Goal: Task Accomplishment & Management: Complete application form

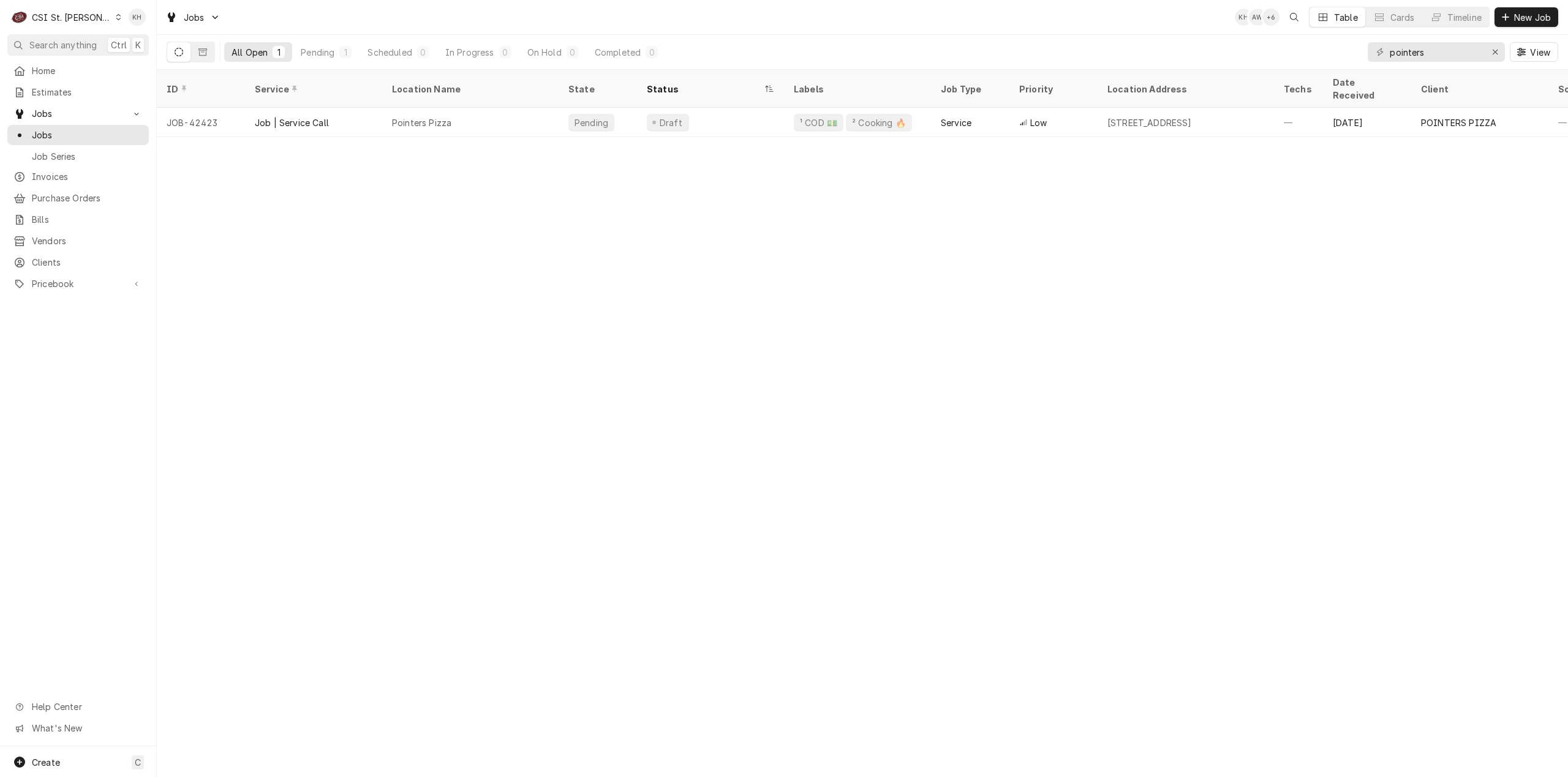
click at [77, 19] on div "CSI St. Louis" at bounding box center [72, 17] width 79 height 13
click at [130, 25] on div "CSI [US_STATE][GEOGRAPHIC_DATA]" at bounding box center [187, 24] width 162 height 13
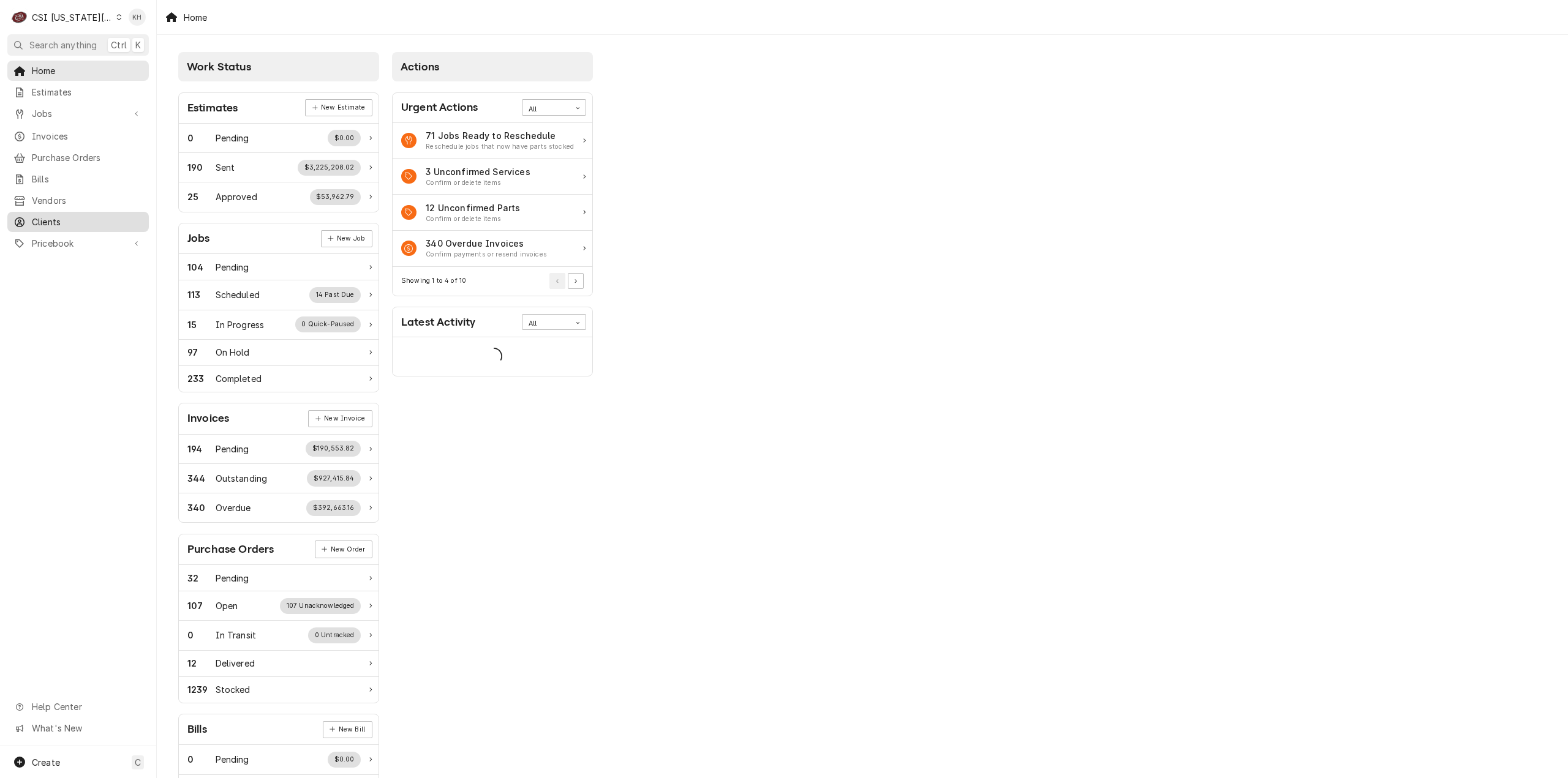
click at [58, 221] on div "Clients" at bounding box center [77, 222] width 136 height 16
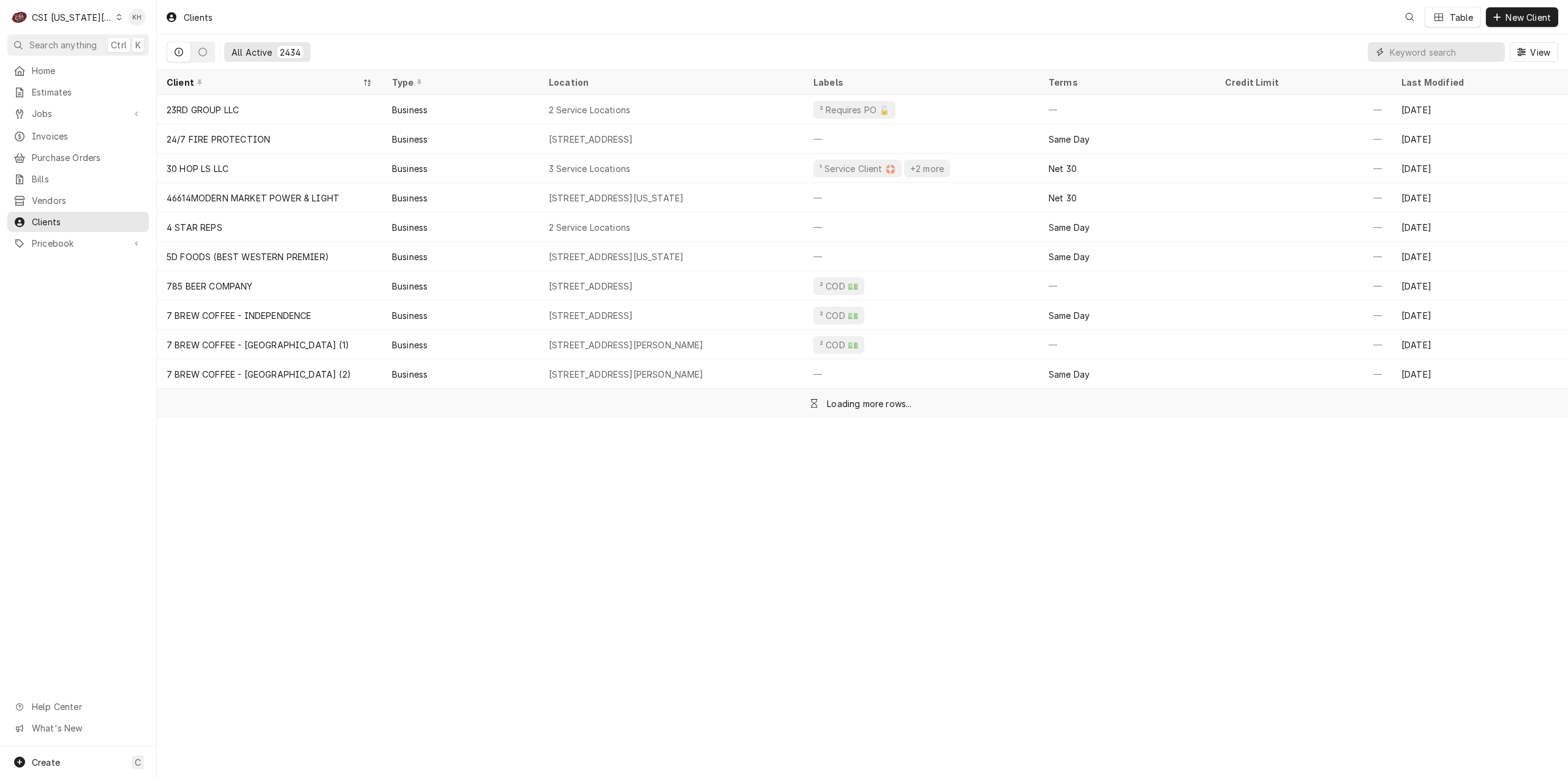
click at [1456, 51] on input "Dynamic Content Wrapper" at bounding box center [1444, 52] width 109 height 20
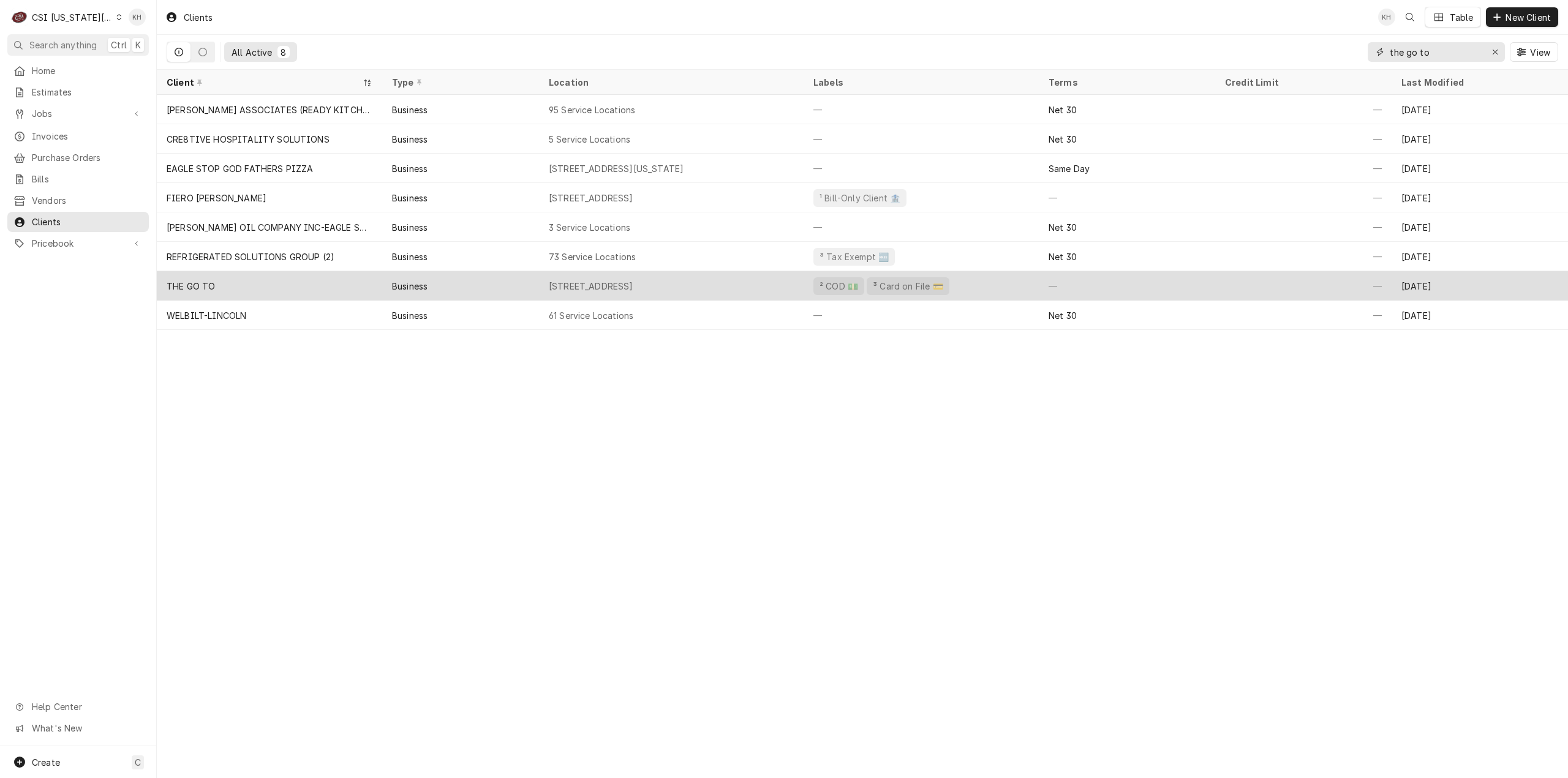
type input "the go to"
click at [633, 282] on div "1 S Broadway St, Louisburg, KS 66053" at bounding box center [591, 286] width 84 height 13
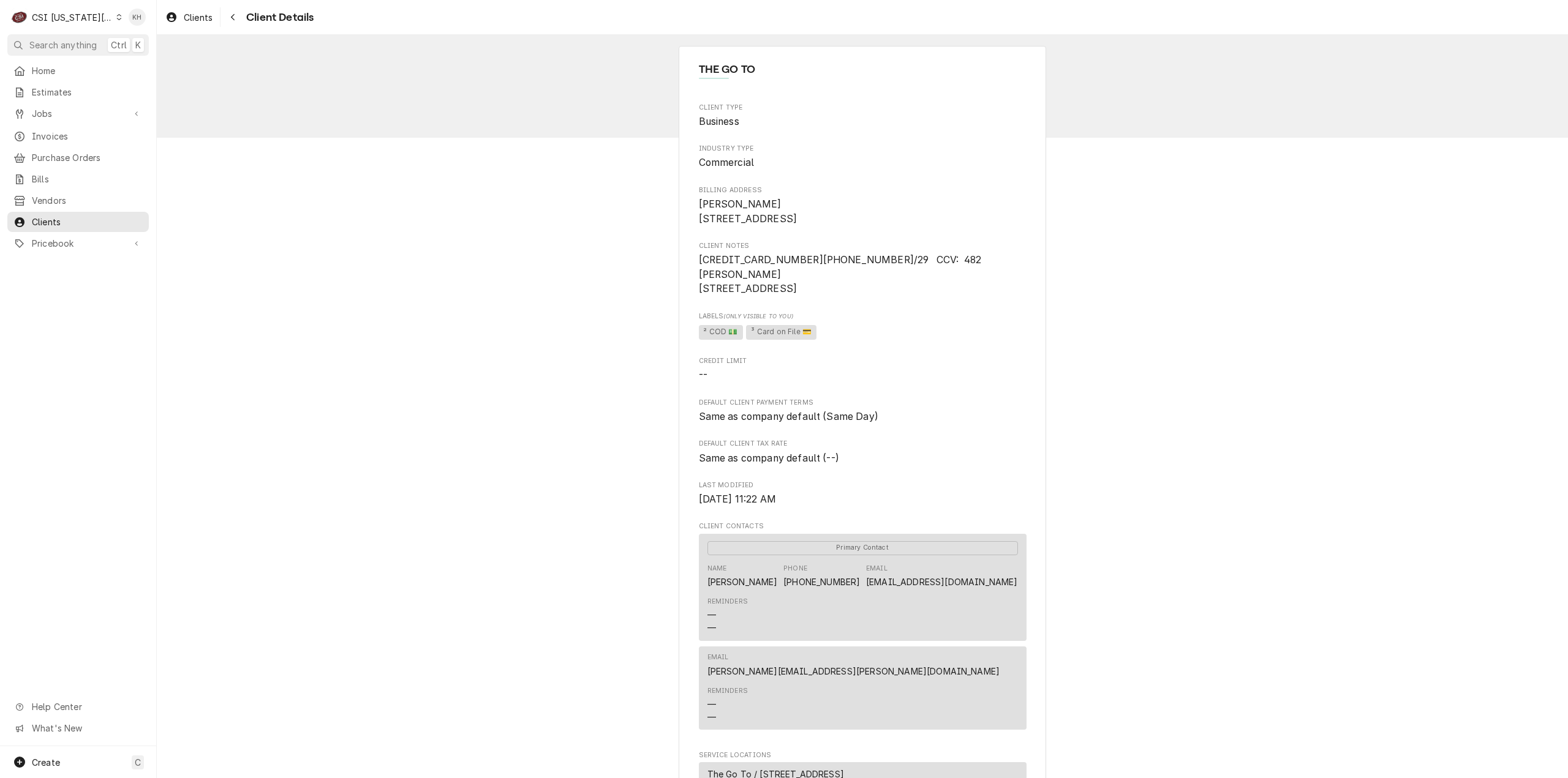
drag, startPoint x: 900, startPoint y: 287, endPoint x: 635, endPoint y: 270, distance: 265.5
click at [635, 270] on div "THE GO TO Client Type Business Industry Type Commercial Billing Address [PERSON…" at bounding box center [862, 534] width 1411 height 997
click at [68, 138] on span "Invoices" at bounding box center [87, 136] width 111 height 13
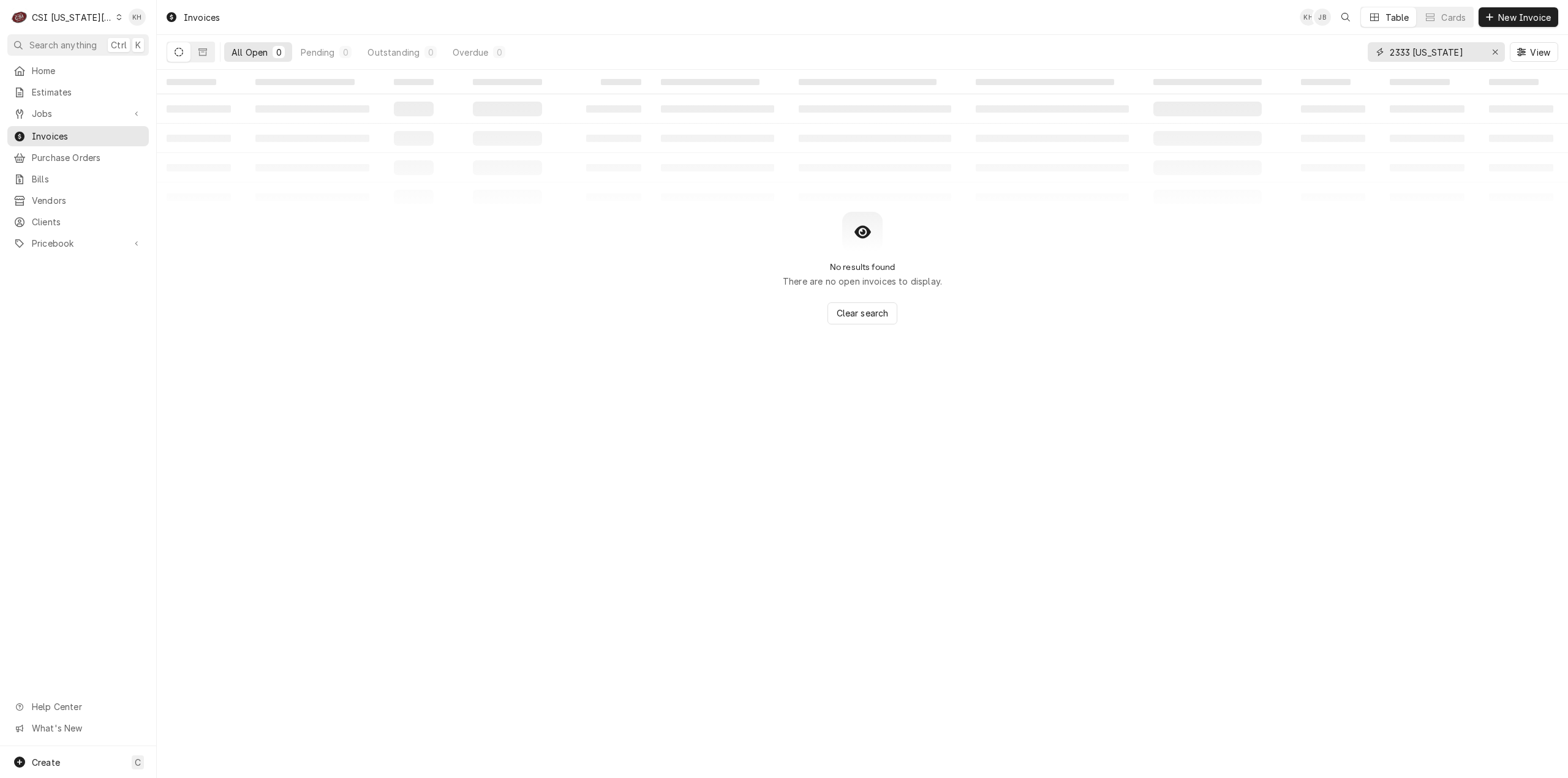
drag, startPoint x: 1474, startPoint y: 53, endPoint x: 1231, endPoint y: 65, distance: 243.3
click at [1231, 65] on div "All Open 0 Pending 0 Outstanding 0 Overdue 0 2333 missouri View" at bounding box center [862, 52] width 1392 height 34
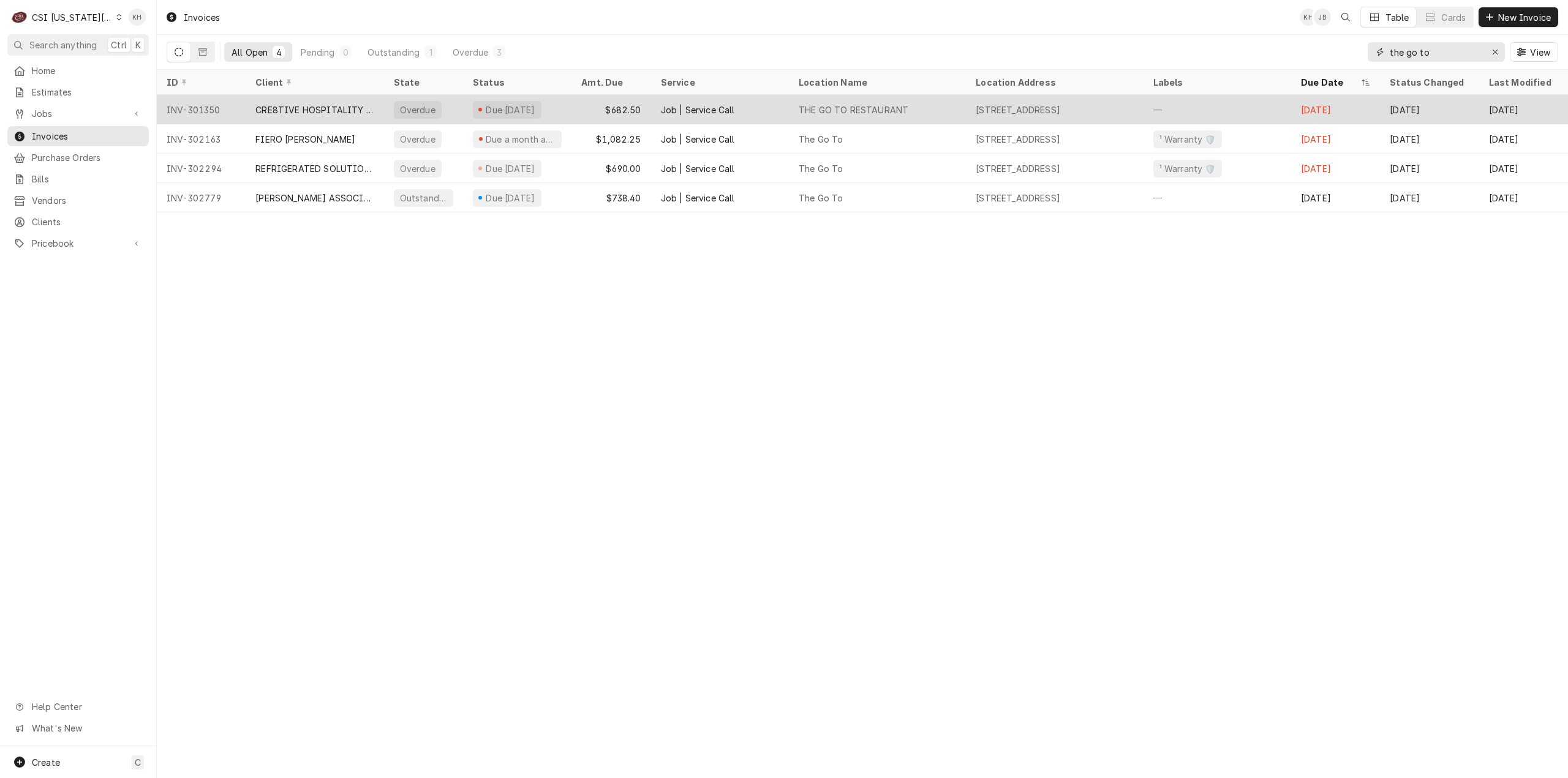
type input "the go to"
click at [713, 107] on div "Job | Service Call" at bounding box center [698, 110] width 74 height 13
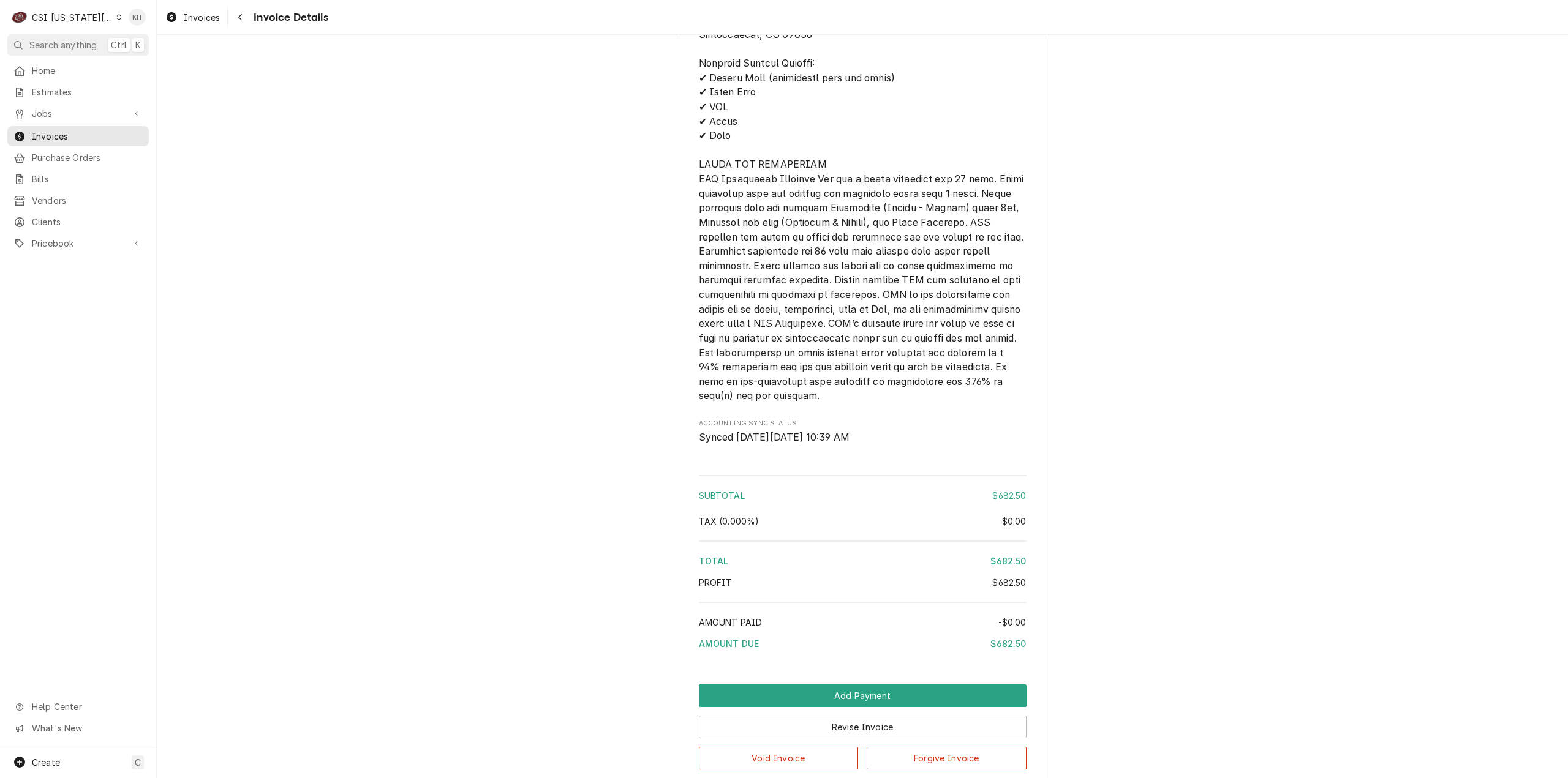
scroll to position [1814, 0]
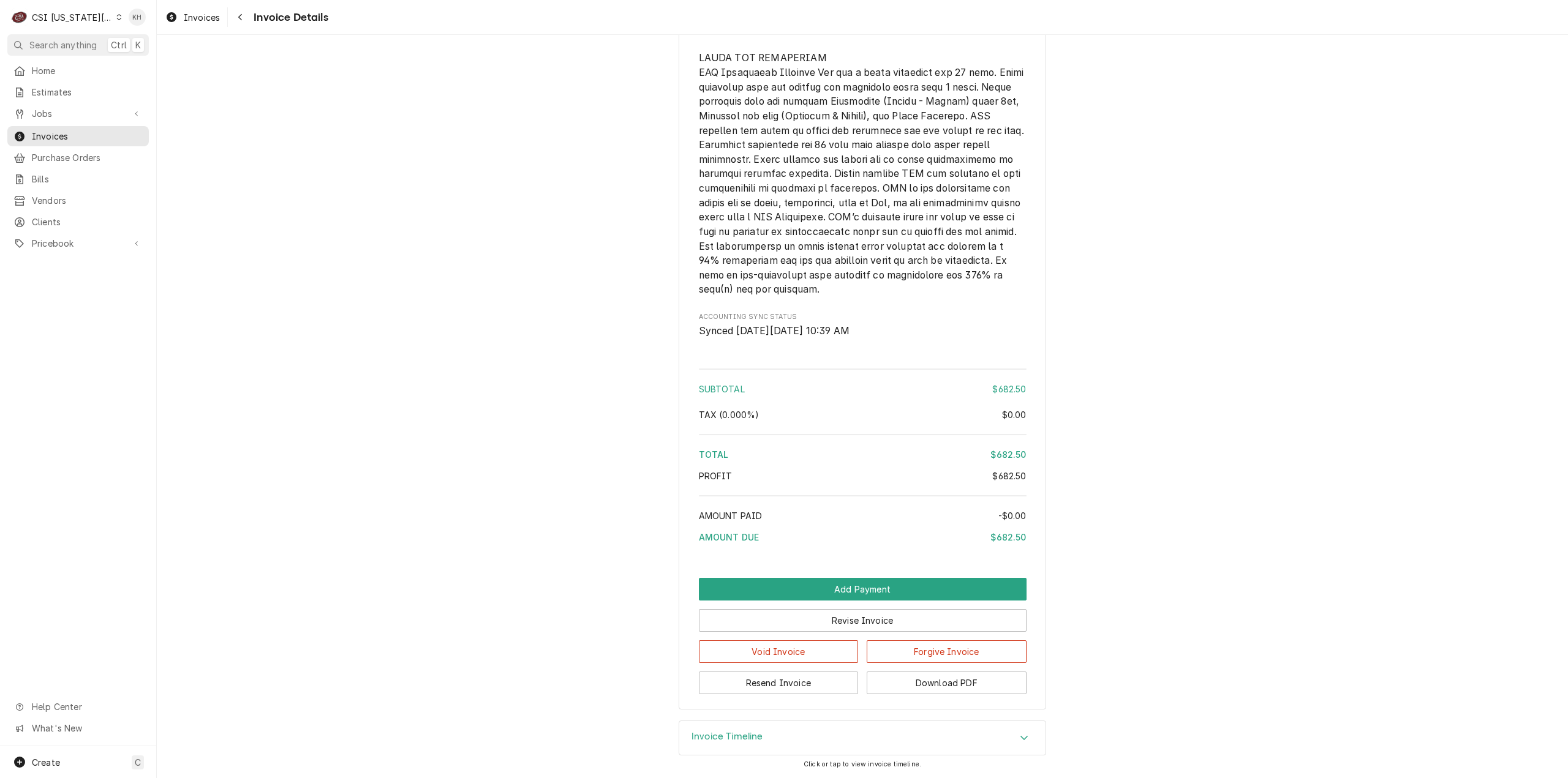
drag, startPoint x: 1324, startPoint y: 212, endPoint x: 966, endPoint y: 621, distance: 543.5
click at [43, 110] on span "Jobs" at bounding box center [78, 113] width 92 height 13
click at [49, 129] on span "Jobs" at bounding box center [87, 134] width 111 height 13
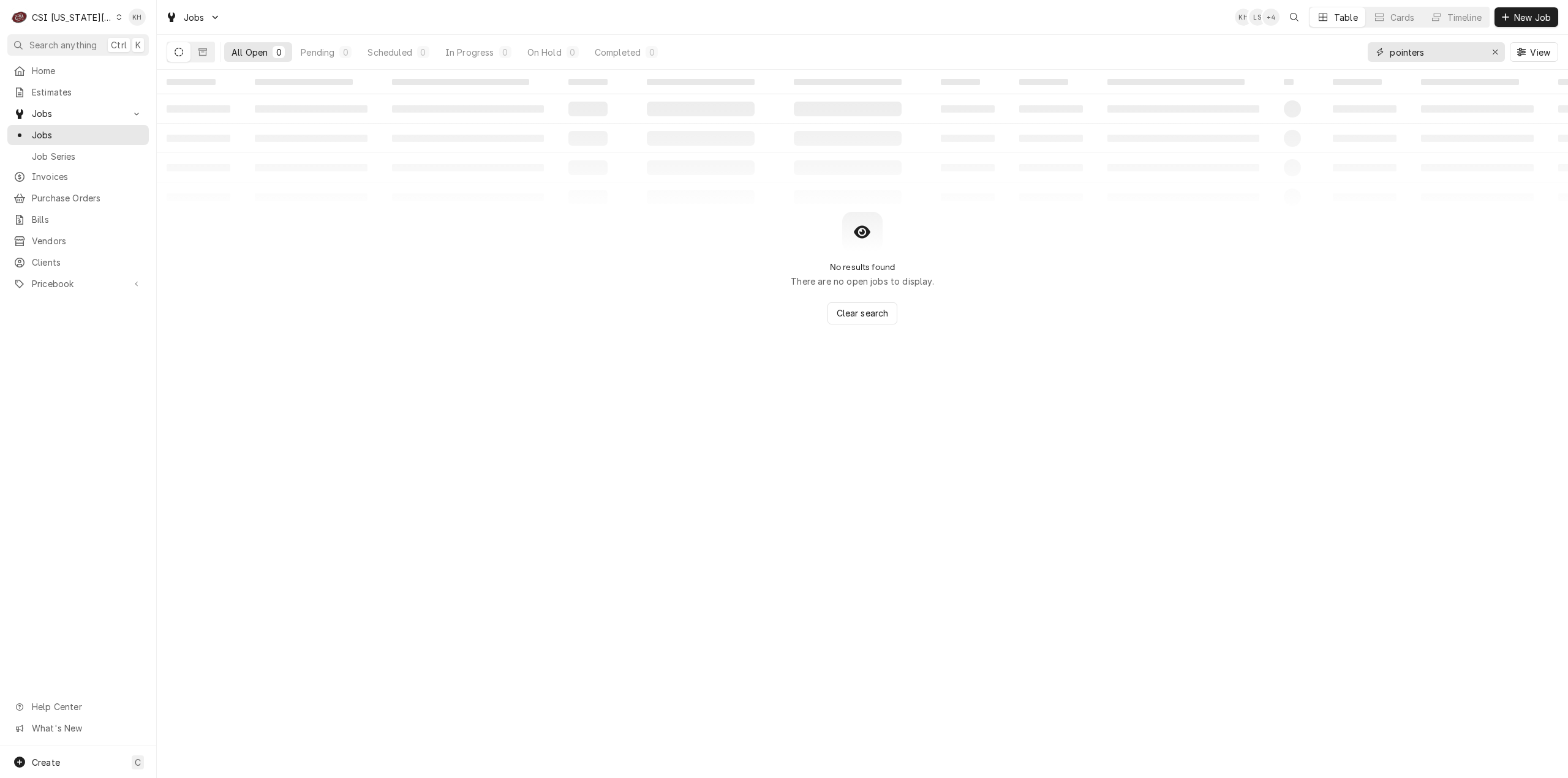
drag, startPoint x: 1442, startPoint y: 45, endPoint x: 1299, endPoint y: 52, distance: 143.2
click at [1299, 52] on div "All Open 0 Pending 0 Scheduled 0 In Progress 0 On Hold 0 Completed 0 pointers V…" at bounding box center [862, 52] width 1392 height 34
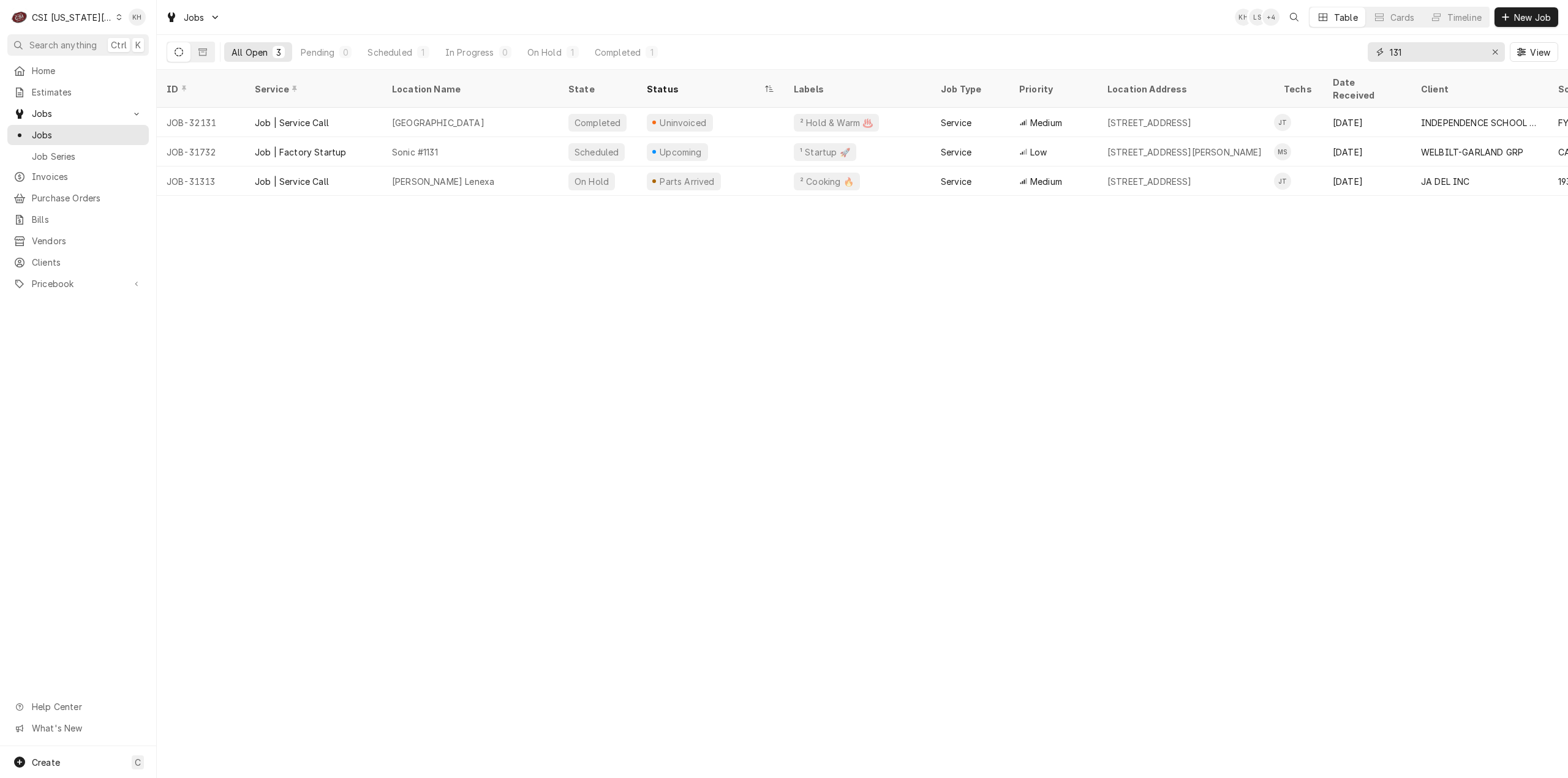
drag, startPoint x: 1441, startPoint y: 54, endPoint x: 1310, endPoint y: 56, distance: 131.0
click at [1310, 56] on div "All Open 3 Pending 0 Scheduled 1 In Progress 0 On Hold 1 Completed 1 131 View" at bounding box center [862, 52] width 1392 height 34
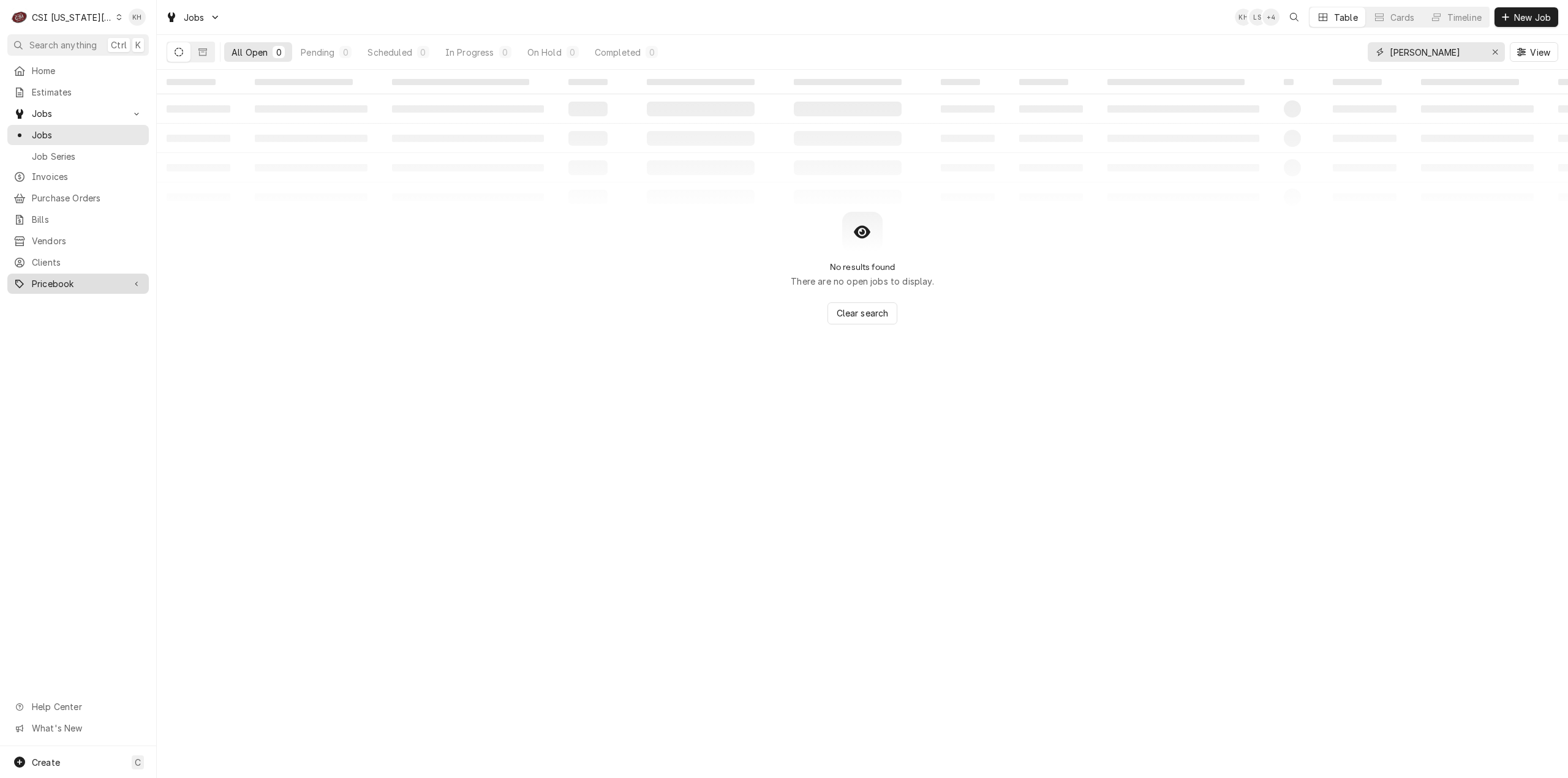
type input "baskin"
click at [70, 258] on span "Clients" at bounding box center [87, 262] width 111 height 13
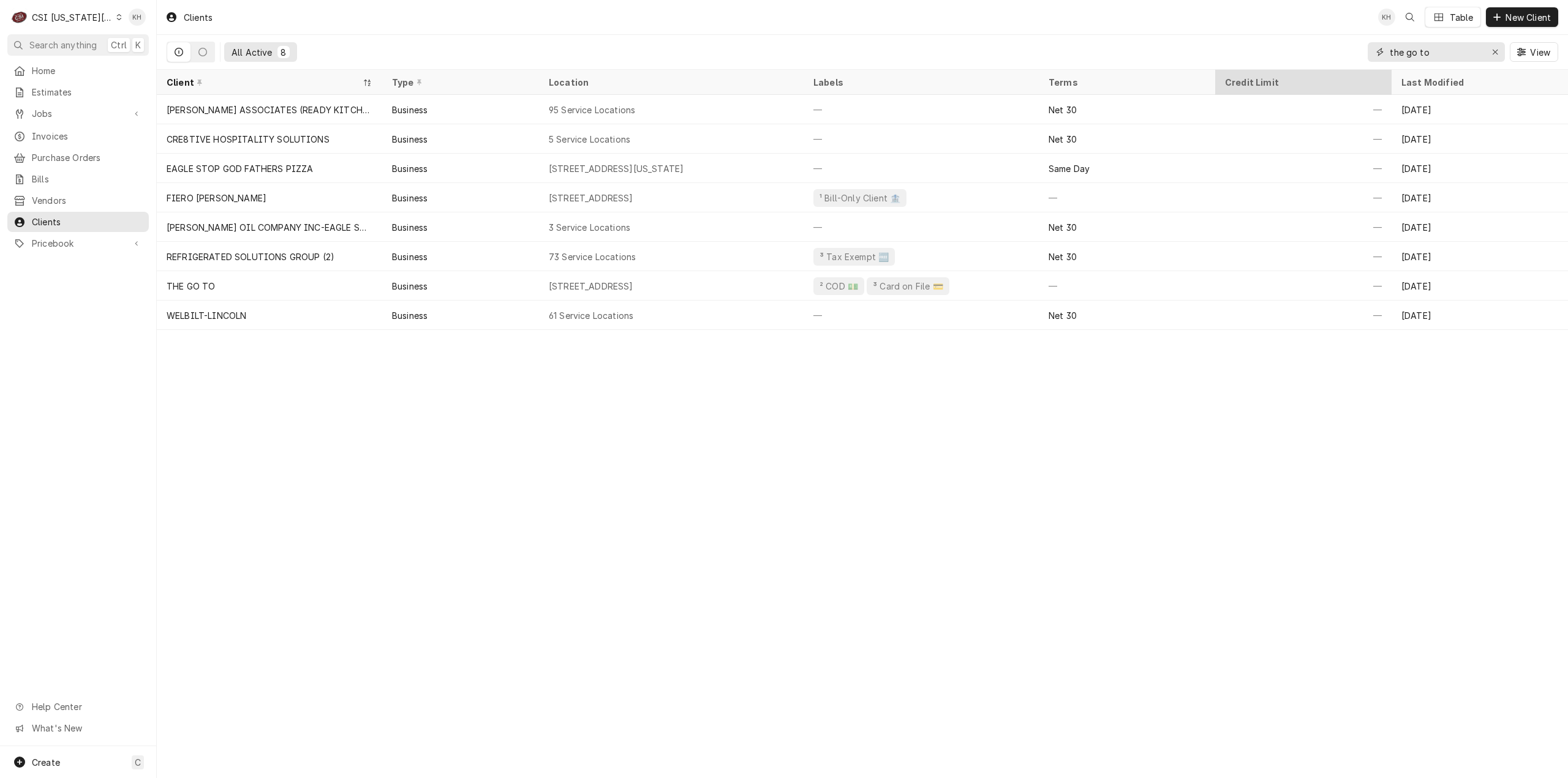
drag, startPoint x: 1461, startPoint y: 50, endPoint x: 1250, endPoint y: 73, distance: 212.2
click at [1250, 73] on div "Clients KH Table New Client All Active 8 the go to View Client Type Location La…" at bounding box center [862, 389] width 1411 height 778
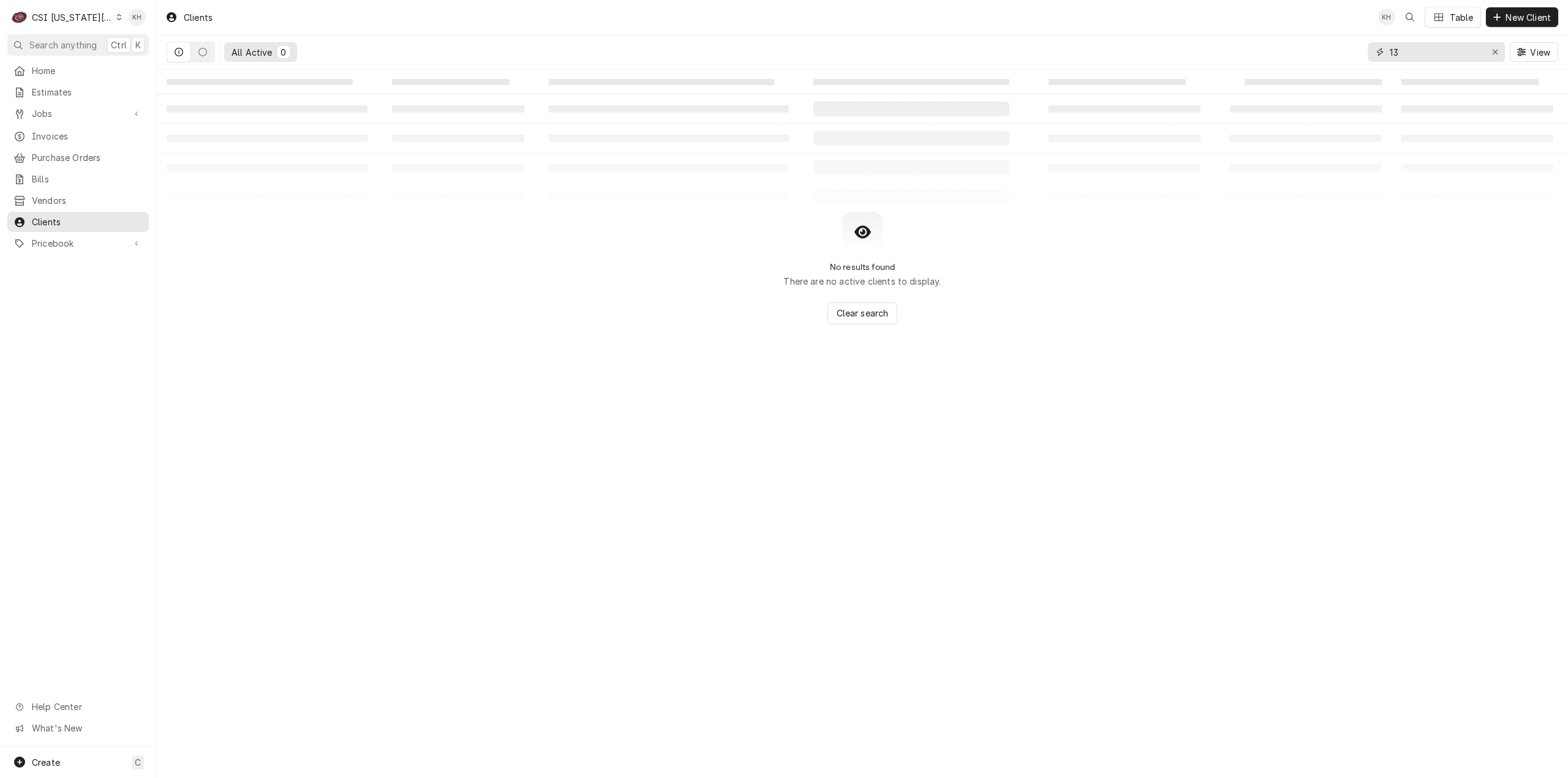
type input "1"
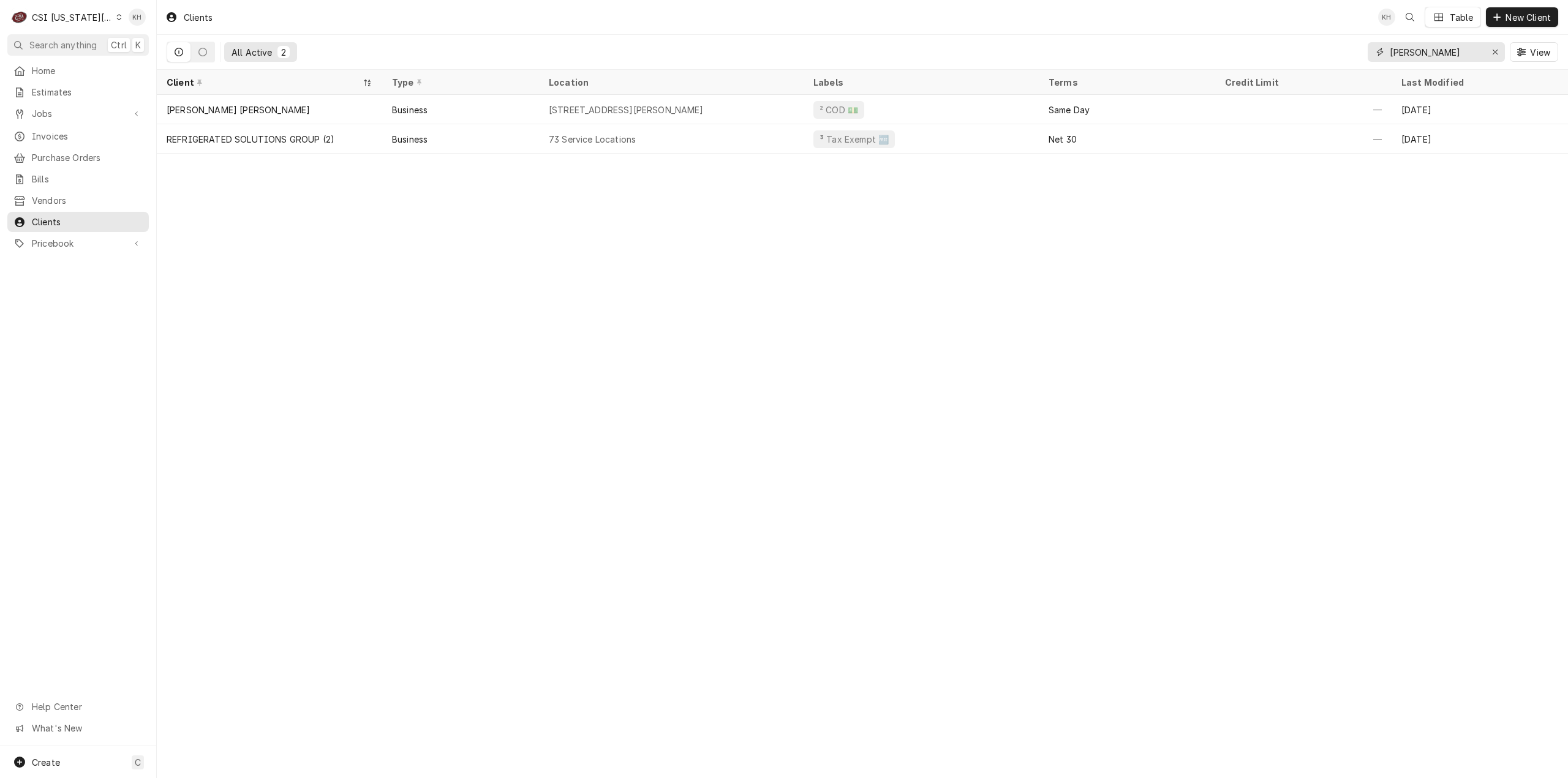
type input "baskin"
click at [275, 215] on div "Clients KH Table New Client All Active 2 baskin View Client Type Location Label…" at bounding box center [862, 389] width 1411 height 778
click at [63, 754] on div "Create C" at bounding box center [77, 762] width 156 height 32
click at [226, 738] on div "Client" at bounding box center [229, 743] width 82 height 13
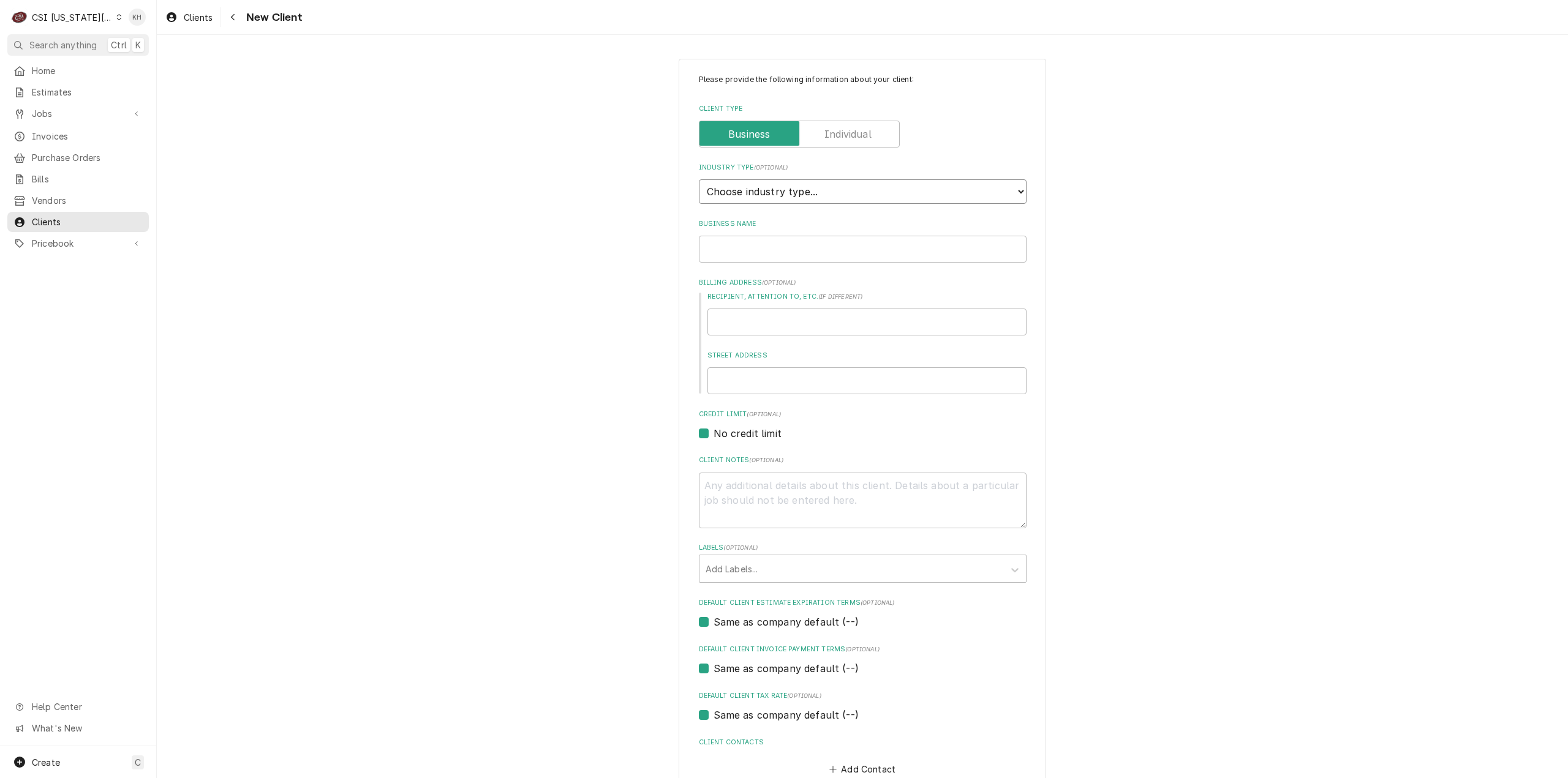
click at [830, 185] on select "Choose industry type... Residential Commercial Industrial Government" at bounding box center [862, 191] width 327 height 24
select select "2"
click at [699, 179] on select "Choose industry type... Residential Commercial Industrial Government" at bounding box center [862, 191] width 327 height 24
click at [774, 242] on input "Business Name" at bounding box center [862, 250] width 327 height 27
type textarea "x"
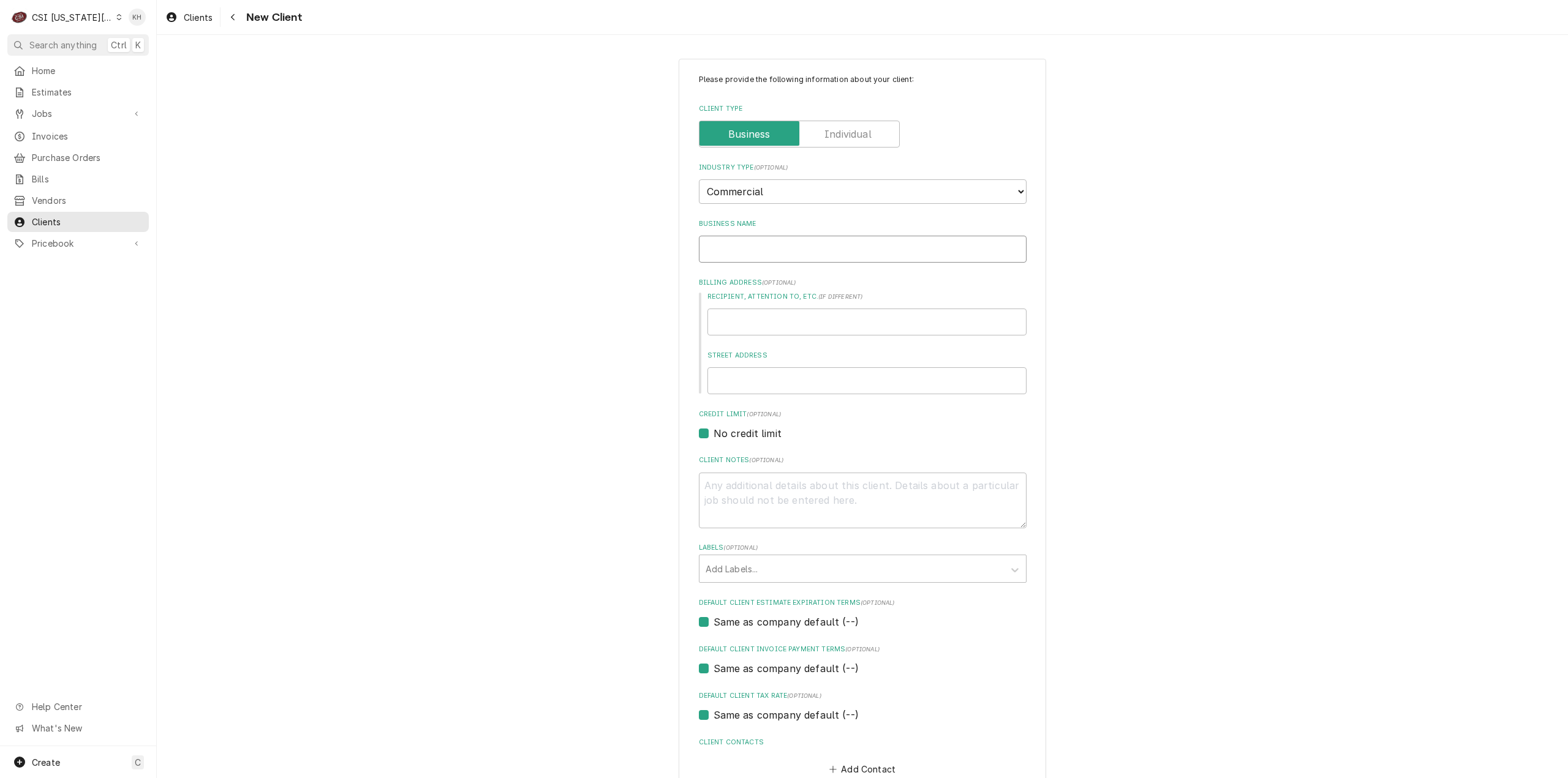
type input "B"
type textarea "x"
type input "BA"
type textarea "x"
type input "BAS"
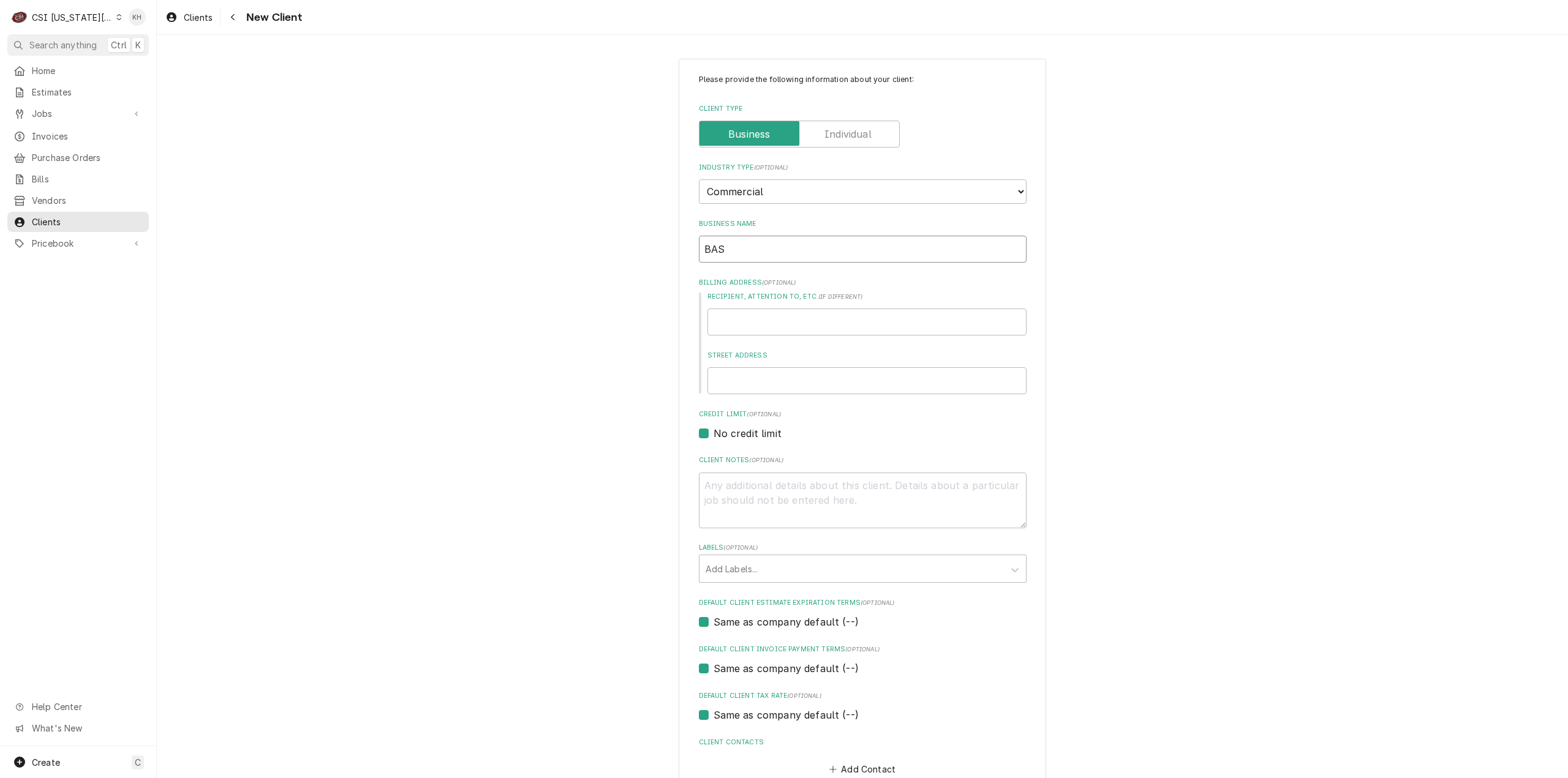
type textarea "x"
type input "BASK"
type textarea "x"
type input "BASKI"
type textarea "x"
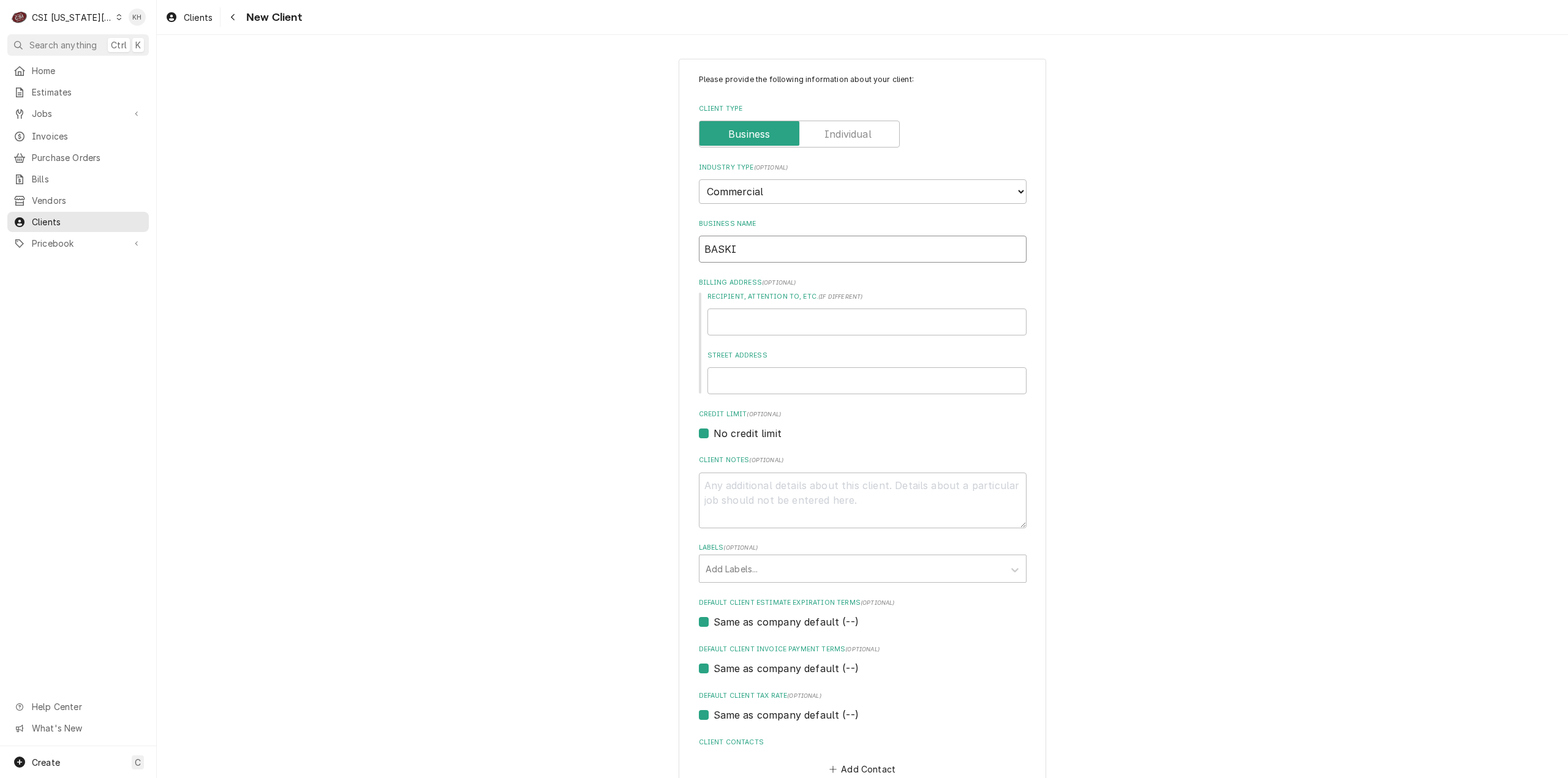
type input "BASKIN"
type textarea "x"
type input "BASKIN"
type textarea "x"
type input "BASKIN R"
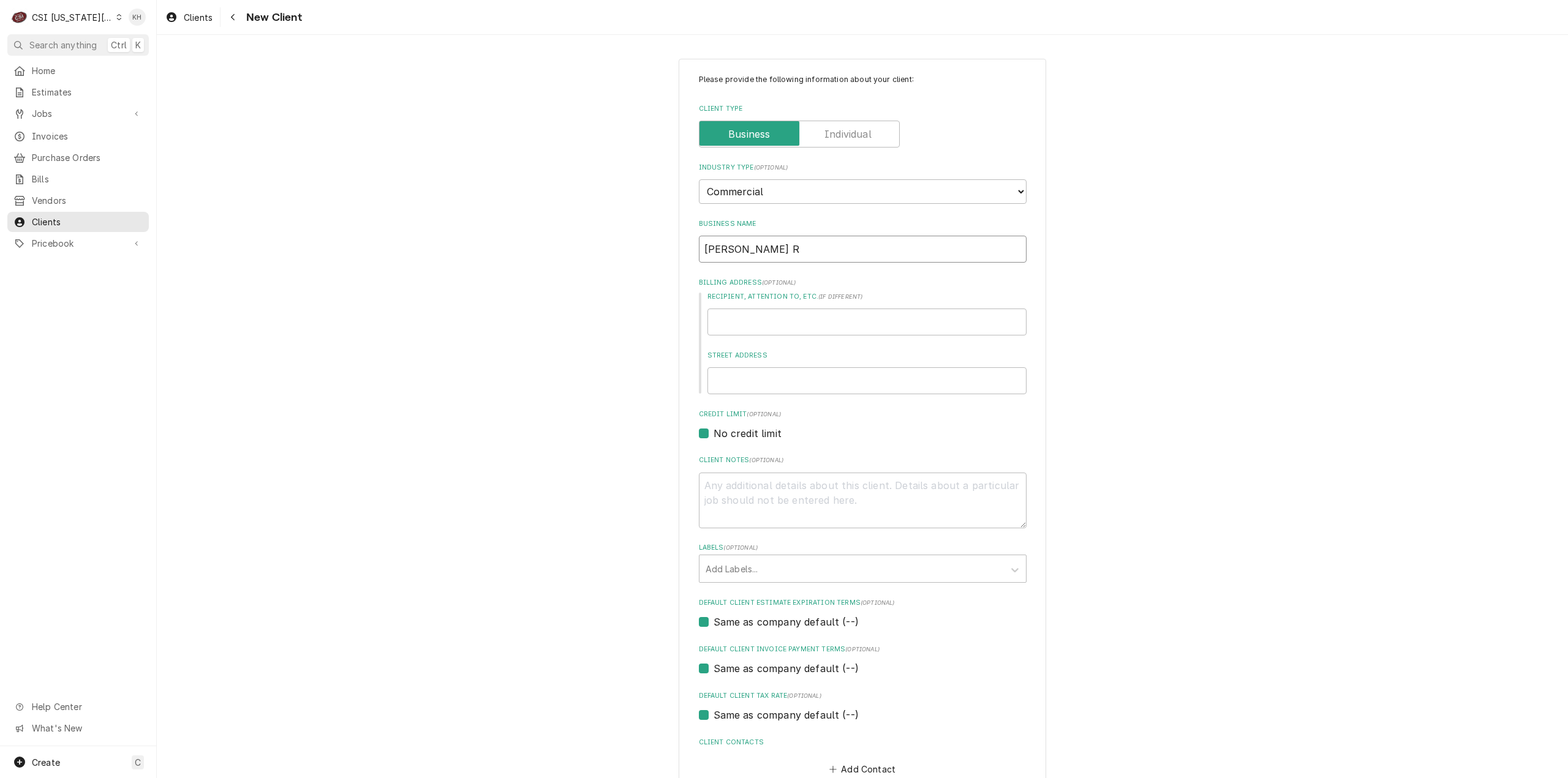
type textarea "x"
type input "BASKIN RO"
type textarea "x"
type input "BASKIN ROB"
type textarea "x"
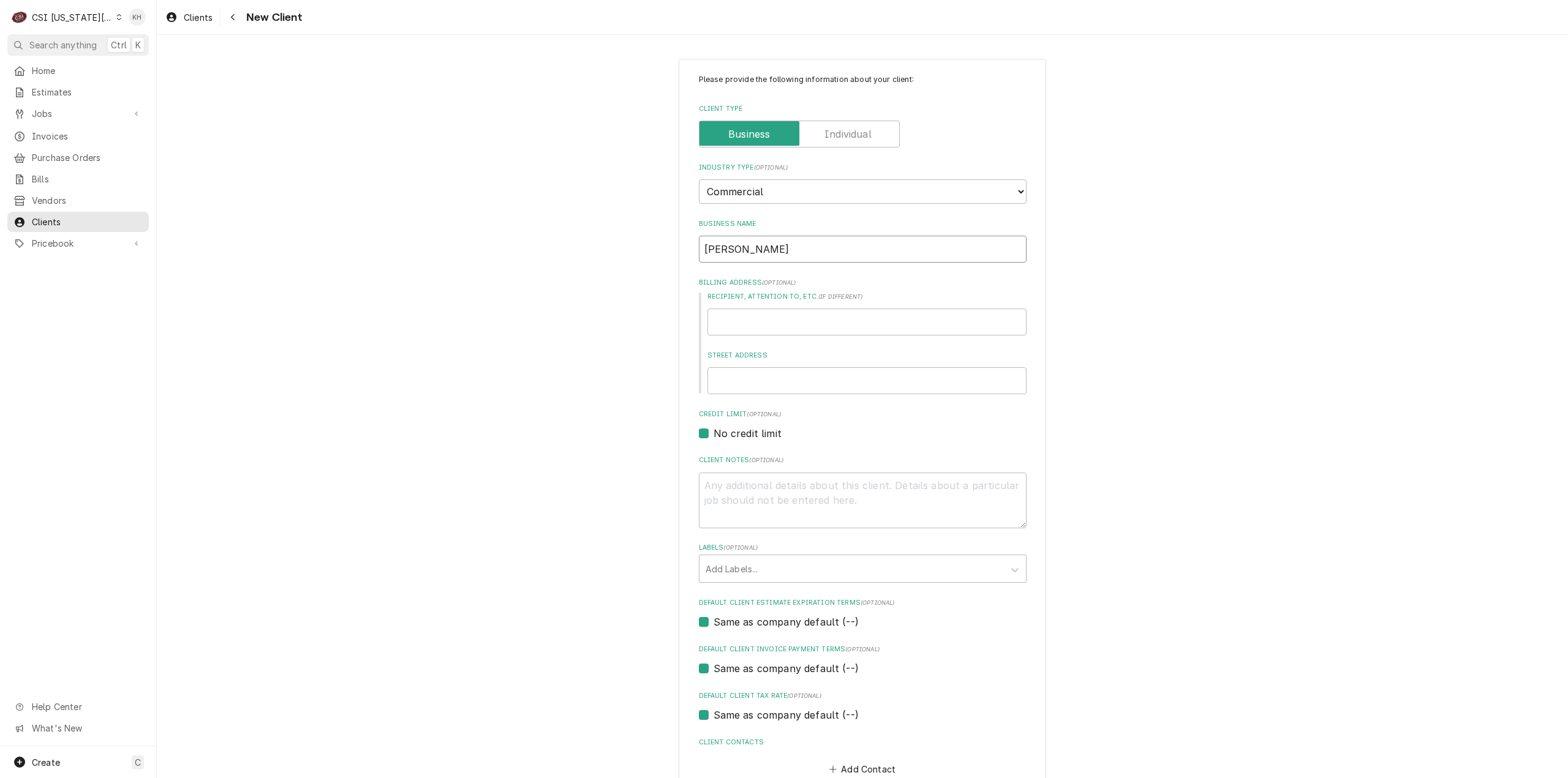
type input "BASKIN ROBI"
type textarea "x"
type input "BASKIN ROBIN"
type textarea "x"
type input "[PERSON_NAME] [PERSON_NAME]"
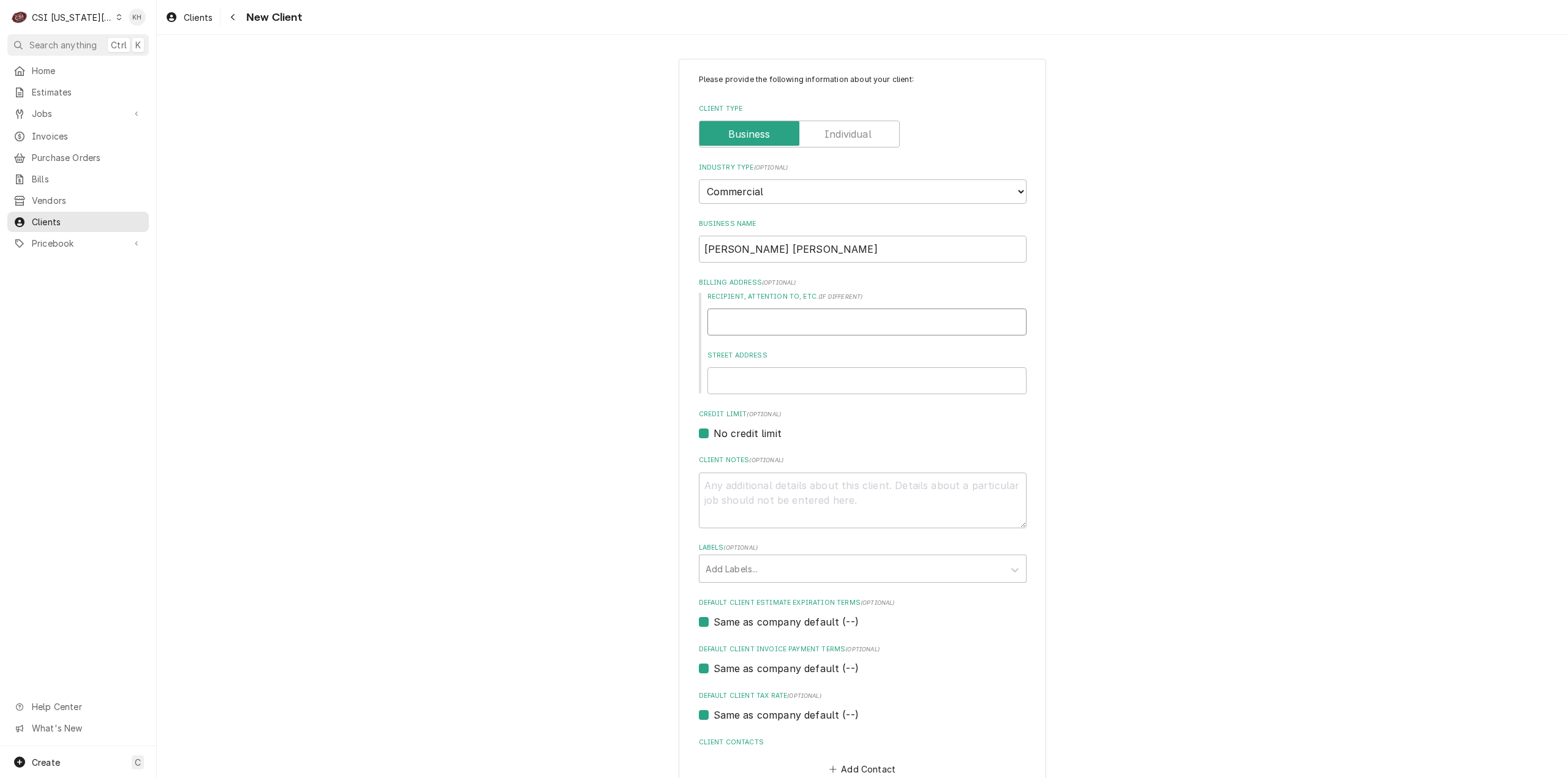
type textarea "x"
type input "1"
type textarea "x"
type input "13"
type textarea "x"
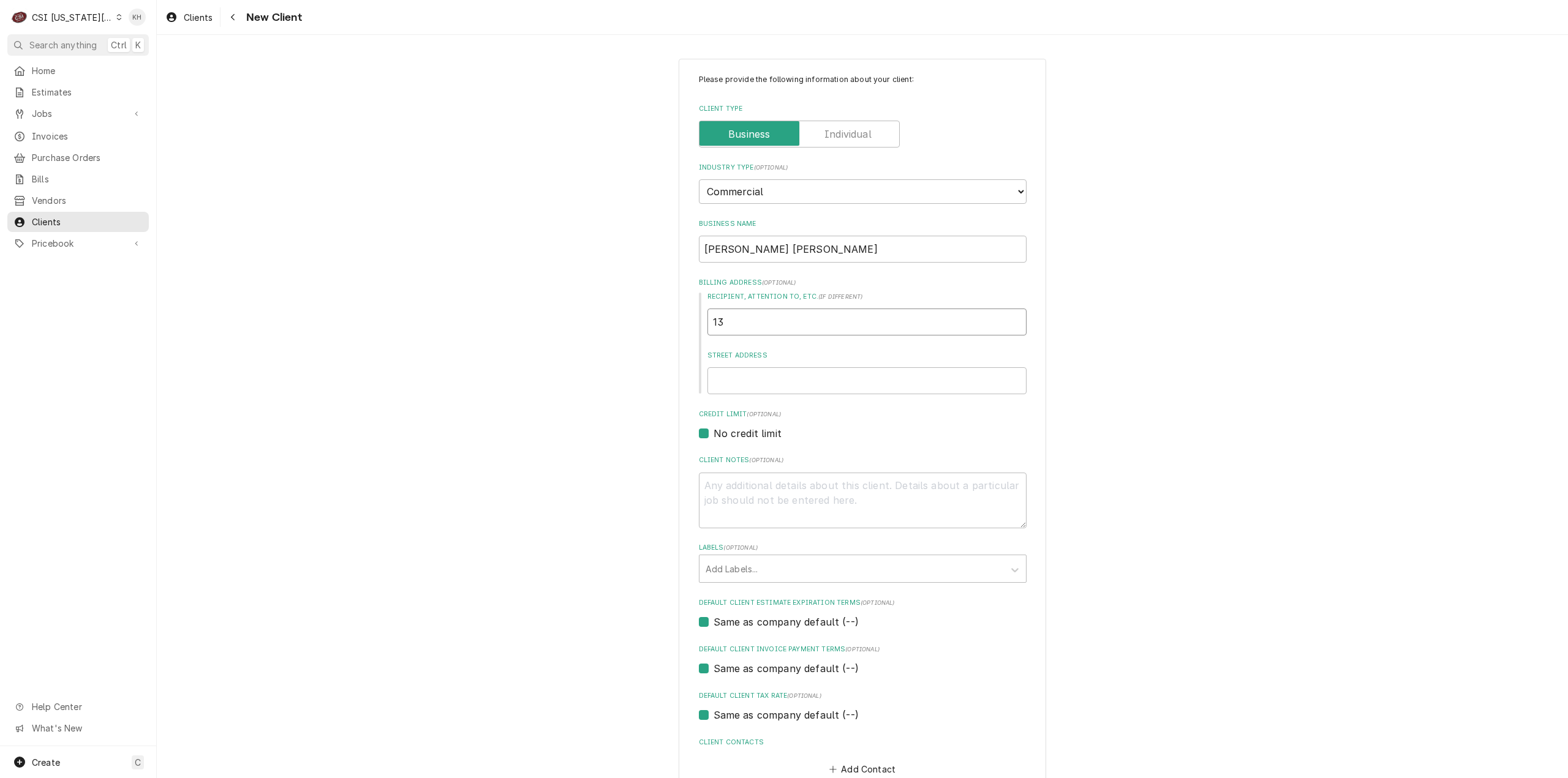
type input "136"
type textarea "x"
type input "1361"
type textarea "x"
type input "136"
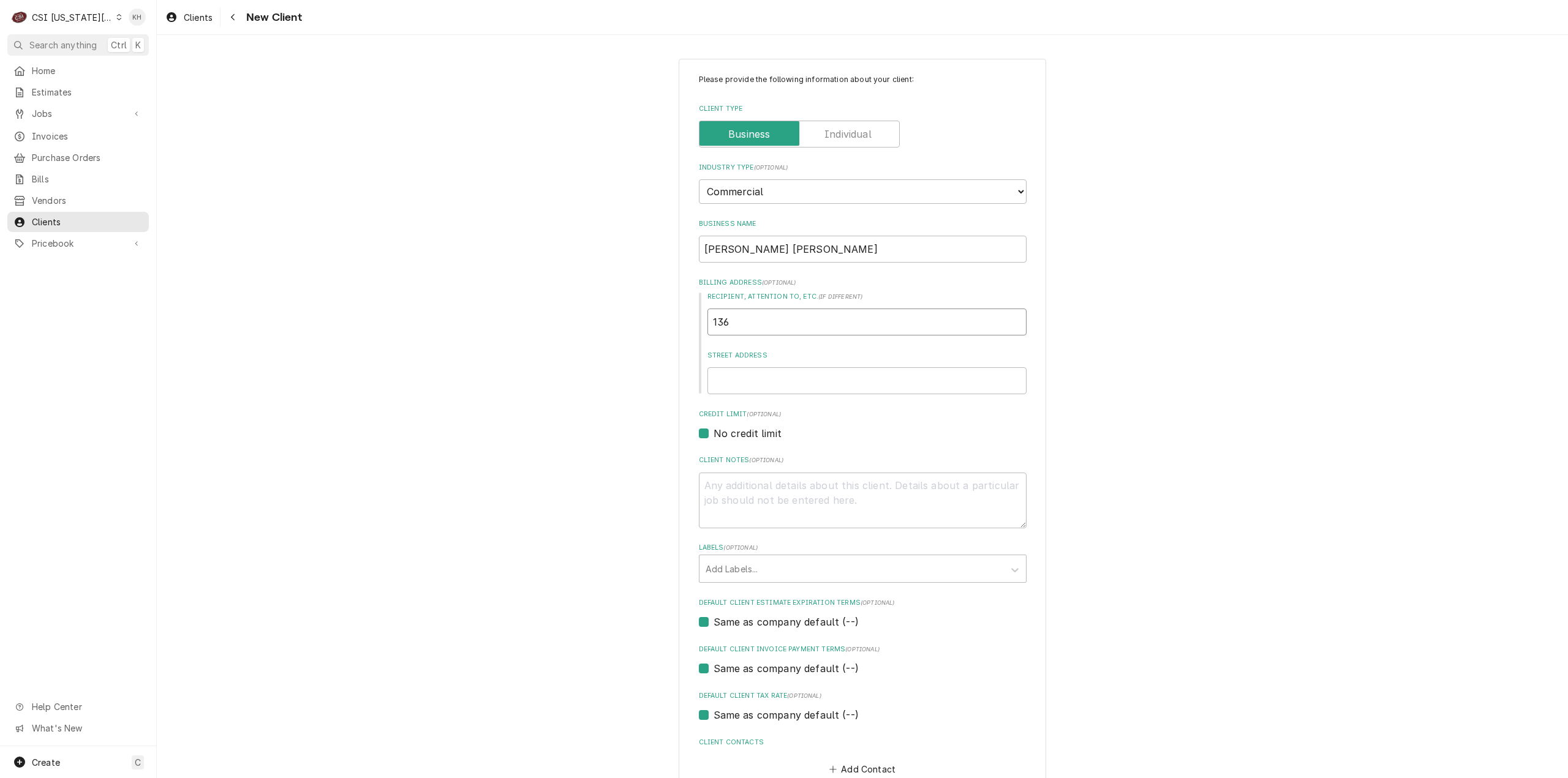
type textarea "x"
type input "13"
type textarea "x"
type input "1"
type textarea "x"
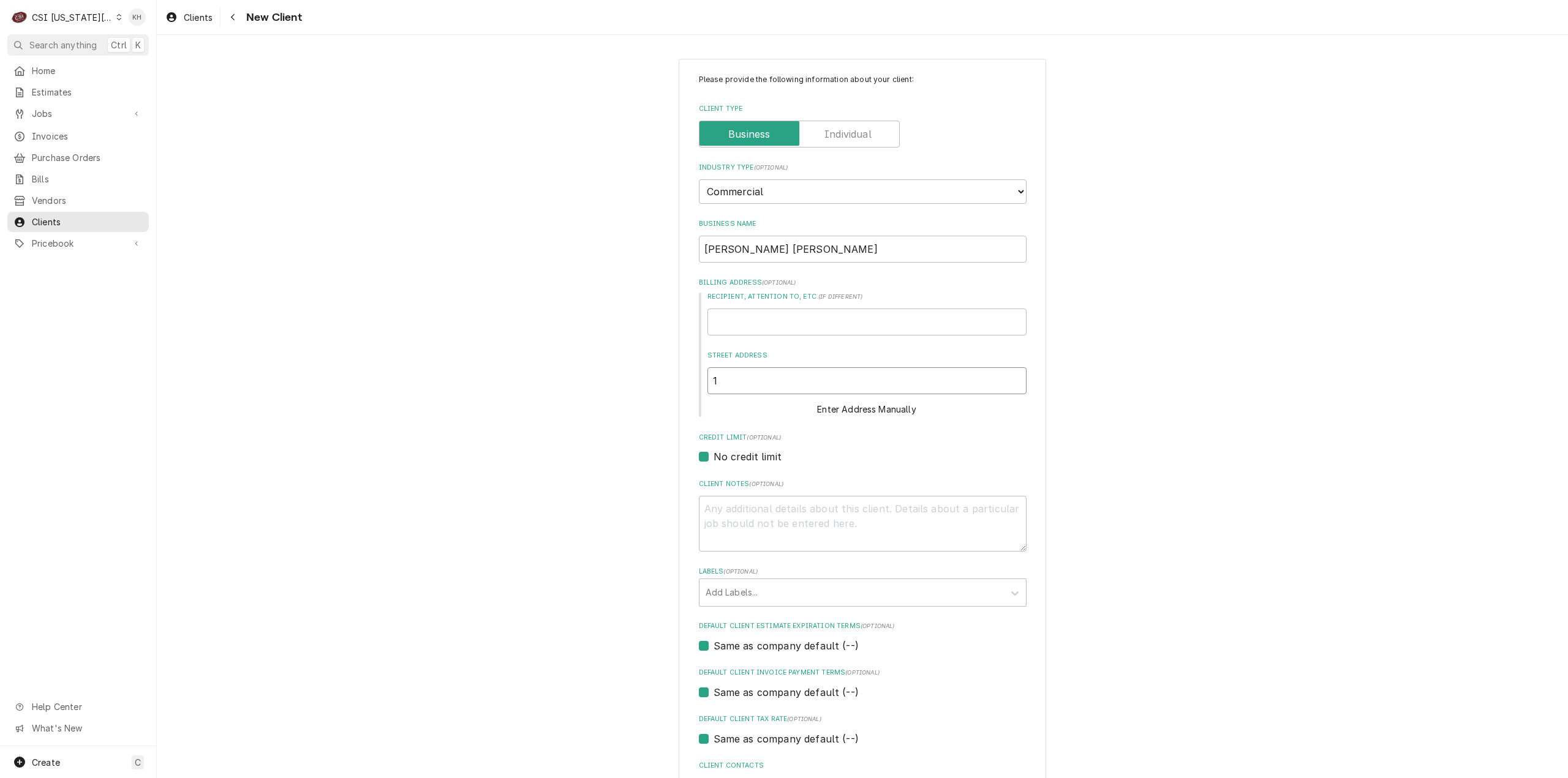
type textarea "x"
type input "1"
type textarea "x"
type input "13"
type textarea "x"
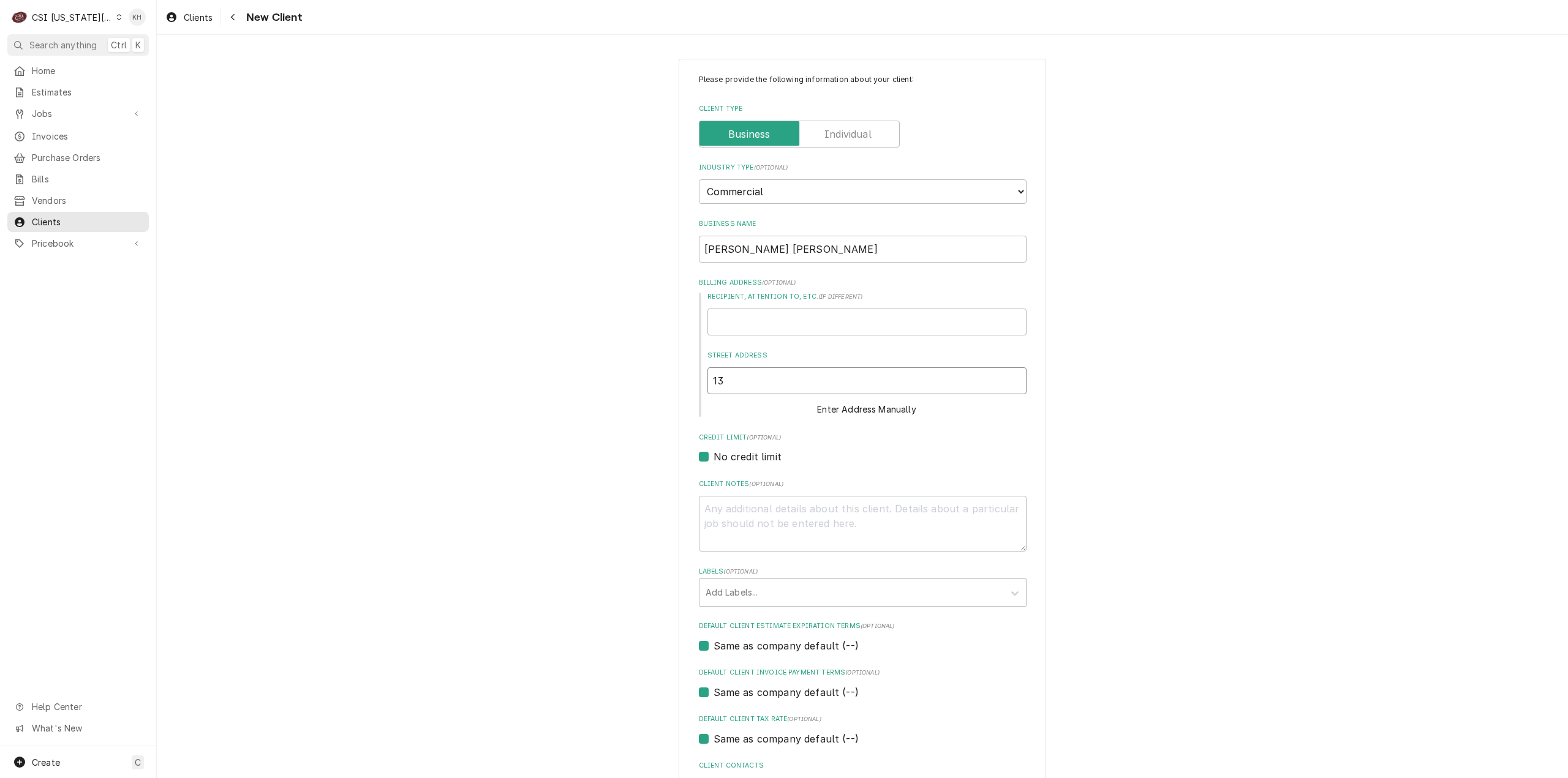
type input "131"
type textarea "x"
type input "131"
type textarea "x"
type input "131 n"
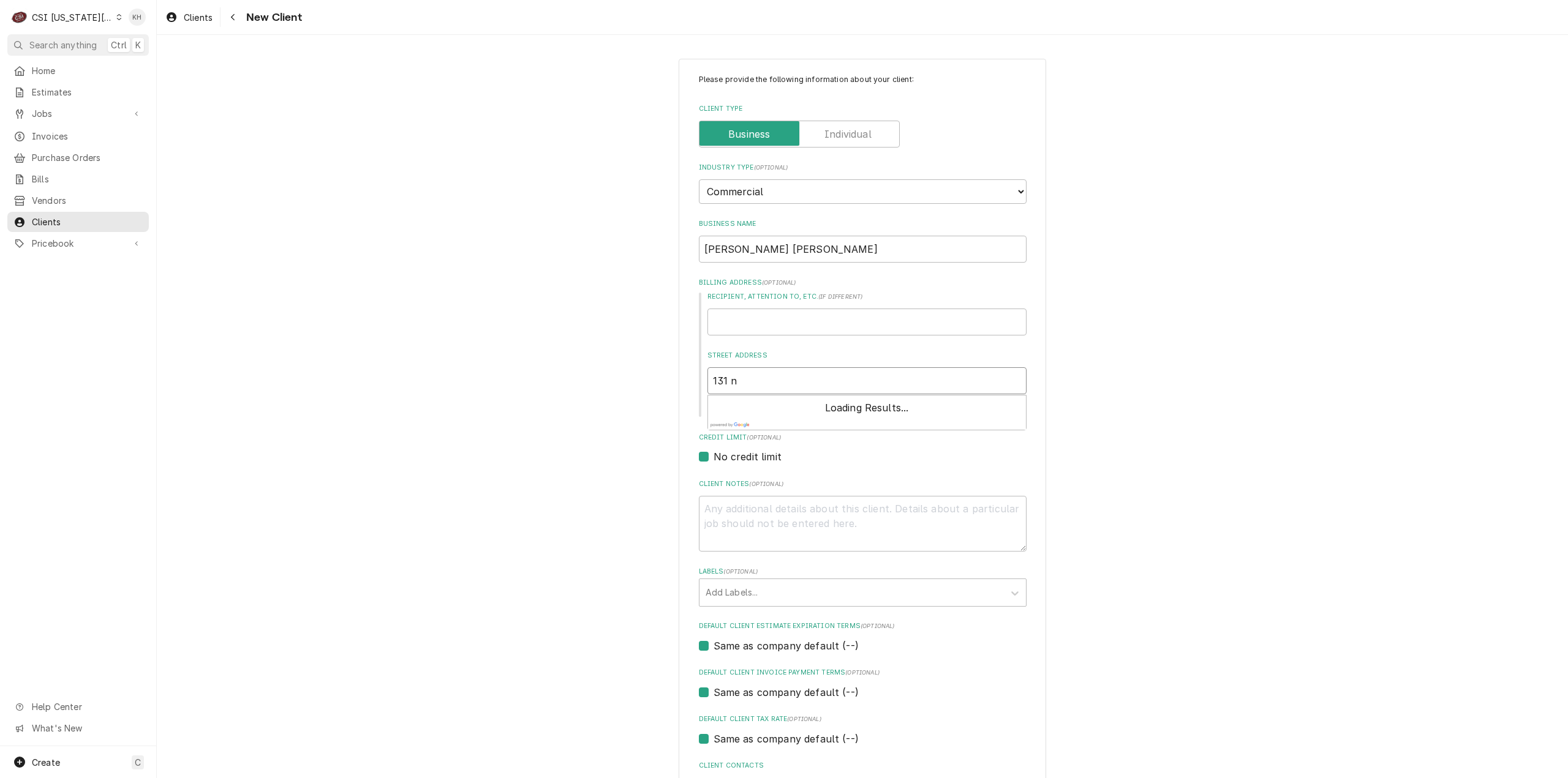
type textarea "x"
type input "131 no"
type textarea "x"
type input "131 nor"
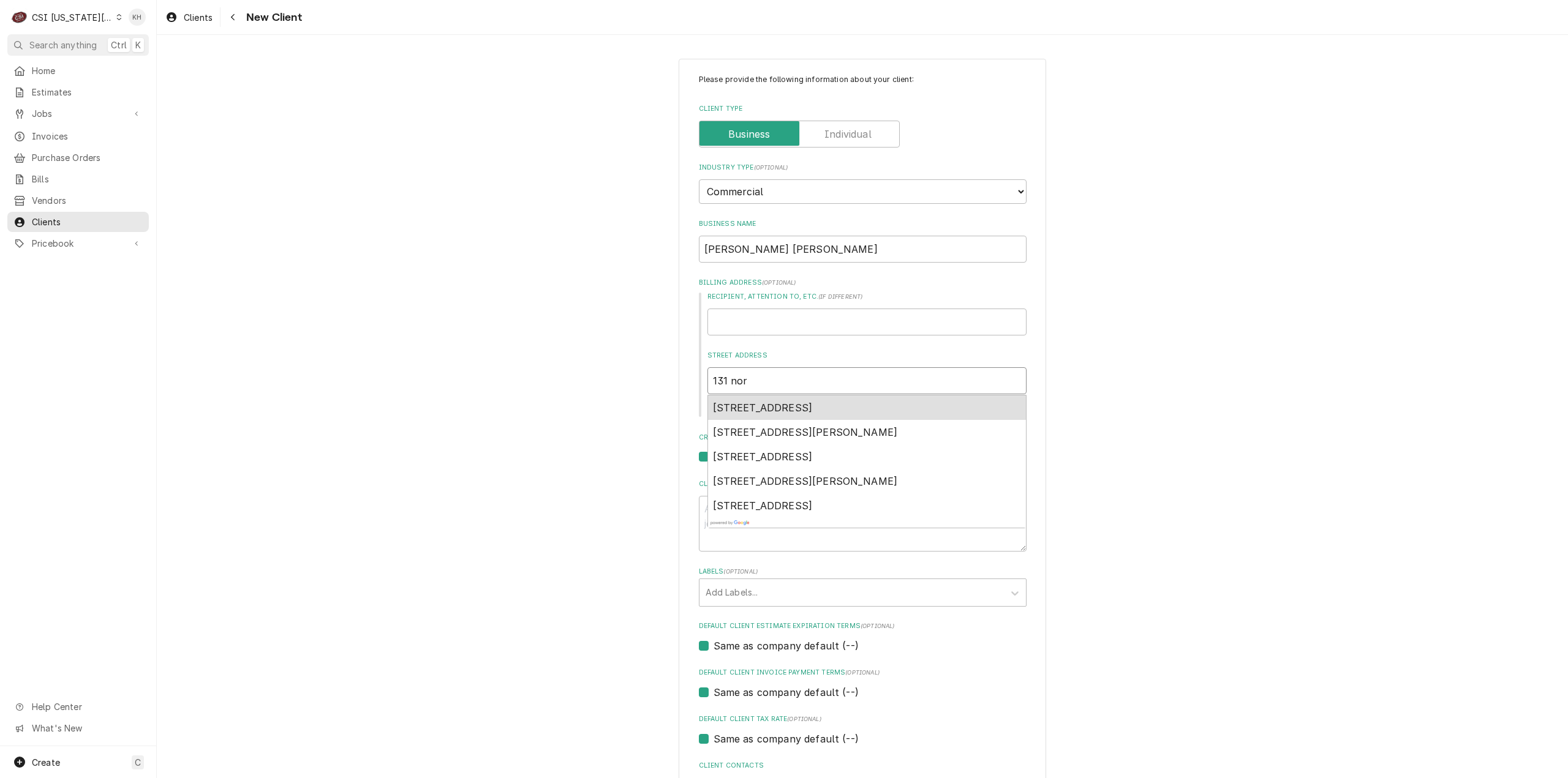
type textarea "x"
type input "131 nort"
type textarea "x"
type input "131 north"
type textarea "x"
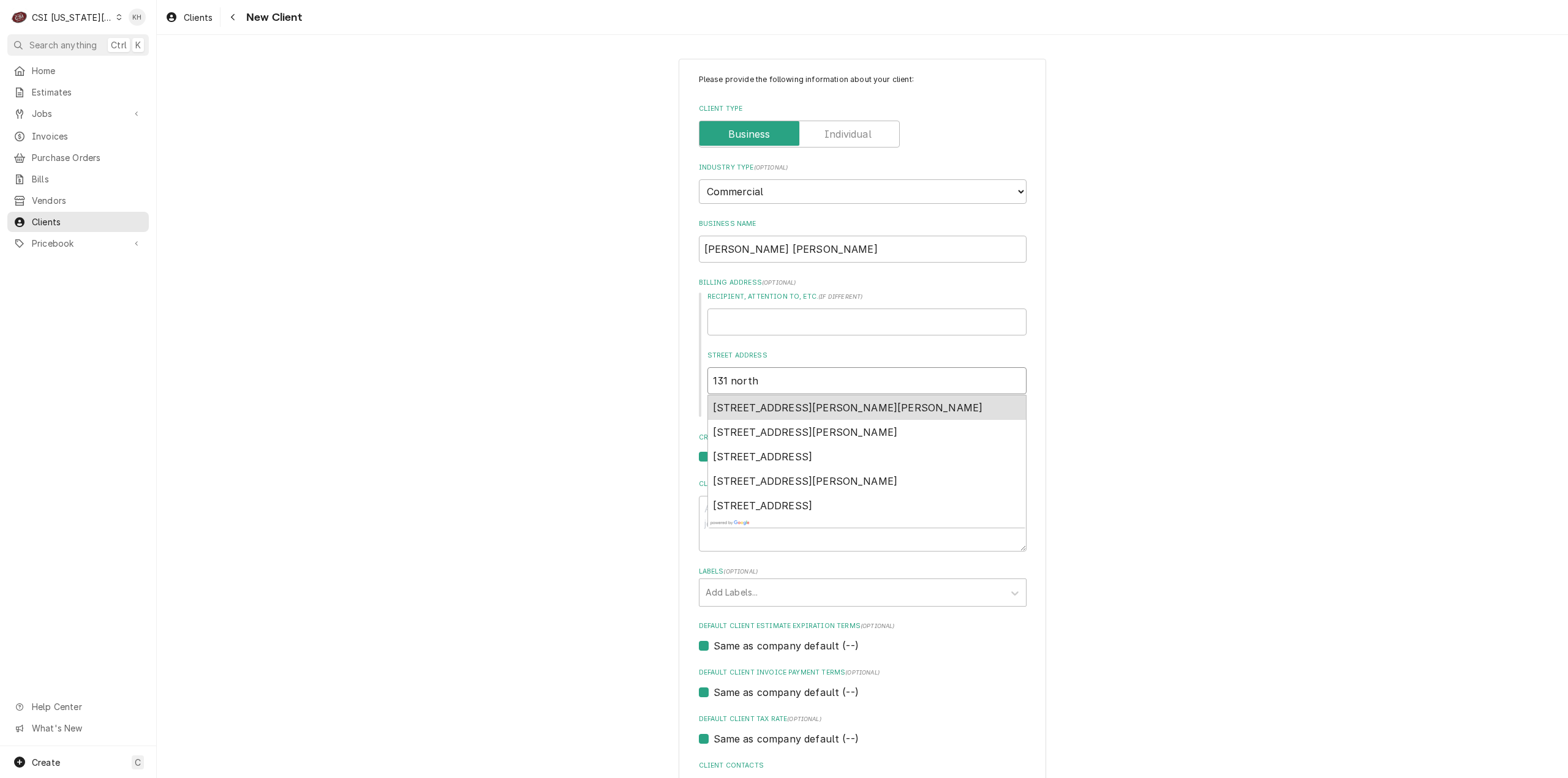
type input "131 north"
type textarea "x"
type input "131 north p"
type textarea "x"
type input "131 north pa"
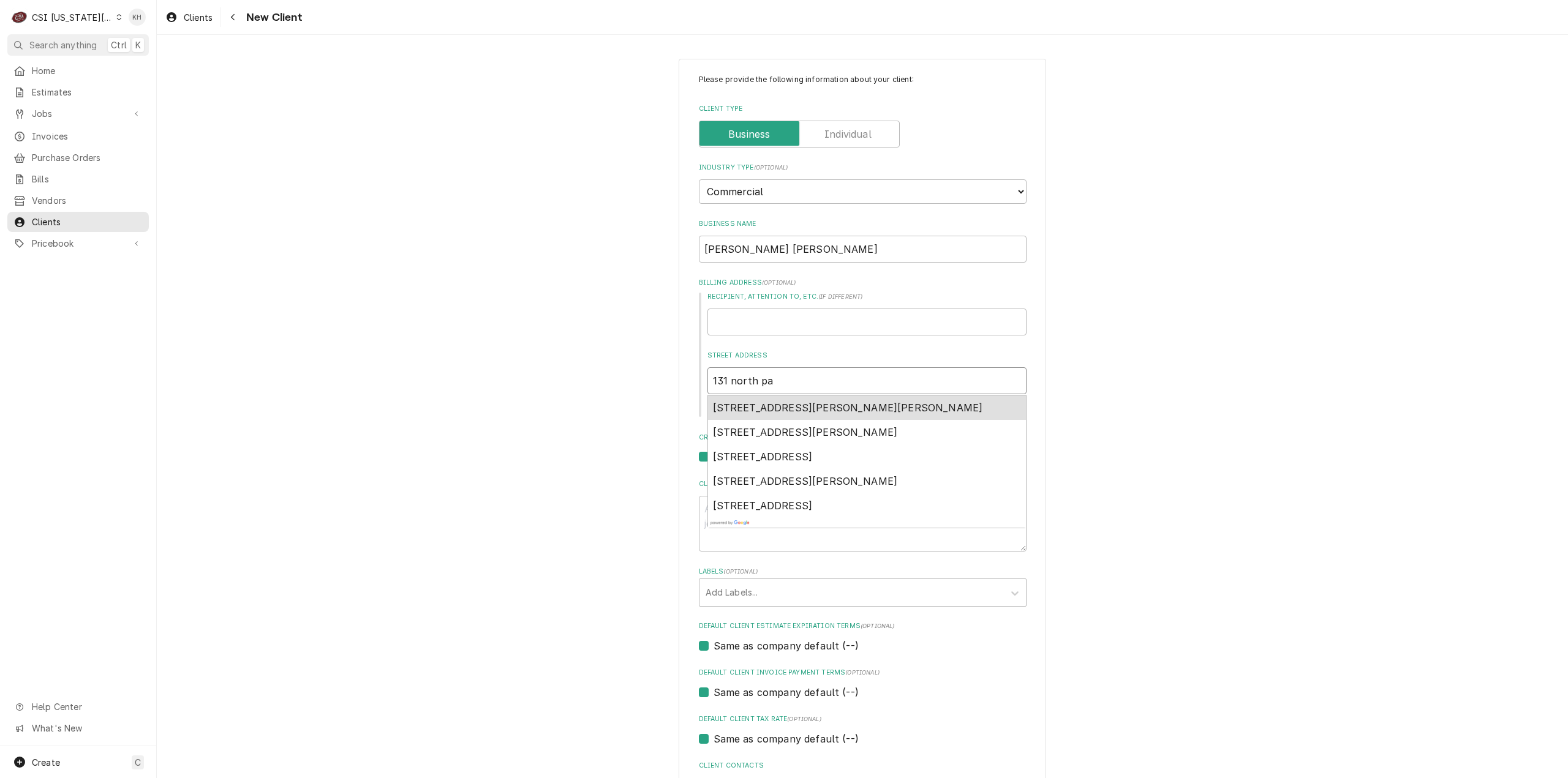
type textarea "x"
type input "131 north par"
type textarea "x"
type input "131 north part"
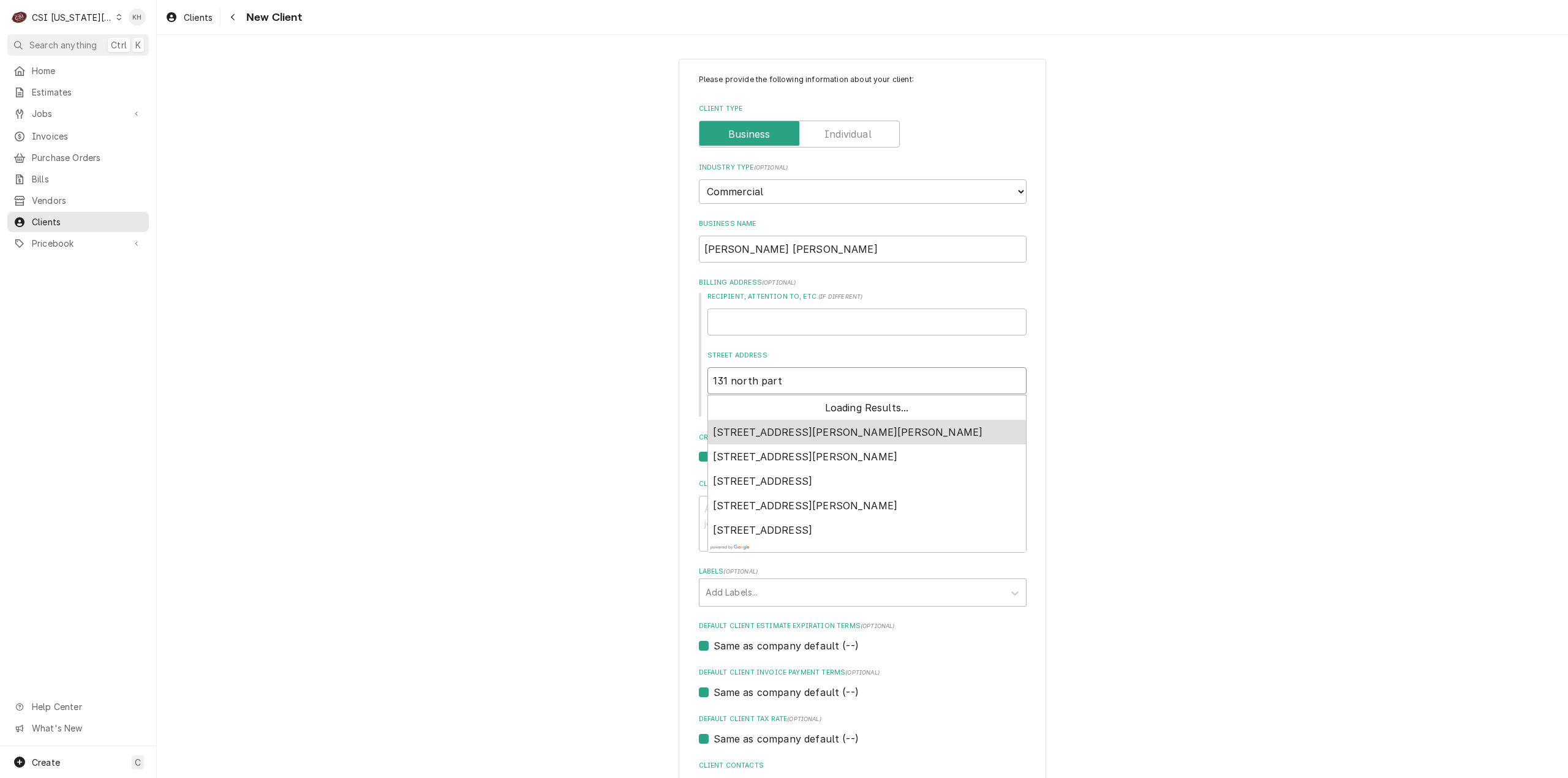
type textarea "x"
type input "131 north par"
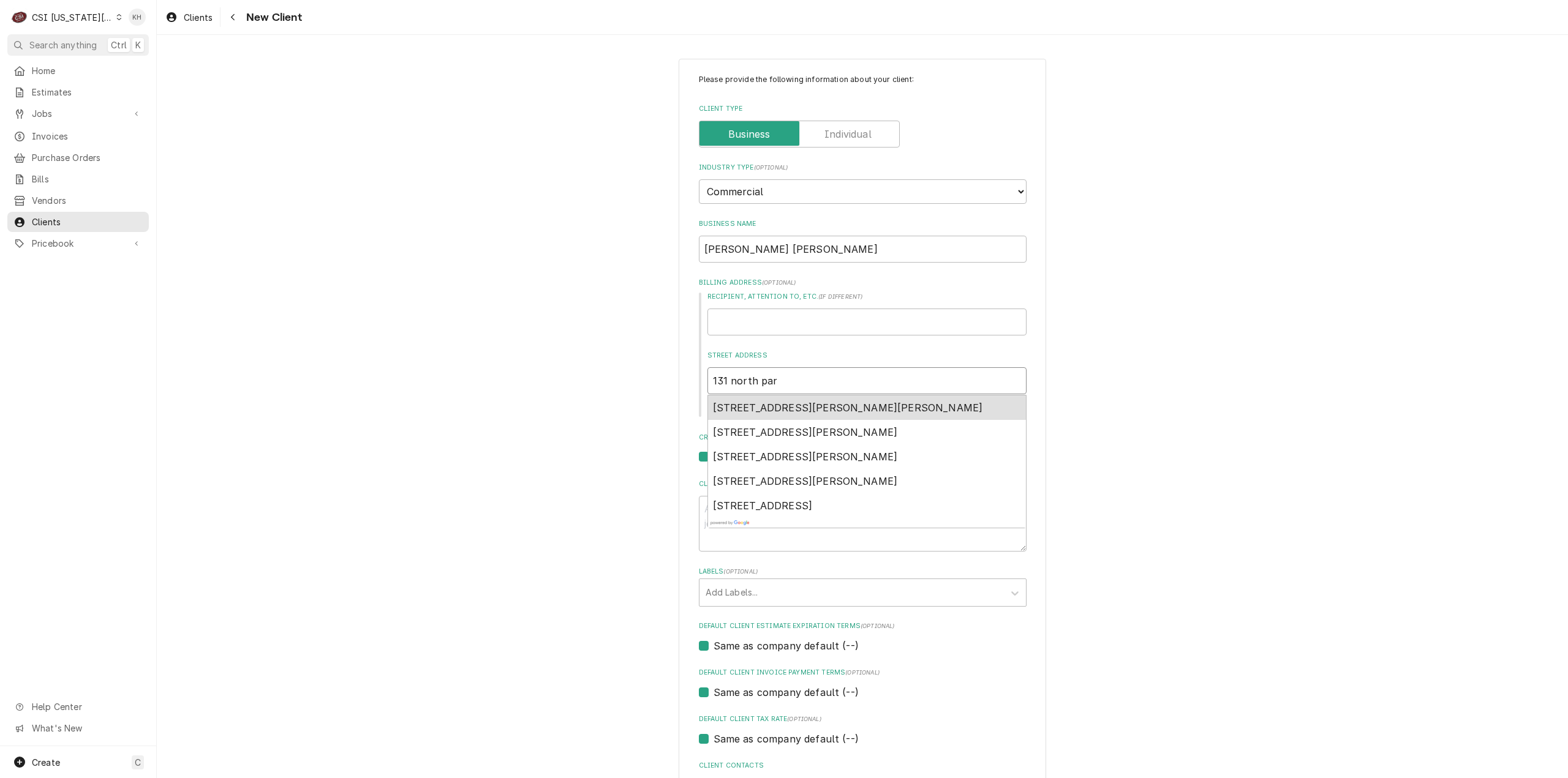
type textarea "x"
type input "131 north park"
type textarea "x"
type input "131 north parke"
type textarea "x"
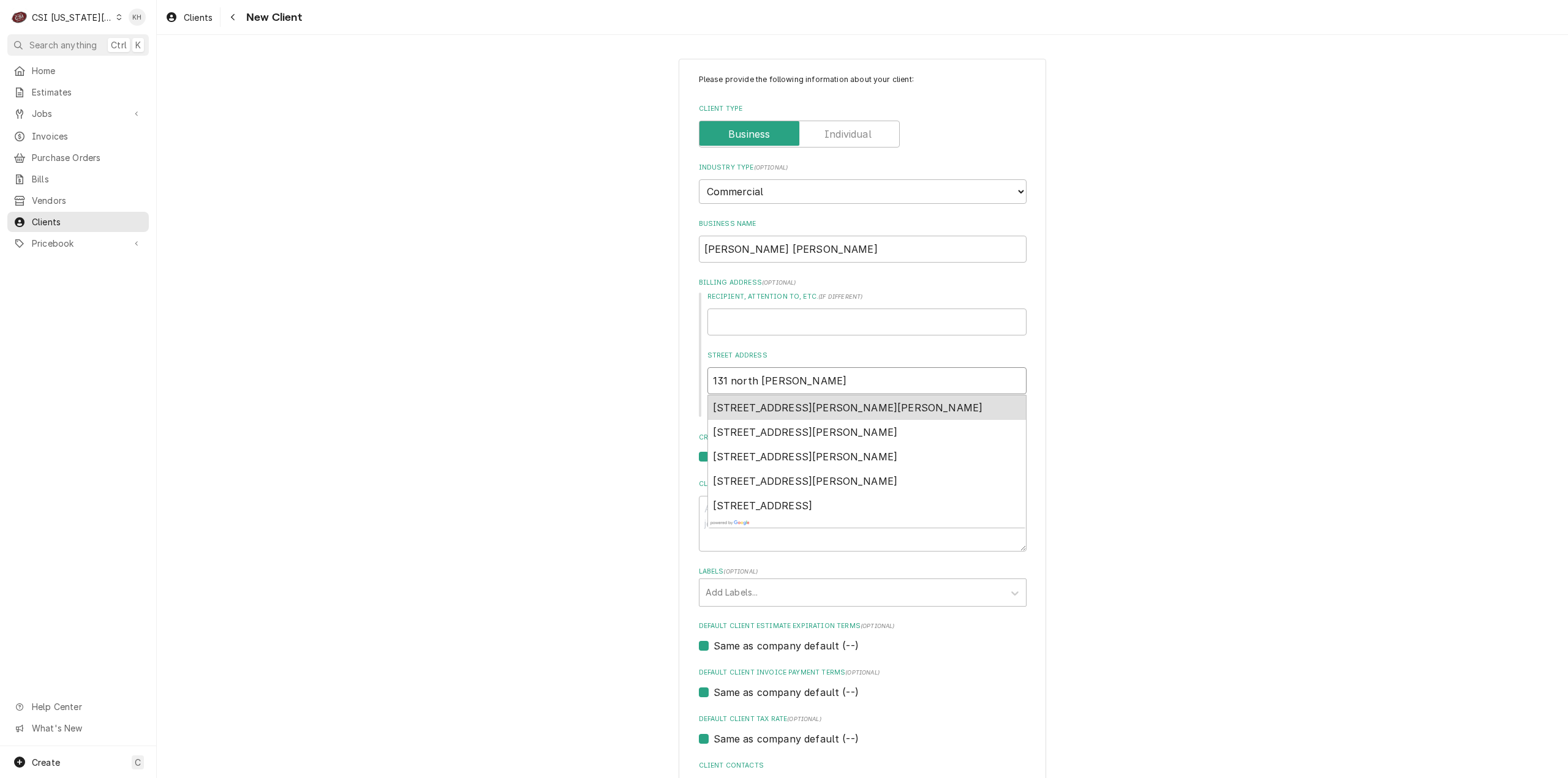
type input "131 north parker"
type textarea "x"
type input "131 north parker"
type textarea "x"
type input "131 north parker s"
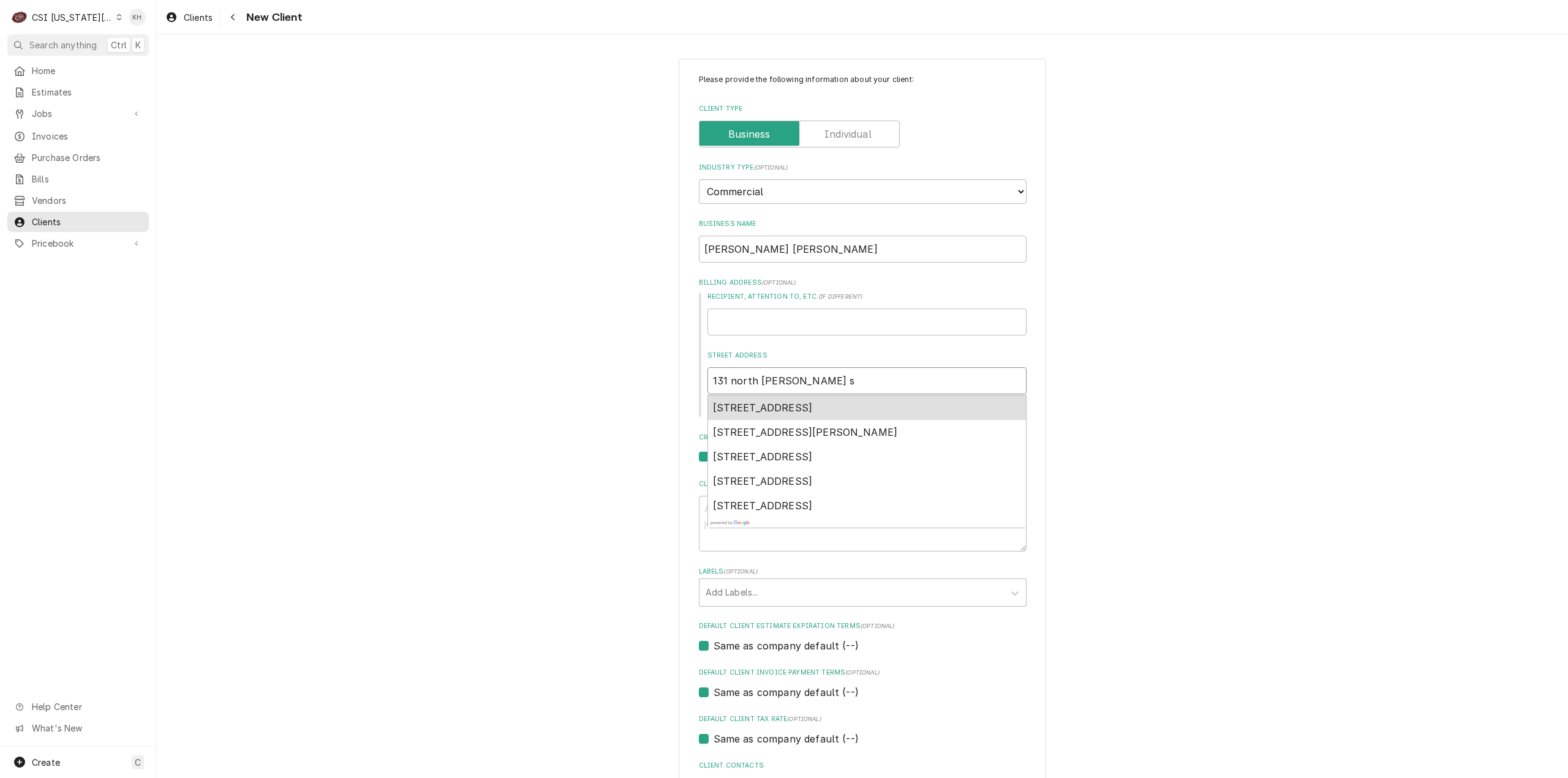
type textarea "x"
type input "131 north parker st"
type textarea "x"
type input "131 north parker str"
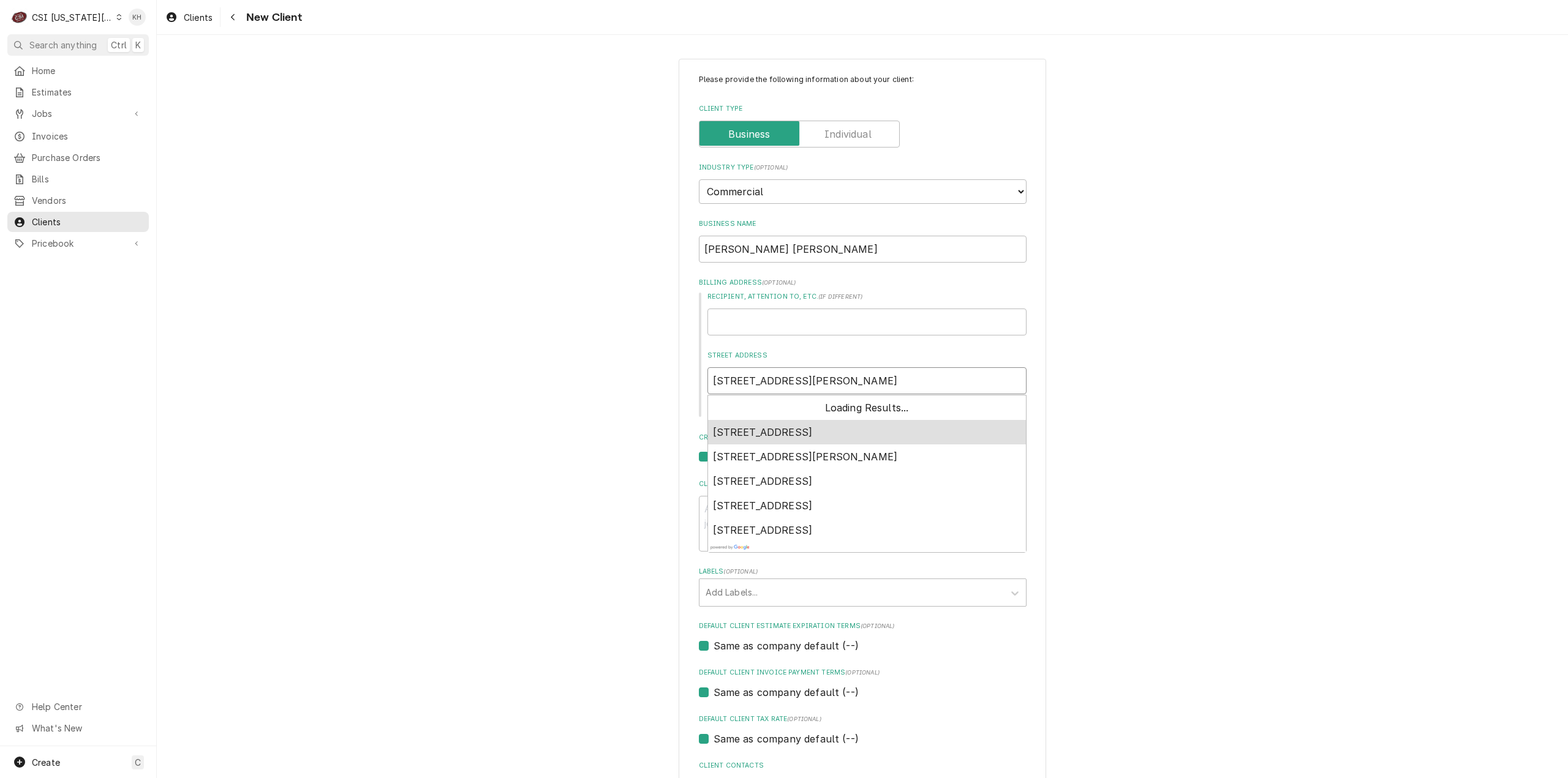
type textarea "x"
type input "131 north parker stre"
type textarea "x"
type input "131 north parker stree"
type textarea "x"
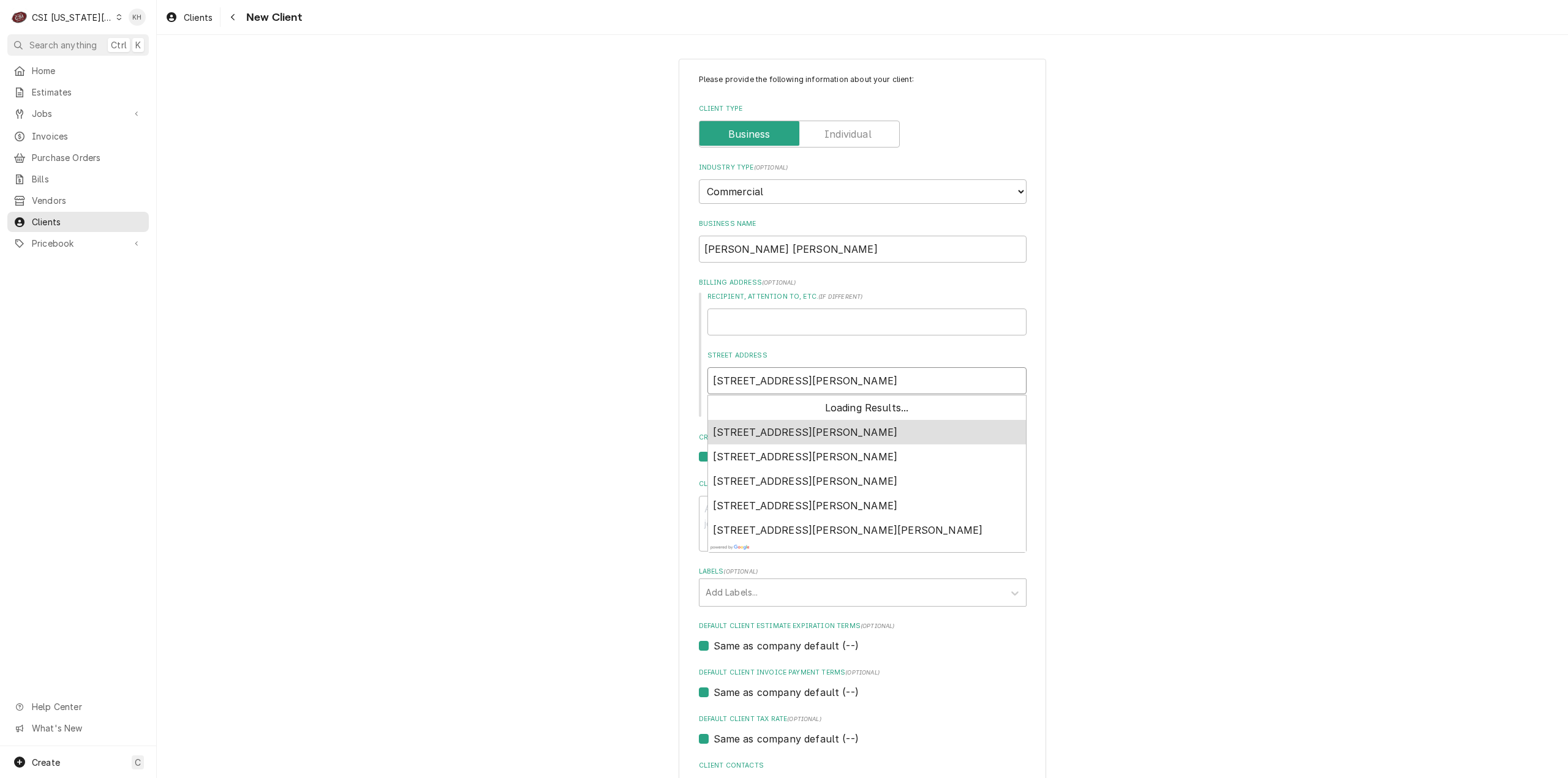
type input "131 north parker street"
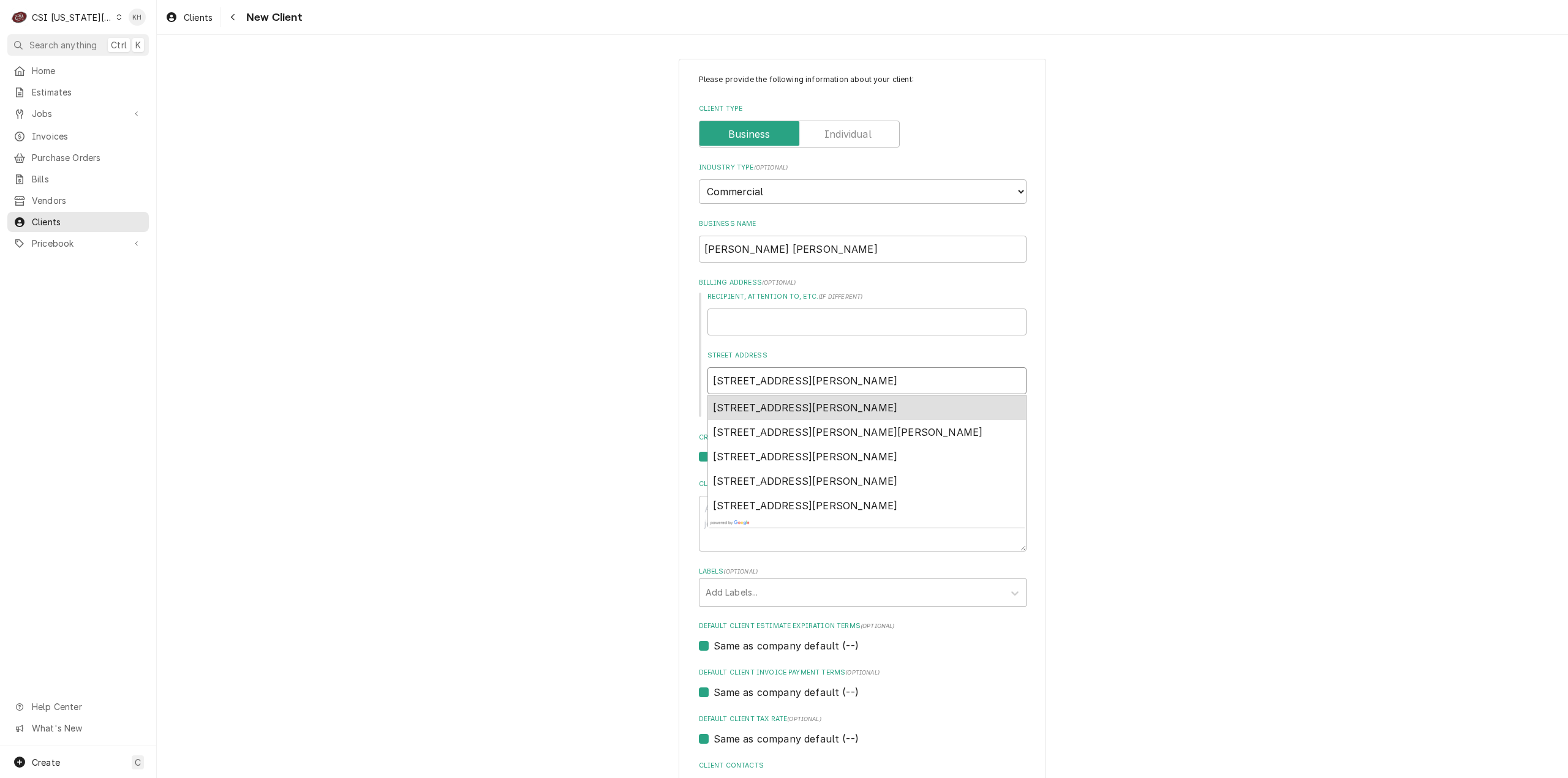
click at [873, 418] on div "131 North Parker Street, Olathe, KS, USA" at bounding box center [867, 408] width 318 height 24
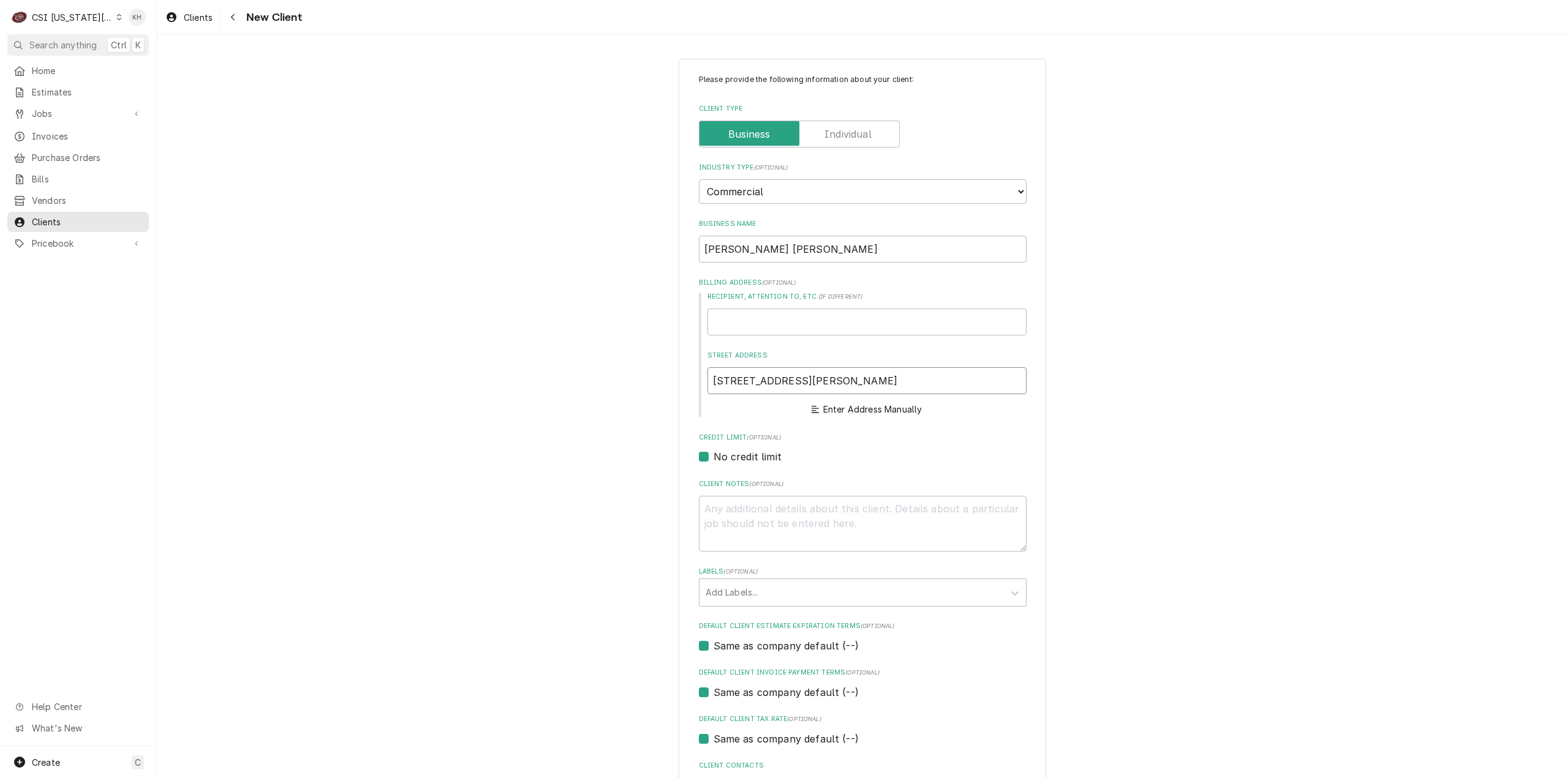
type textarea "x"
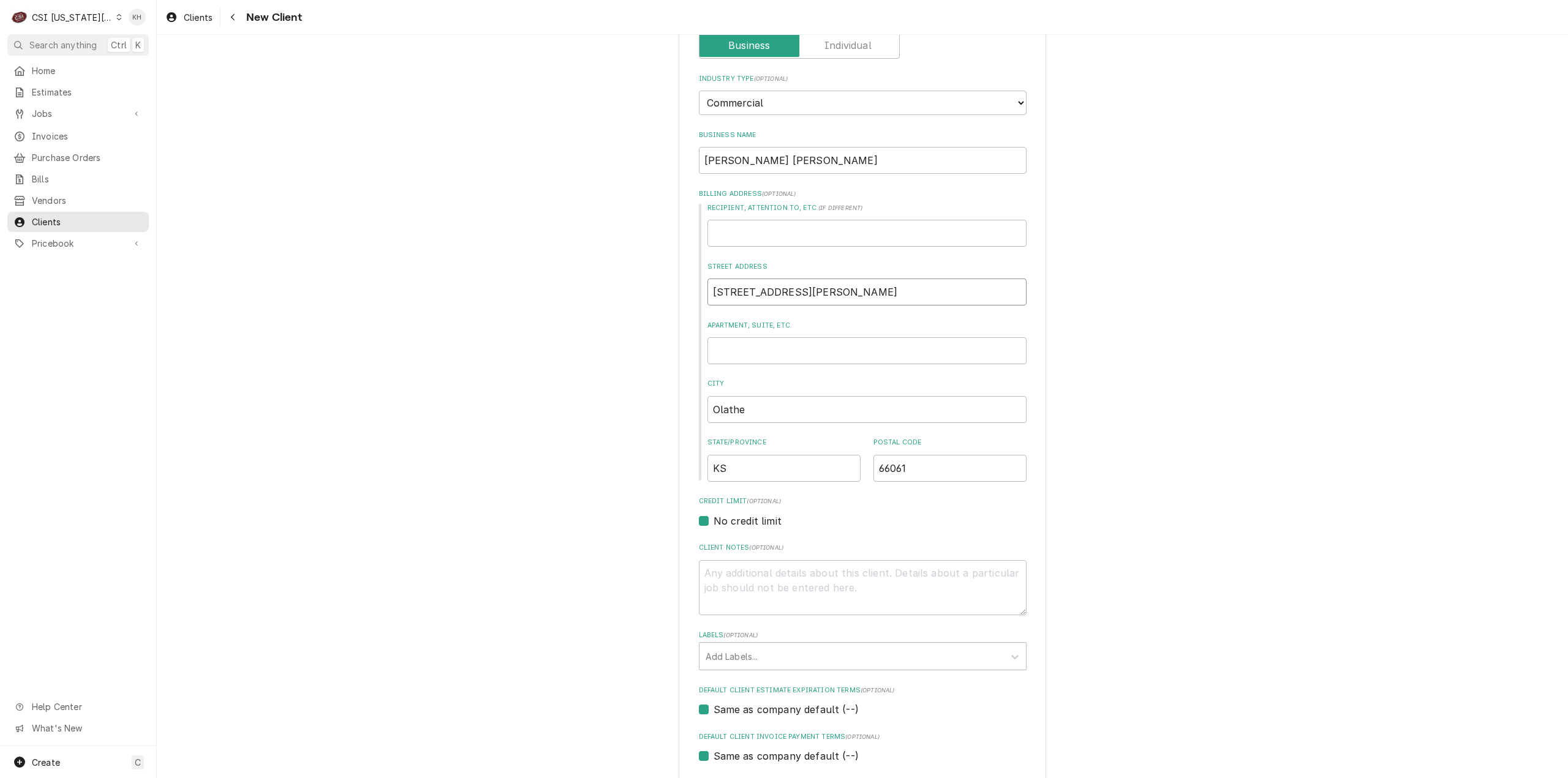
scroll to position [184, 0]
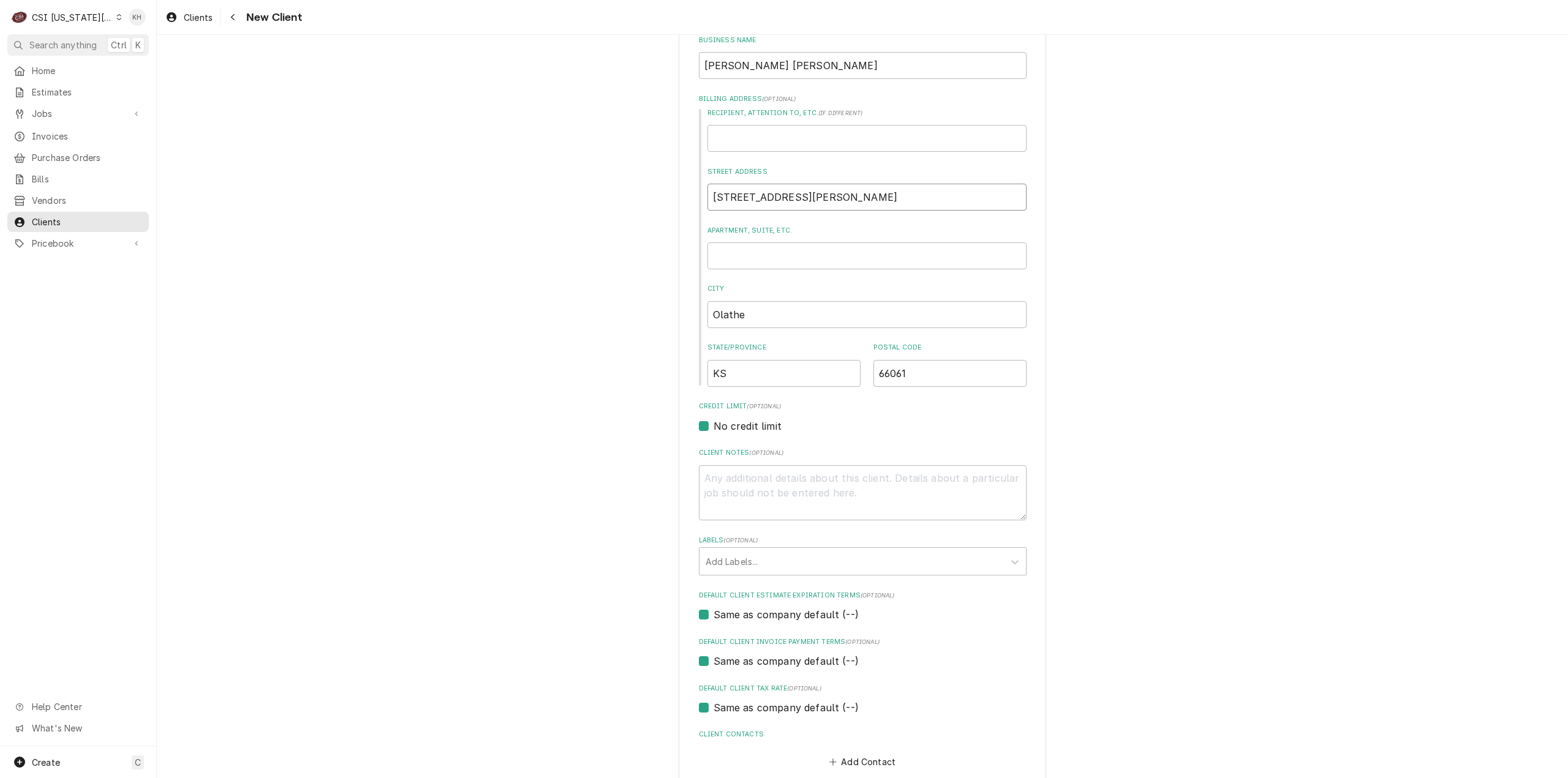
type input "131 N Parker St"
click at [801, 485] on textarea "Client Notes ( optional )" at bounding box center [862, 493] width 327 height 56
type textarea "x"
type textarea "V"
type textarea "x"
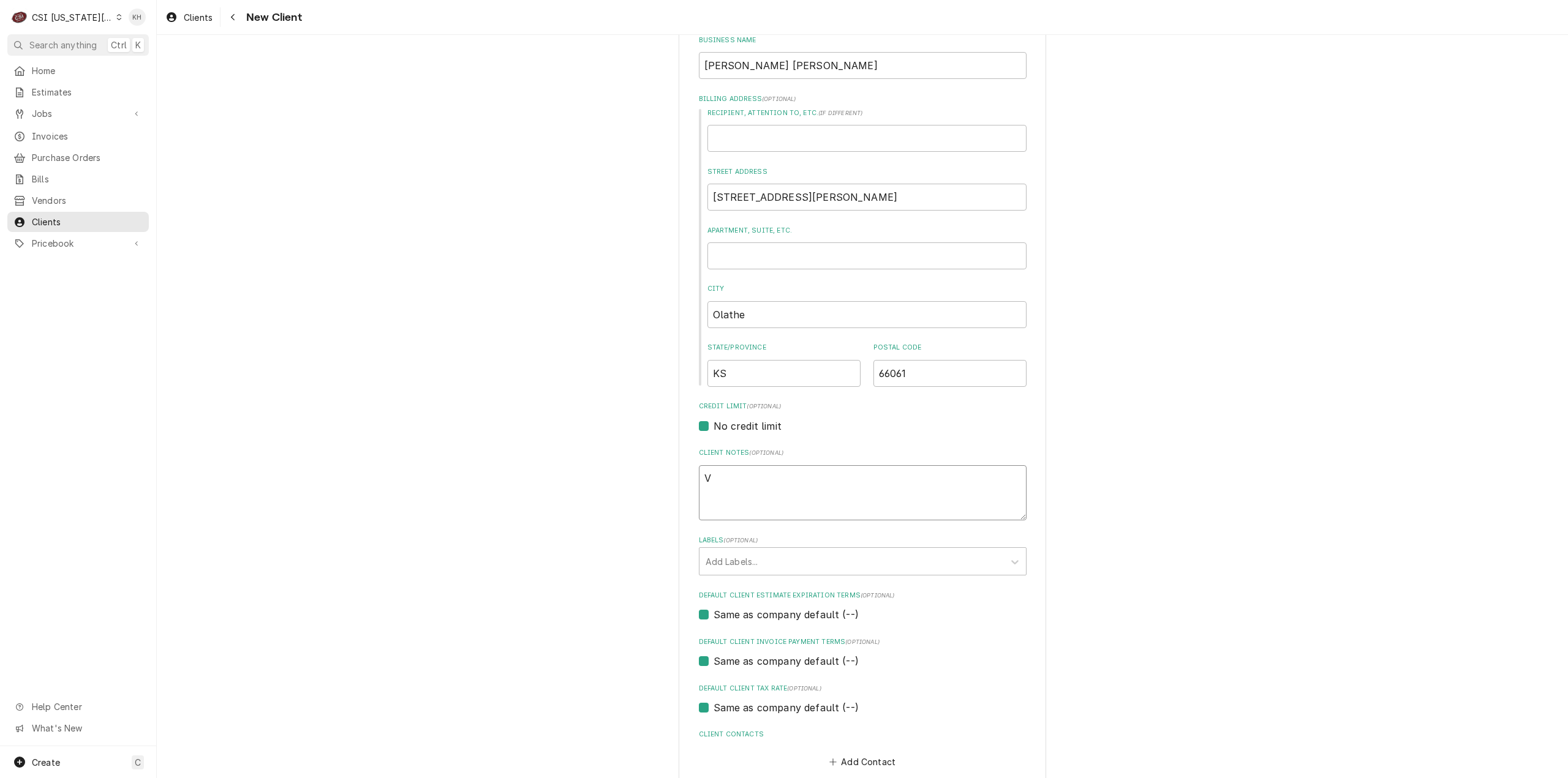
type textarea "VI"
type textarea "x"
type textarea "VIS"
type textarea "x"
type textarea "VISA"
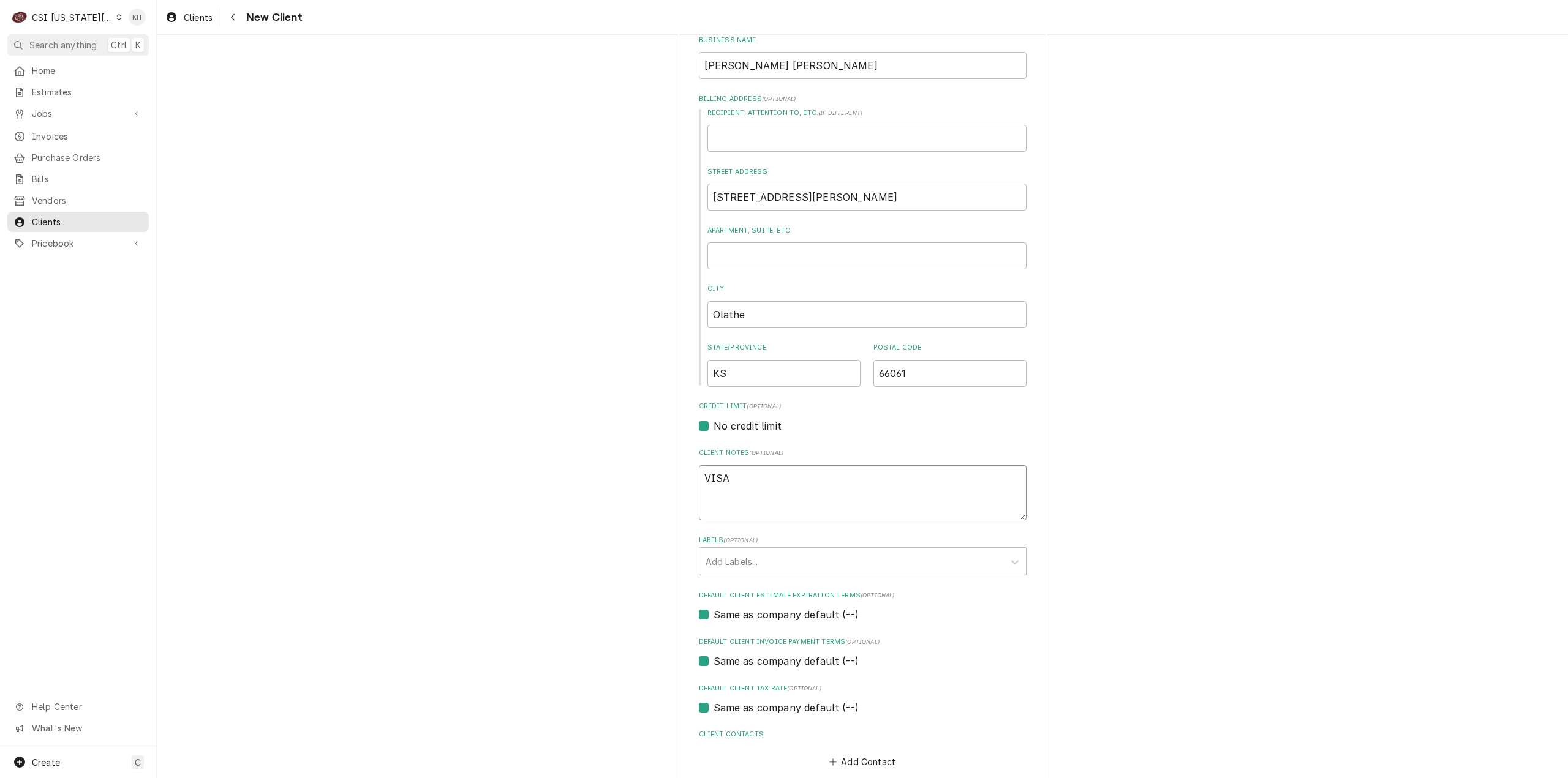
type textarea "x"
type textarea "VISA"
type textarea "x"
type textarea "VISA 4"
type textarea "x"
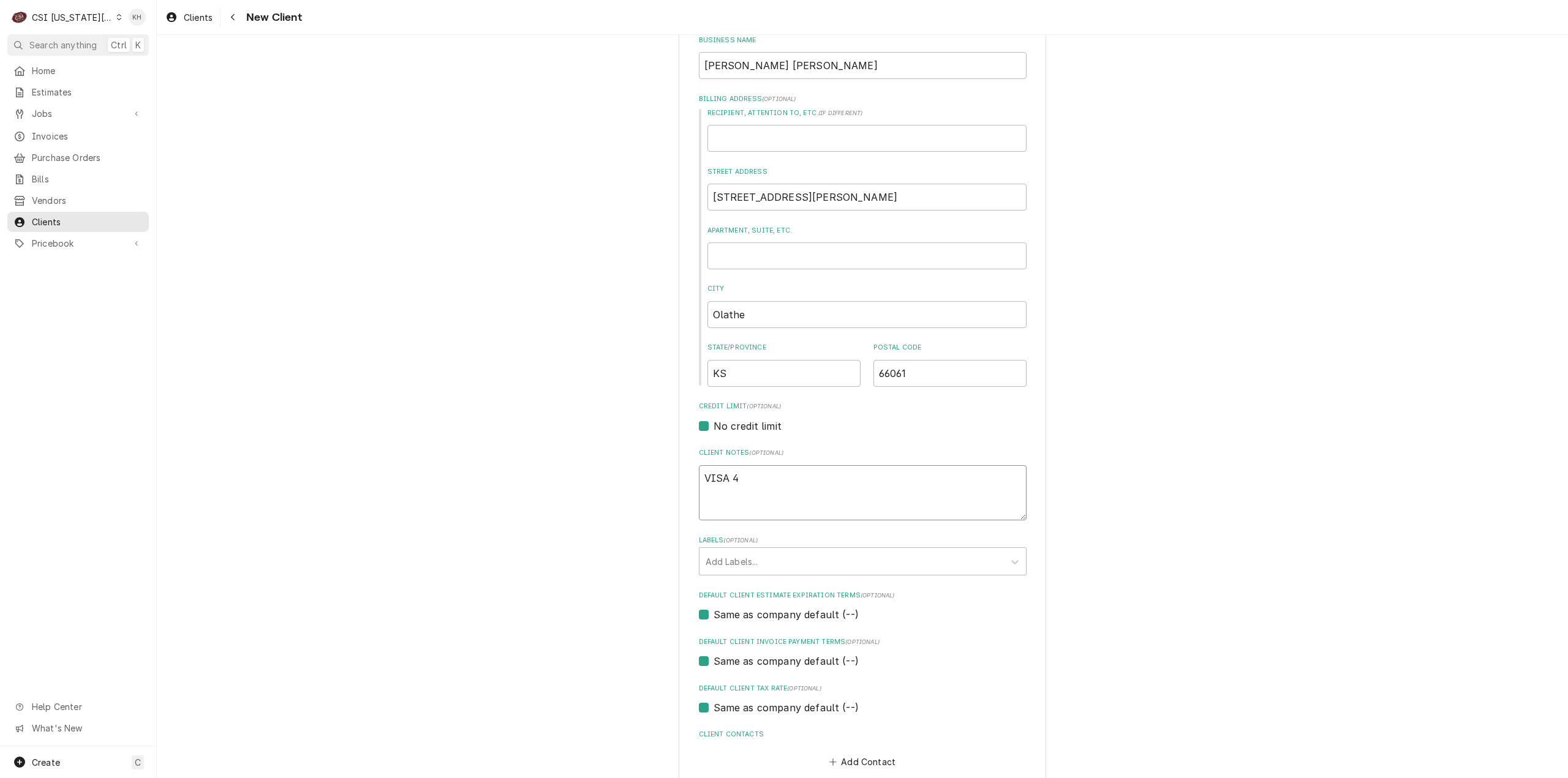
type textarea "VISA 41"
type textarea "x"
type textarea "VISA 414"
type textarea "x"
type textarea "VISA 4143"
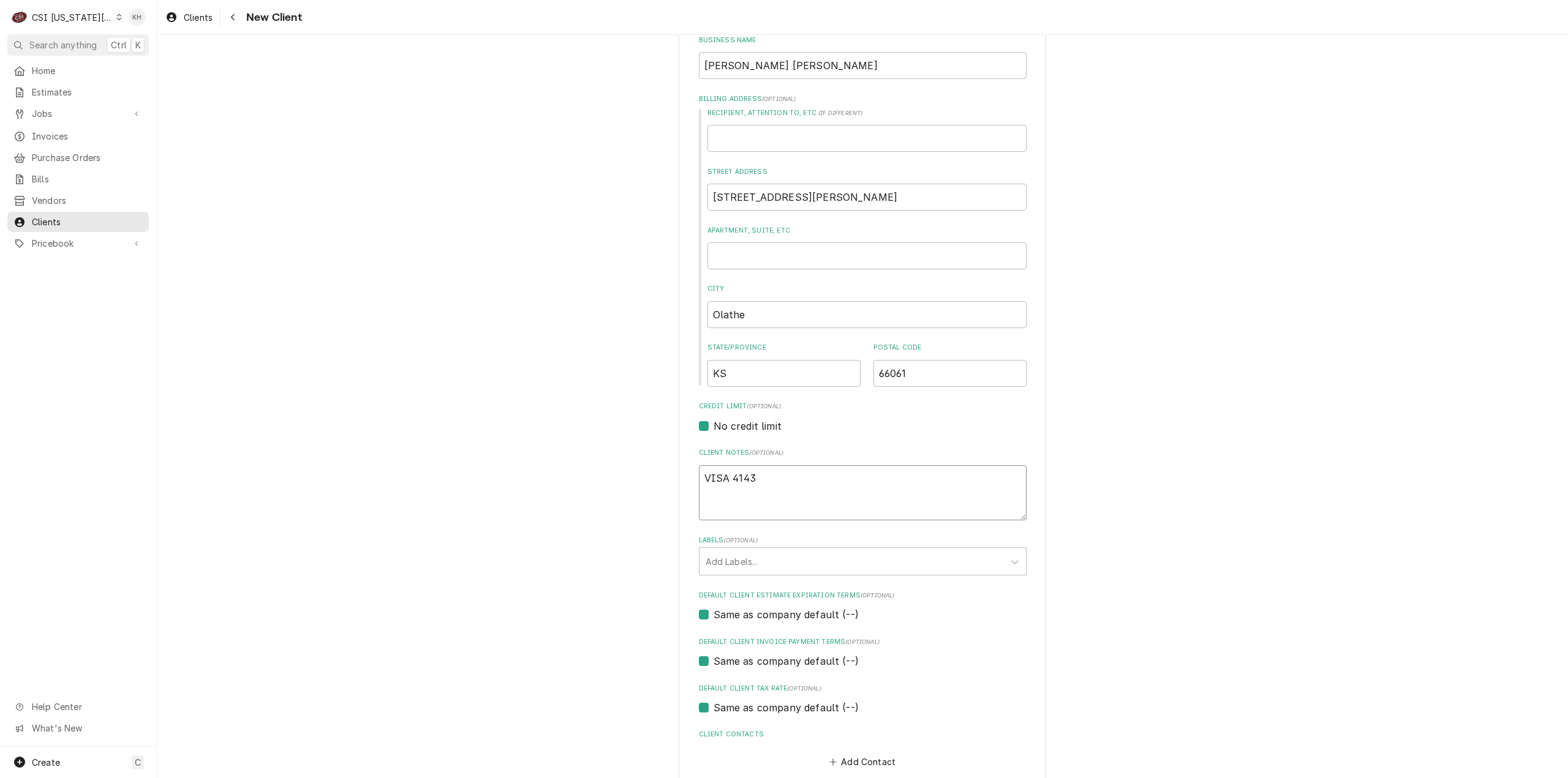
type textarea "x"
type textarea "VISA 41430"
type textarea "x"
type textarea "VISA 414309"
type textarea "x"
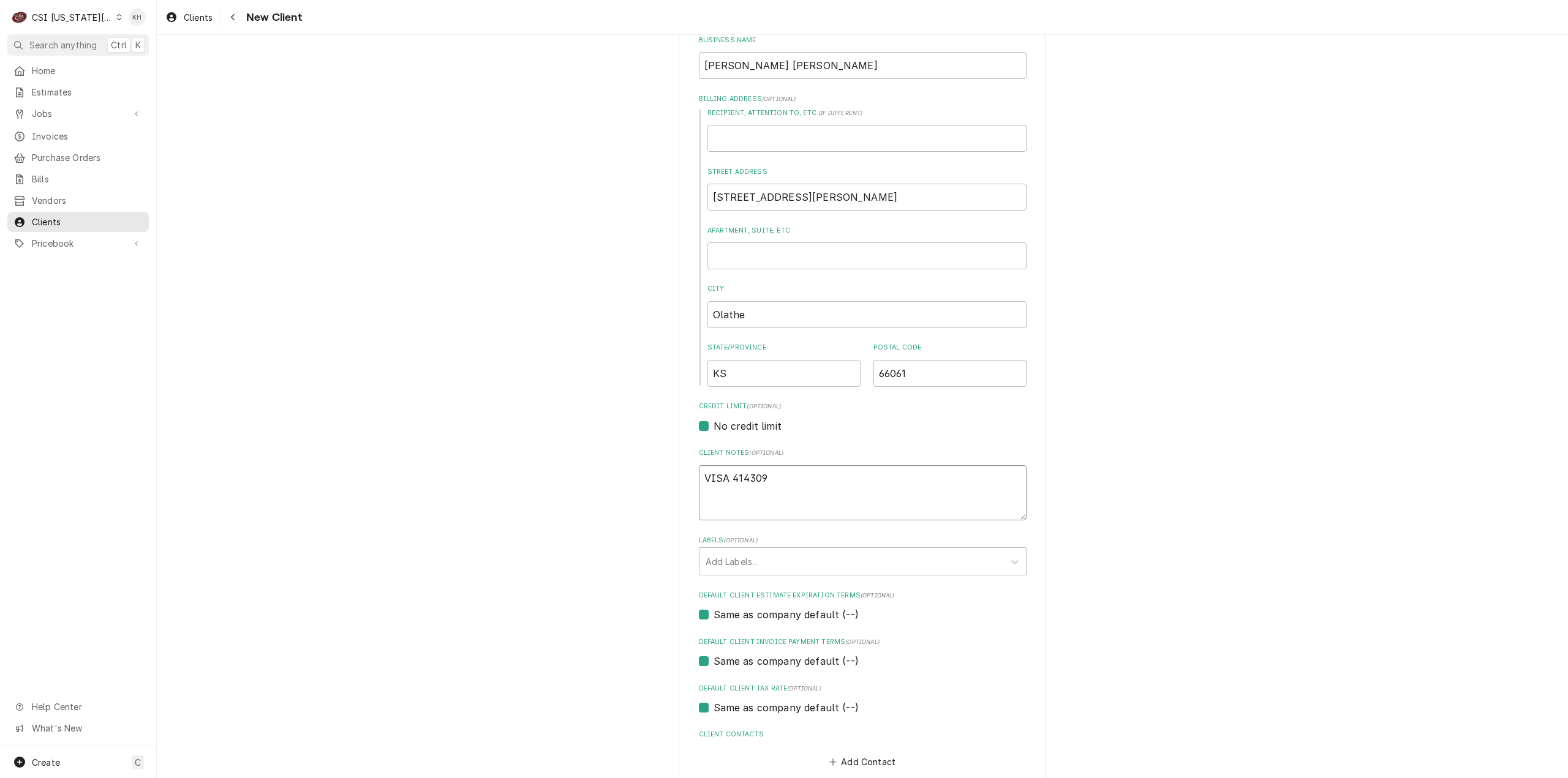
type textarea "VISA 4143098"
type textarea "x"
type textarea "VISA 41430982"
type textarea "x"
type textarea "VISA 414309820"
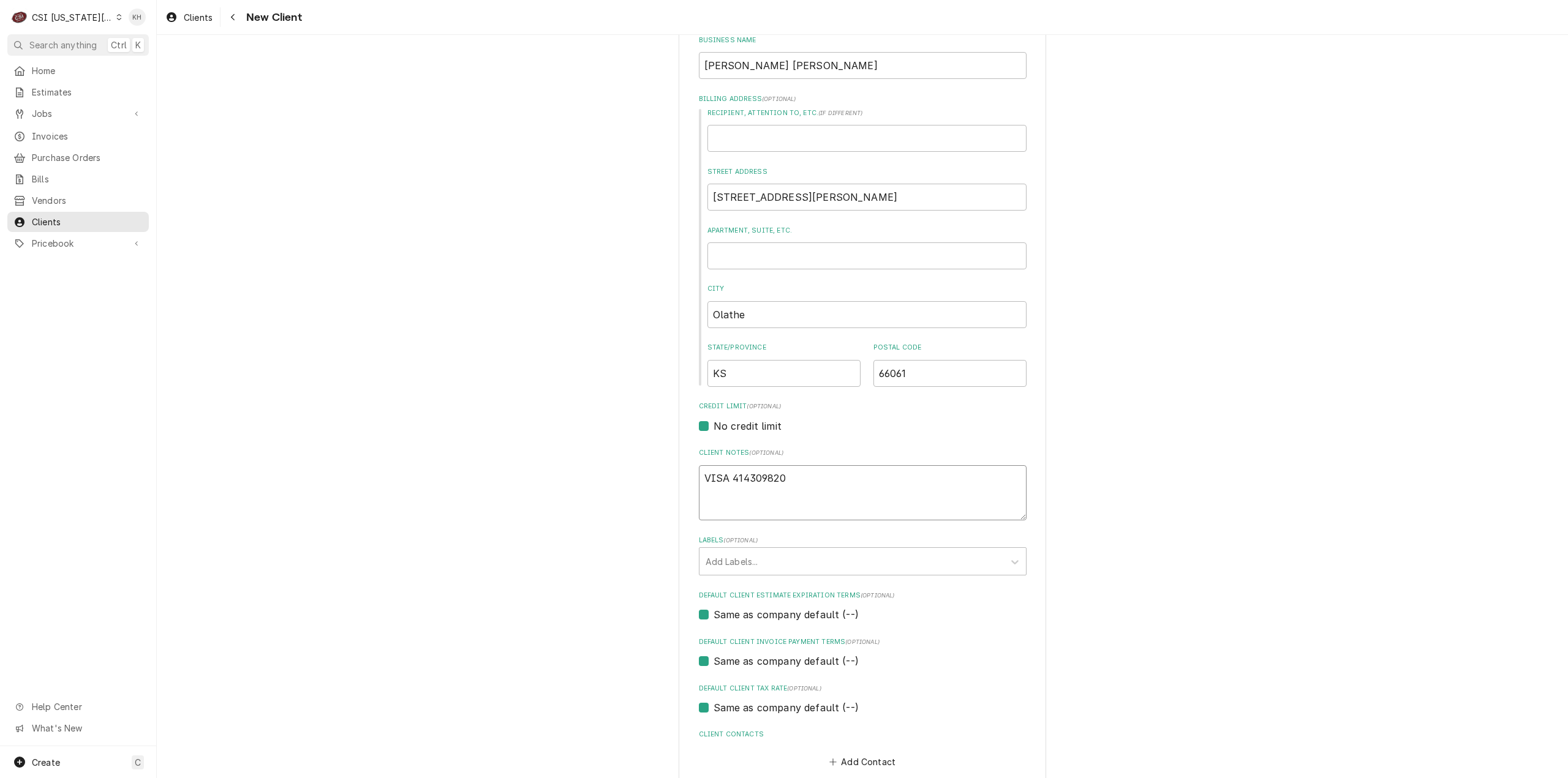
type textarea "x"
type textarea "VISA 4143098205"
type textarea "x"
type textarea "VISA 41430982054"
type textarea "x"
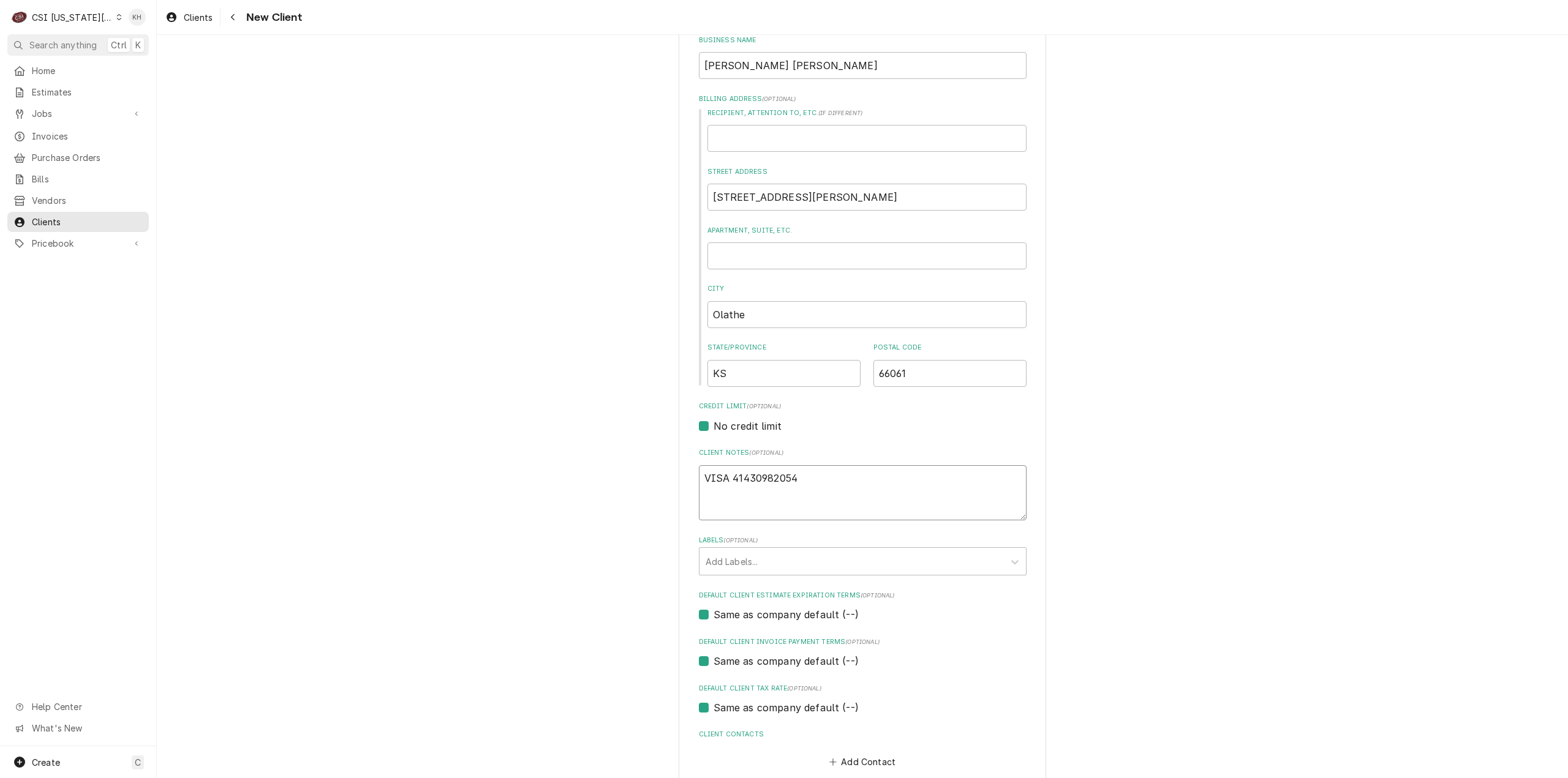
type textarea "VISA 414309820541"
type textarea "x"
type textarea "VISA 4143098205419"
type textarea "x"
type textarea "VISA 41430982054198"
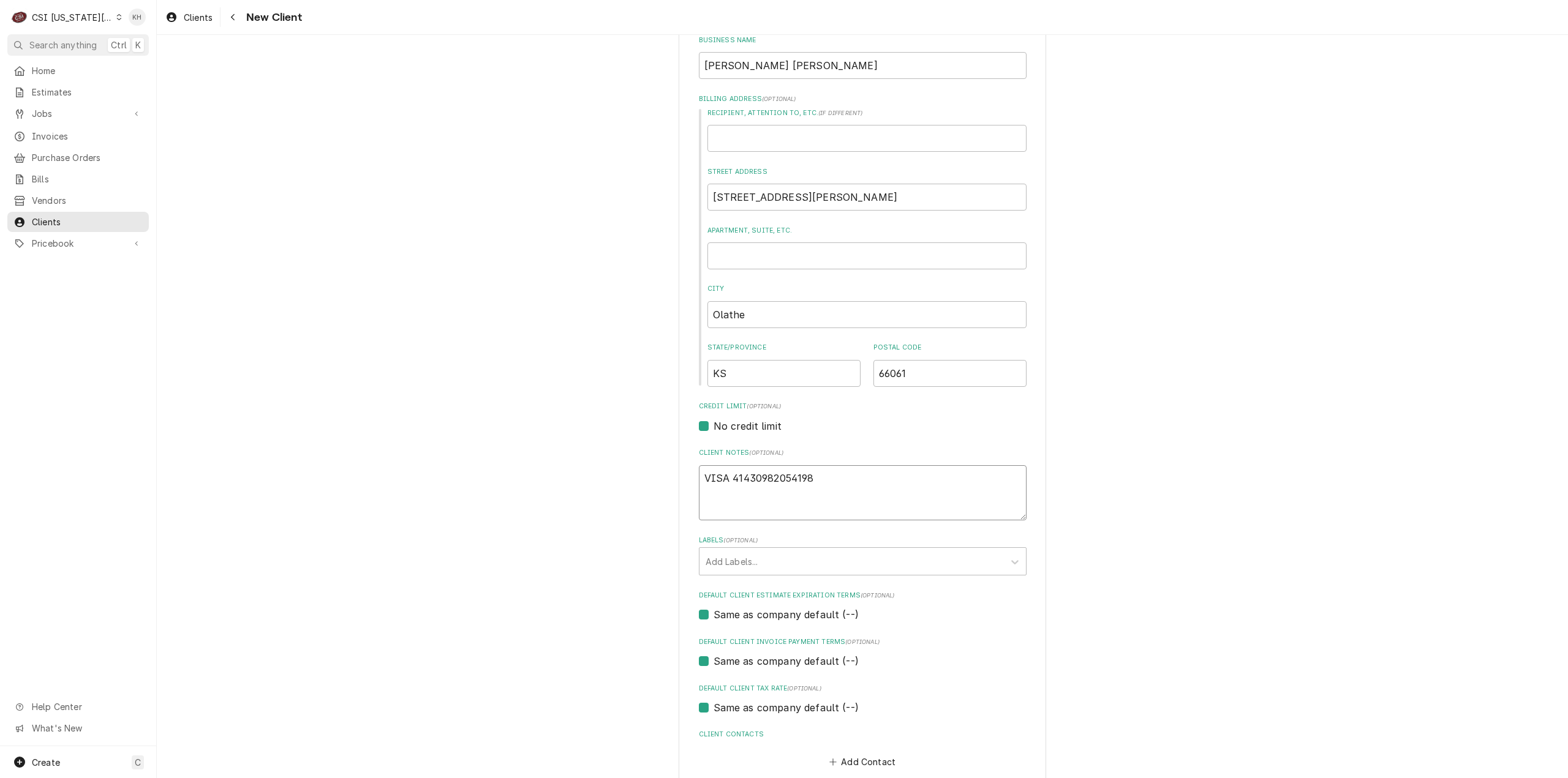
type textarea "x"
type textarea "VISA 414309820541983"
type textarea "x"
type textarea "VISA 4143098205419831"
drag, startPoint x: 750, startPoint y: 474, endPoint x: 729, endPoint y: 476, distance: 21.1
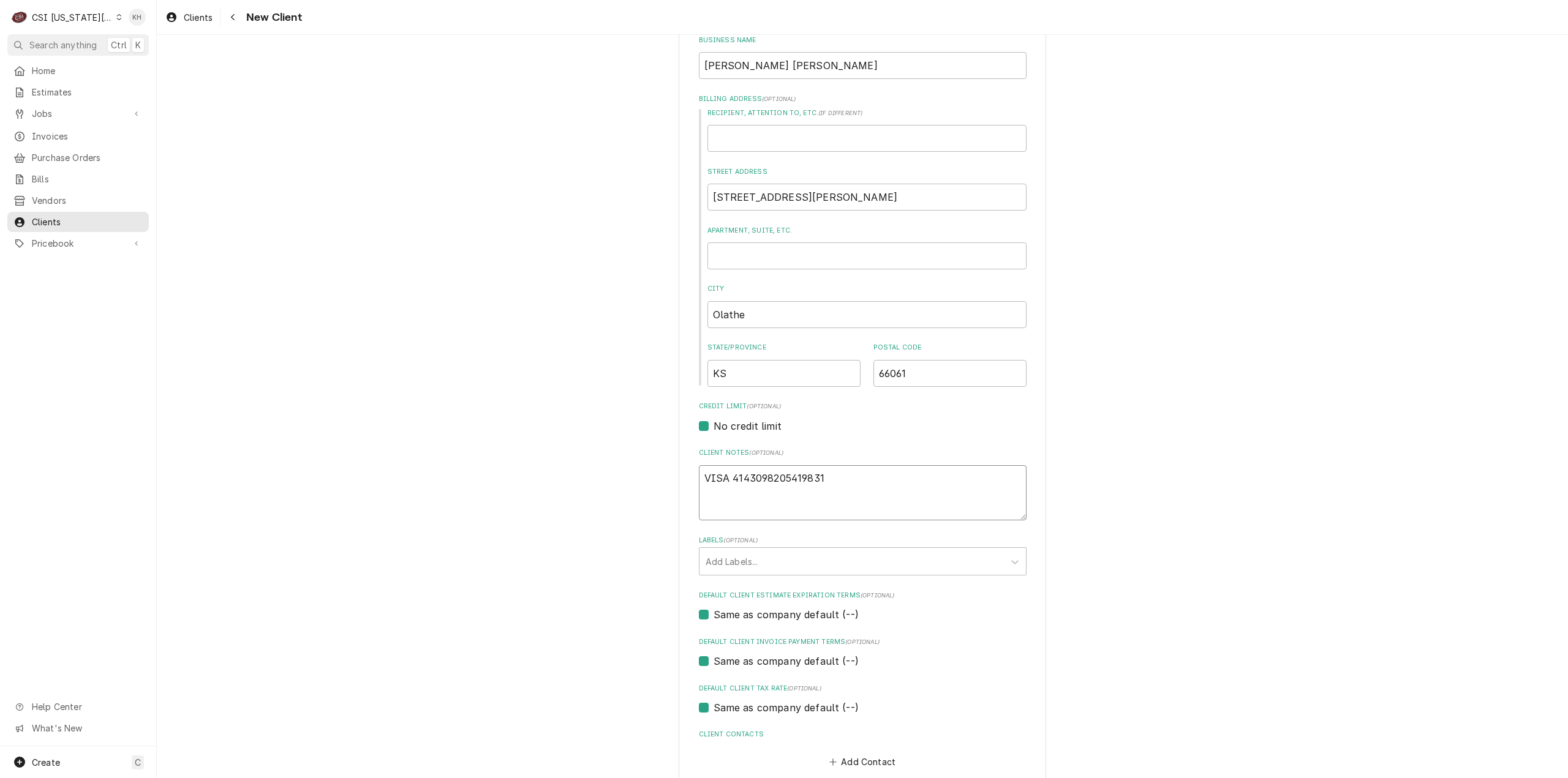
click at [729, 476] on textarea "VISA 4143098205419831" at bounding box center [862, 493] width 327 height 56
type textarea "x"
type textarea "VISA 4098205419831"
type textarea "x"
type textarea "VISA 41098205419831"
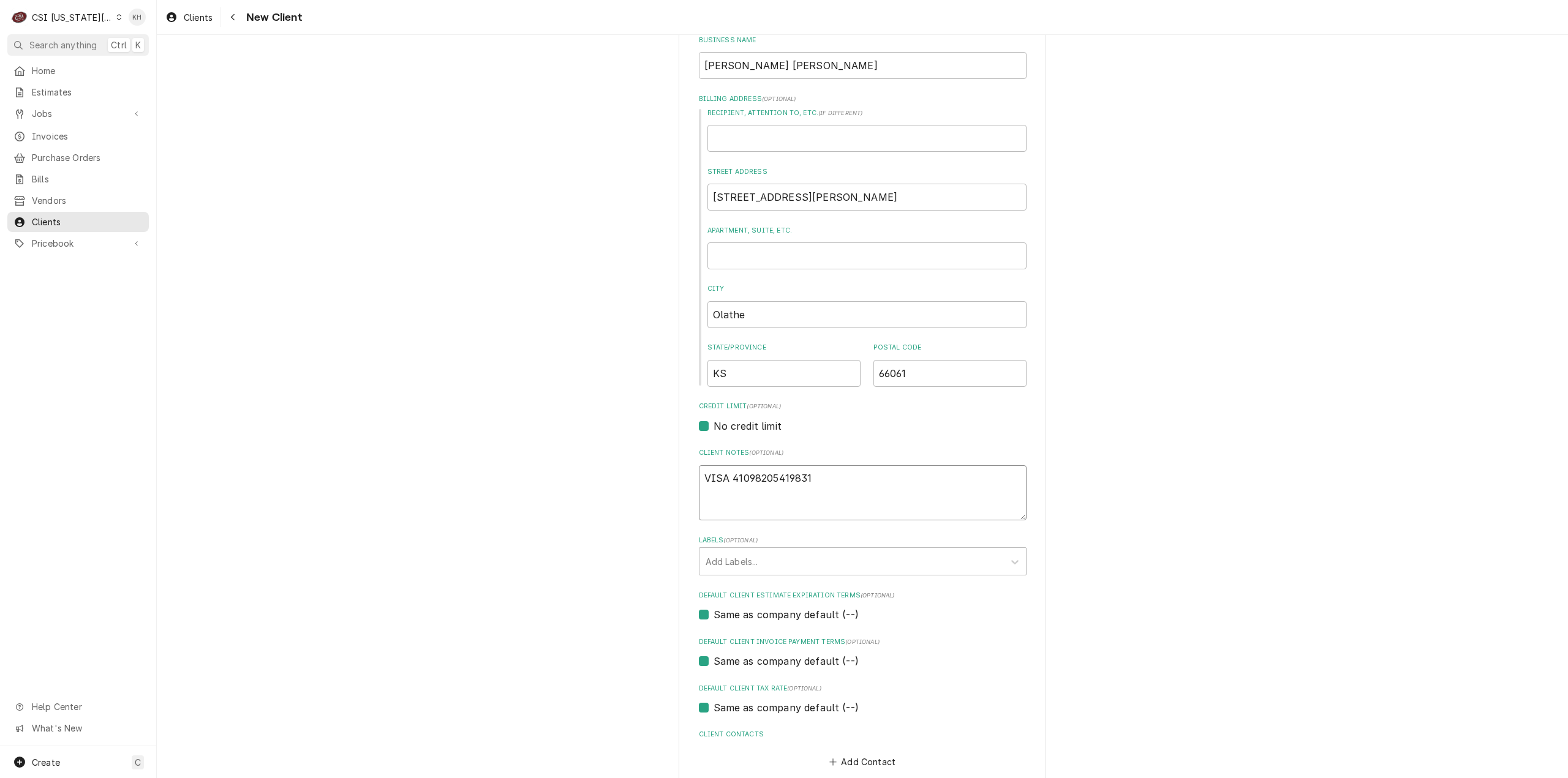
type textarea "x"
type textarea "VISA 414098205419831"
type textarea "x"
type textarea "VISA 4147098205419831"
click at [843, 472] on textarea "VISA 4147098205419831" at bounding box center [862, 493] width 327 height 56
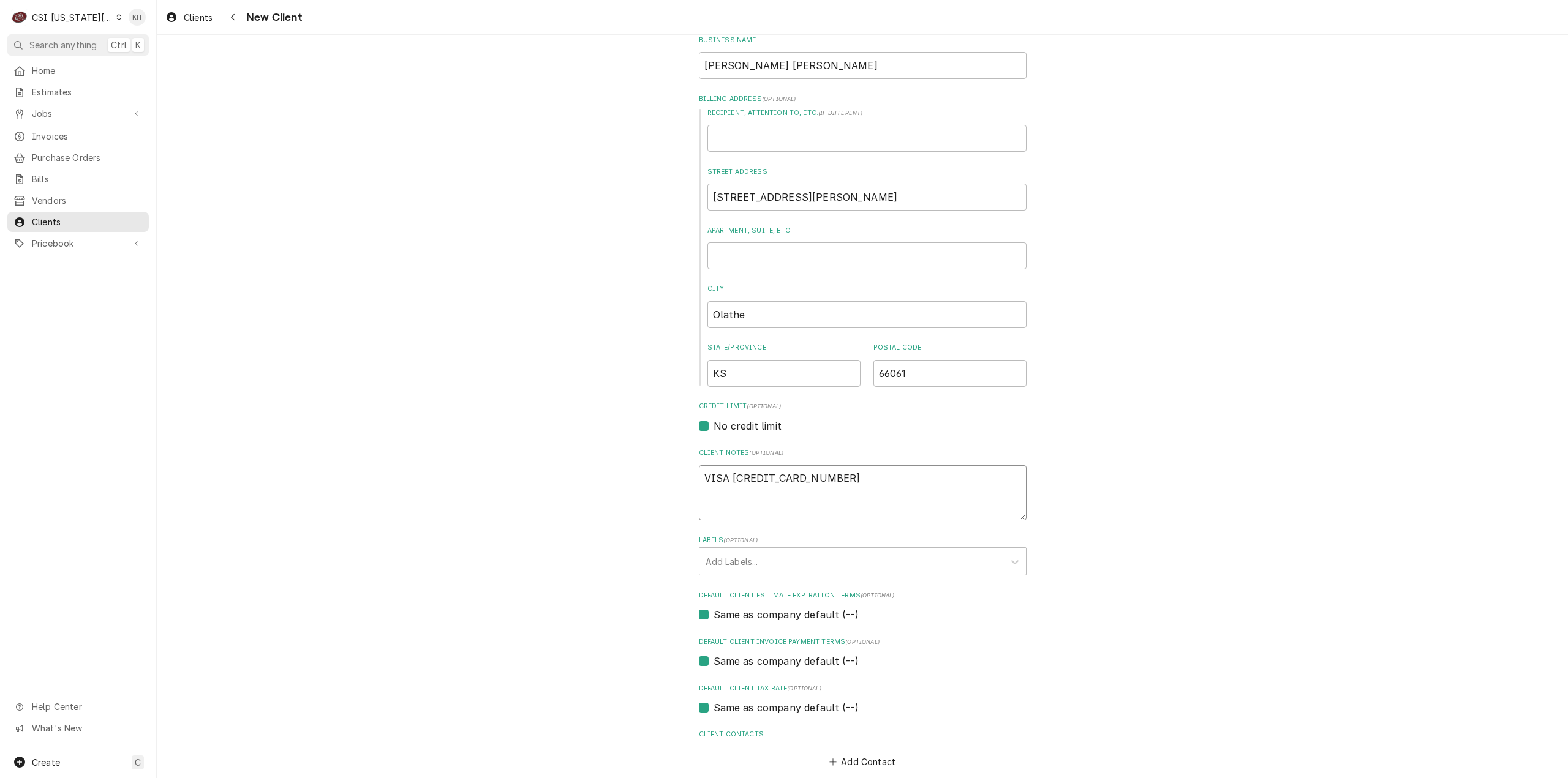
type textarea "x"
type textarea "VISA 4147098205419831"
type textarea "x"
type textarea "VISA 4147098205419831 E"
type textarea "x"
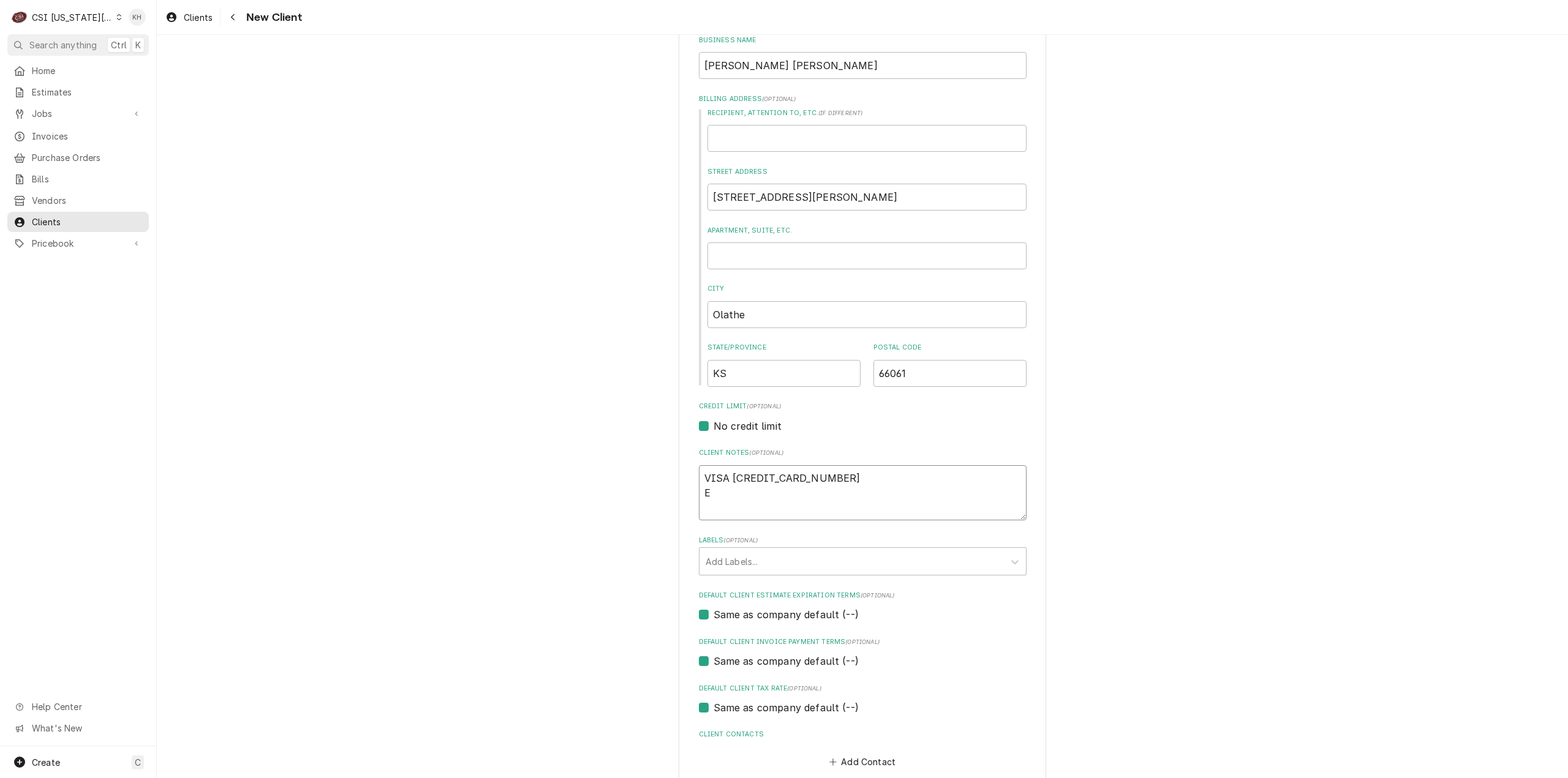
type textarea "VISA 4147098205419831 Ex"
type textarea "x"
type textarea "VISA 4147098205419831 Exp"
type textarea "x"
type textarea "VISA 4147098205419831 Exp:"
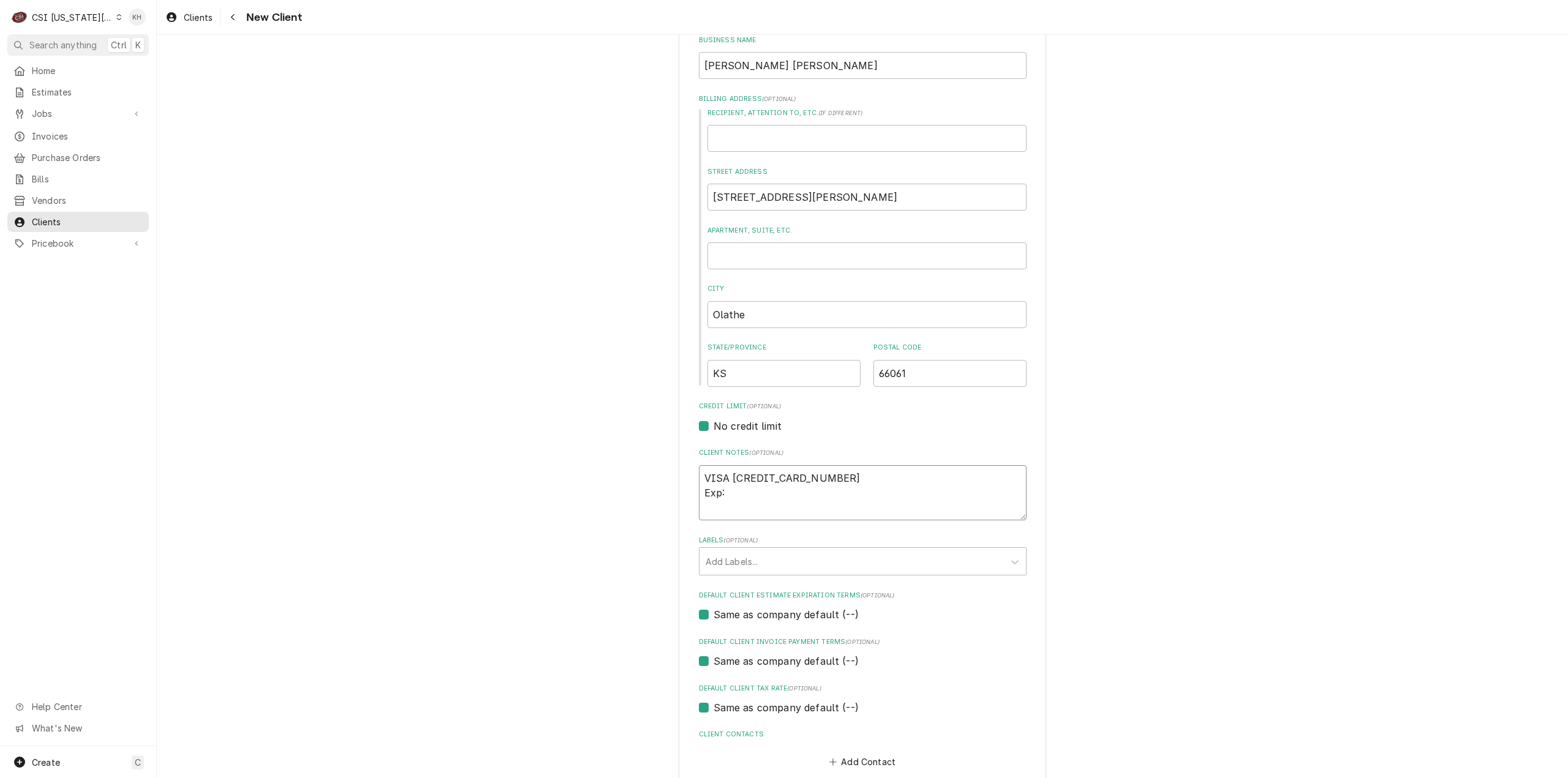
type textarea "x"
type textarea "VISA 4147098205419831 Exp:"
type textarea "x"
type textarea "VISA 4147098205419831 Exp: 0"
type textarea "x"
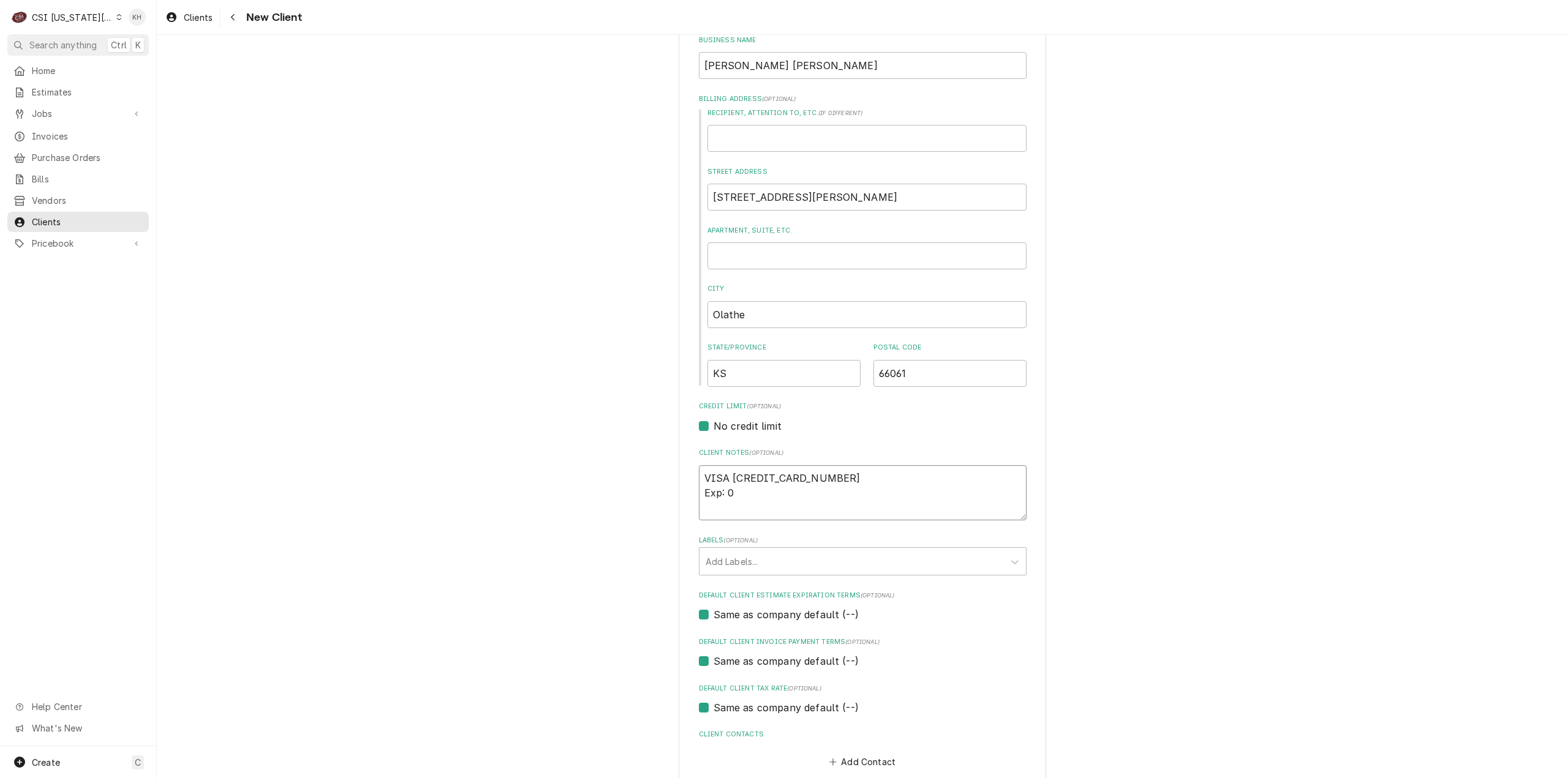
type textarea "VISA 4147098205419831 Exp: 06"
type textarea "x"
type textarea "VISA 4147098205419831 Exp: 06/"
type textarea "x"
type textarea "VISA 4147098205419831 Exp: 06/2"
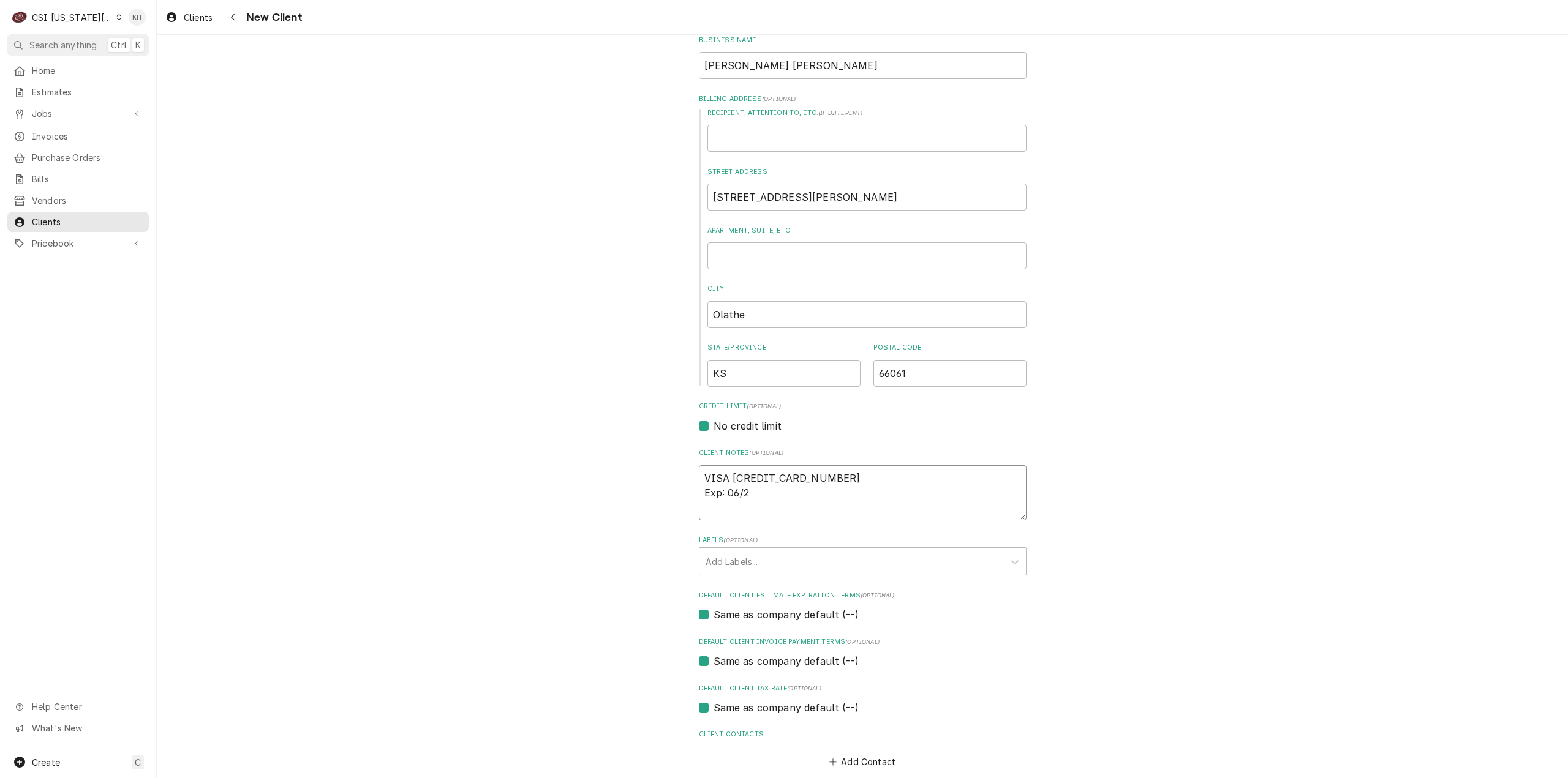
type textarea "x"
type textarea "VISA 4147098205419831 Exp: 06/27"
type textarea "x"
type textarea "VISA 4147098205419831 Exp: 06/27"
type textarea "x"
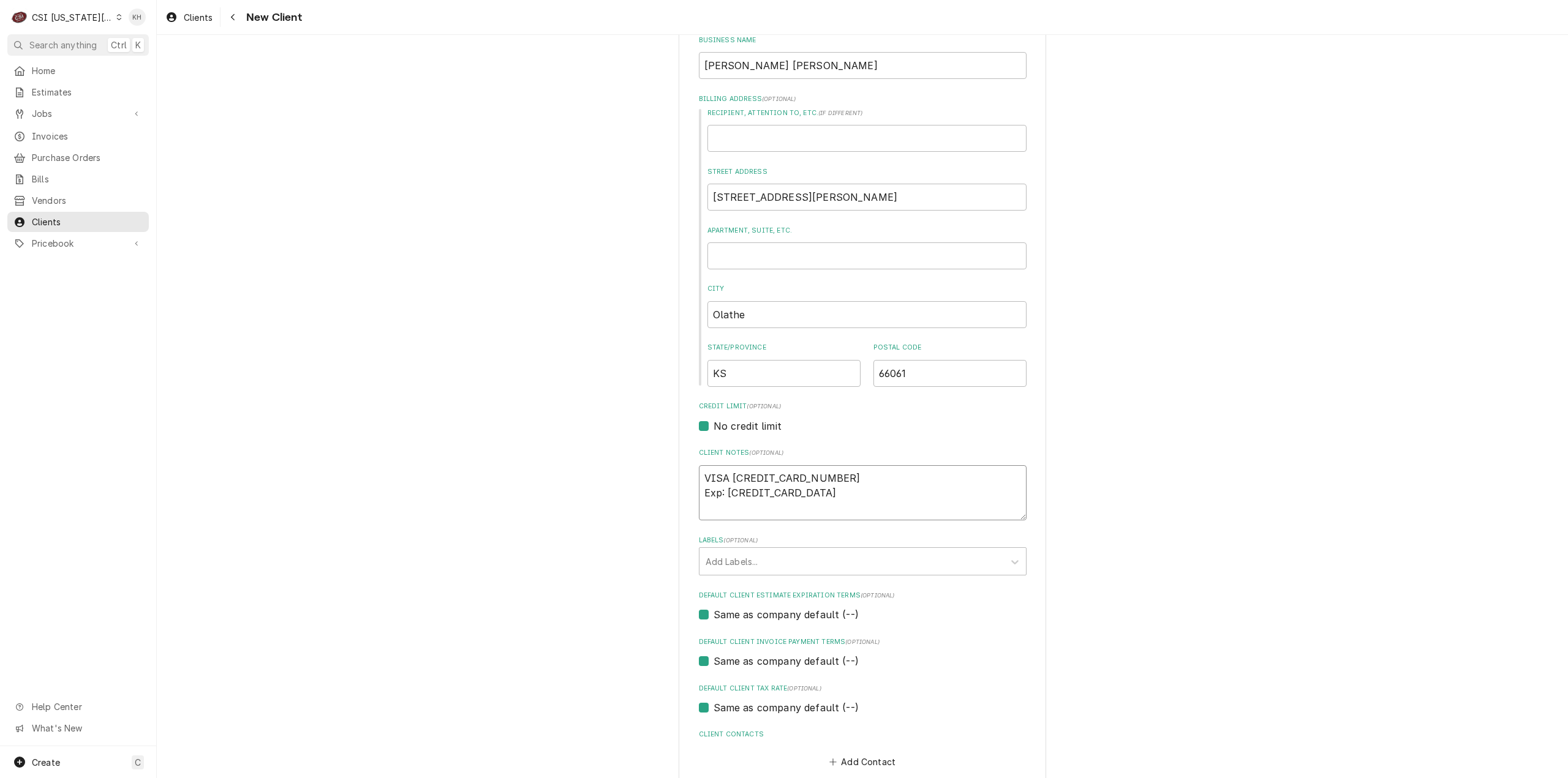
type textarea "VISA 4147098205419831 Exp: 06/27 C"
type textarea "x"
type textarea "VISA 4147098205419831 Exp: 06/27 CC"
type textarea "x"
type textarea "VISA 4147098205419831 Exp: 06/27 CCV"
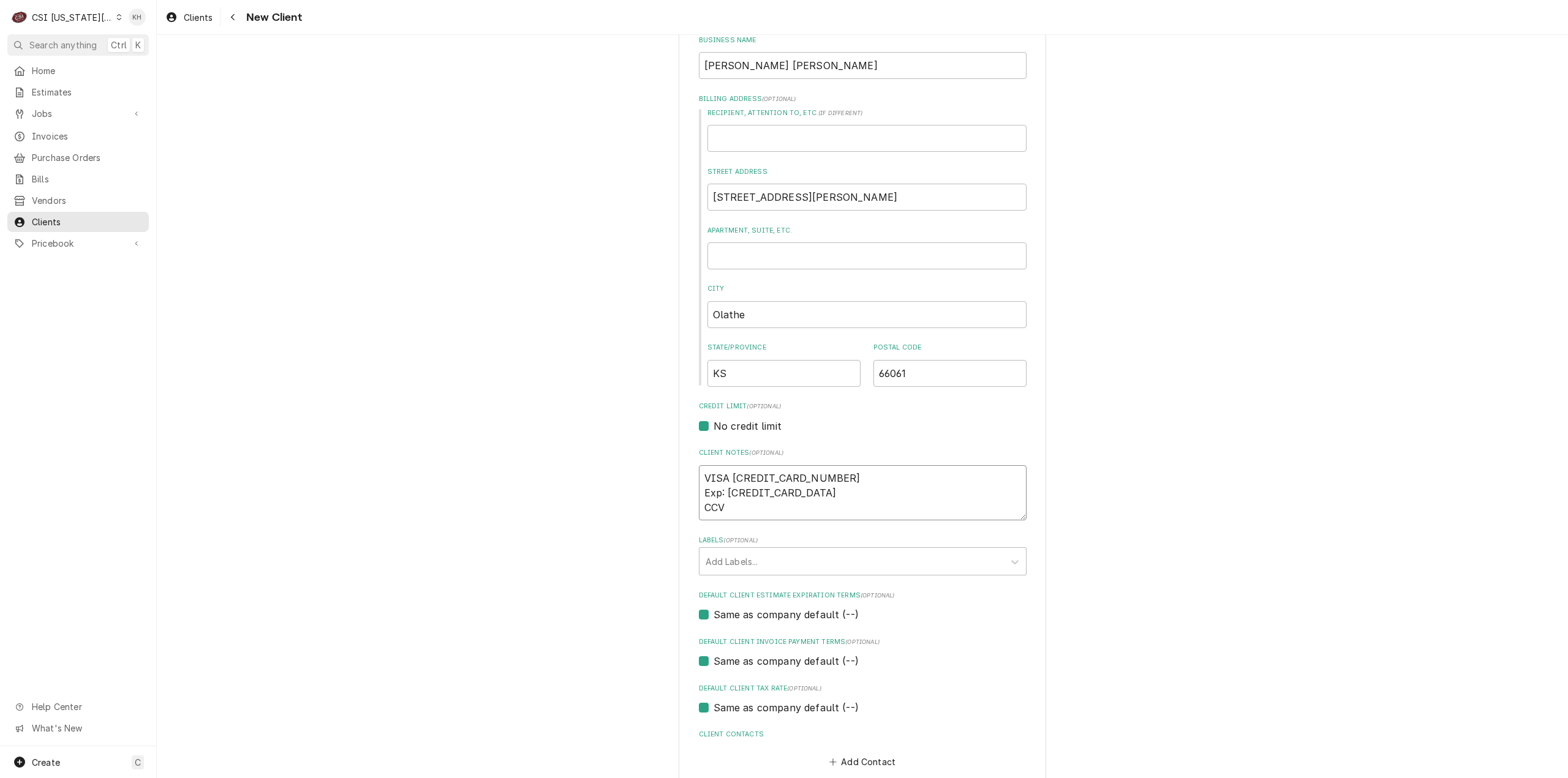
type textarea "x"
type textarea "VISA 4147098205419831 Exp: 06/27 CCV:"
type textarea "x"
type textarea "VISA 4147098205419831 Exp: 06/27 CCV:"
type textarea "x"
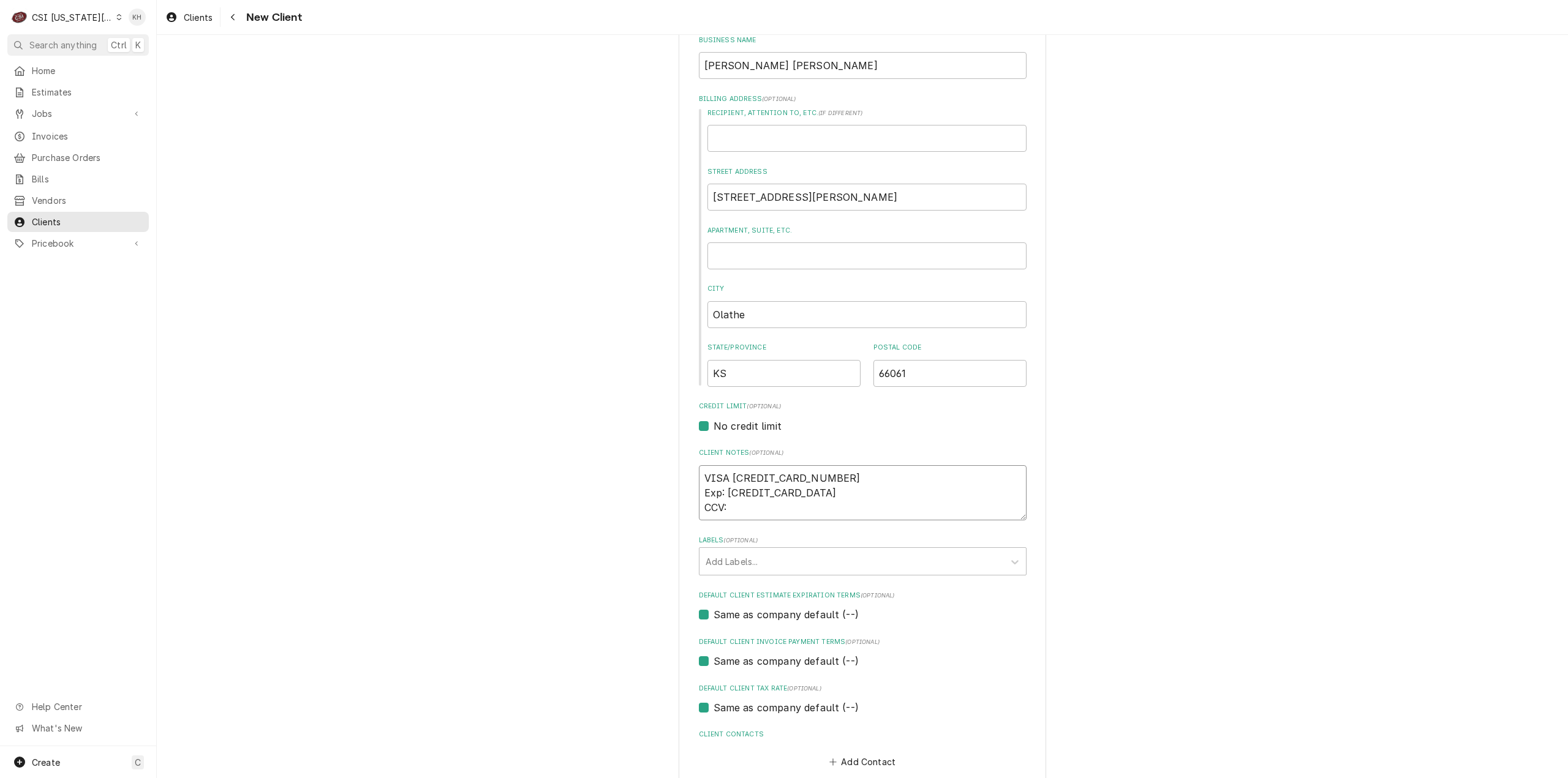
type textarea "VISA 4147098205419831 Exp: 06/27 CCV: 4"
type textarea "x"
type textarea "VISA 4147098205419831 Exp: 06/27 CCV: 41"
type textarea "x"
type textarea "VISA 4147098205419831 Exp: 06/27 CCV: 418"
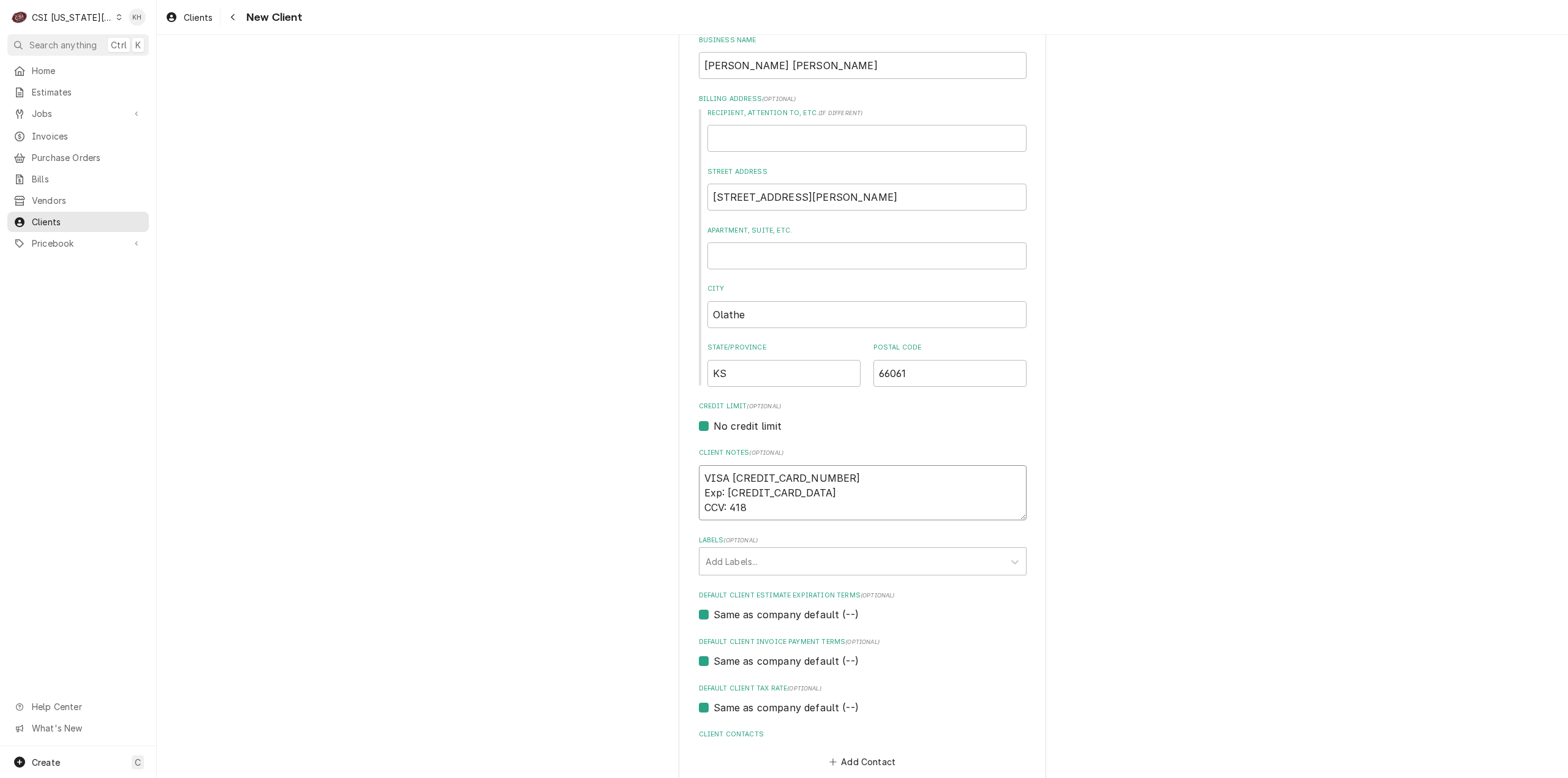
type textarea "x"
type textarea "VISA 4147098205419831 Exp: 06/27 CCV: 418"
type textarea "x"
type textarea "VISA 4147098205419831 Exp: 06/27 CCV: 418 N"
type textarea "x"
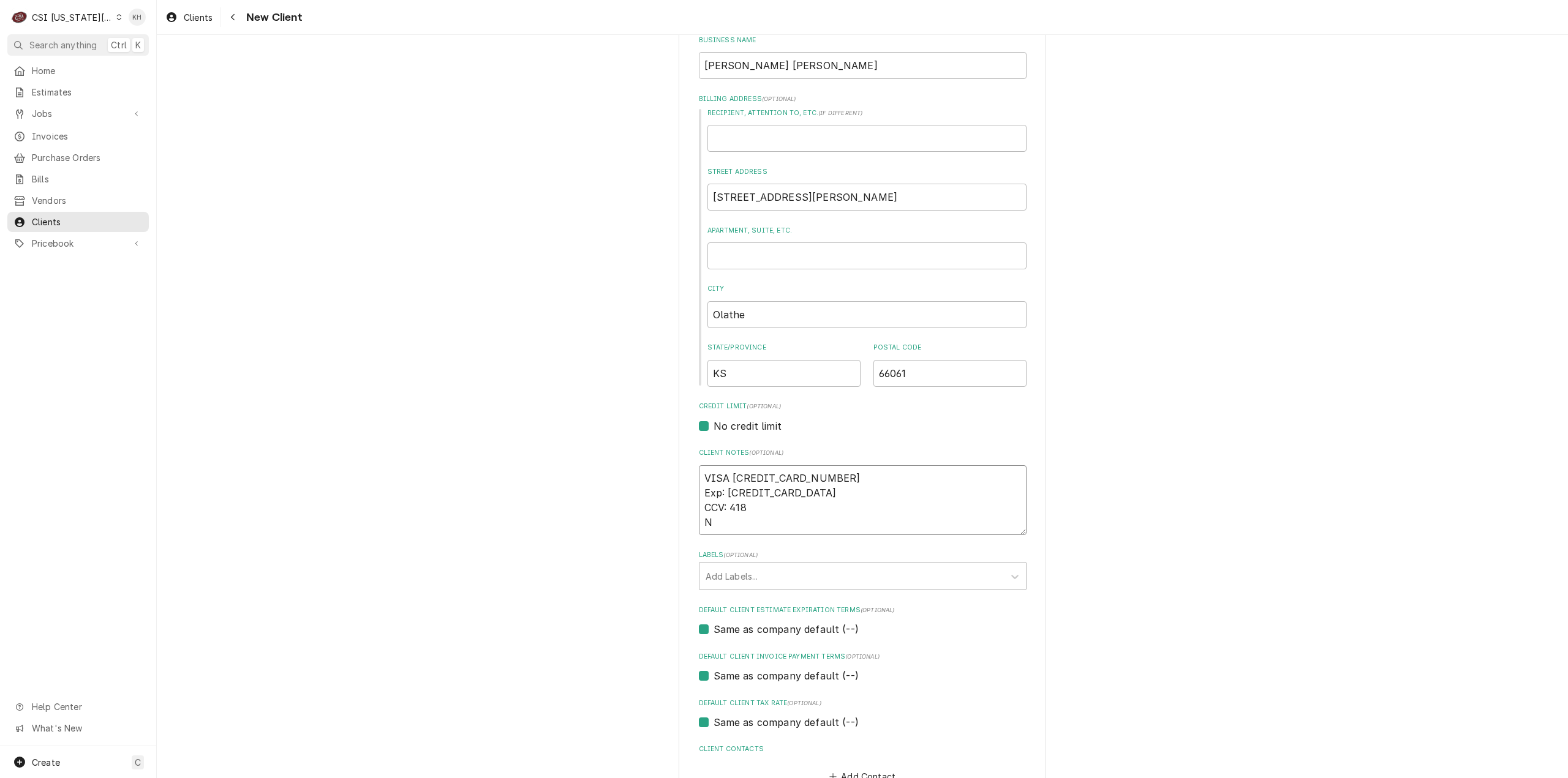
type textarea "VISA 4147098205419831 Exp: 06/27 CCV: 418 Na"
type textarea "x"
type textarea "VISA 4147098205419831 Exp: 06/27 CCV: 418 Nam"
type textarea "x"
type textarea "VISA 4147098205419831 Exp: 06/27 CCV: 418 Name"
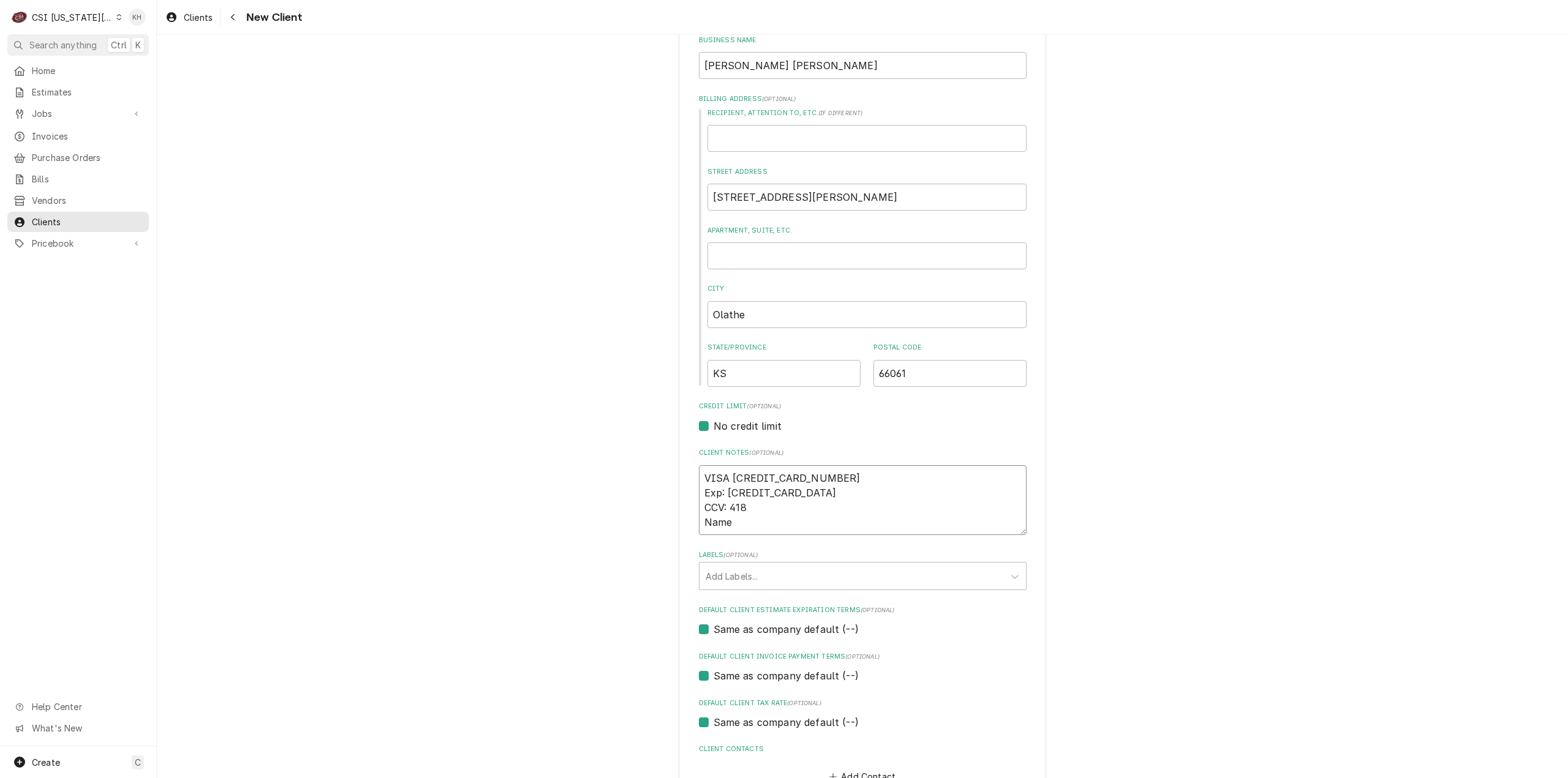
type textarea "x"
type textarea "VISA 4147098205419831 Exp: 06/27 CCV: 418 Name:"
type textarea "x"
type textarea "VISA 4147098205419831 Exp: 06/27 CCV: 418 Name:"
type textarea "x"
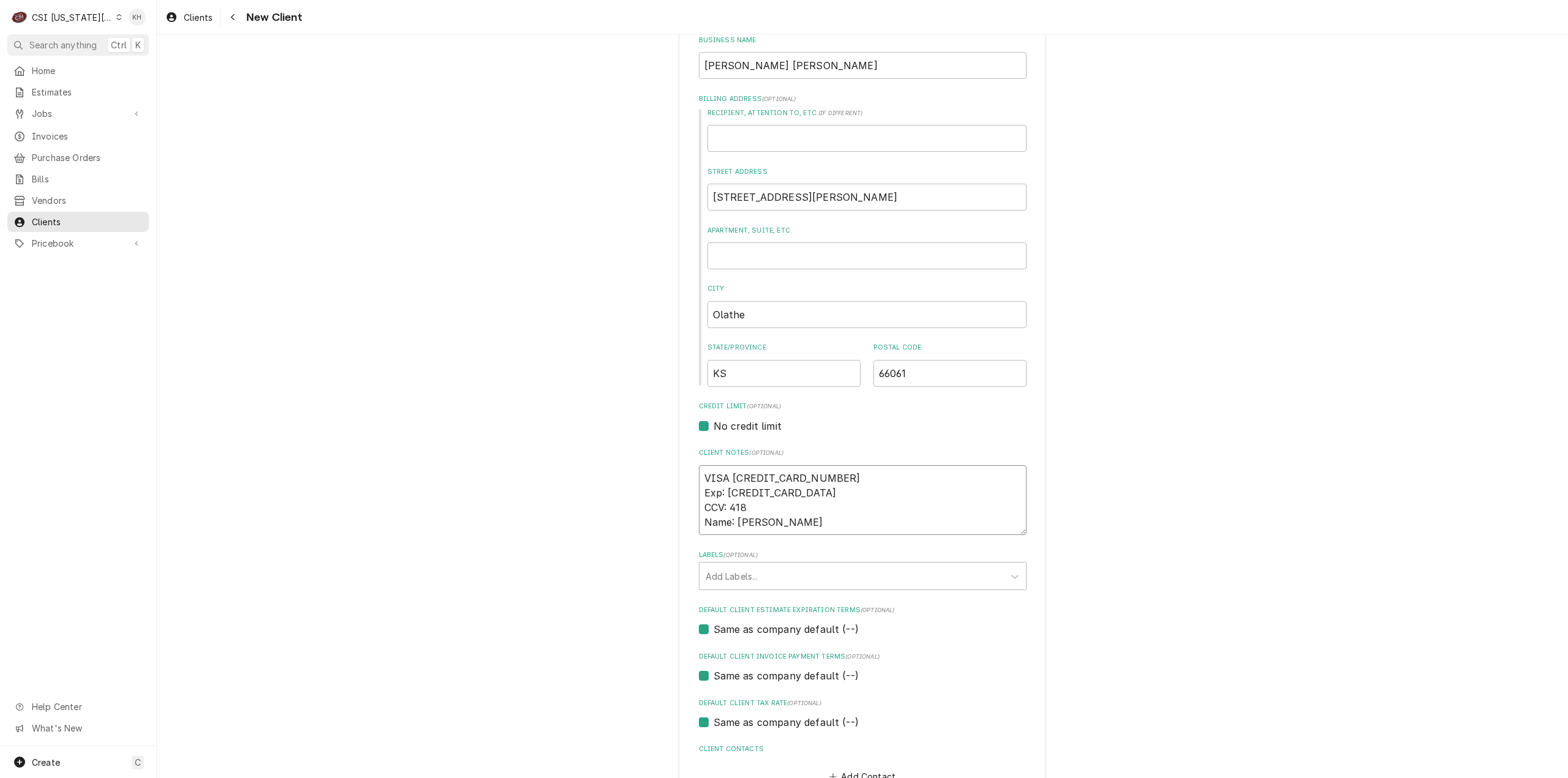
drag, startPoint x: 798, startPoint y: 520, endPoint x: 734, endPoint y: 523, distance: 64.1
click at [734, 523] on textarea "VISA 4147098205419831 Exp: 06/27 CCV: 418 Name: Girish Baeel" at bounding box center [862, 501] width 327 height 71
click at [1125, 492] on div "Please provide the following information about your client: Client Type Industr…" at bounding box center [862, 362] width 1411 height 996
click at [842, 562] on div "Add Labels..." at bounding box center [852, 576] width 305 height 27
click at [870, 594] on div "² COD 💵" at bounding box center [862, 603] width 326 height 19
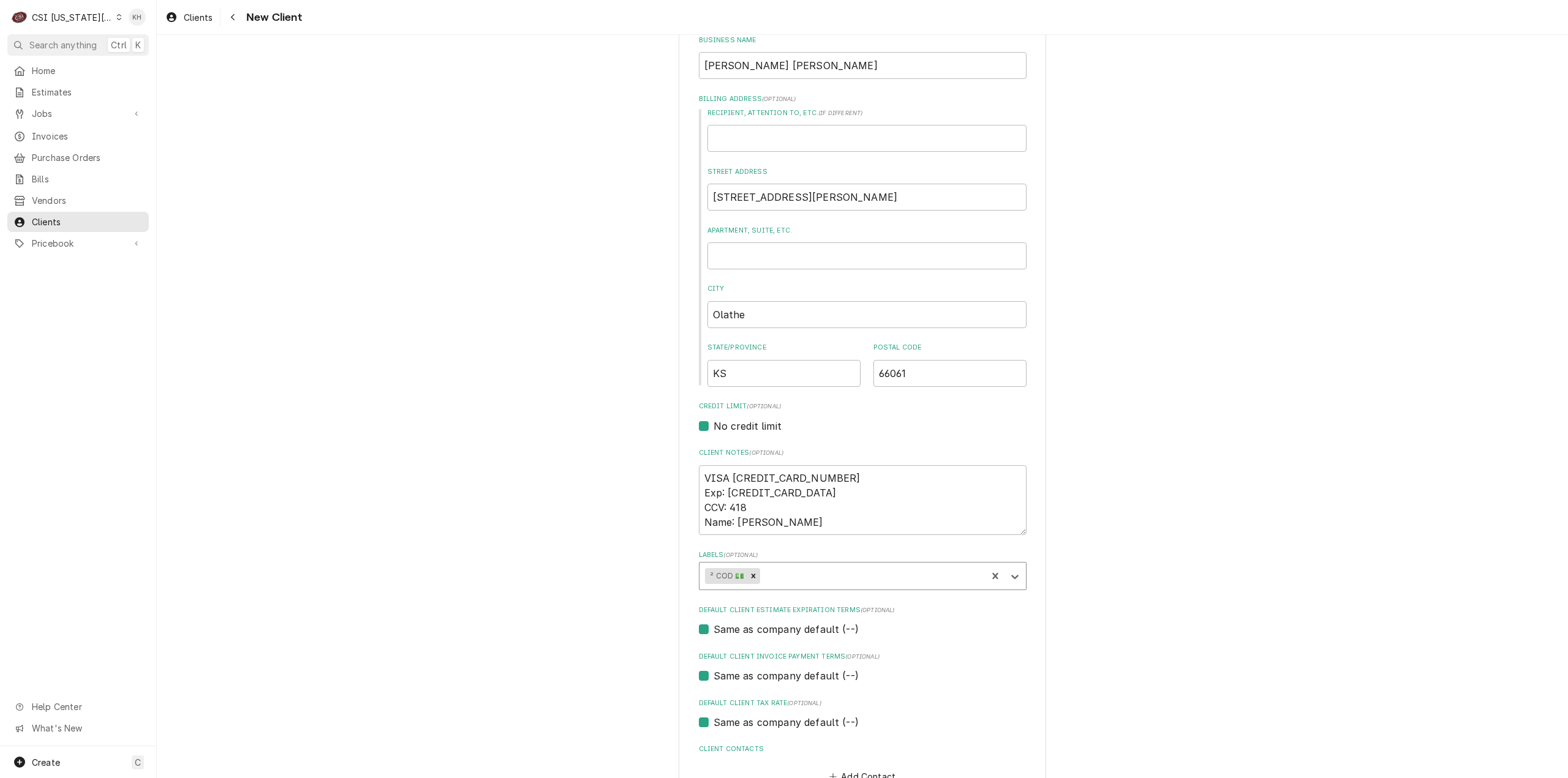
scroll to position [265, 0]
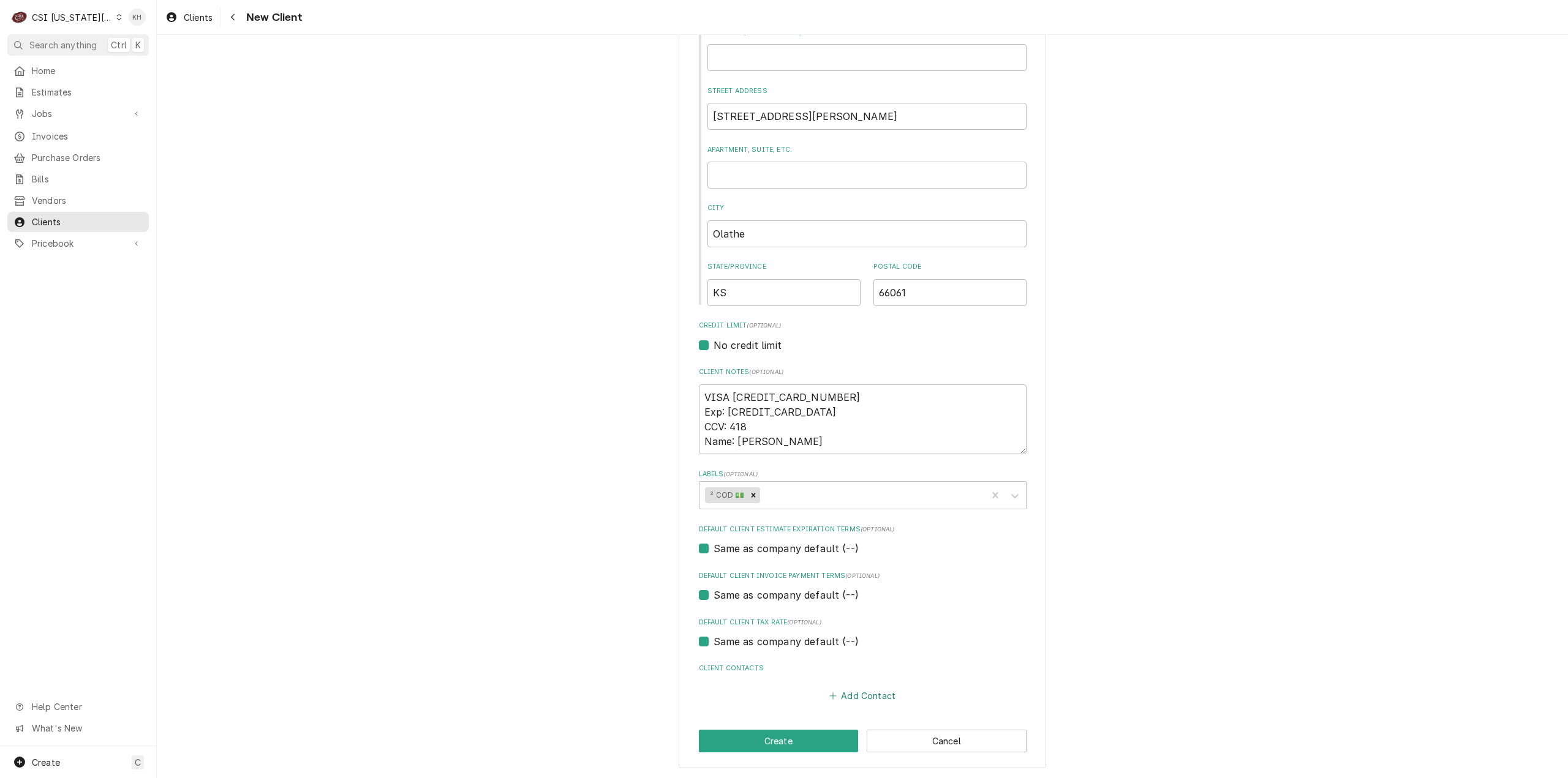
click at [878, 693] on button "Add Contact" at bounding box center [862, 696] width 71 height 18
drag, startPoint x: 792, startPoint y: 442, endPoint x: 736, endPoint y: 440, distance: 56.0
click at [736, 440] on textarea "VISA 4147098205419831 Exp: 06/27 CCV: 418 Name: Girish Baeel" at bounding box center [862, 420] width 327 height 71
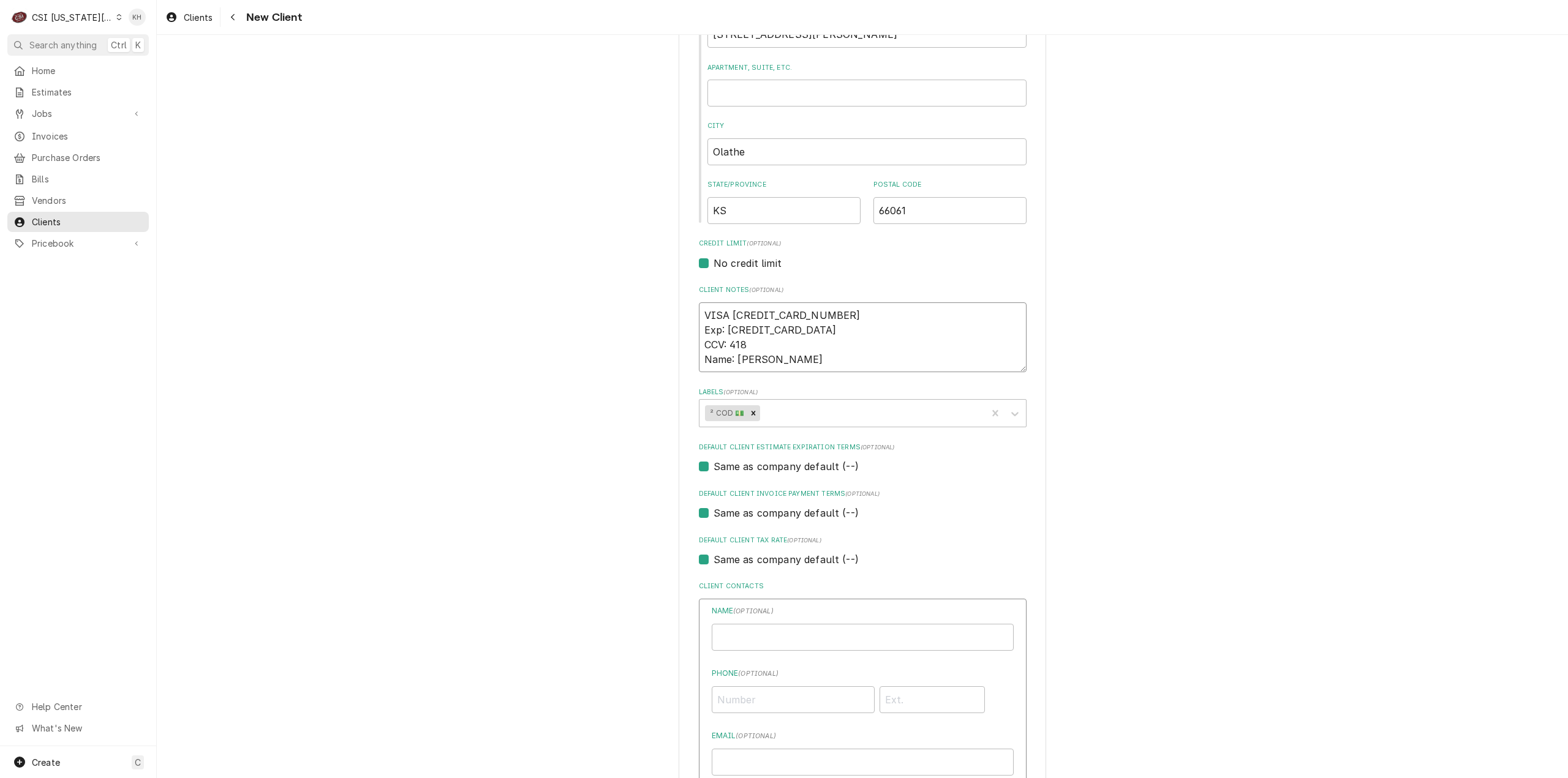
scroll to position [571, 0]
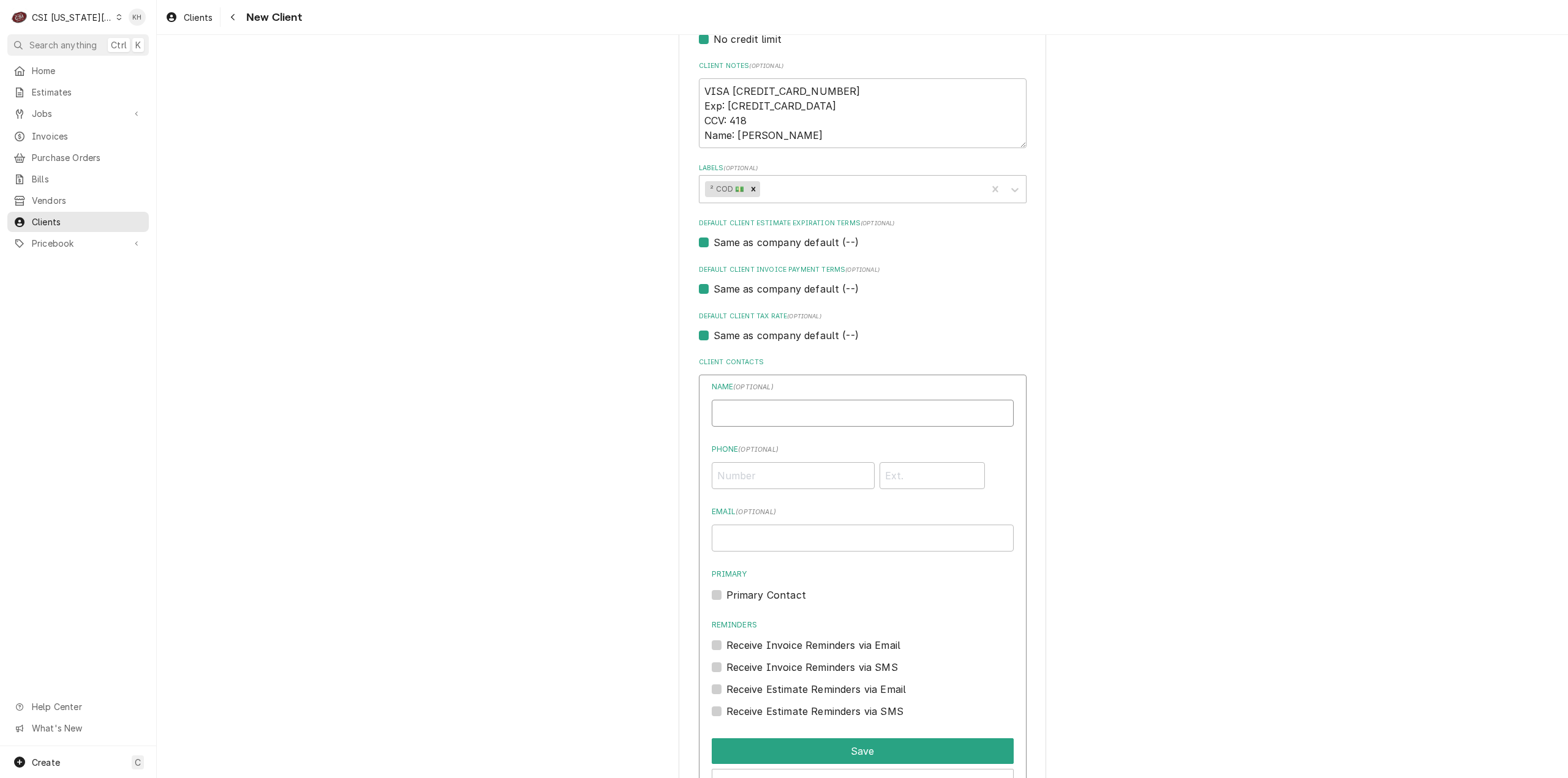
click at [766, 407] on input "Business Name" at bounding box center [862, 413] width 302 height 27
paste input "Girish Baeel"
click at [764, 468] on input "Phone ( optional )" at bounding box center [793, 476] width 163 height 27
drag, startPoint x: 800, startPoint y: 481, endPoint x: 787, endPoint y: 492, distance: 17.0
click at [793, 484] on input "Phone ( optional )" at bounding box center [793, 476] width 163 height 27
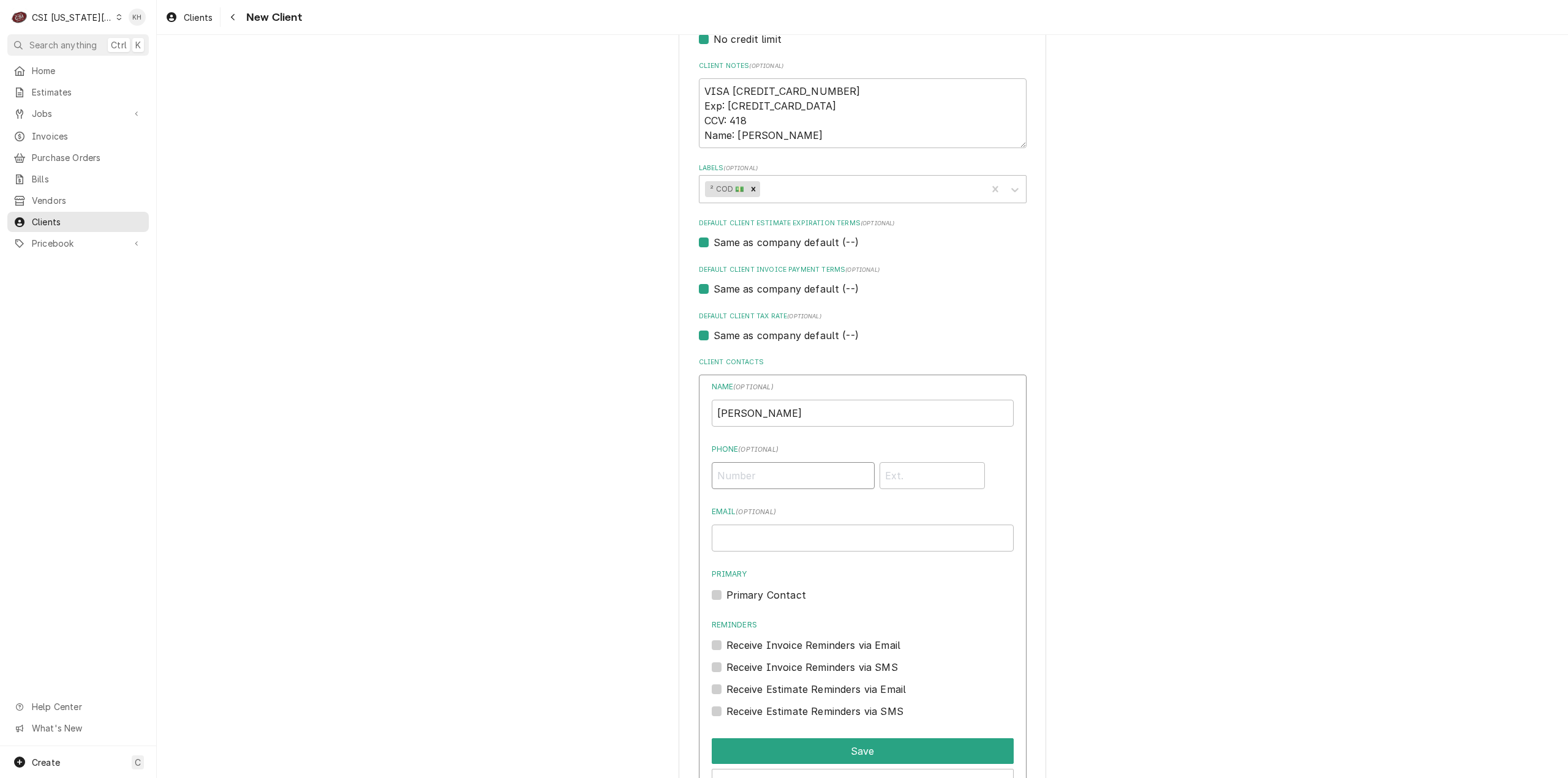
paste input "(612) 353-7647"
click at [837, 747] on button "Save" at bounding box center [862, 752] width 302 height 25
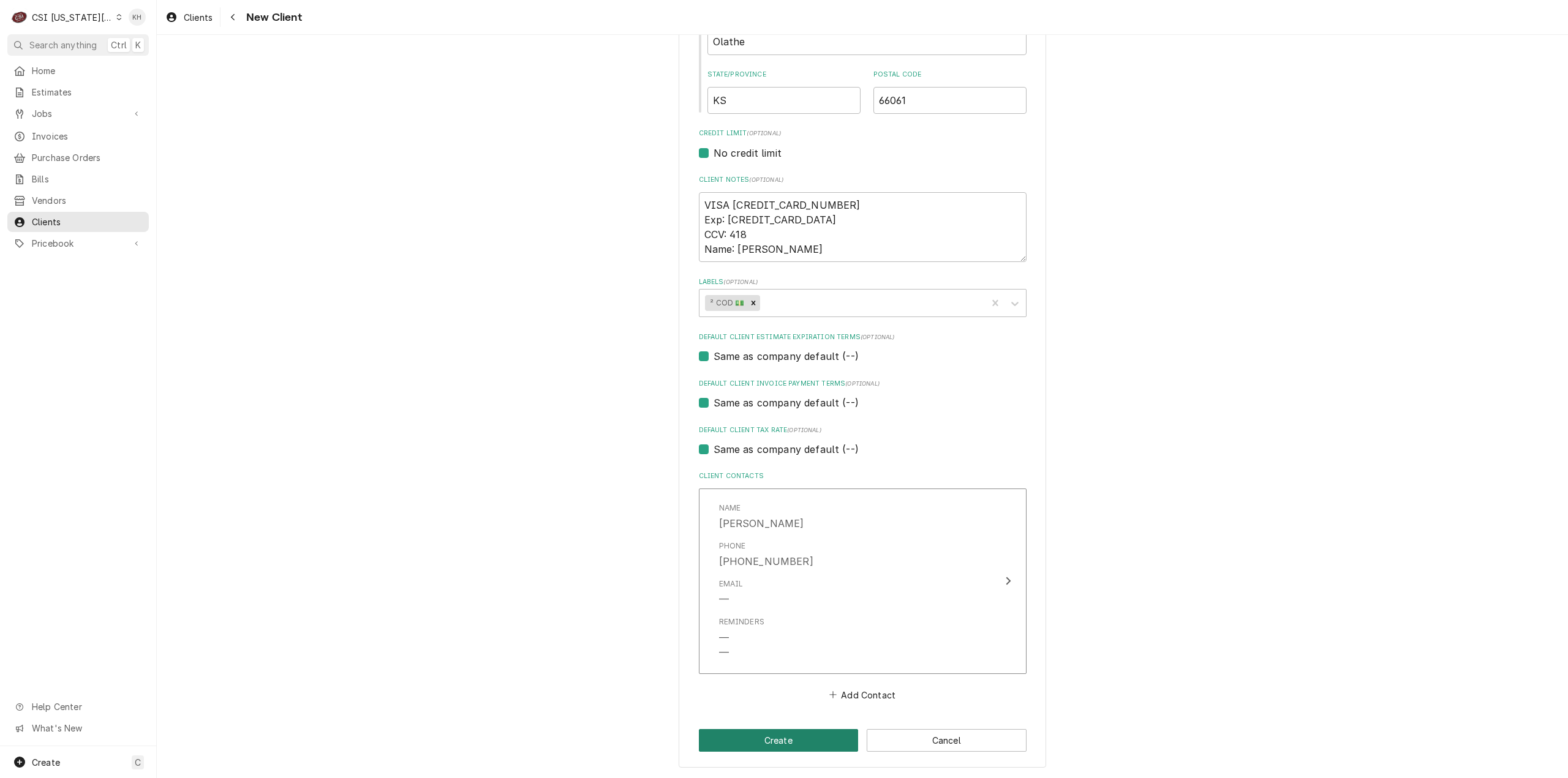
click at [811, 740] on button "Create" at bounding box center [778, 740] width 160 height 23
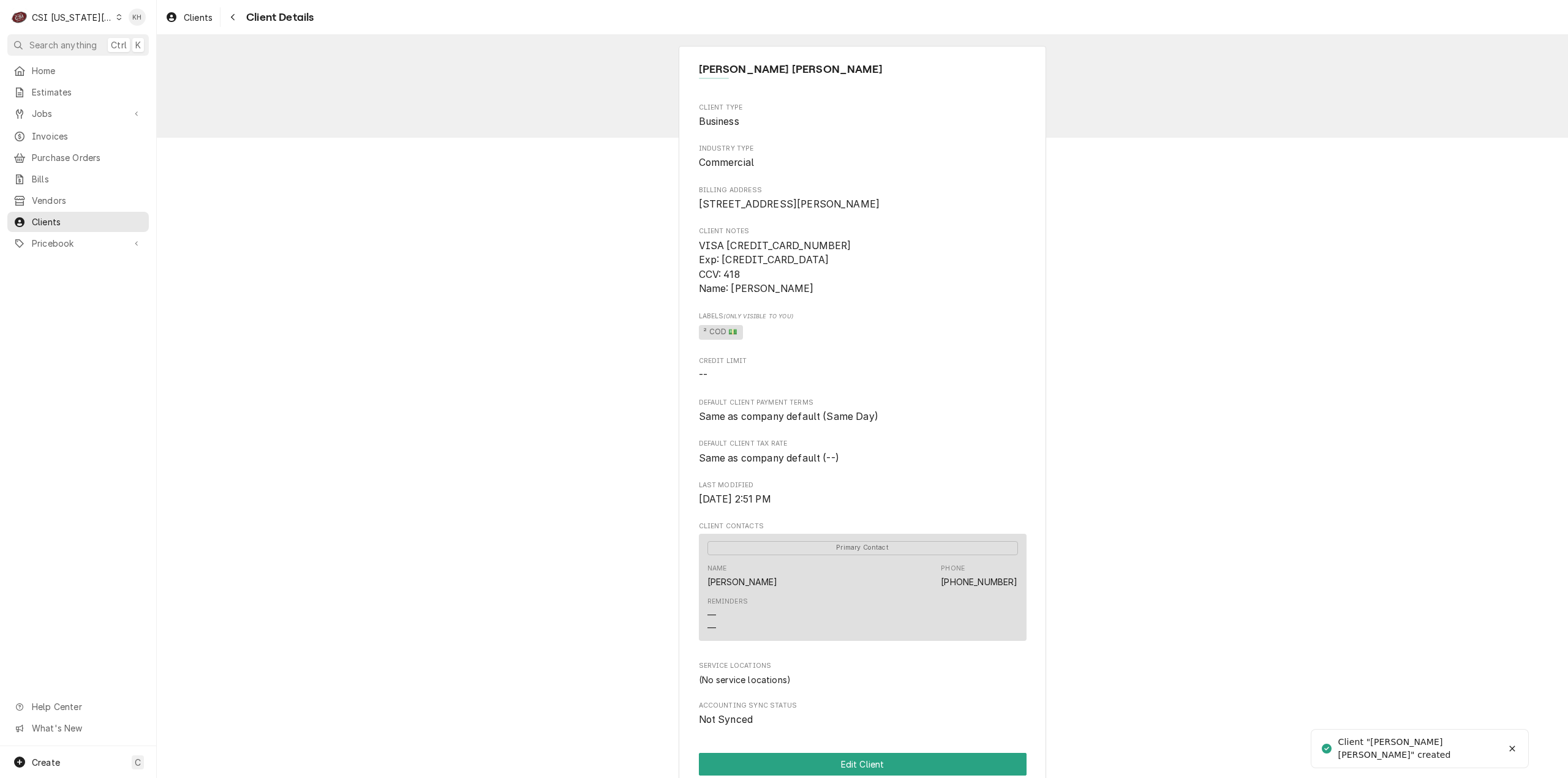
scroll to position [220, 0]
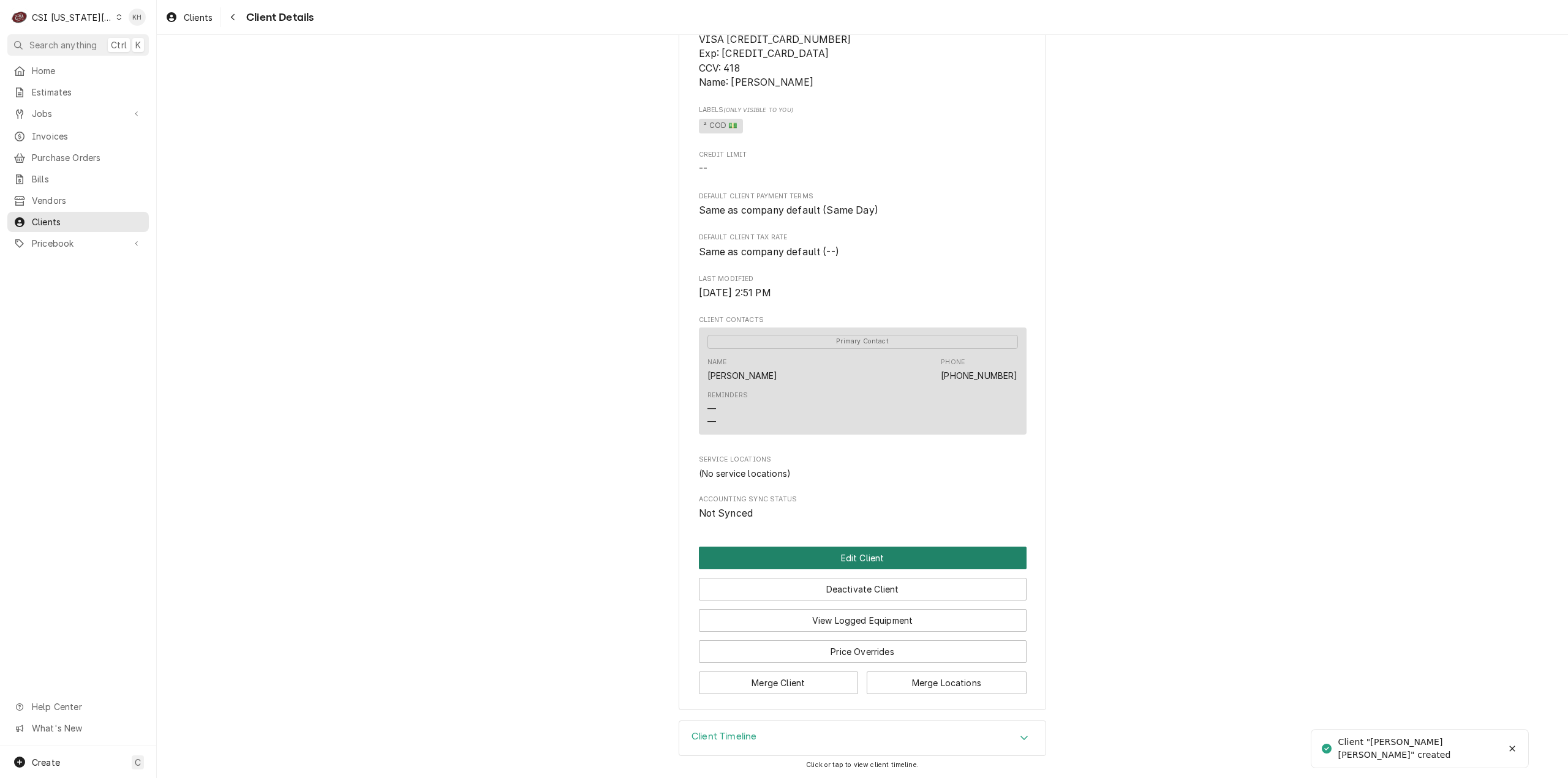
click at [827, 557] on button "Edit Client" at bounding box center [862, 558] width 327 height 23
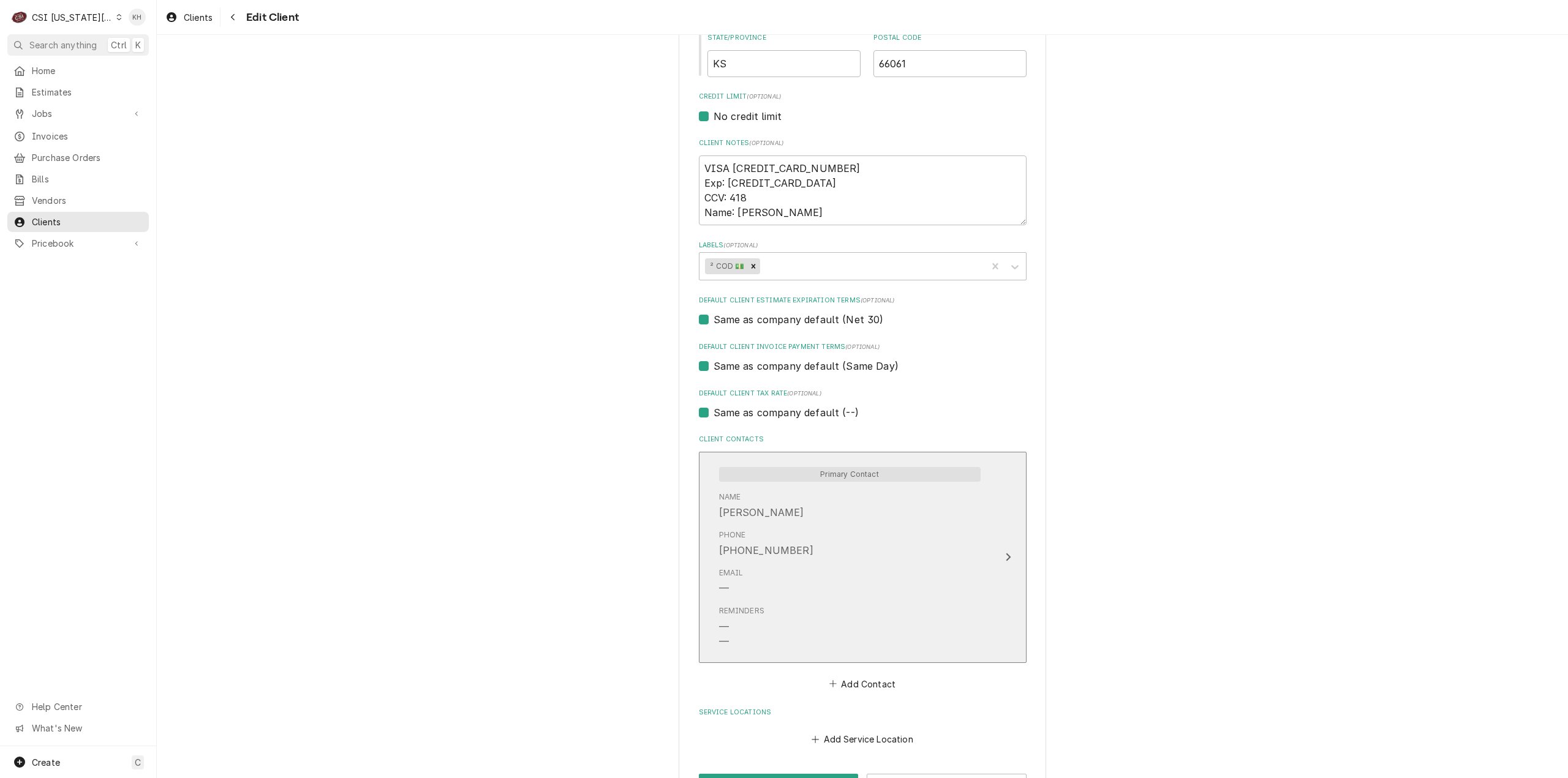
scroll to position [537, 0]
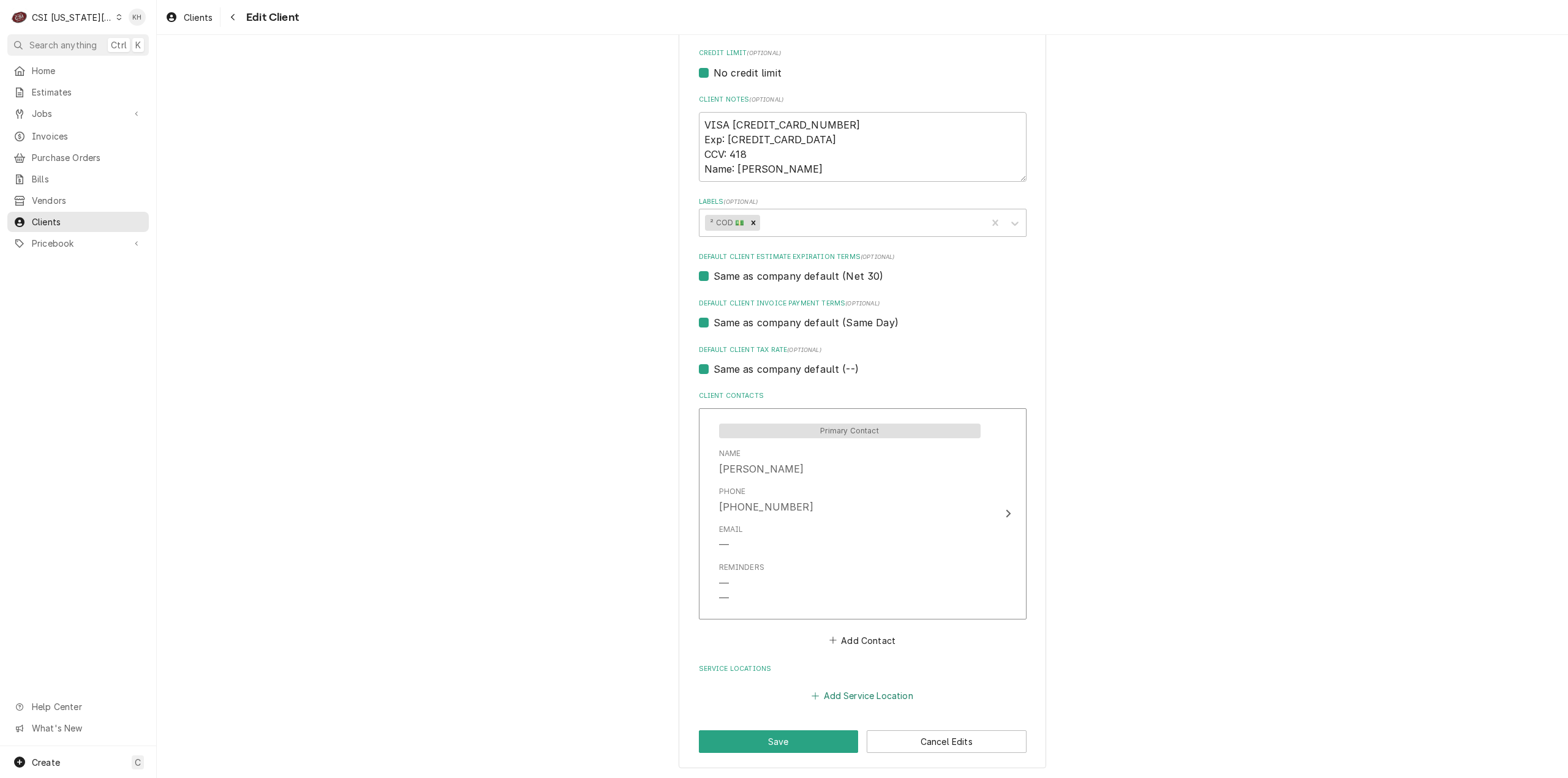
click at [847, 690] on button "Add Service Location" at bounding box center [862, 697] width 106 height 18
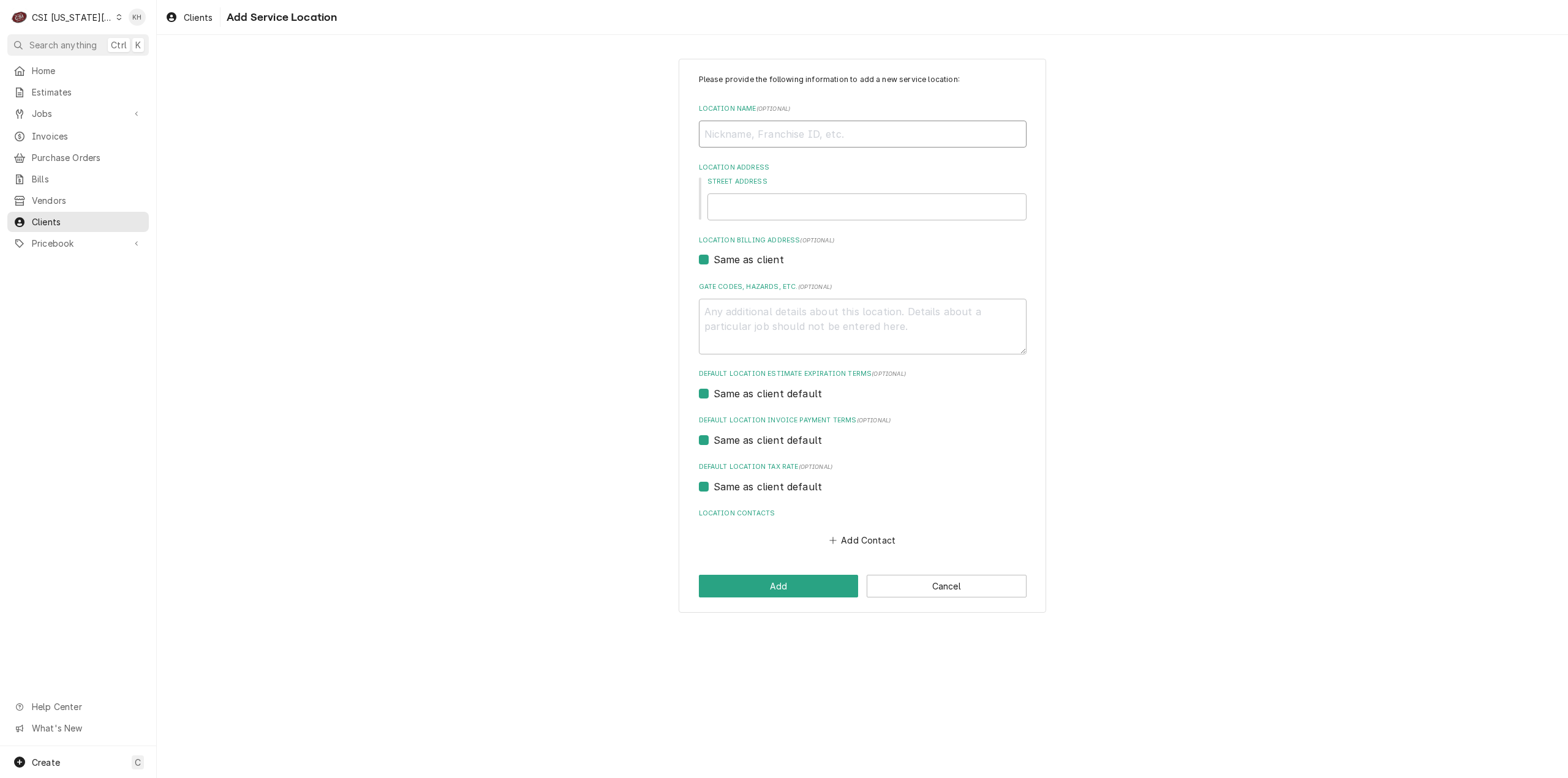
click at [788, 133] on input "Location Name ( optional )" at bounding box center [862, 134] width 327 height 27
click at [831, 205] on input "Street Address" at bounding box center [867, 208] width 319 height 27
type textarea "x"
type input "1"
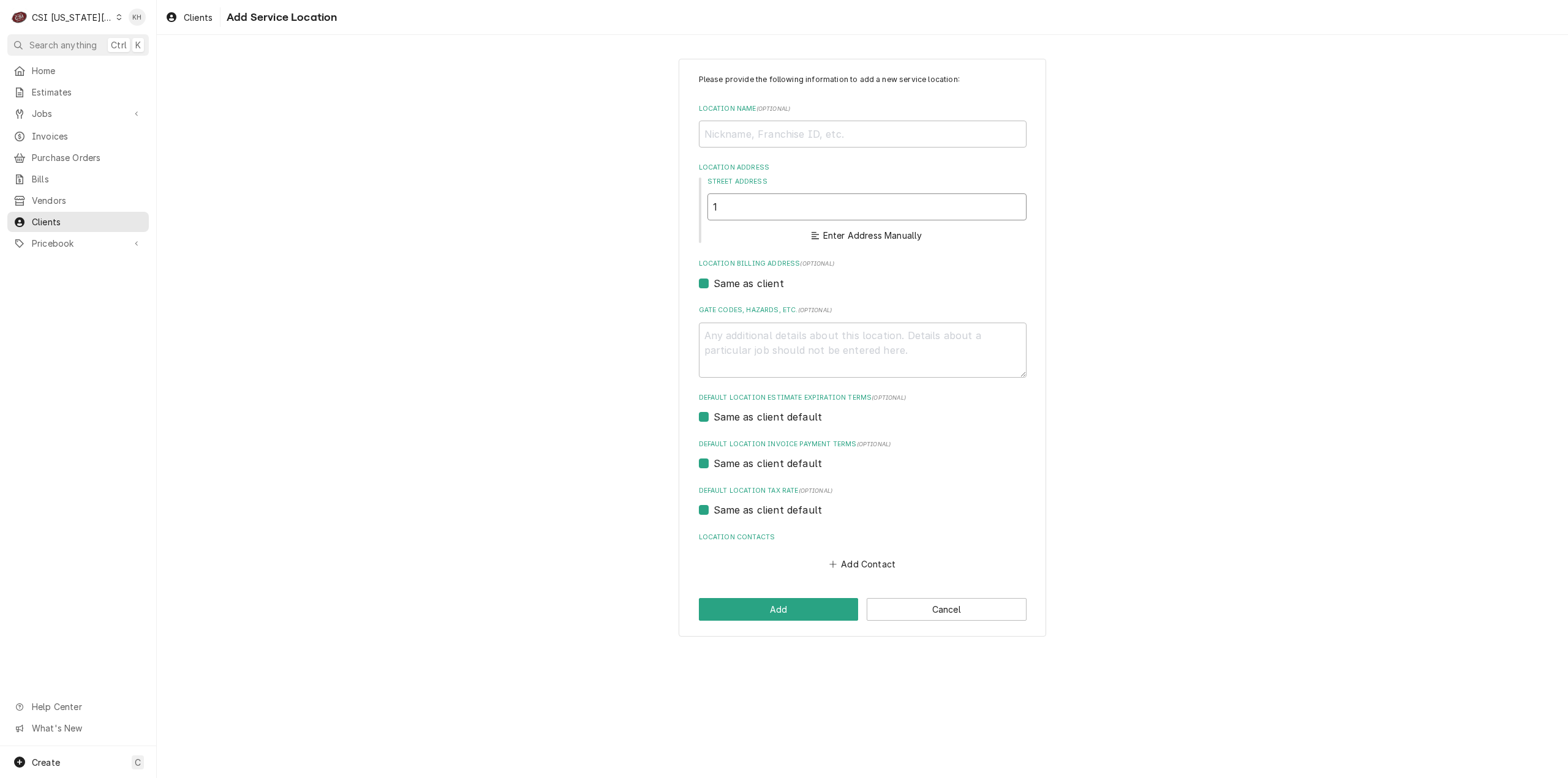
type textarea "x"
type input "13"
type textarea "x"
type input "131"
type textarea "x"
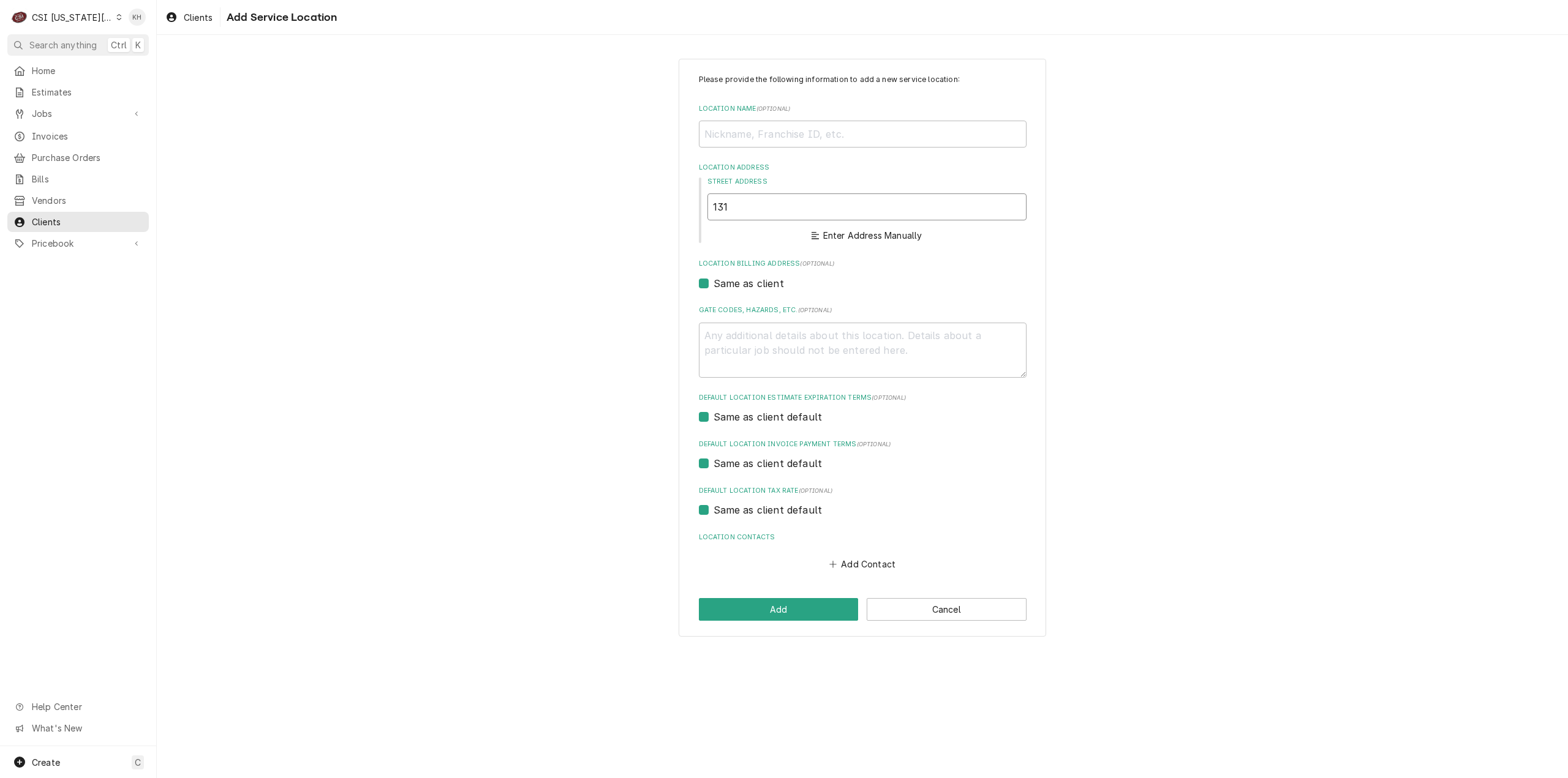
type input "131"
type textarea "x"
type input "131 n"
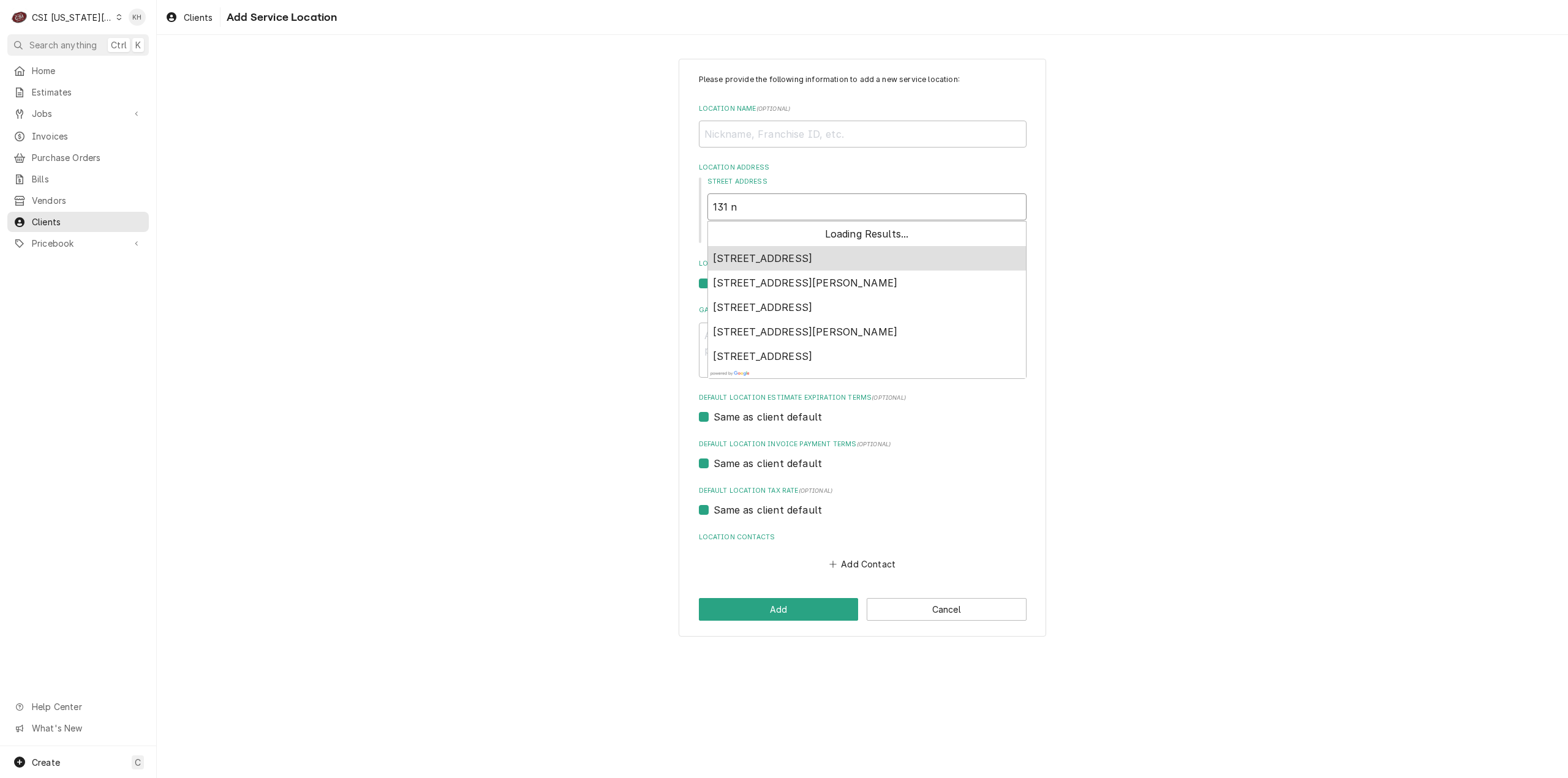
type textarea "x"
type input "131 no"
type textarea "x"
type input "131 nor"
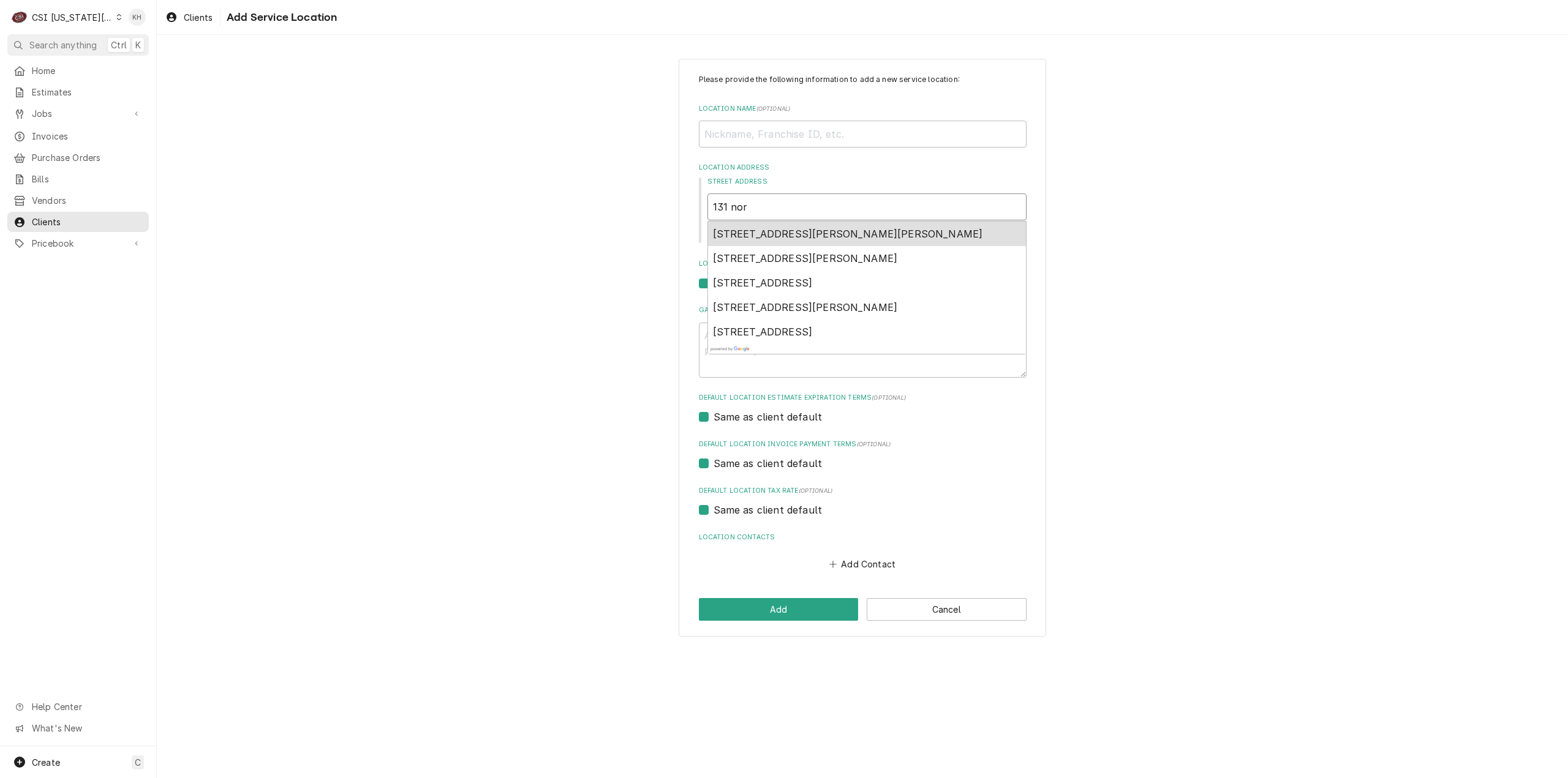
type textarea "x"
type input "131 nort"
type textarea "x"
type input "131 north"
type textarea "x"
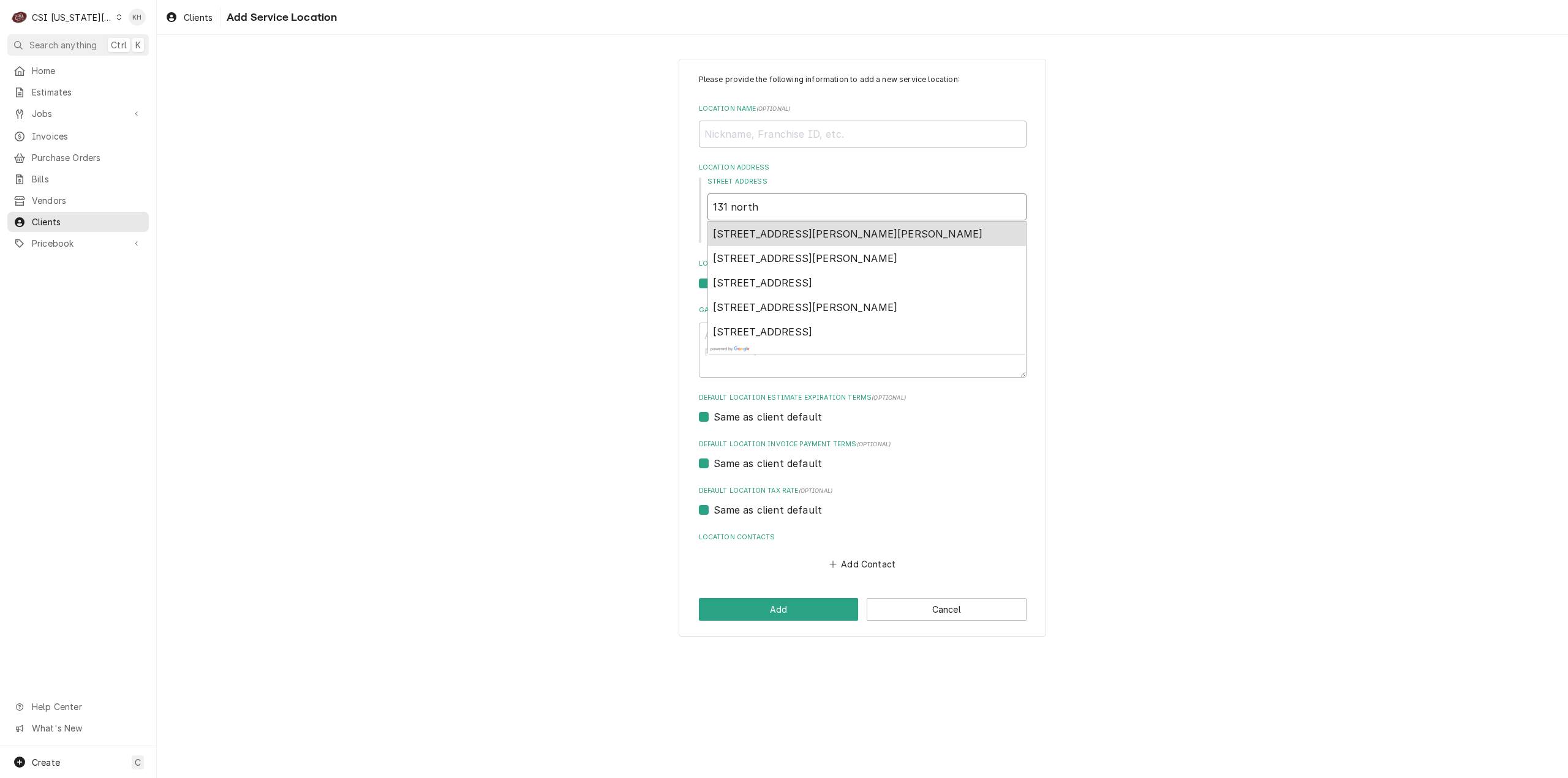
type input "131 north"
type textarea "x"
type input "131 north p"
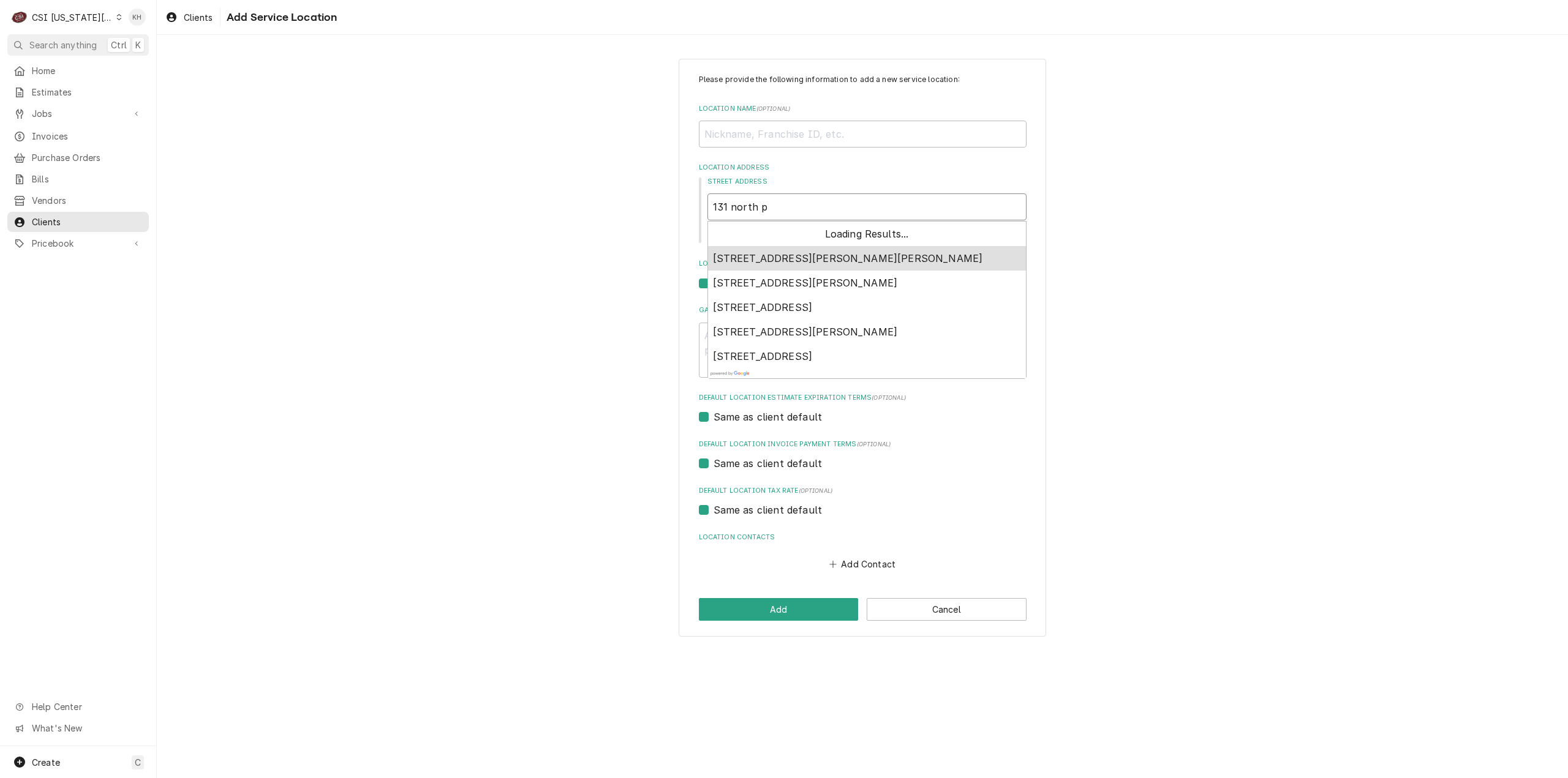
type textarea "x"
type input "131 north pa"
type textarea "x"
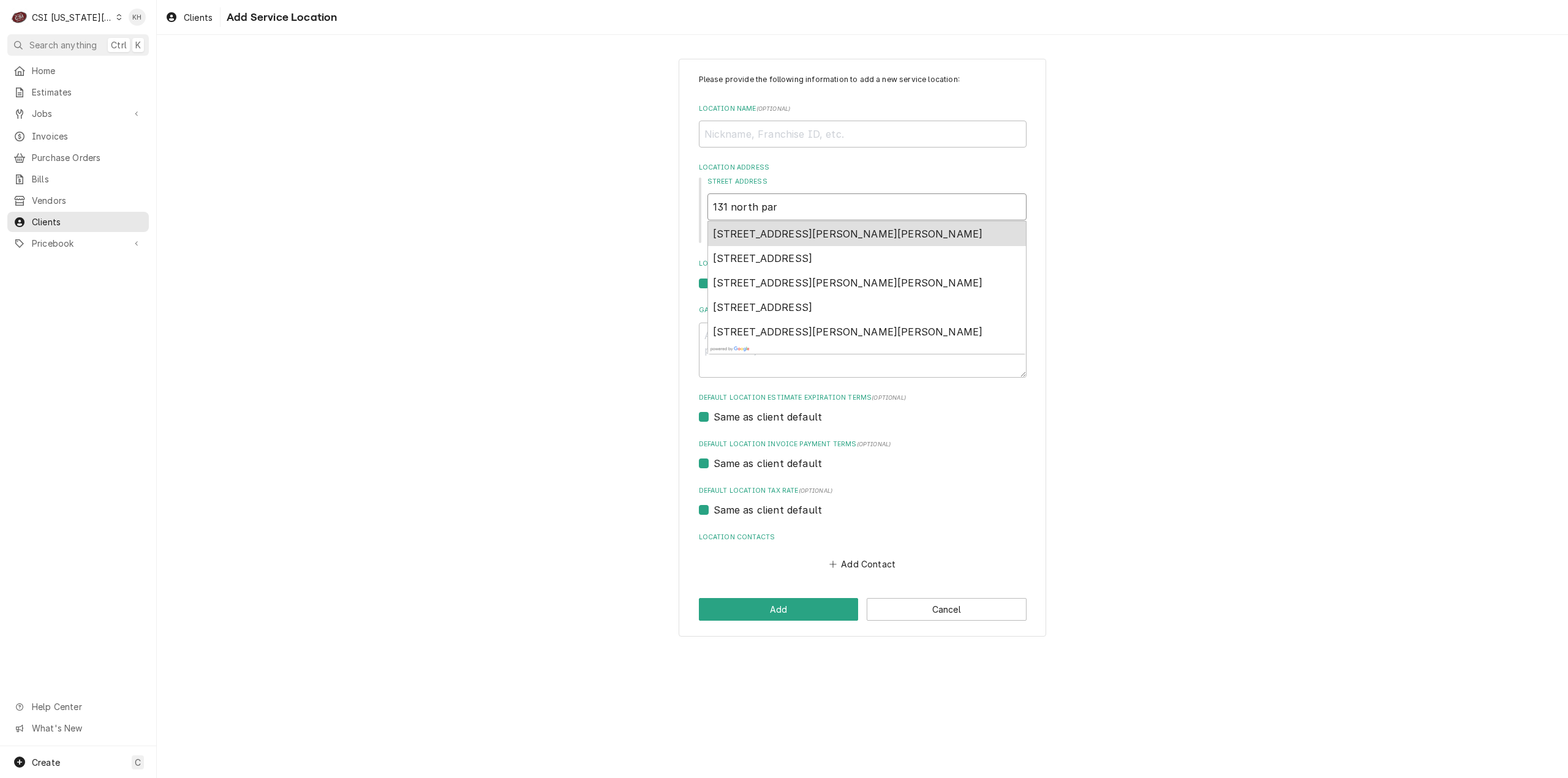
type input "131 north park"
type textarea "x"
type input "131 north parke"
type textarea "x"
type input "131 north parket"
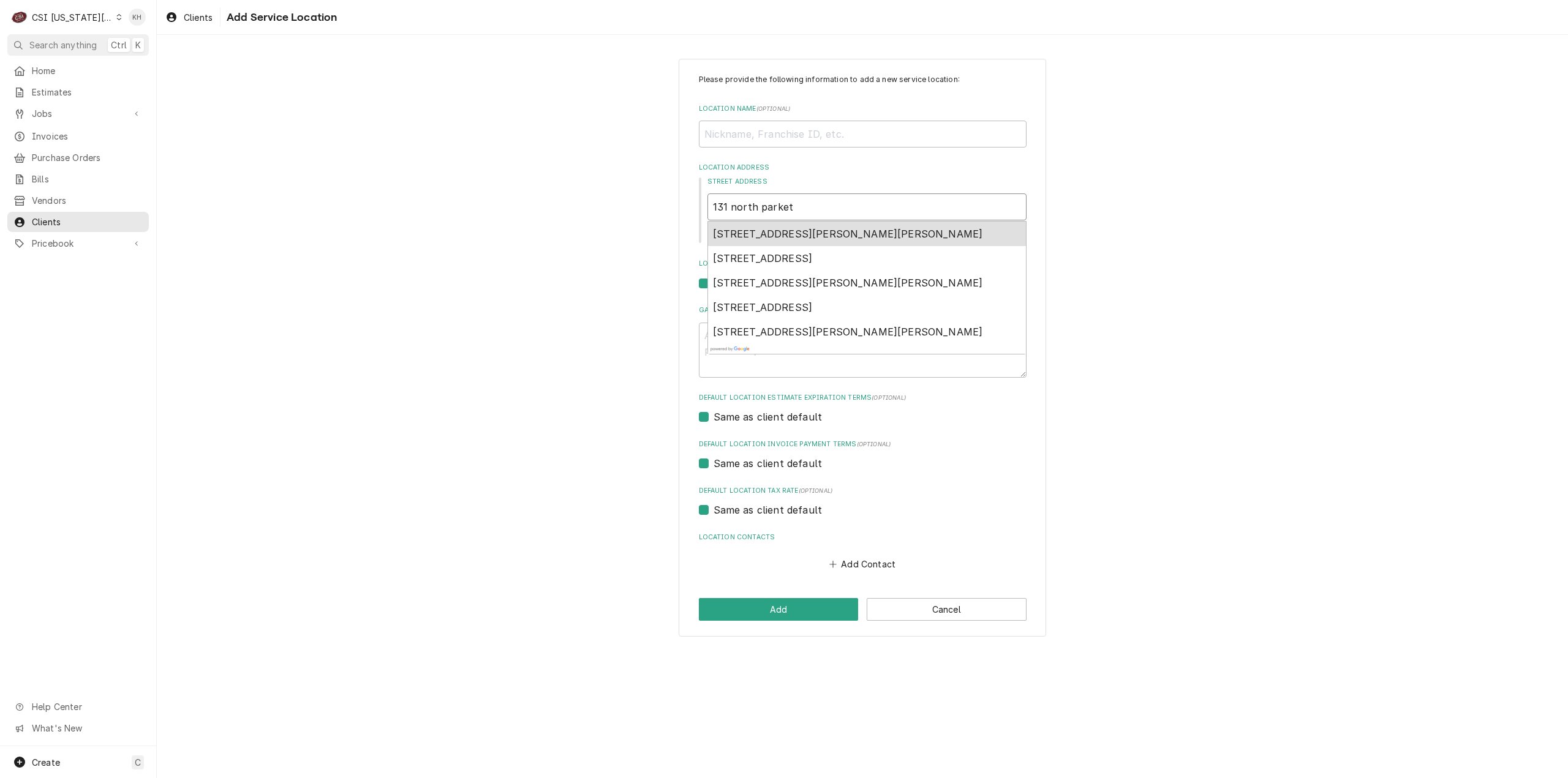
type textarea "x"
type input "131 north parket"
type textarea "x"
type input "131 north parket s"
type textarea "x"
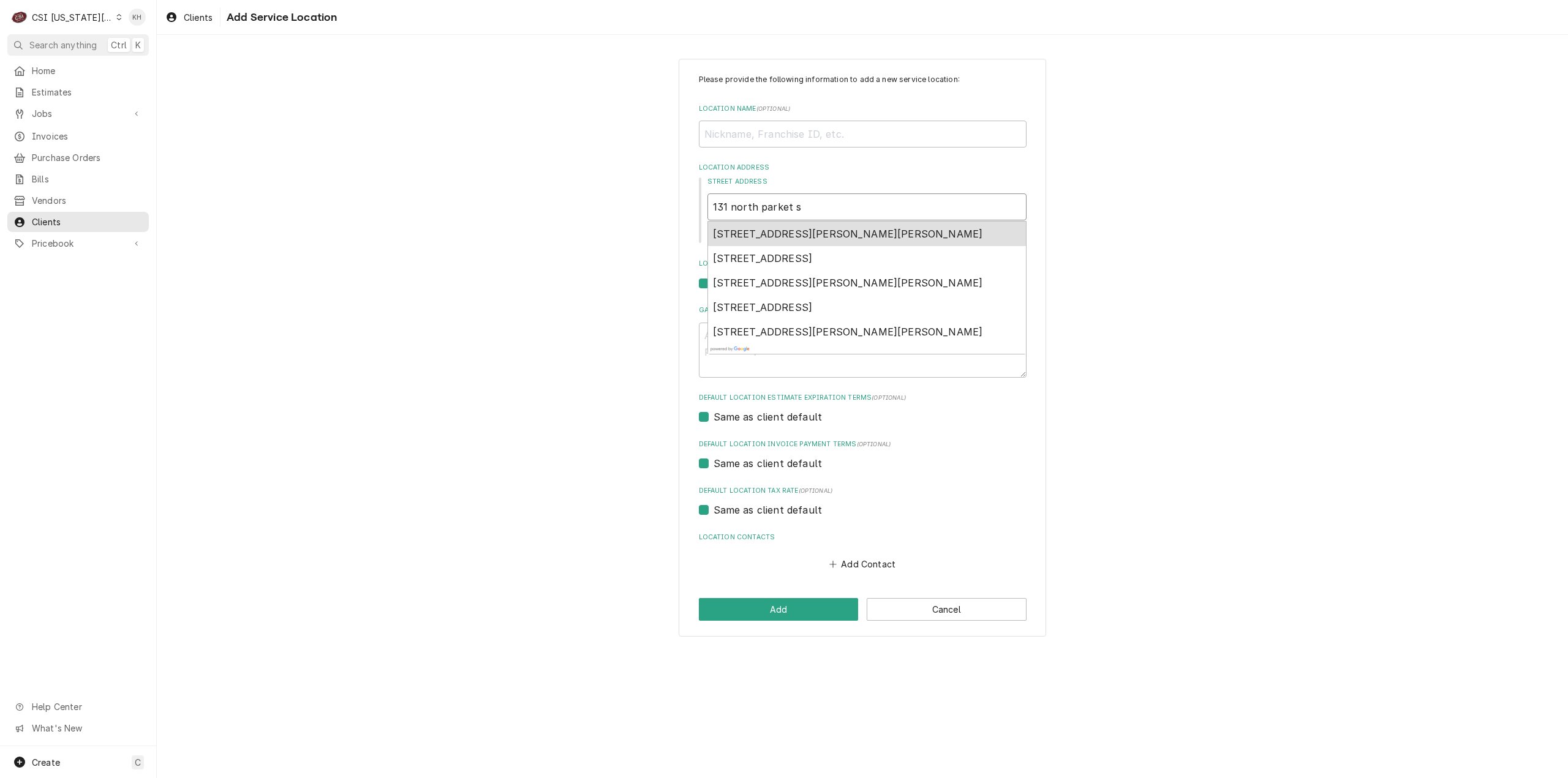
type input "131 north parket st"
type textarea "x"
type input "131 north parket str"
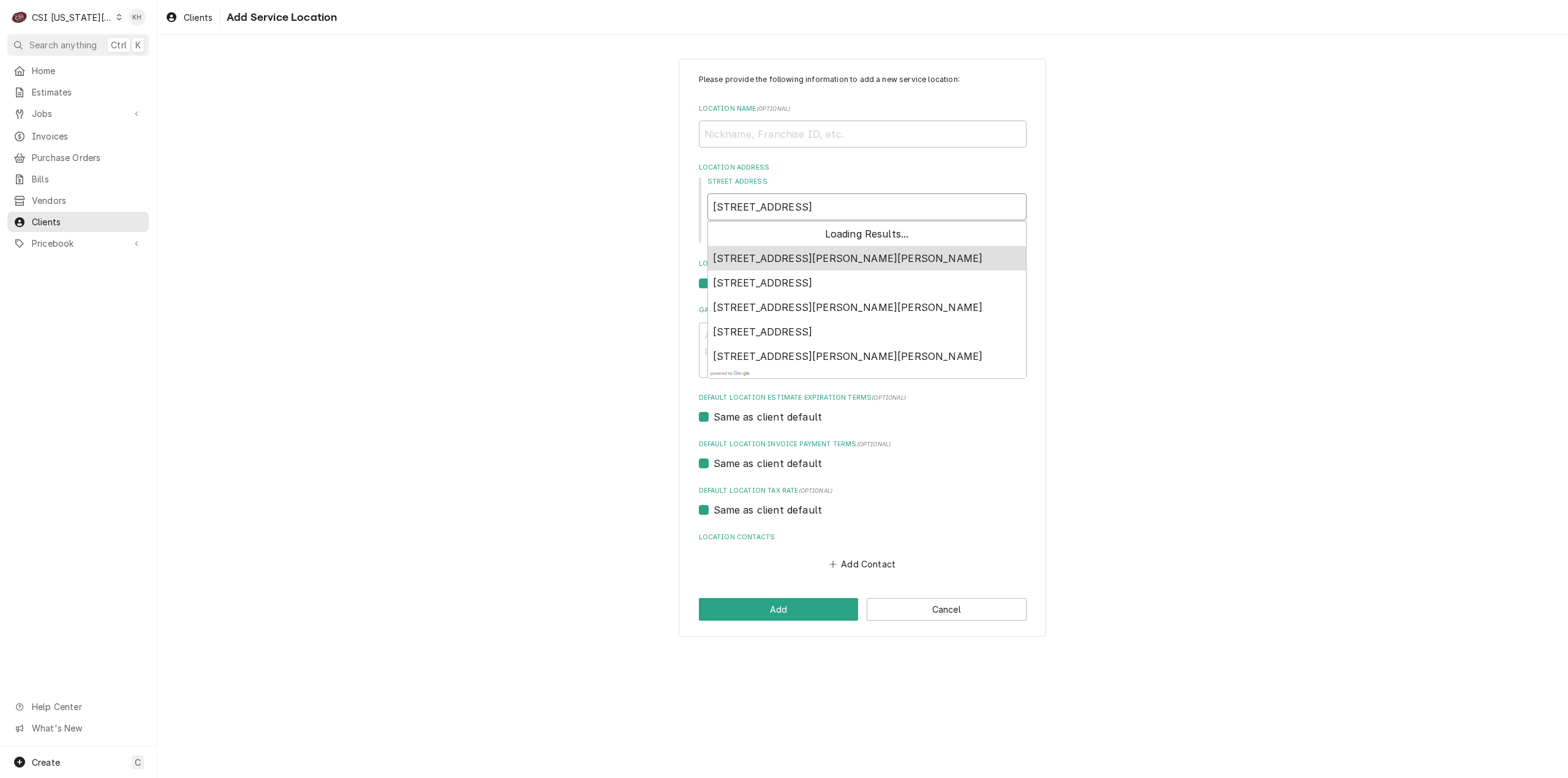
type textarea "x"
type input "131 north parket stre"
type textarea "x"
type input "131 north parket stree"
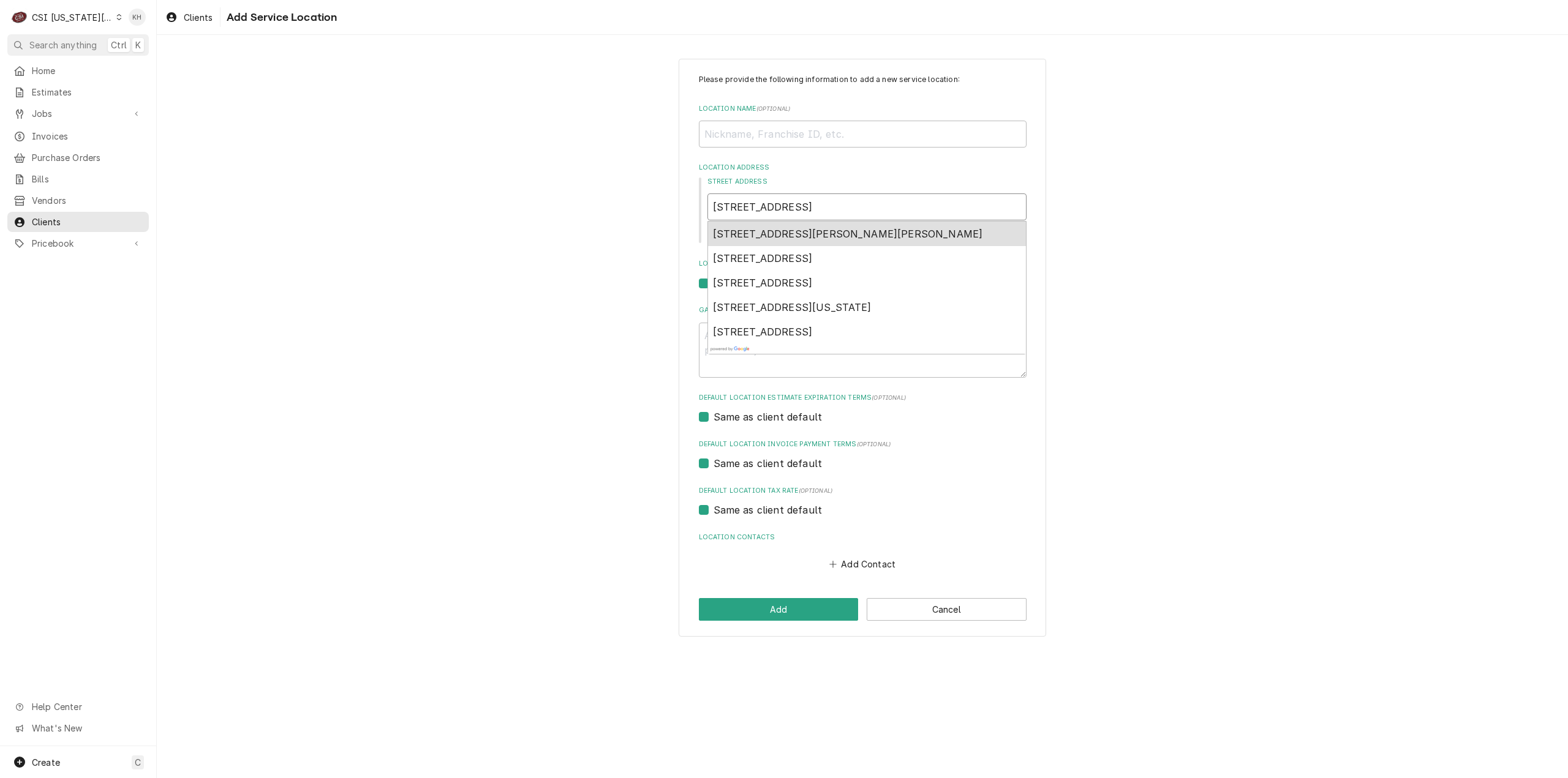
type textarea "x"
type input "131 north parket street"
click at [785, 207] on input "131 north parket street" at bounding box center [867, 208] width 319 height 27
type textarea "x"
type input "131 north parke street"
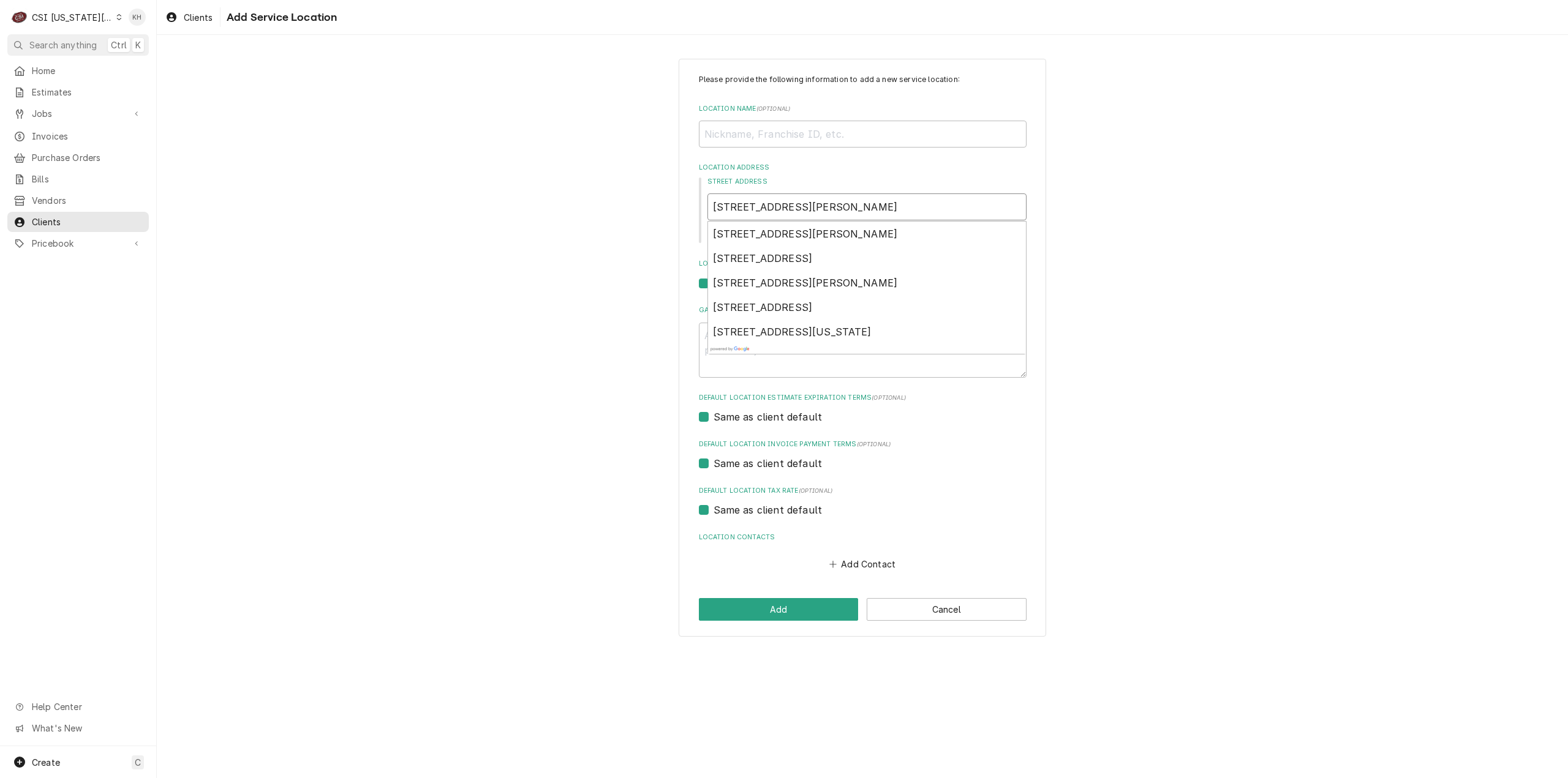
type textarea "x"
type input "131 north parker street"
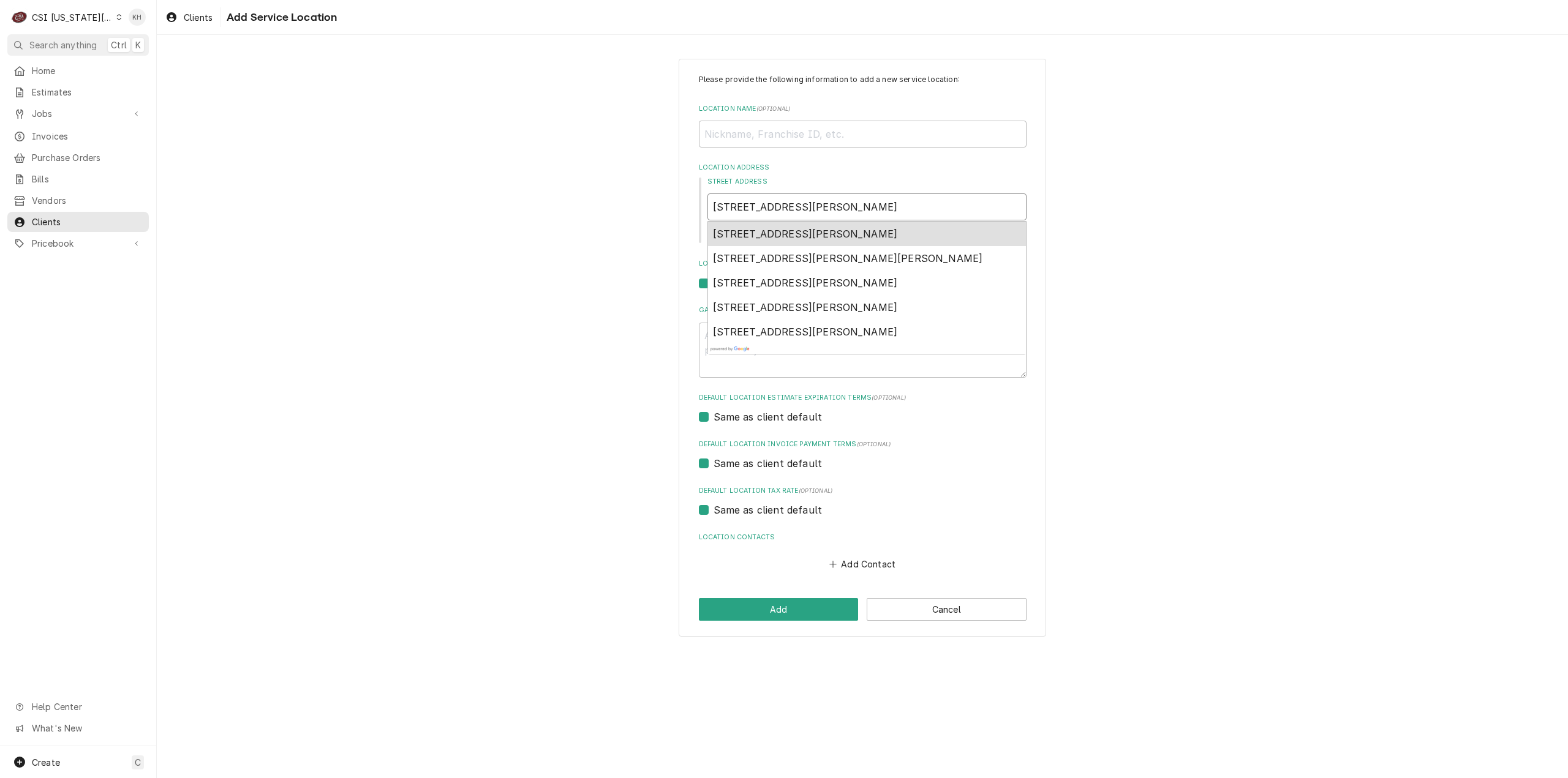
click at [846, 231] on span "131 North Parker Street, Olathe, KS, USA" at bounding box center [806, 234] width 185 height 13
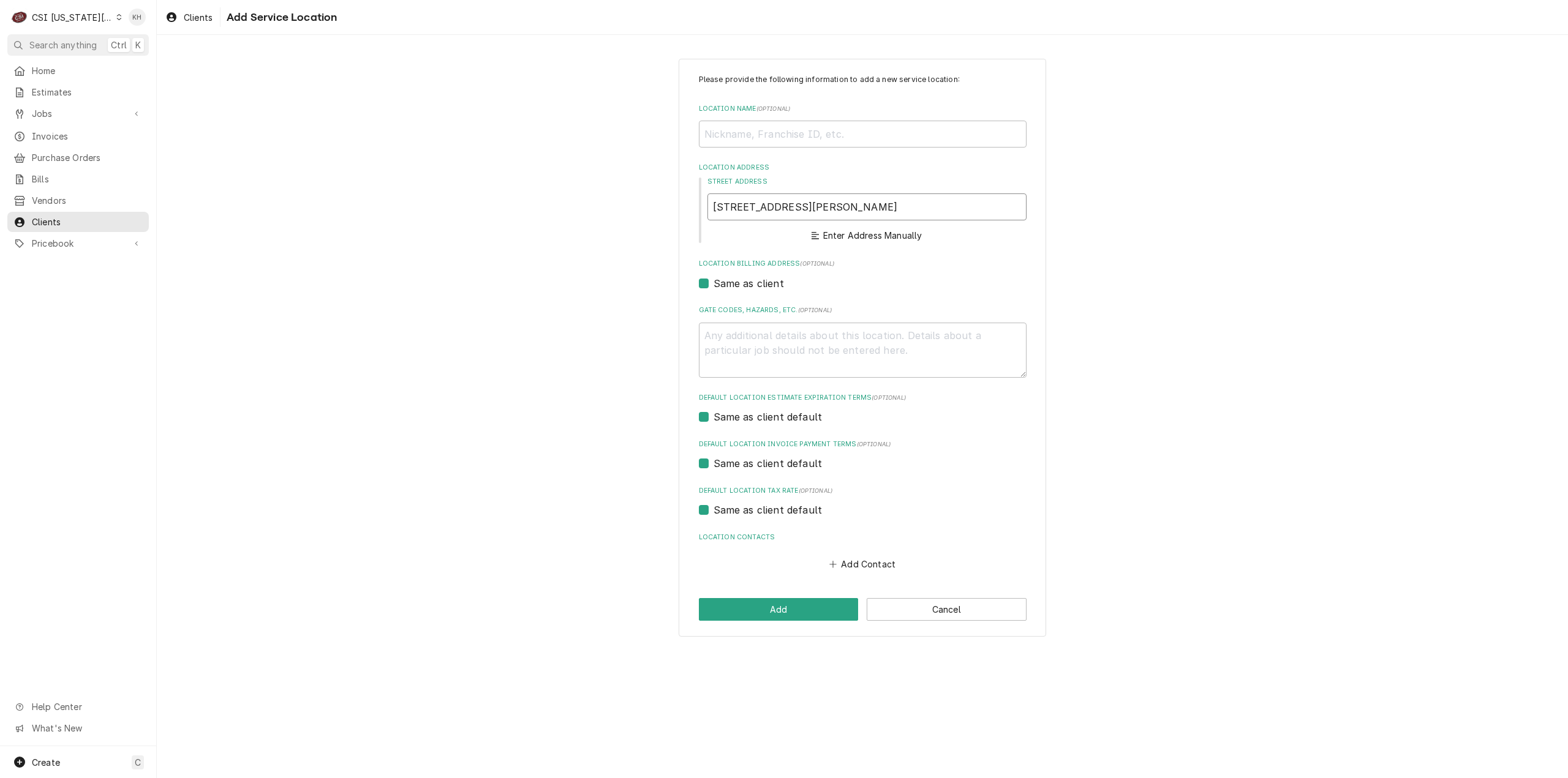
type textarea "x"
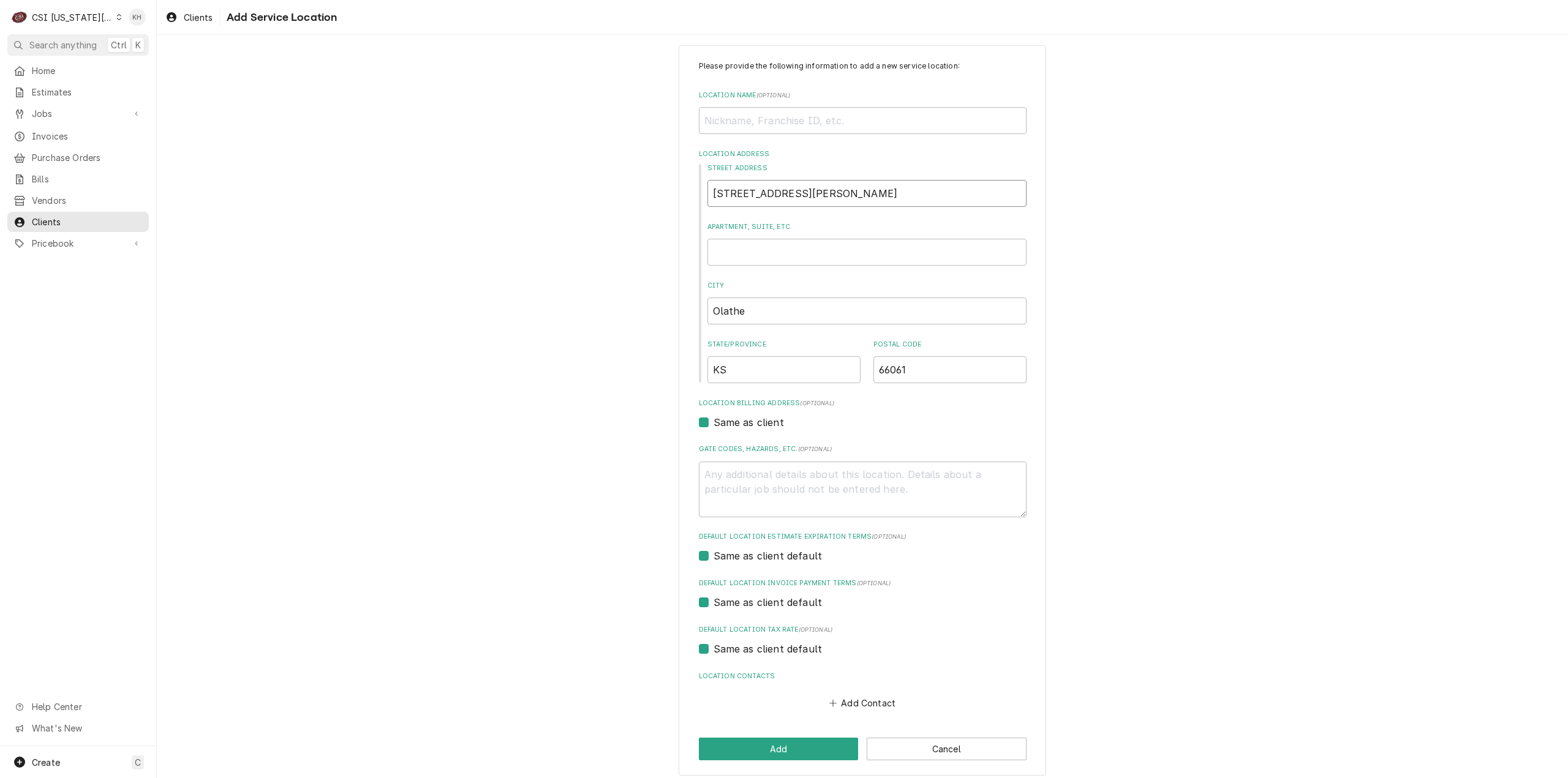
scroll to position [21, 0]
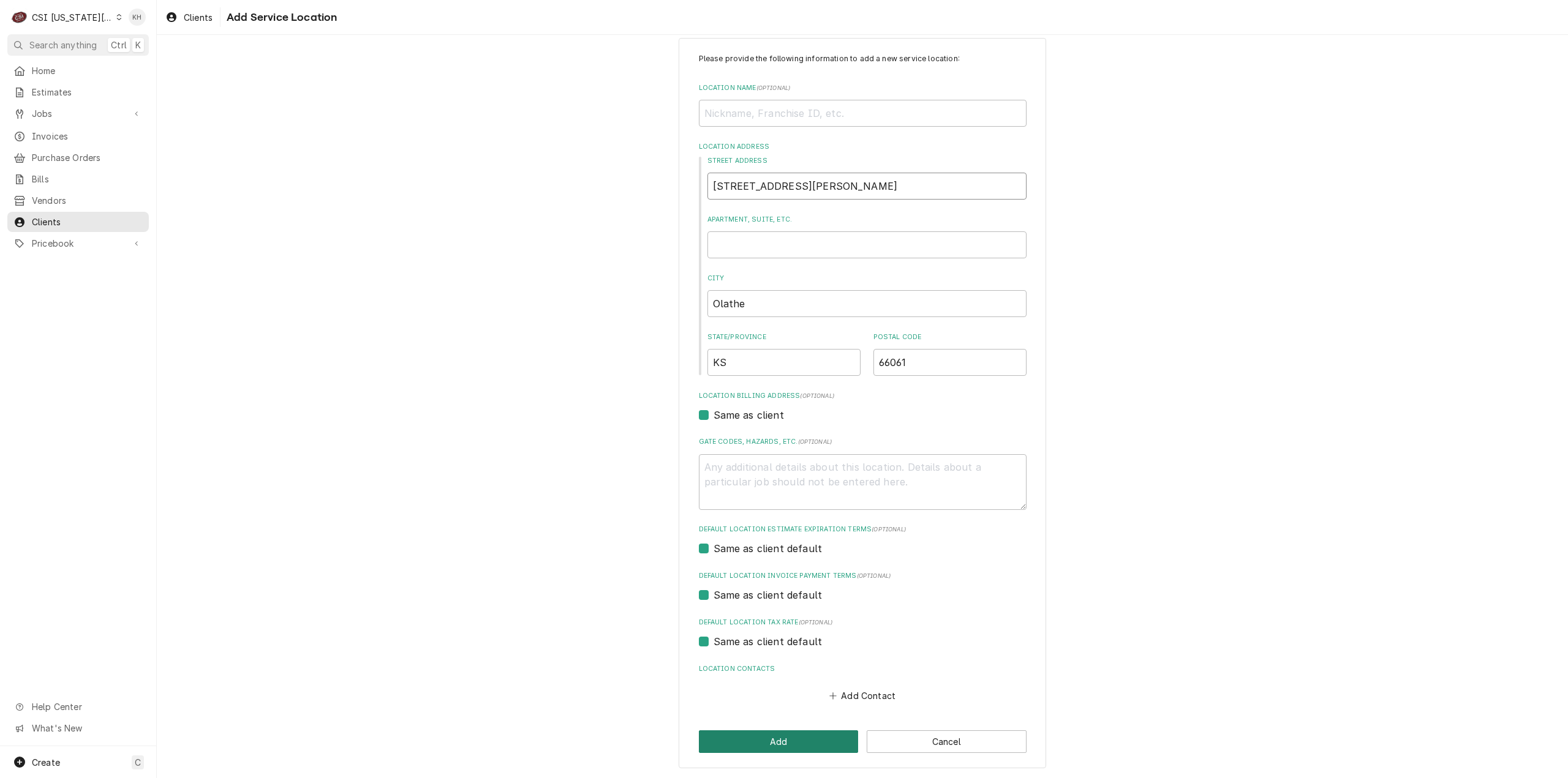
type input "131 N Parker St"
drag, startPoint x: 778, startPoint y: 735, endPoint x: 779, endPoint y: 743, distance: 8.1
click at [779, 736] on button "Add" at bounding box center [778, 742] width 160 height 23
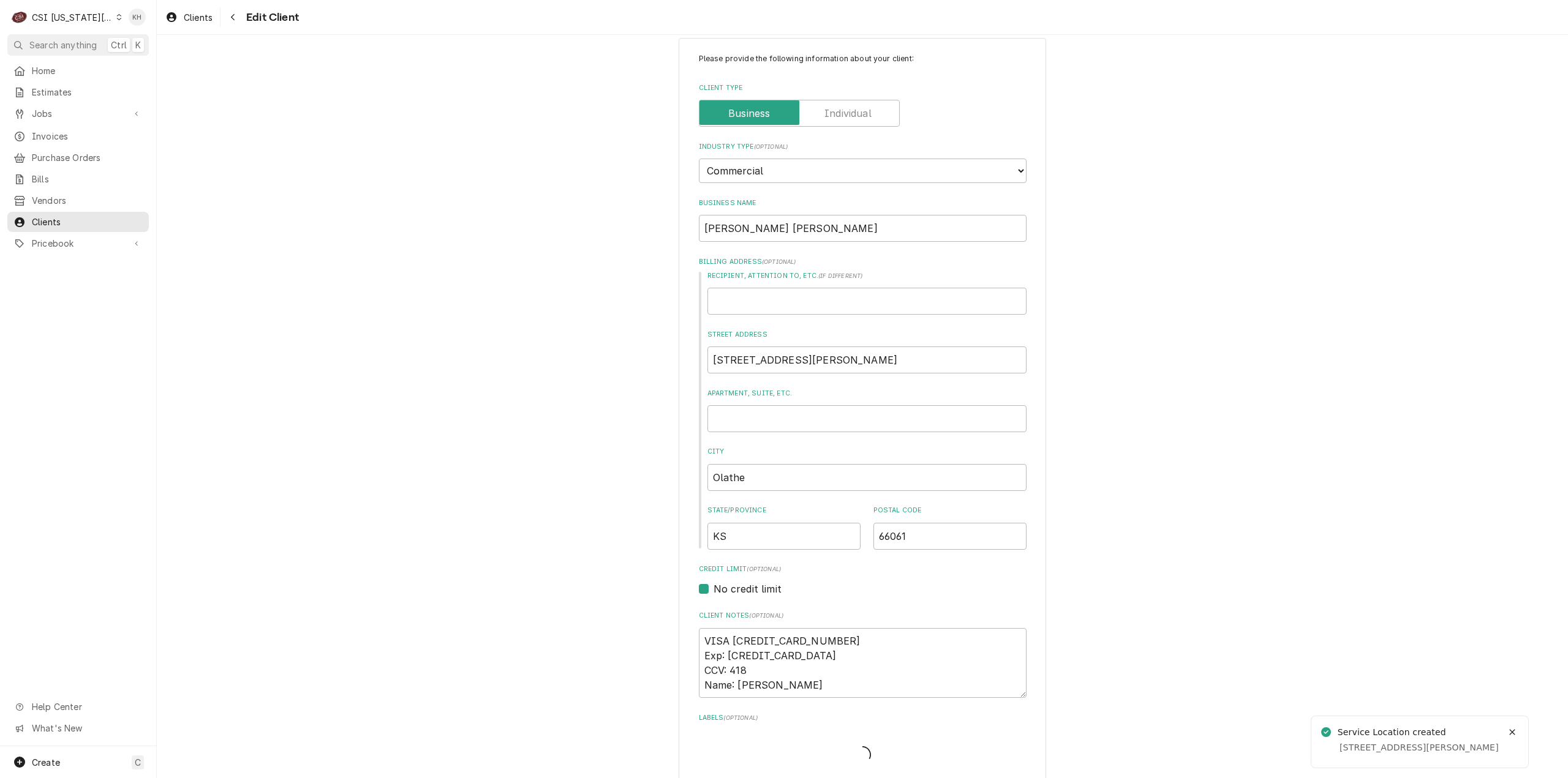
scroll to position [537, 0]
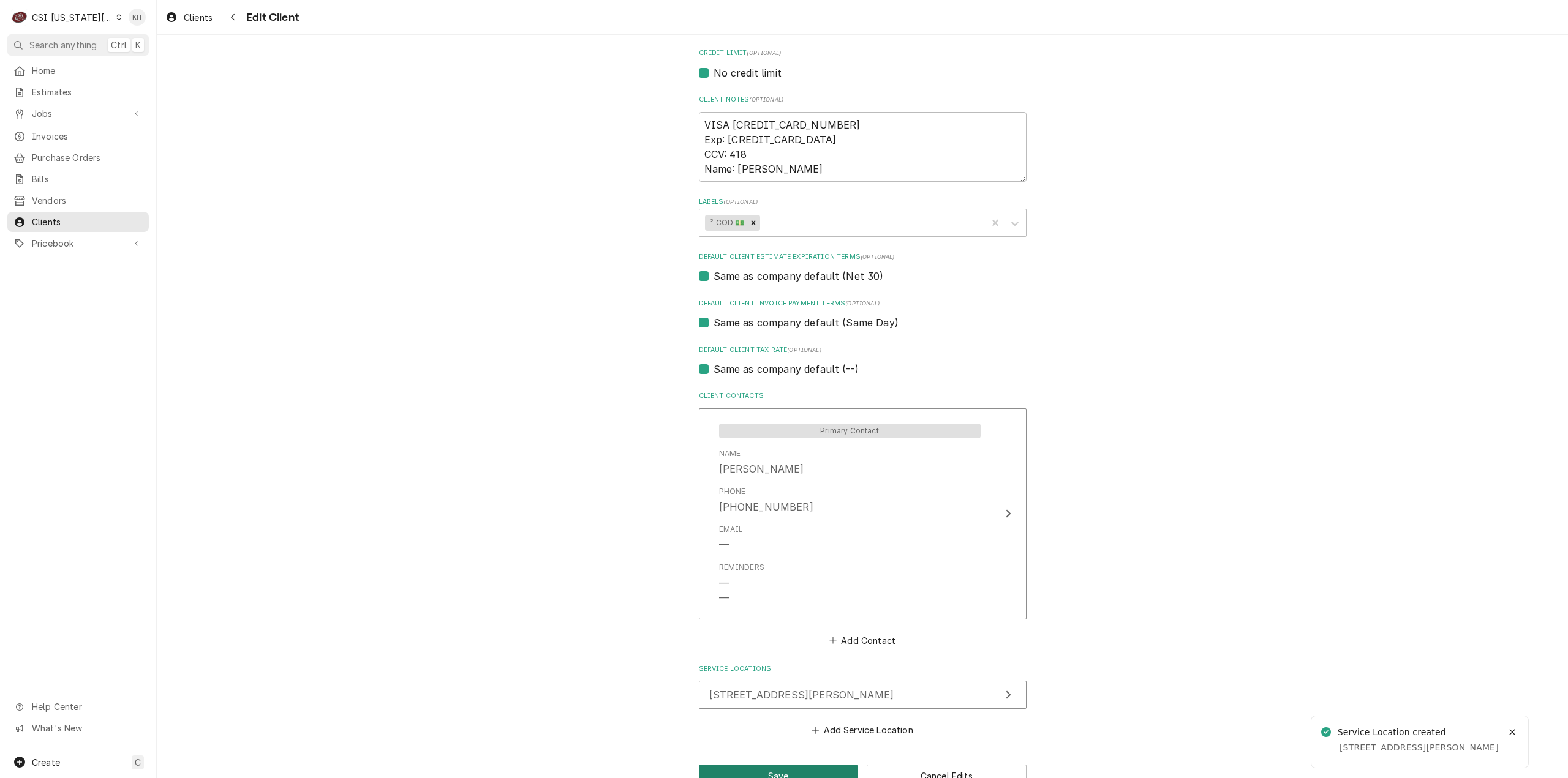
click at [773, 765] on button "Save" at bounding box center [778, 776] width 160 height 23
type textarea "x"
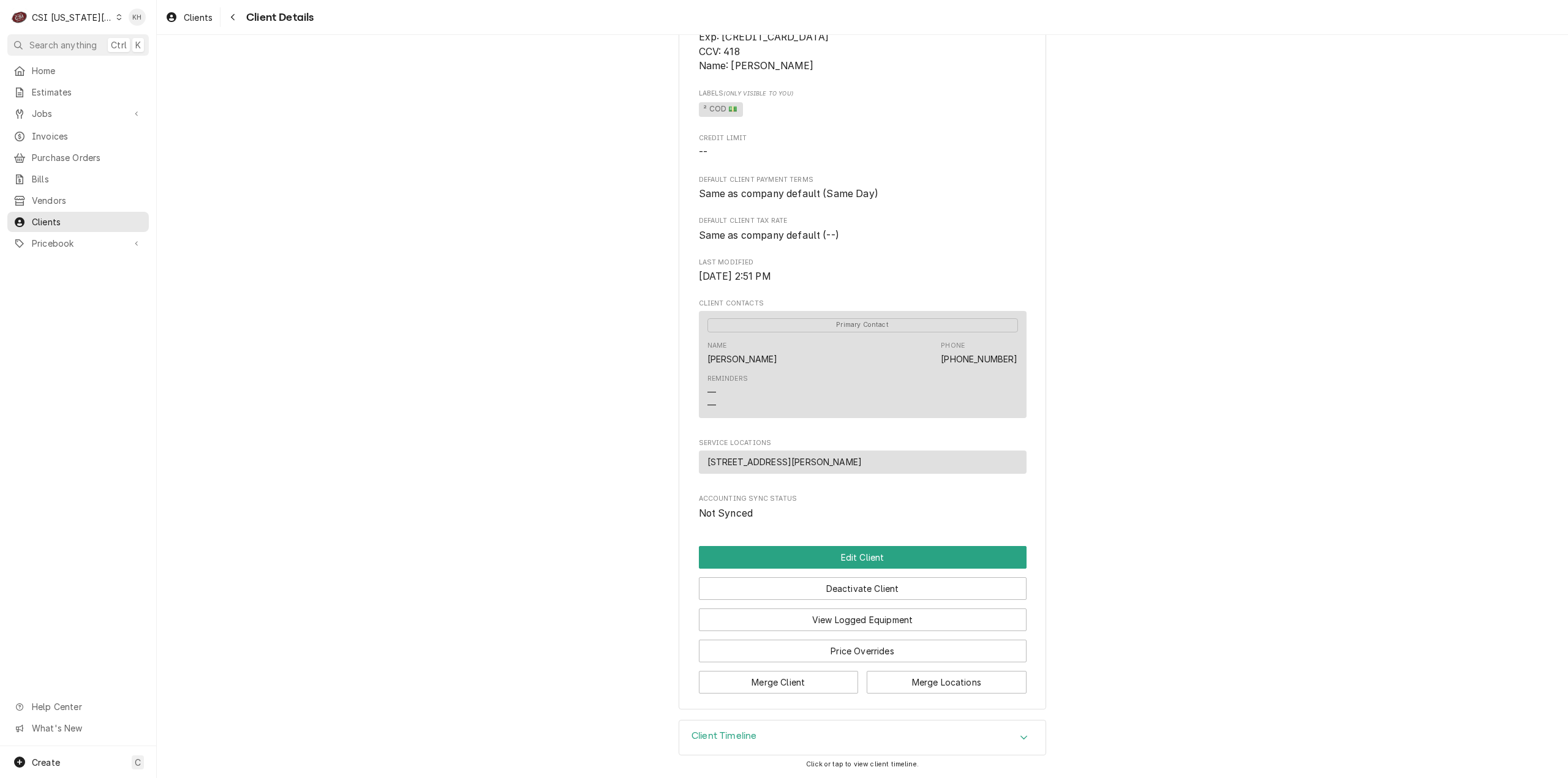
scroll to position [237, 0]
click at [93, 761] on div "Create C" at bounding box center [77, 762] width 156 height 32
click at [210, 637] on div "Job" at bounding box center [229, 636] width 82 height 13
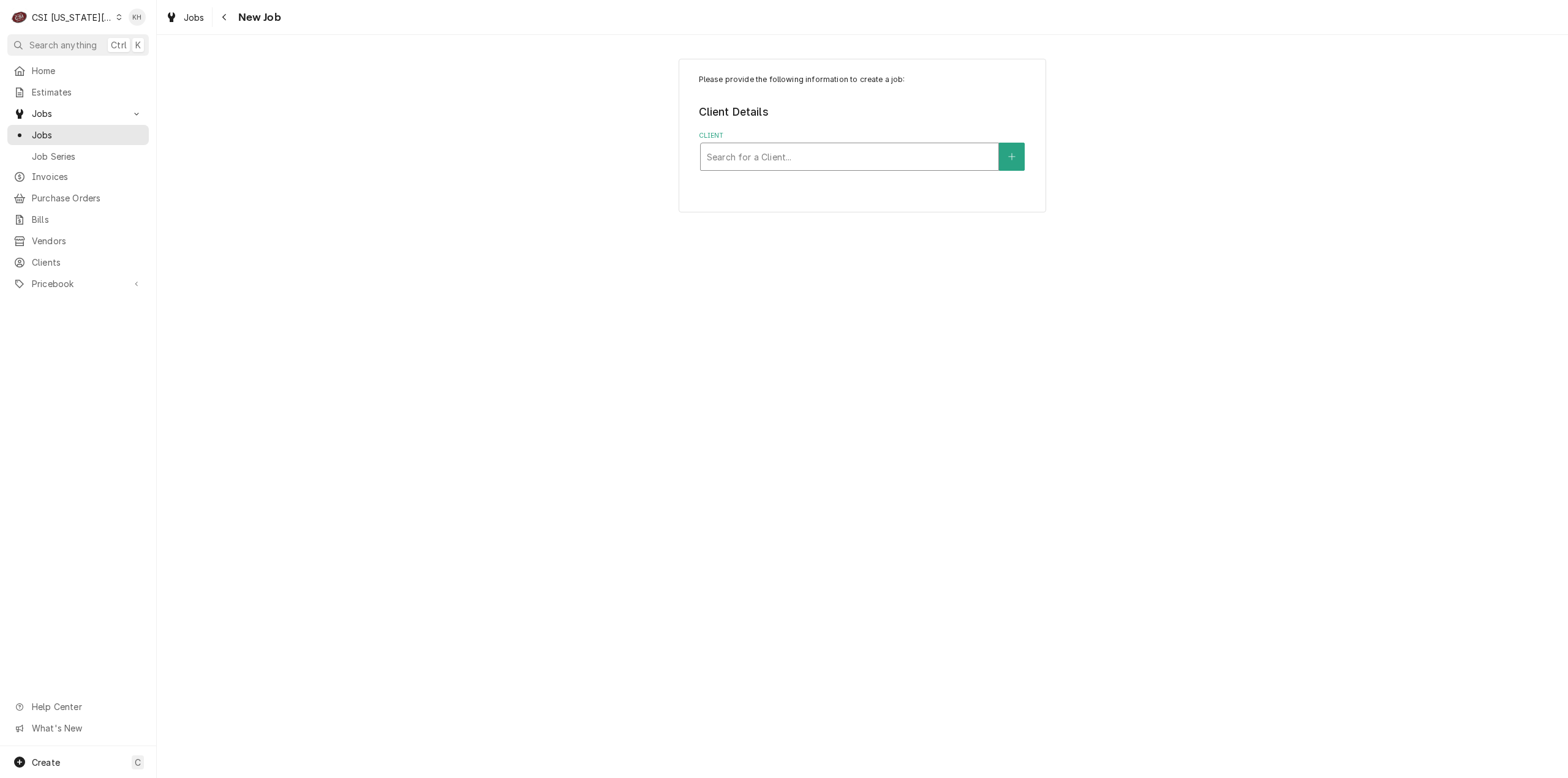
click at [853, 164] on div "Client" at bounding box center [849, 157] width 285 height 23
type input "131 north"
click at [803, 149] on div "Client" at bounding box center [849, 157] width 285 height 23
type input "131 n [PERSON_NAME]"
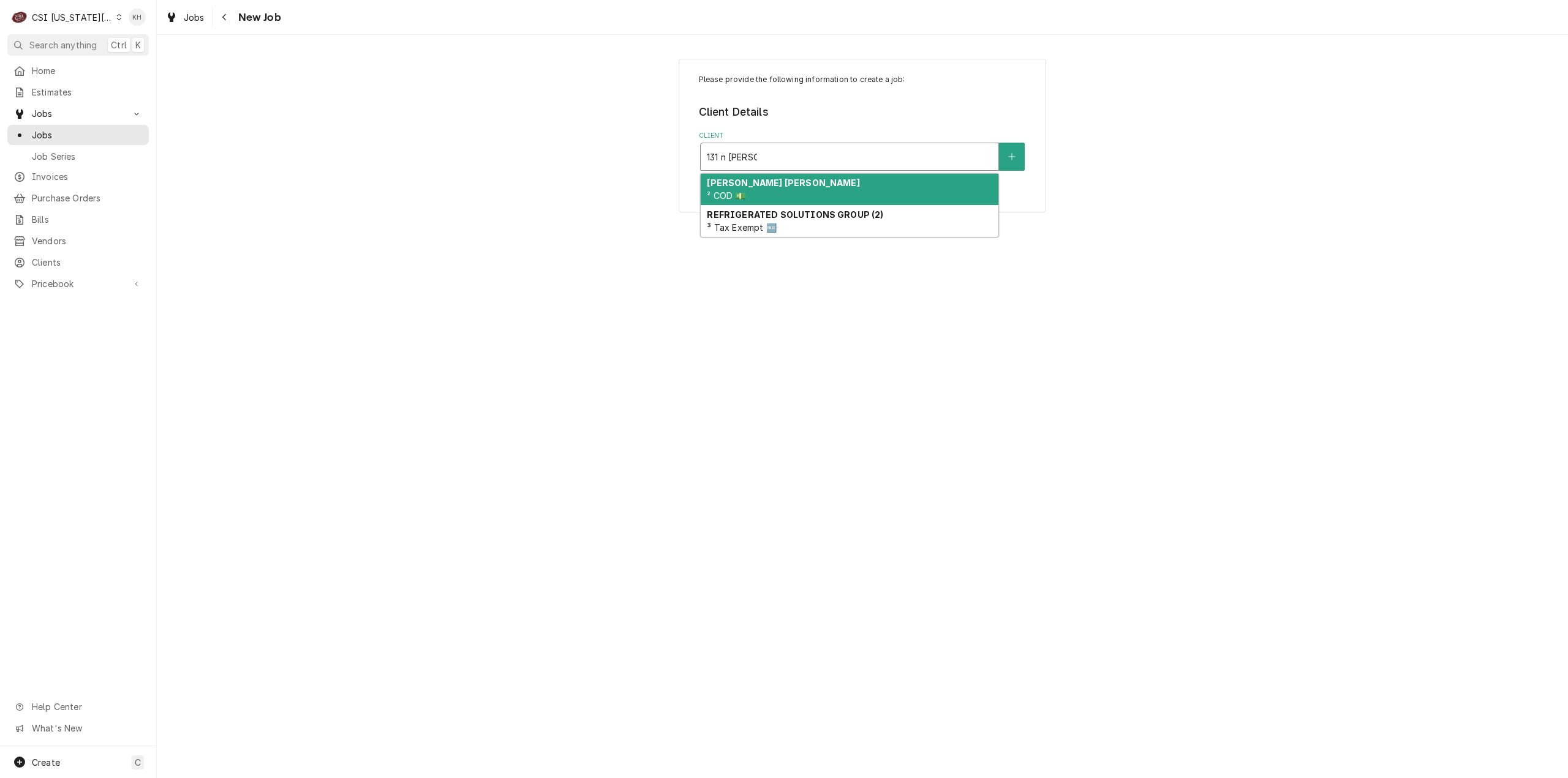
click at [804, 198] on div "[PERSON_NAME] [PERSON_NAME] ² COD 💵" at bounding box center [850, 190] width 298 height 32
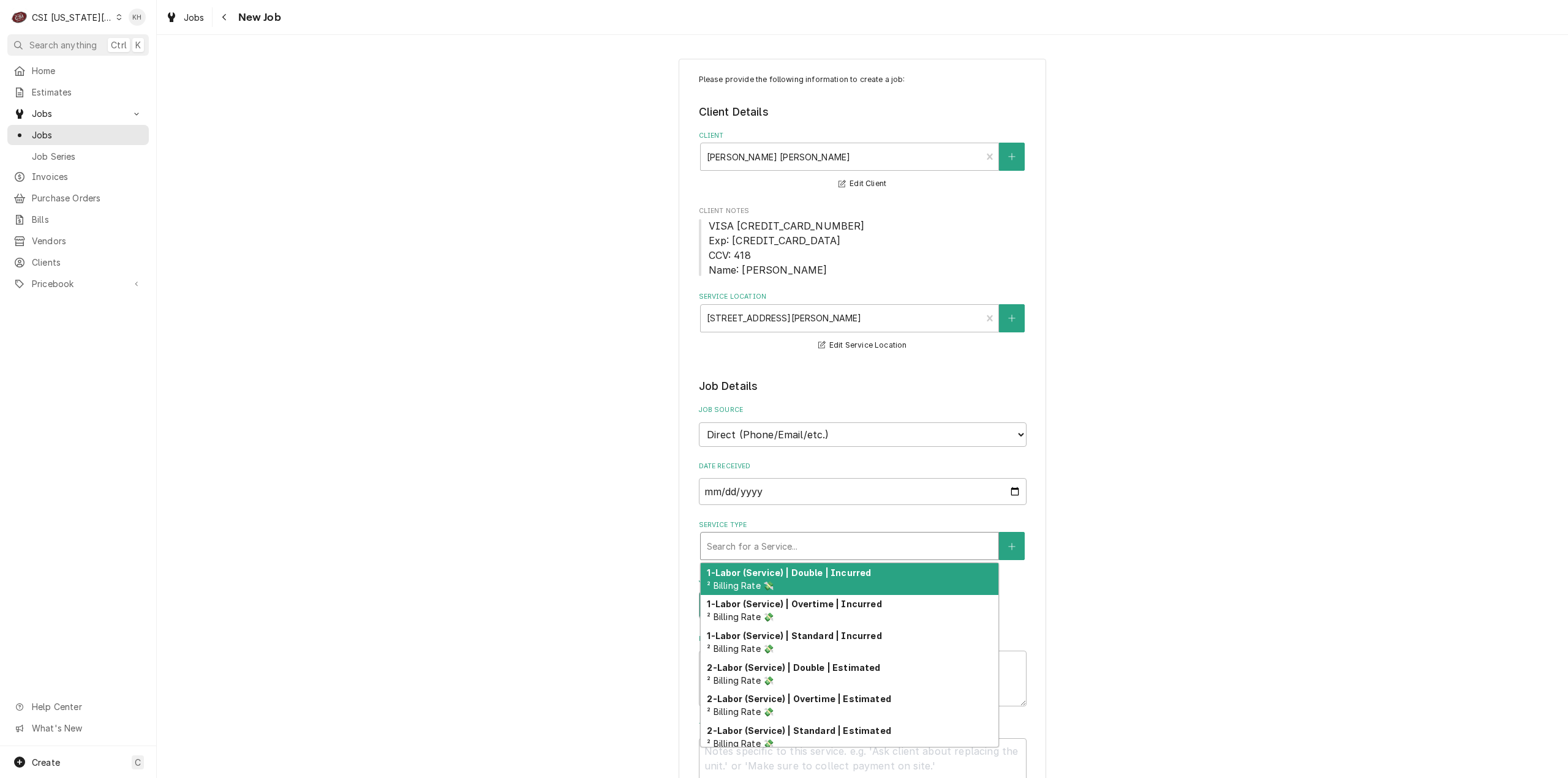
click at [827, 545] on div "Service Type" at bounding box center [849, 546] width 285 height 23
type textarea "x"
type input "s"
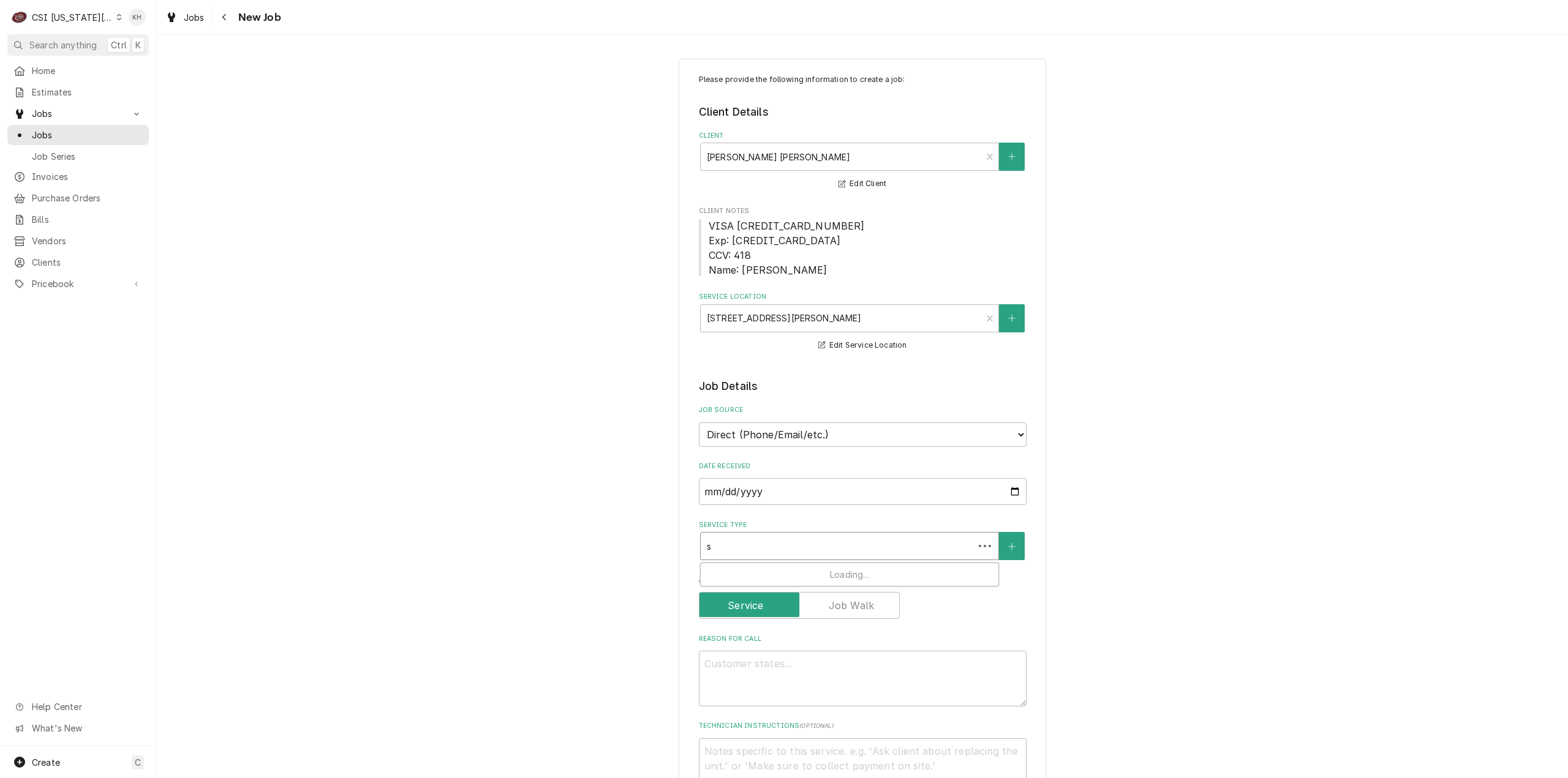
type textarea "x"
type input "se"
type textarea "x"
type input "ser"
type textarea "x"
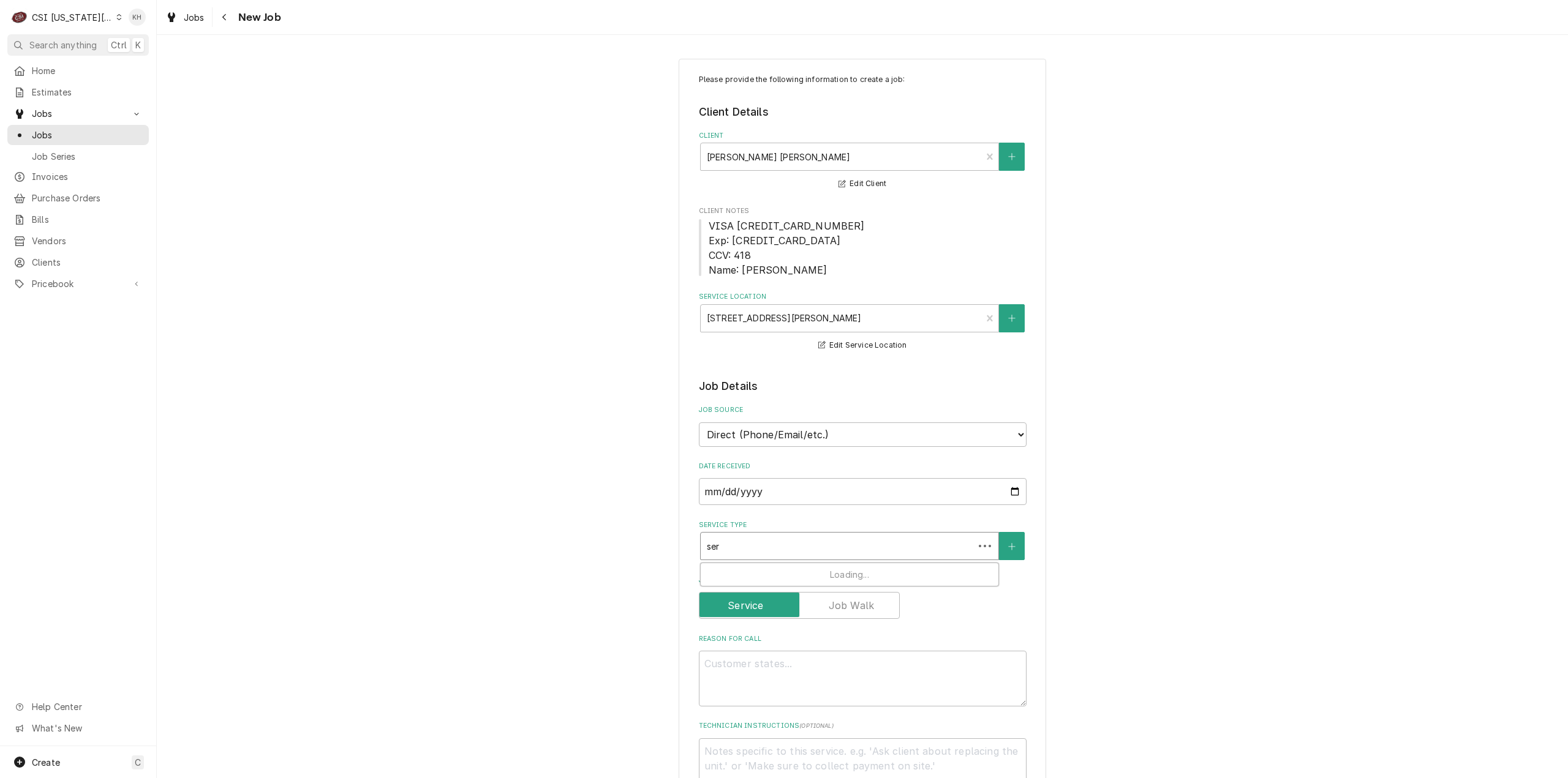
type input "serv"
type textarea "x"
type input "servi"
type textarea "x"
type input "servic"
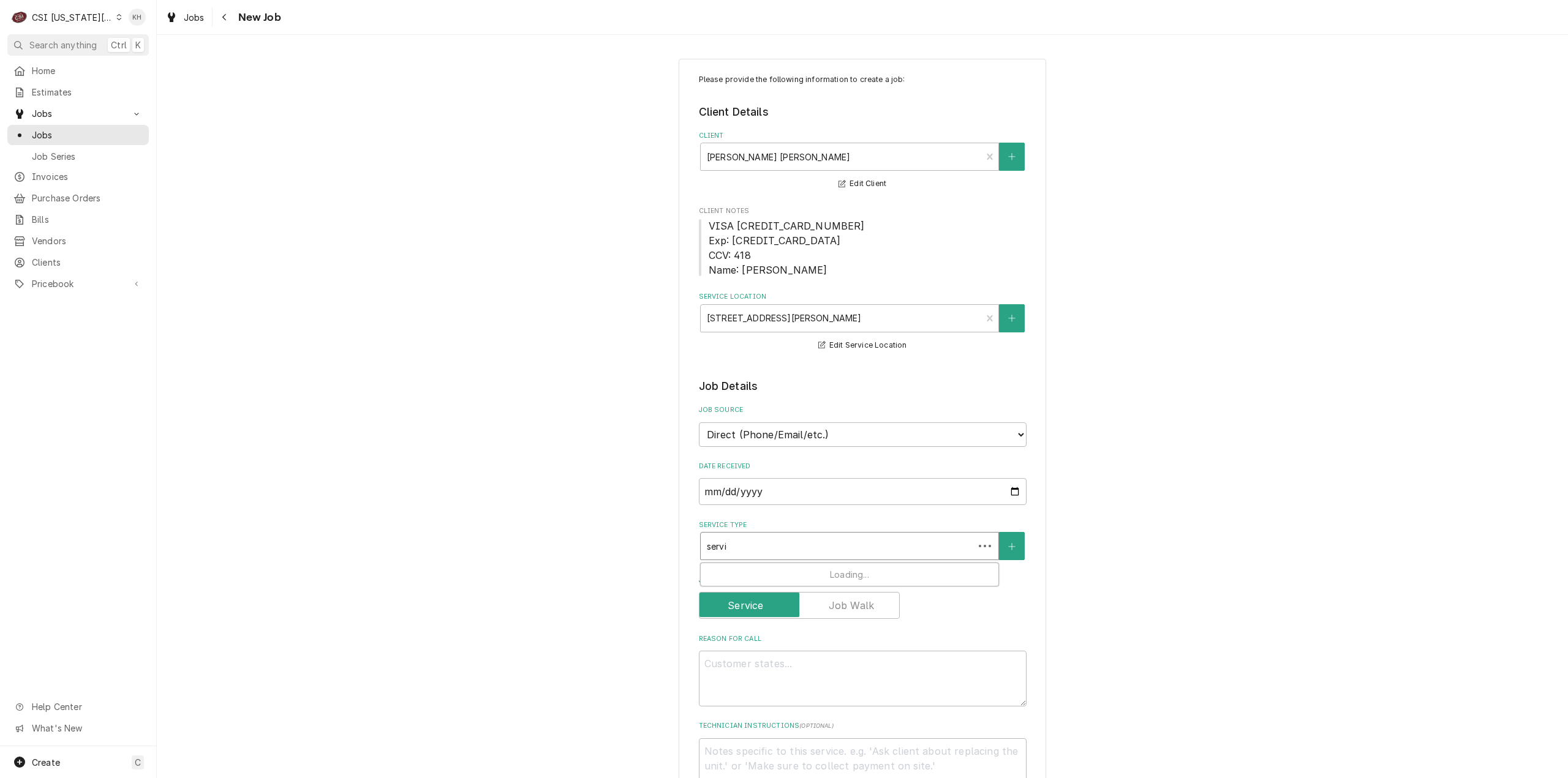
type textarea "x"
type input "service"
type textarea "x"
type input "service c"
type textarea "x"
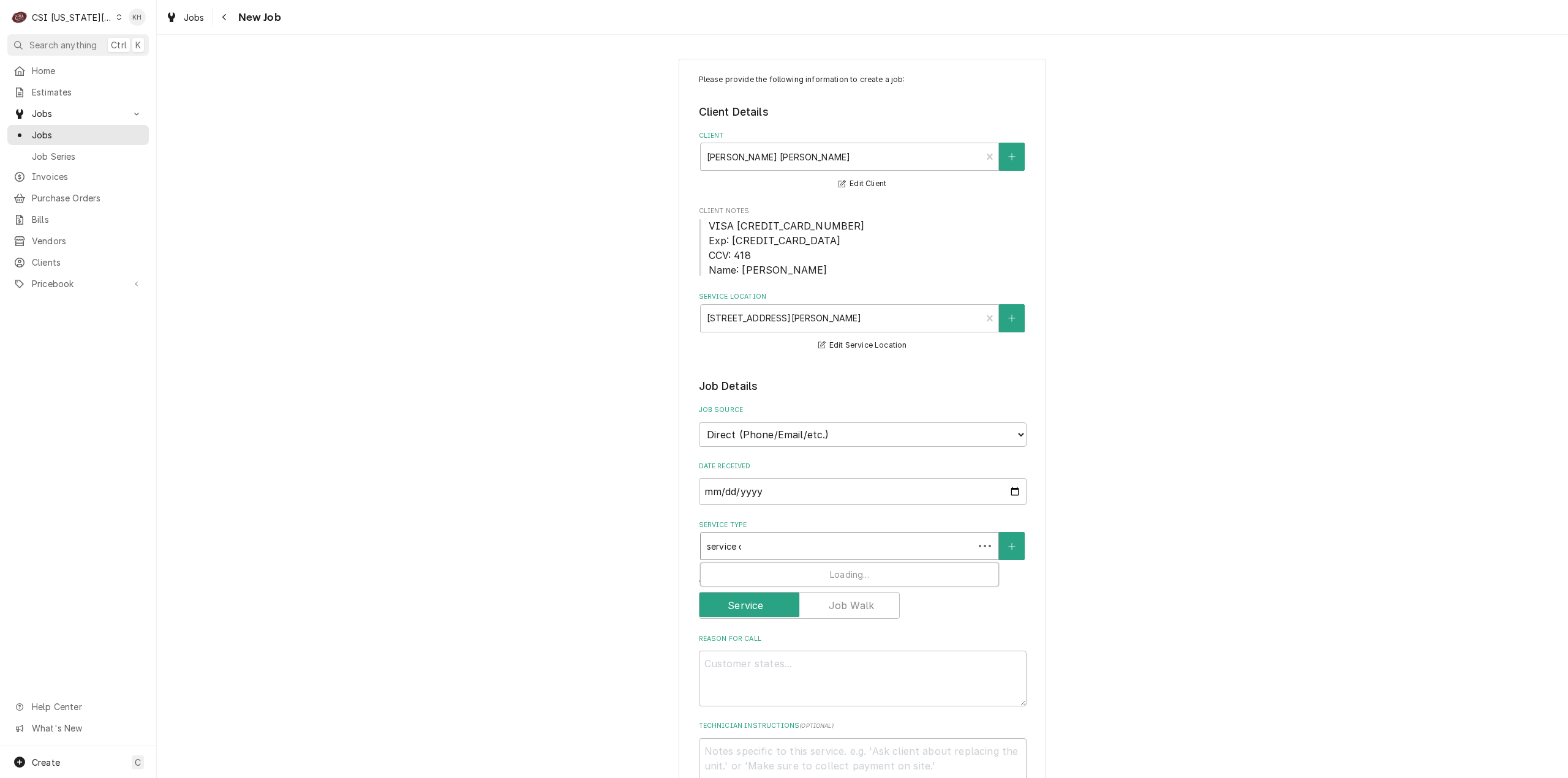
type input "service ca"
type textarea "x"
type input "service cal"
type textarea "x"
type input "service call"
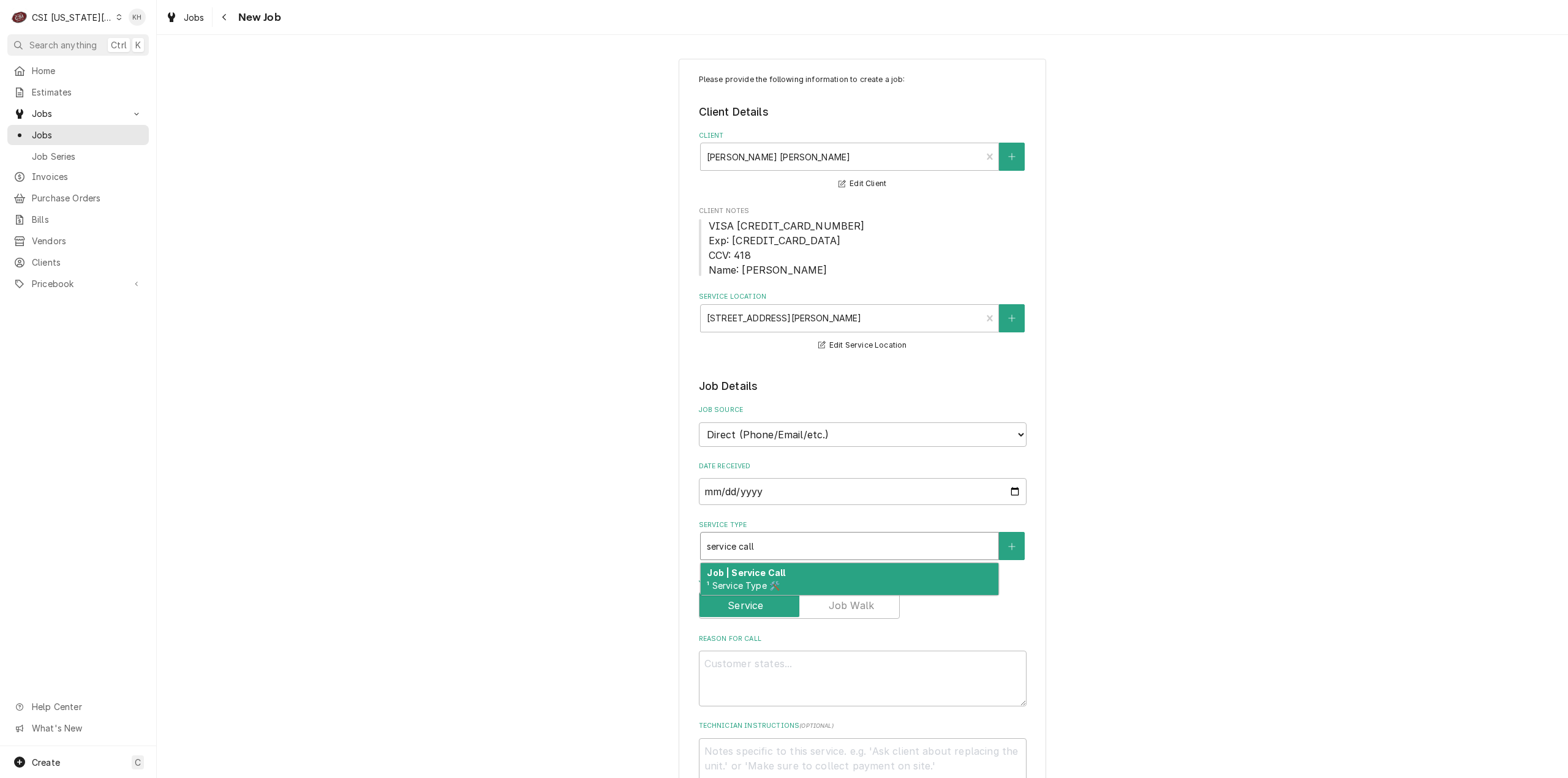
click at [838, 586] on div "Job | Service Call ¹ Service Type 🛠️" at bounding box center [850, 579] width 298 height 32
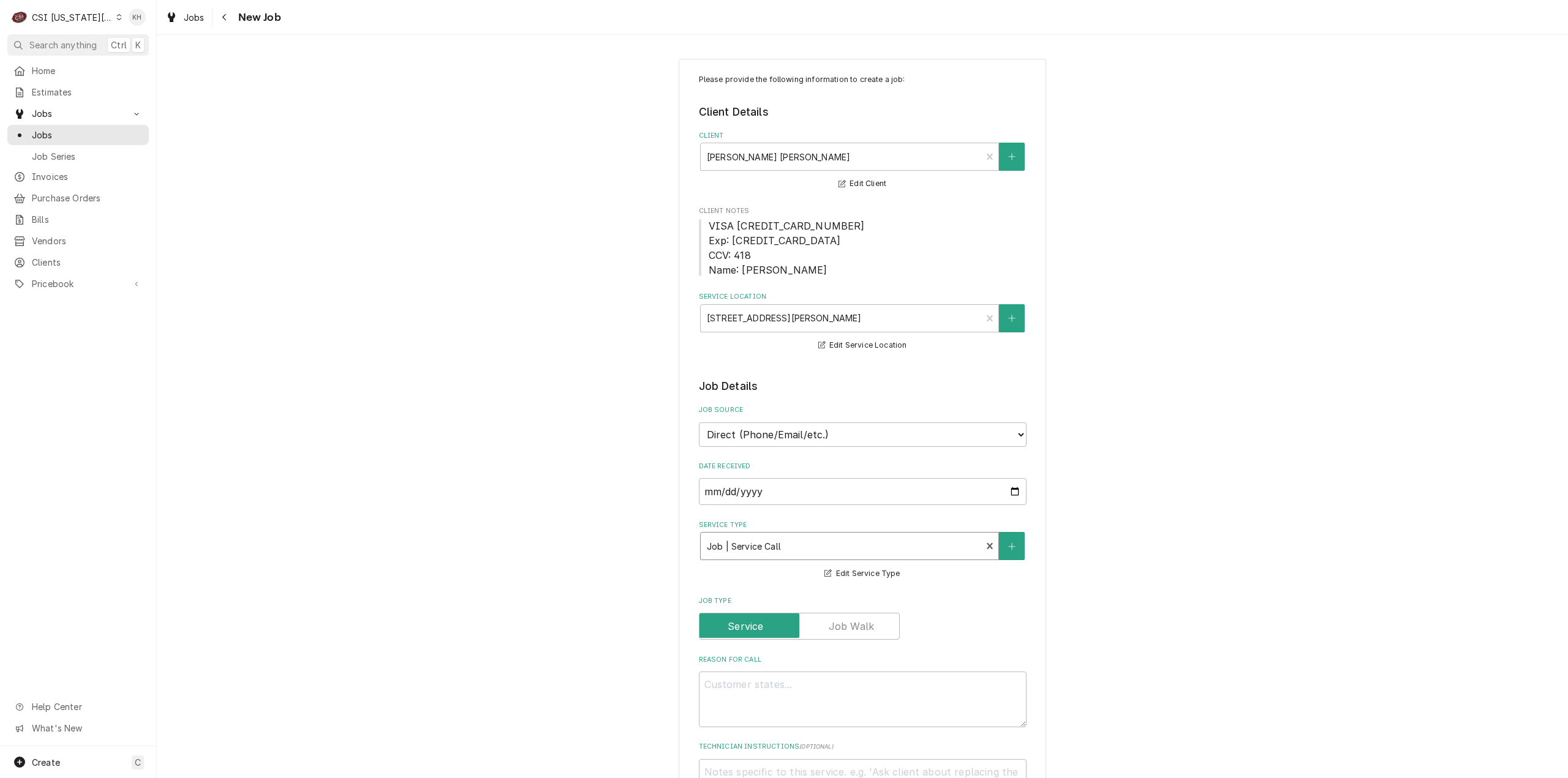
type textarea "x"
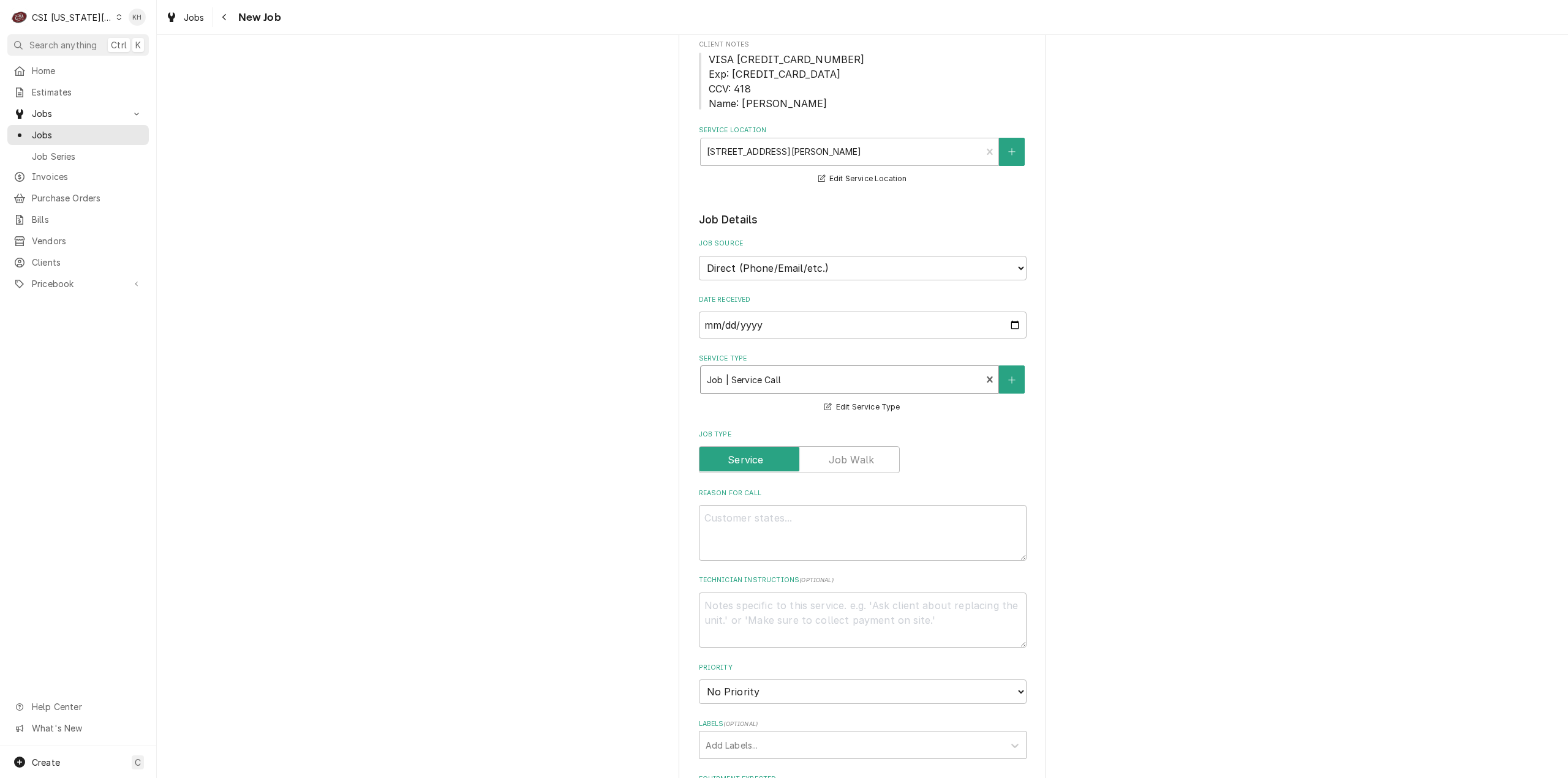
scroll to position [367, 0]
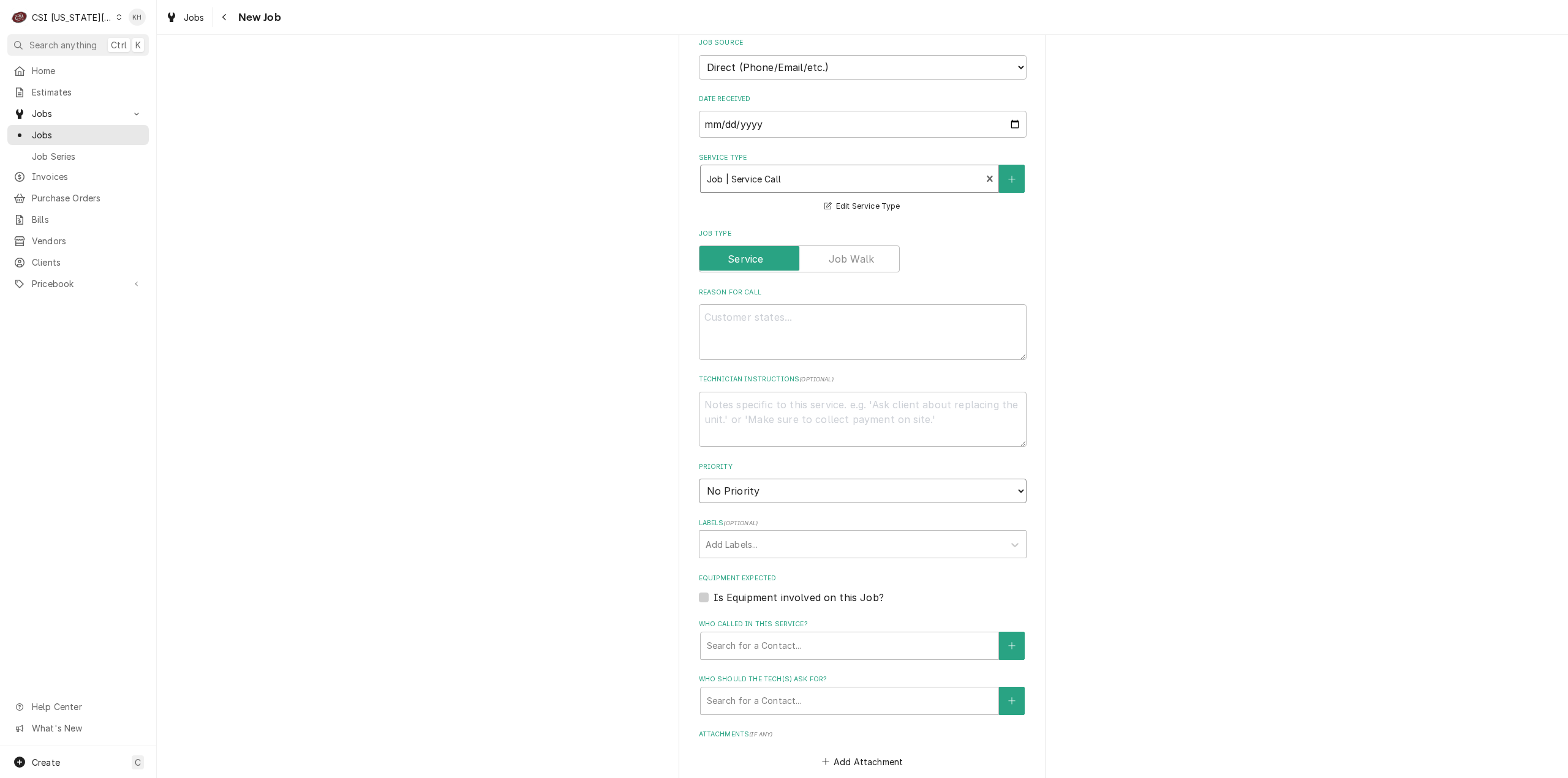
drag, startPoint x: 739, startPoint y: 484, endPoint x: 738, endPoint y: 498, distance: 14.0
click at [739, 484] on select "No Priority Urgent High Medium Low" at bounding box center [862, 491] width 327 height 24
select select "1"
click at [699, 479] on select "No Priority Urgent High Medium Low" at bounding box center [862, 491] width 327 height 24
click at [788, 393] on textarea "Technician Instructions ( optional )" at bounding box center [862, 419] width 327 height 56
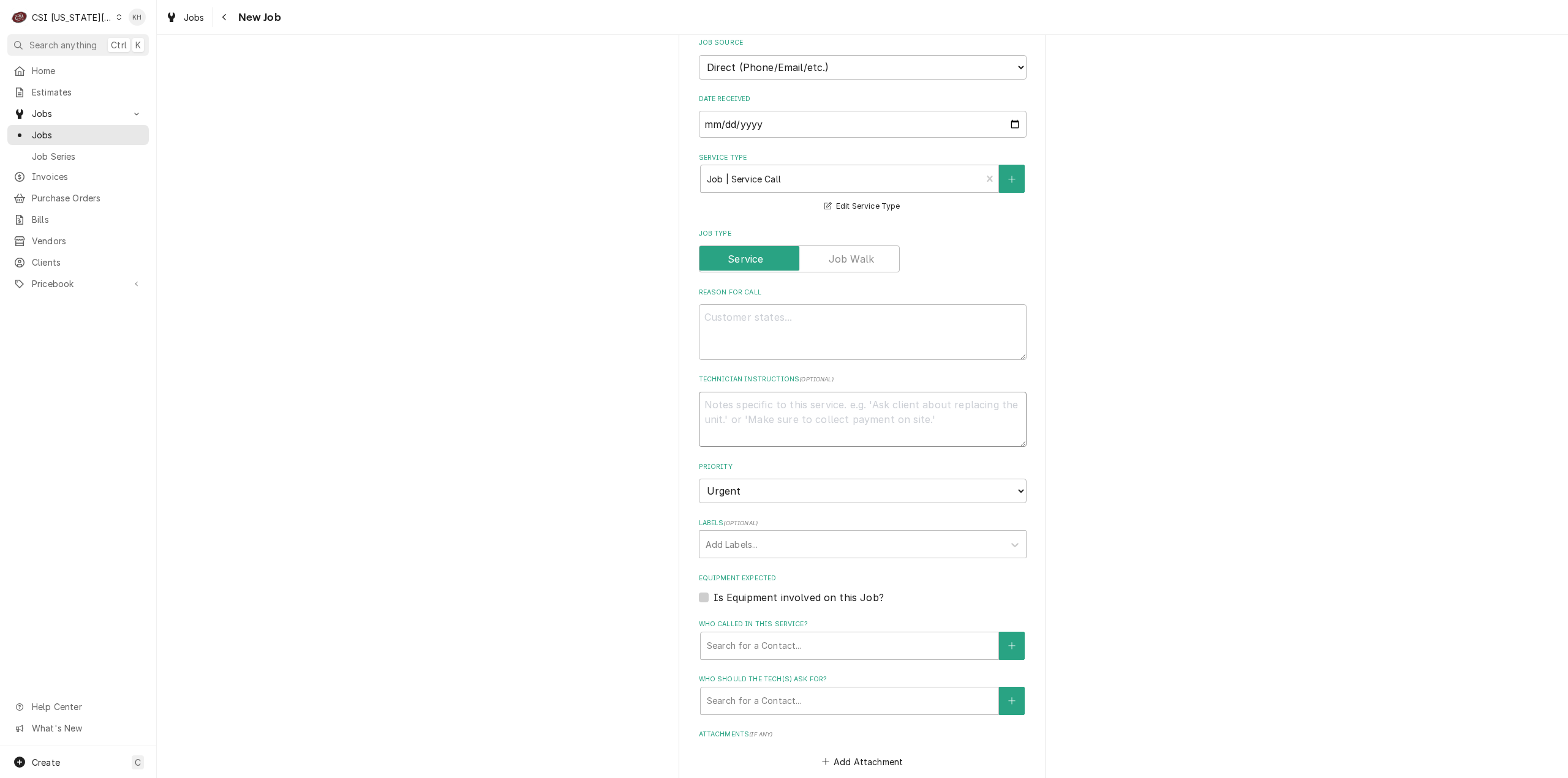
type textarea "x"
type textarea "j"
type textarea "x"
type textarea "*"
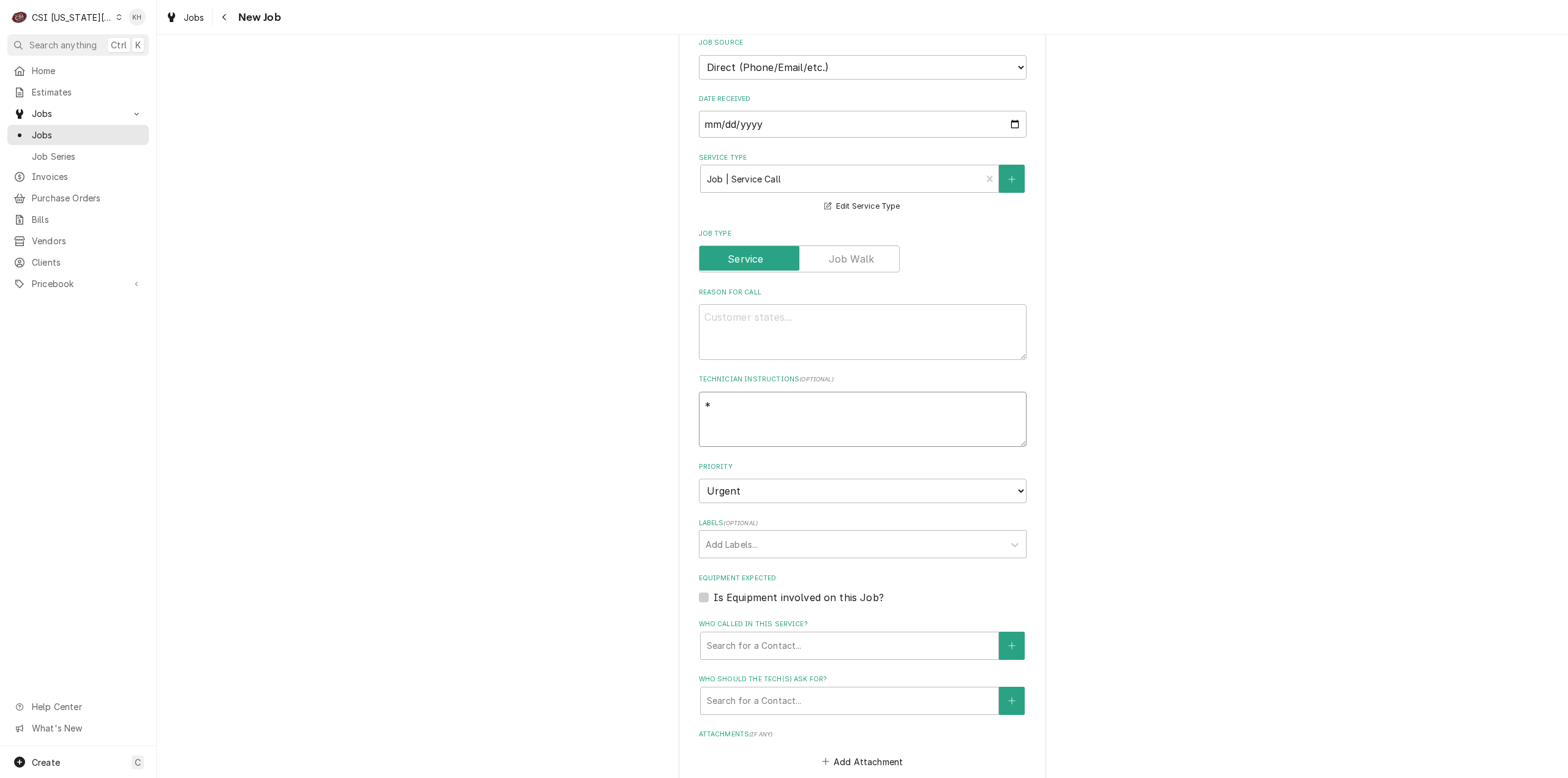
type textarea "x"
type textarea "**"
type textarea "x"
type textarea "**C"
type textarea "x"
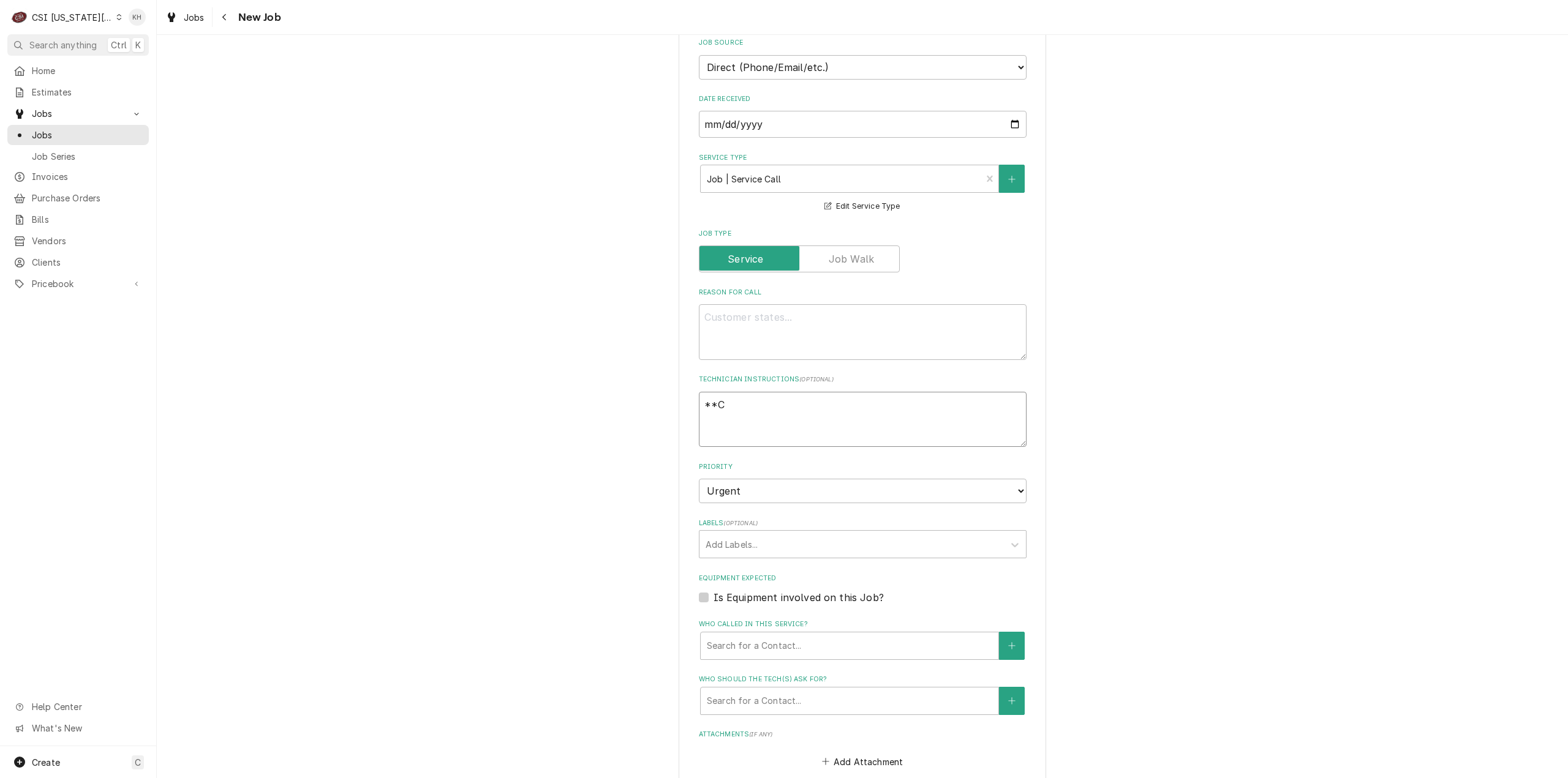
type textarea "**CO"
type textarea "x"
type textarea "**COD"
type textarea "x"
type textarea "**COD*"
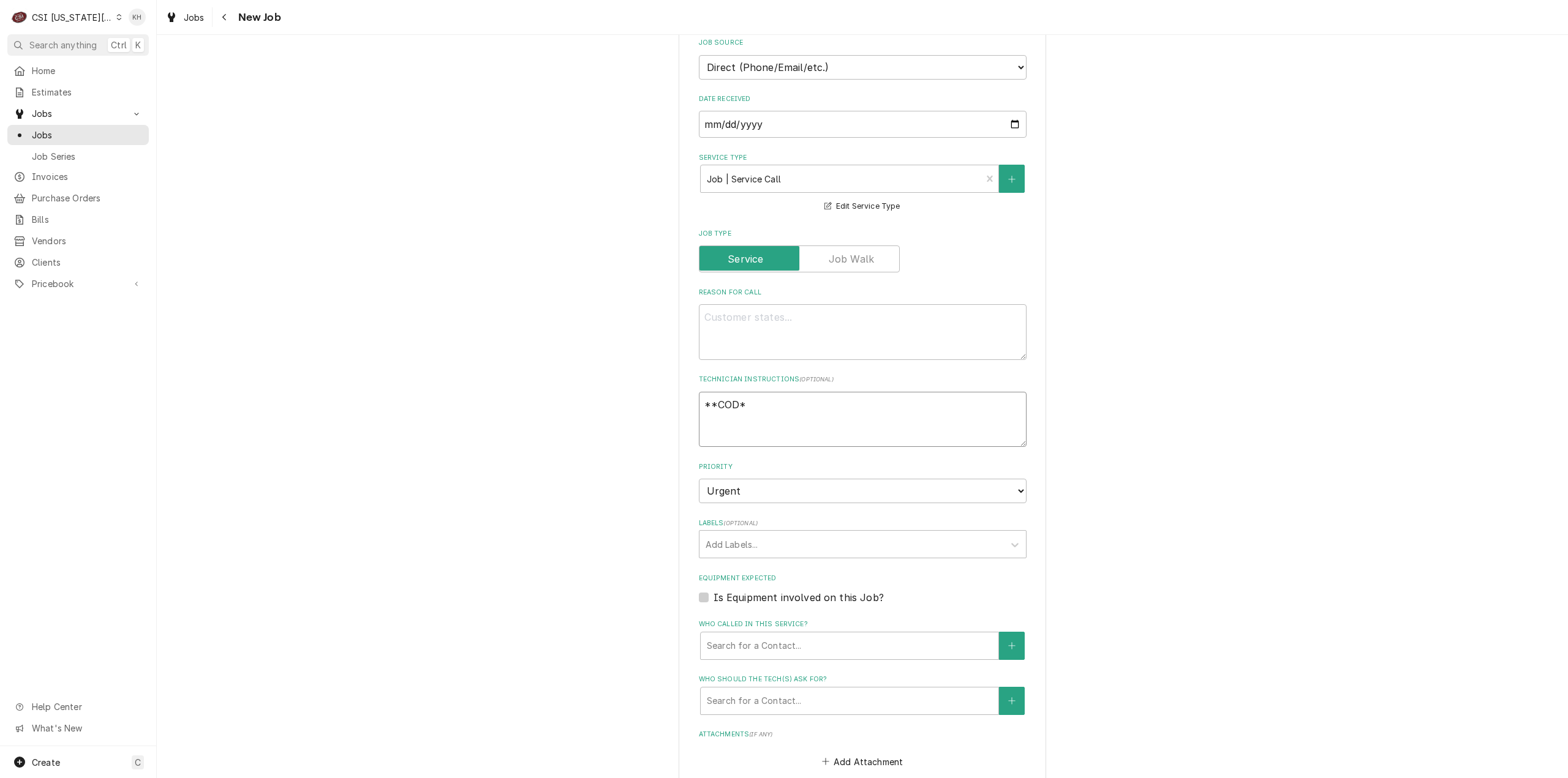
type textarea "x"
type textarea "**COD**"
type textarea "x"
type textarea "**COD**"
type textarea "x"
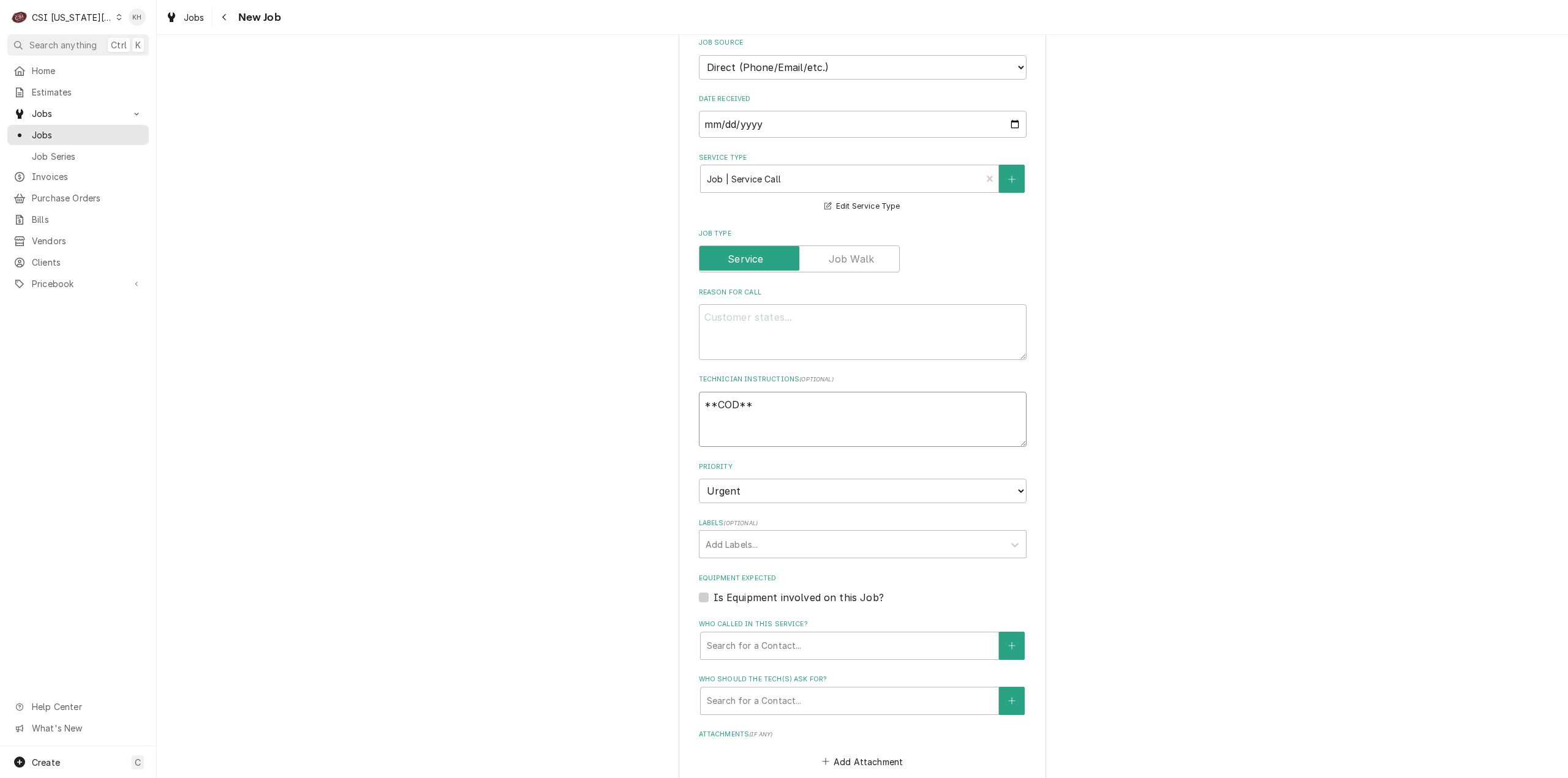
type textarea "**COD**"
type textarea "x"
type textarea "**COD** S"
type textarea "x"
type textarea "**COD** Se"
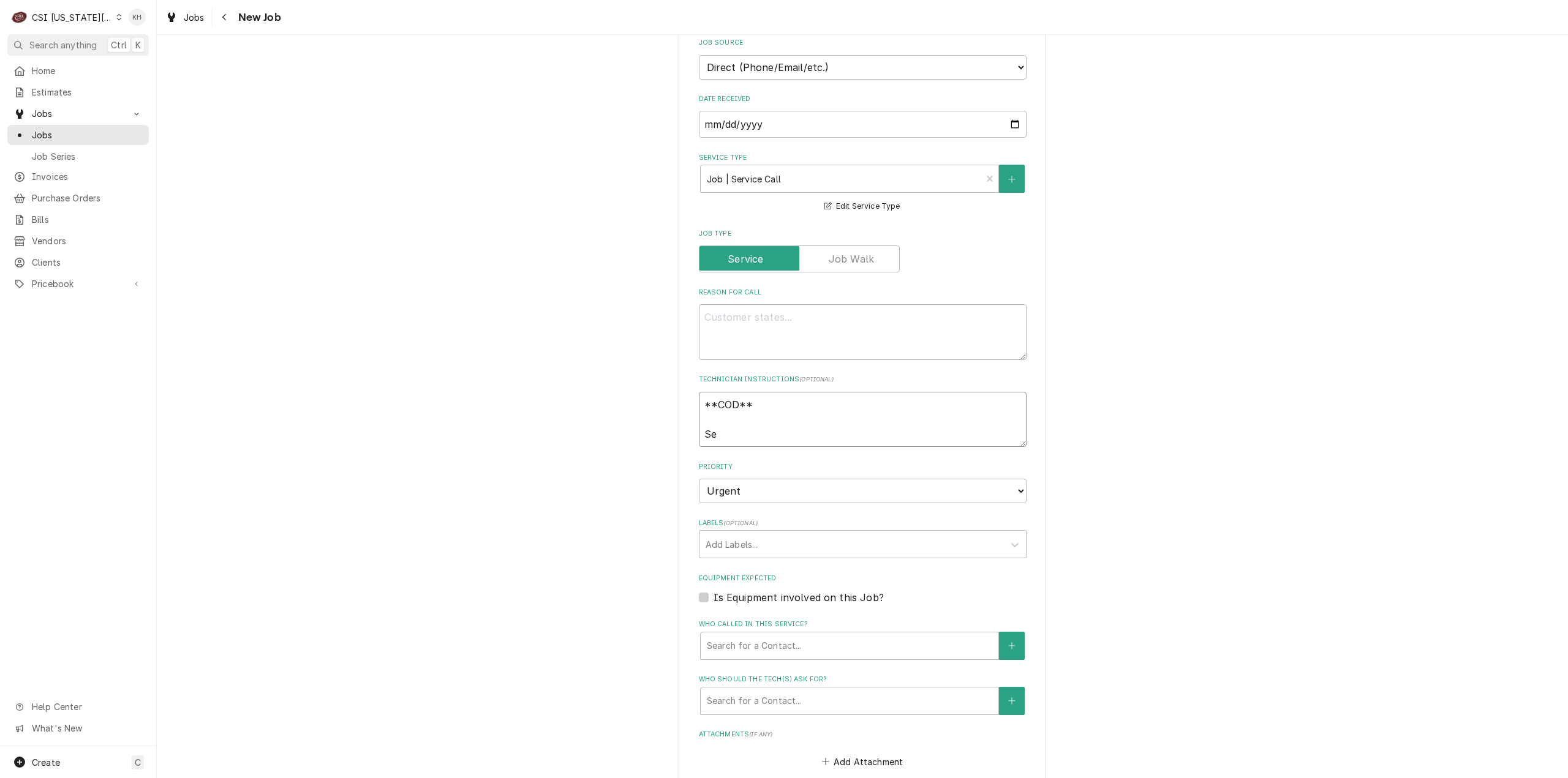
type textarea "x"
type textarea "**COD** Ser"
type textarea "x"
type textarea "**COD** Serv"
type textarea "x"
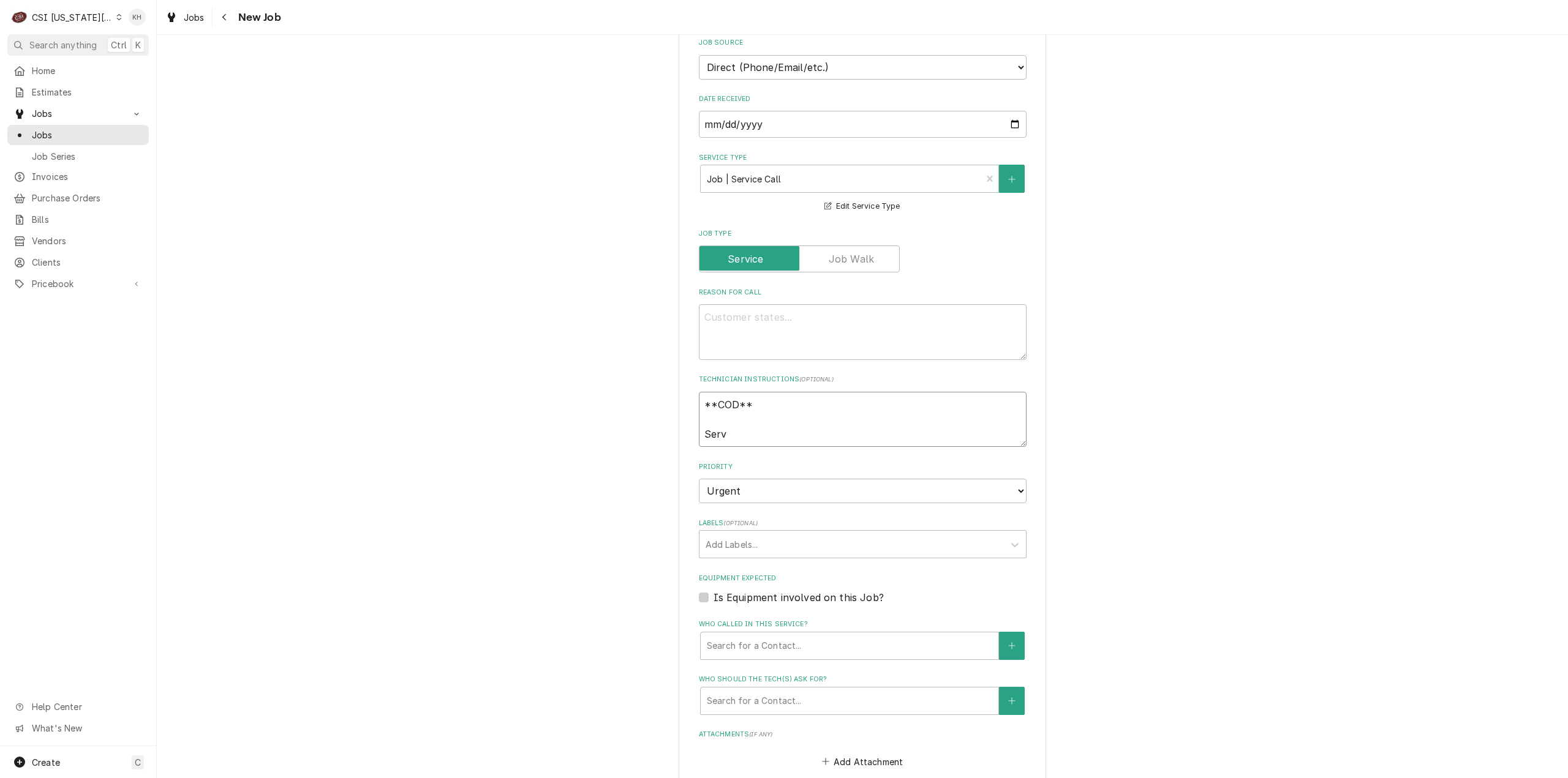
type textarea "**COD** Servi"
type textarea "x"
type textarea "**COD** Servic"
type textarea "x"
type textarea "**COD** Service"
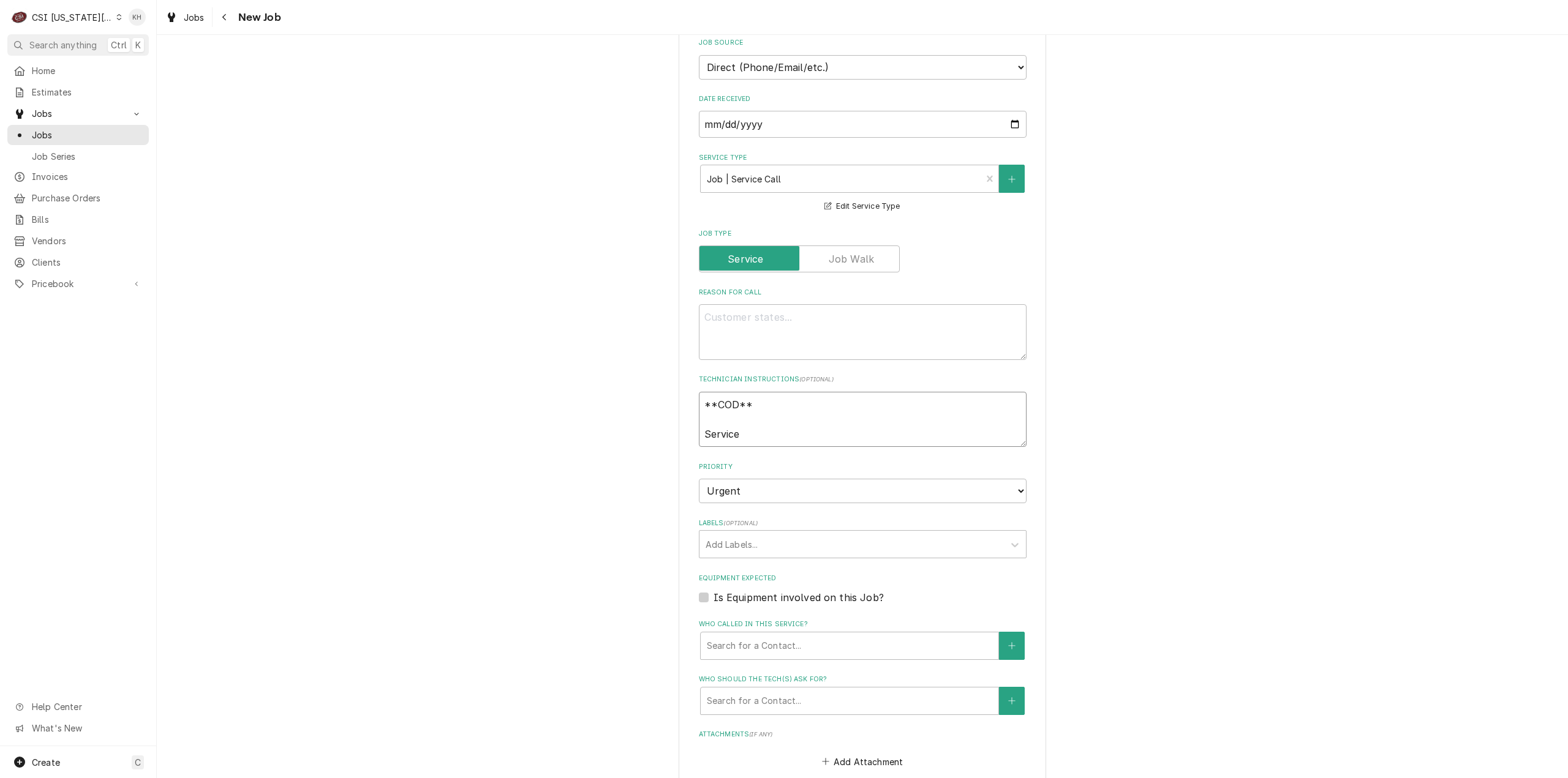
type textarea "x"
type textarea "**COD** Service H"
type textarea "x"
type textarea "**COD** Service Ho"
type textarea "x"
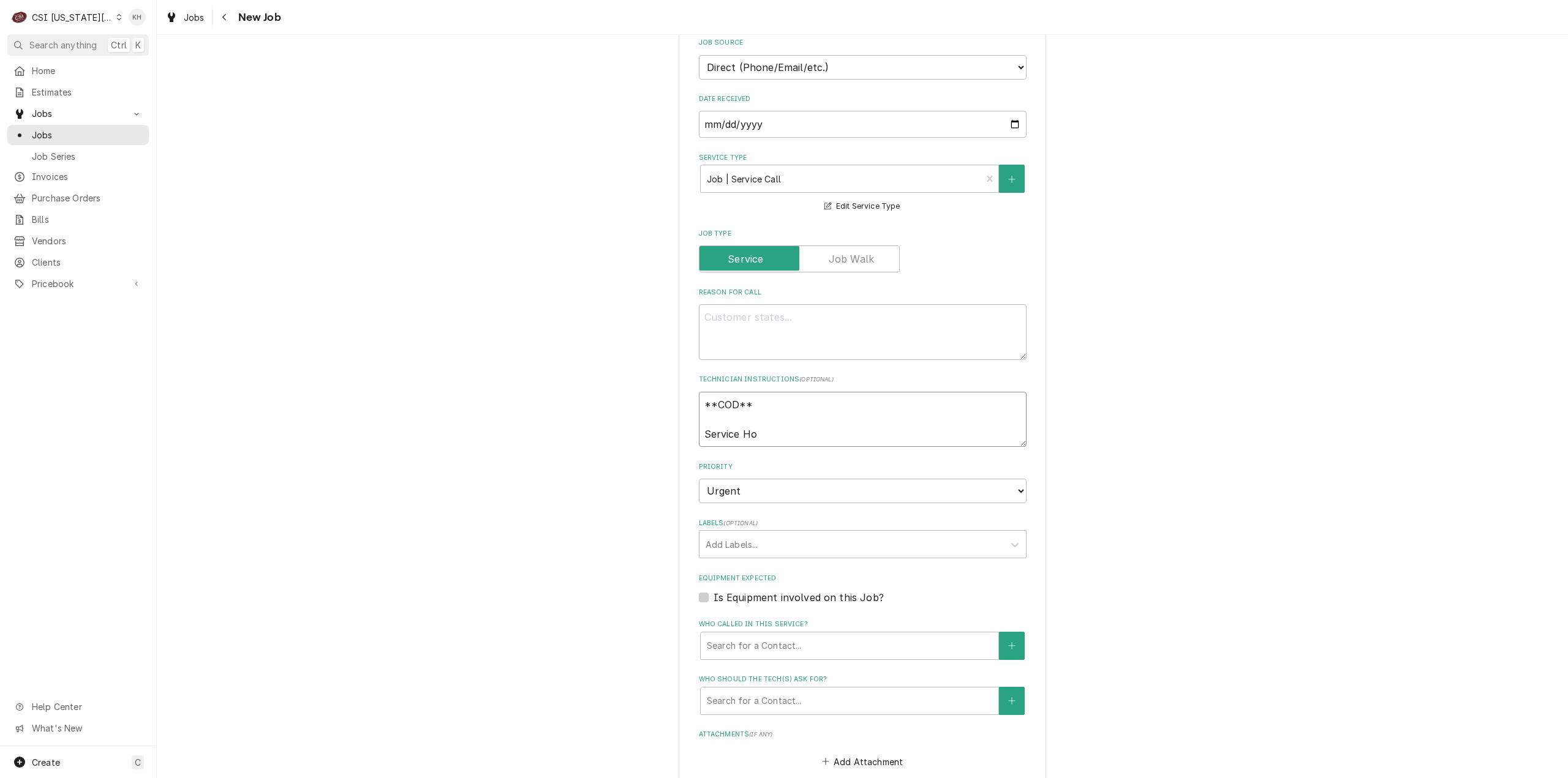
type textarea "**COD** Service Hou"
type textarea "x"
type textarea "**COD** Service Hour"
type textarea "x"
type textarea "**COD** Service Hours"
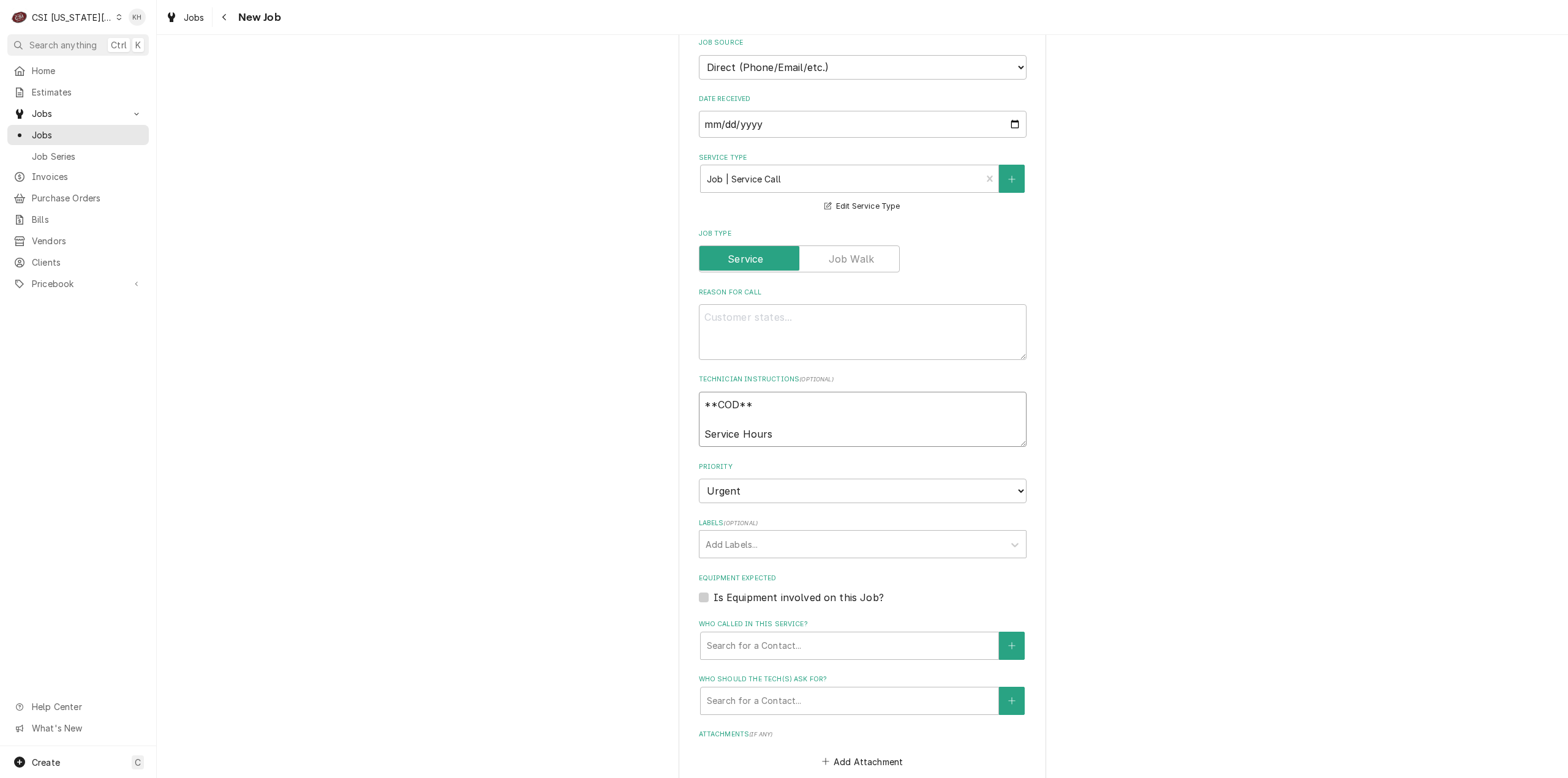
type textarea "x"
type textarea "**COD** Service Hours:"
type textarea "x"
type textarea "**COD** Service Hours:"
type textarea "x"
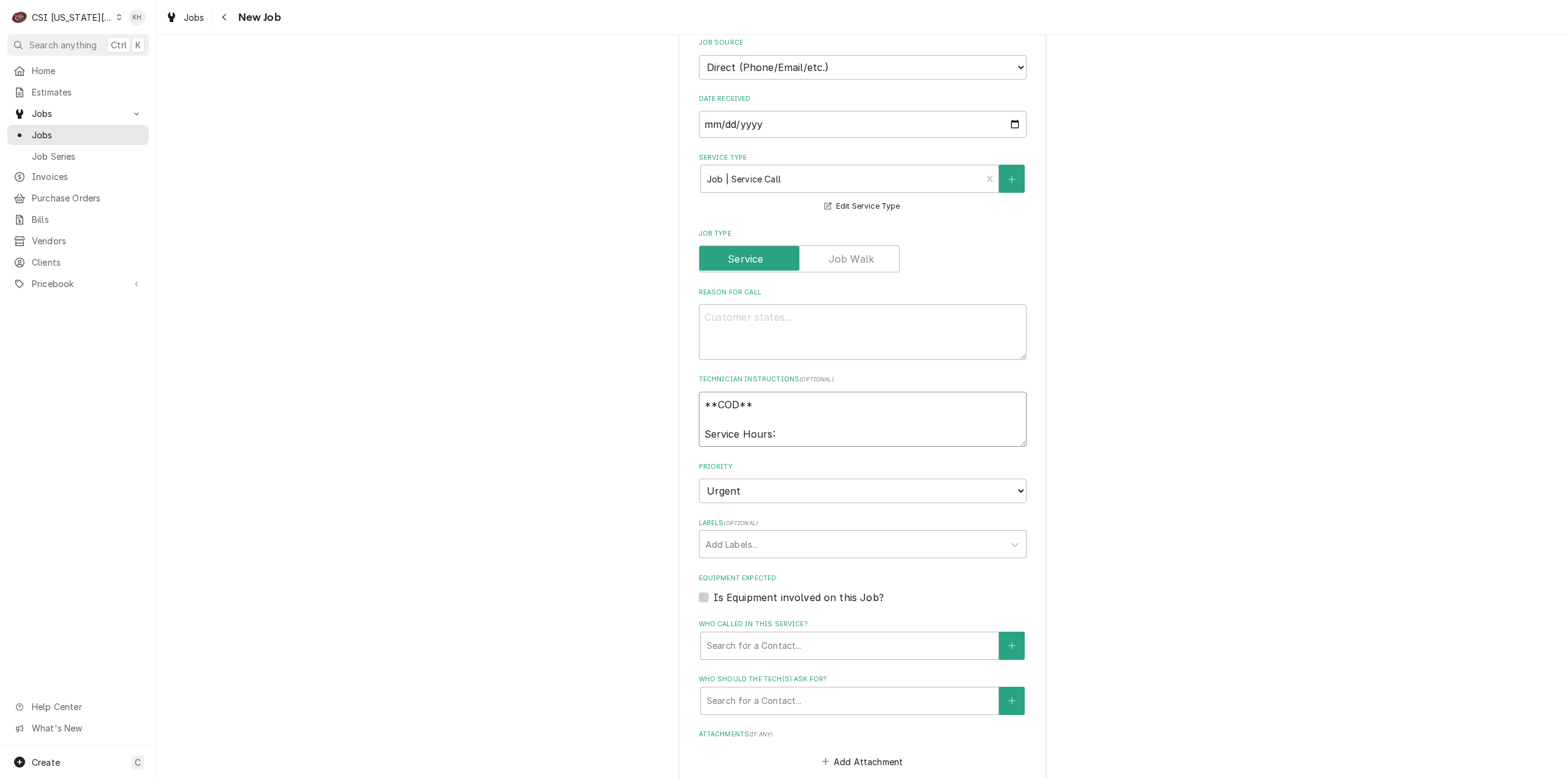
type textarea "**COD** Service Hours: 1"
type textarea "x"
type textarea "**COD** Service Hours: 1a"
type textarea "x"
type textarea "**COD** Service Hours: 1am"
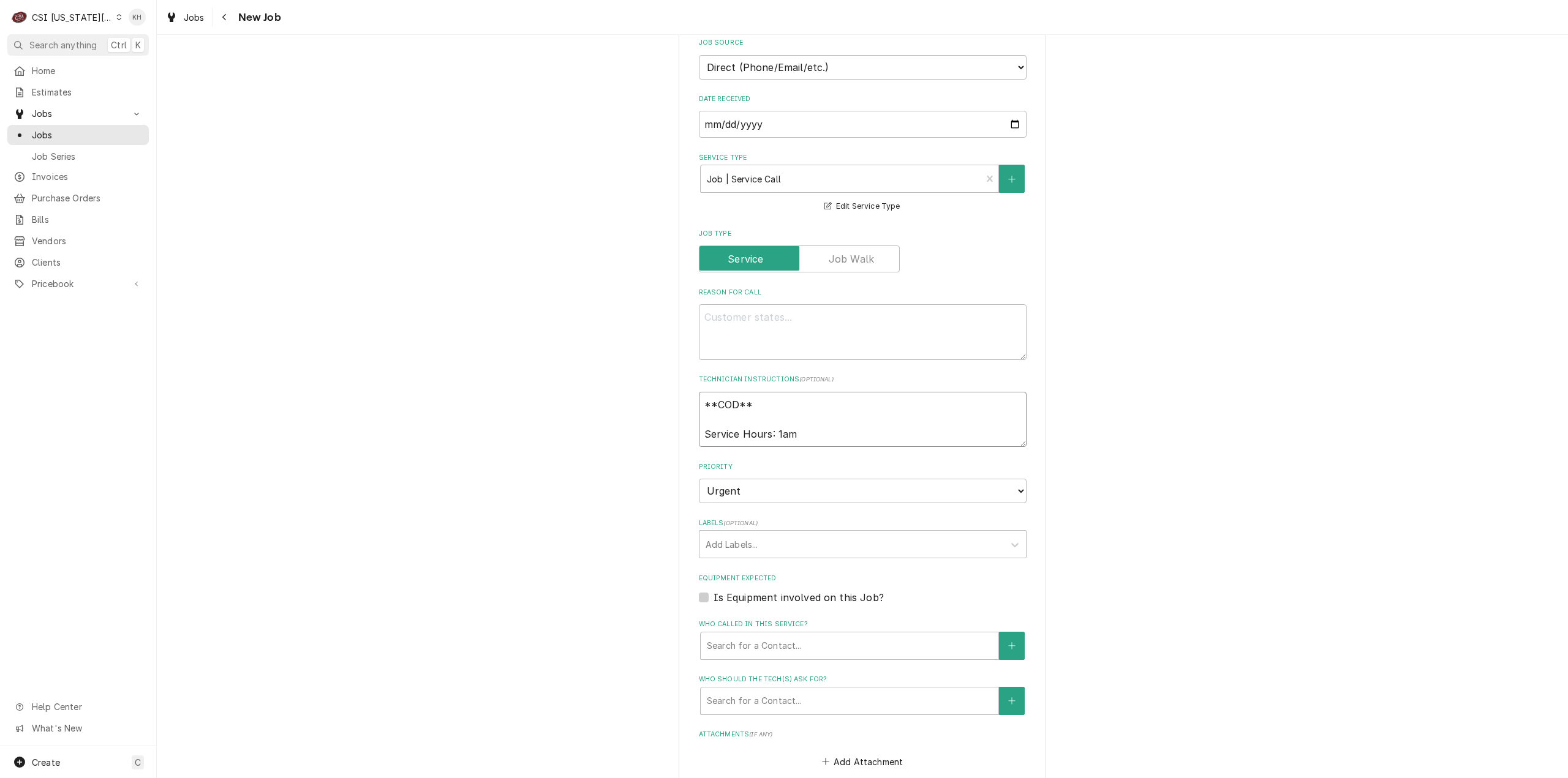
type textarea "x"
type textarea "**COD** Service Hours: 1am"
type textarea "x"
type textarea "**COD** Service Hours: 1am -"
type textarea "x"
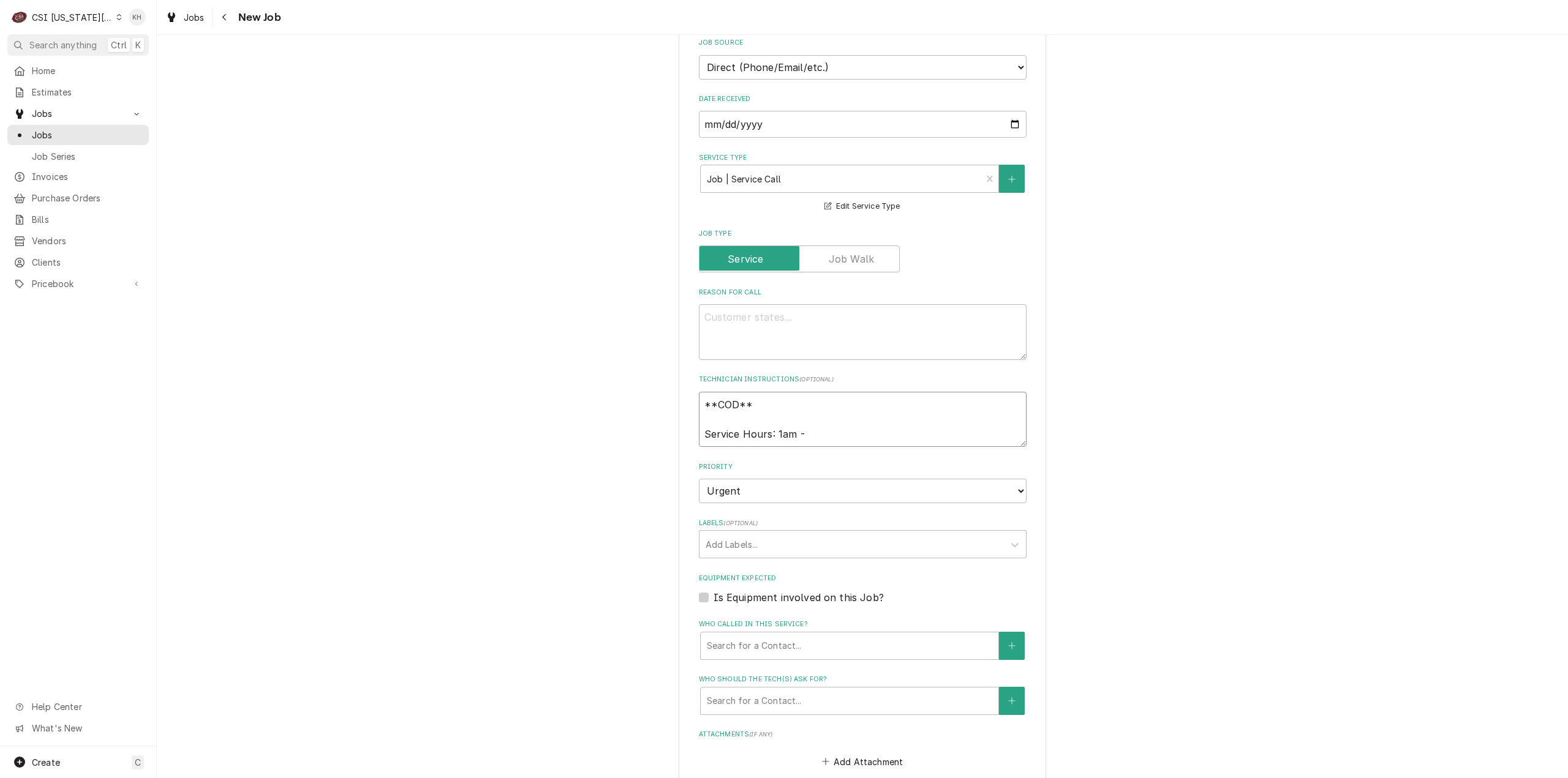
type textarea "**COD** Service Hours: 1am -"
type textarea "x"
type textarea "**COD** Service Hours: 1am -"
type textarea "x"
type textarea "**COD** Service Hours: 1am"
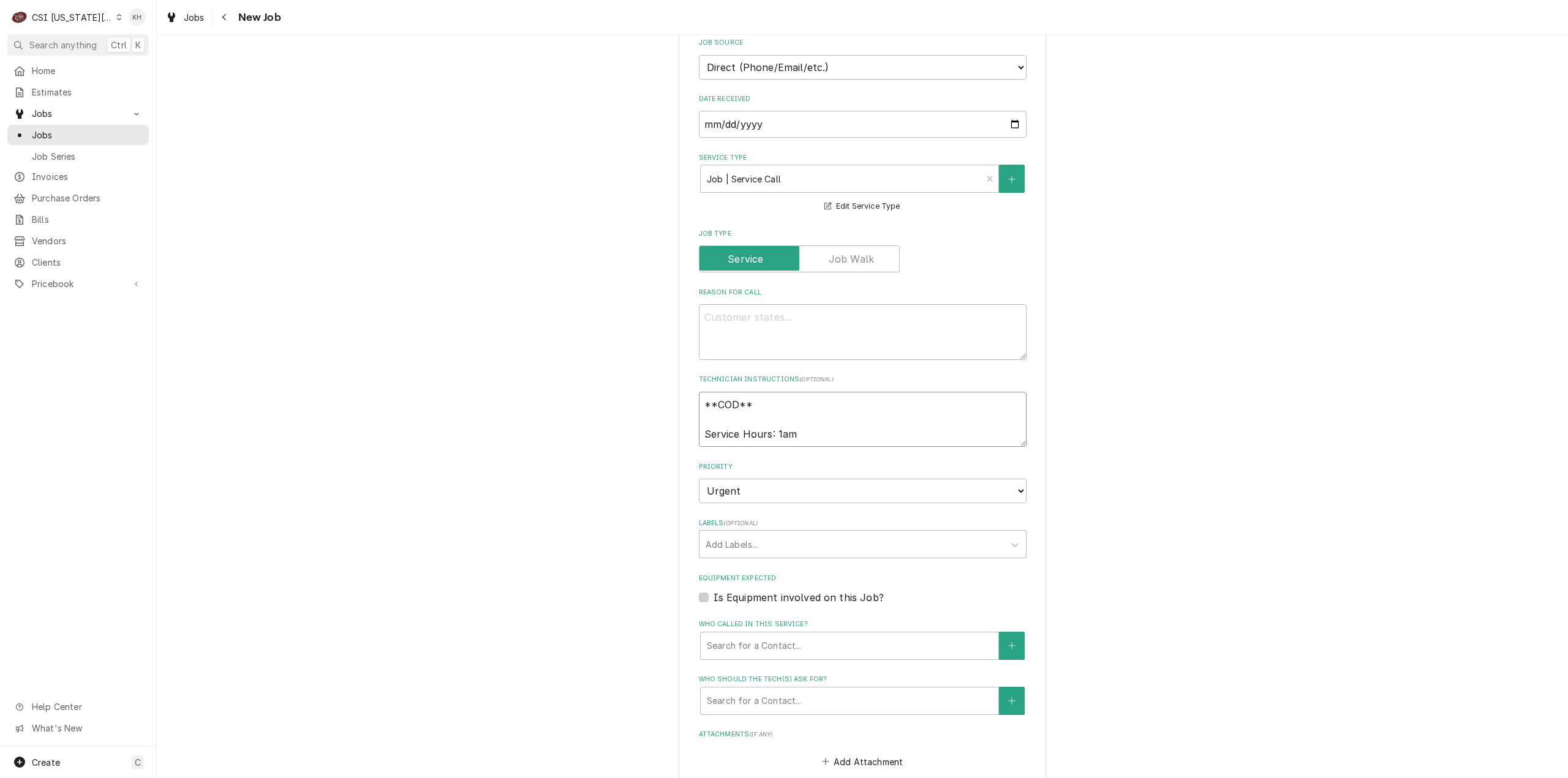
type textarea "x"
type textarea "**COD** Service Hours: 1am"
type textarea "x"
type textarea "**COD** Service Hours: 1a"
type textarea "x"
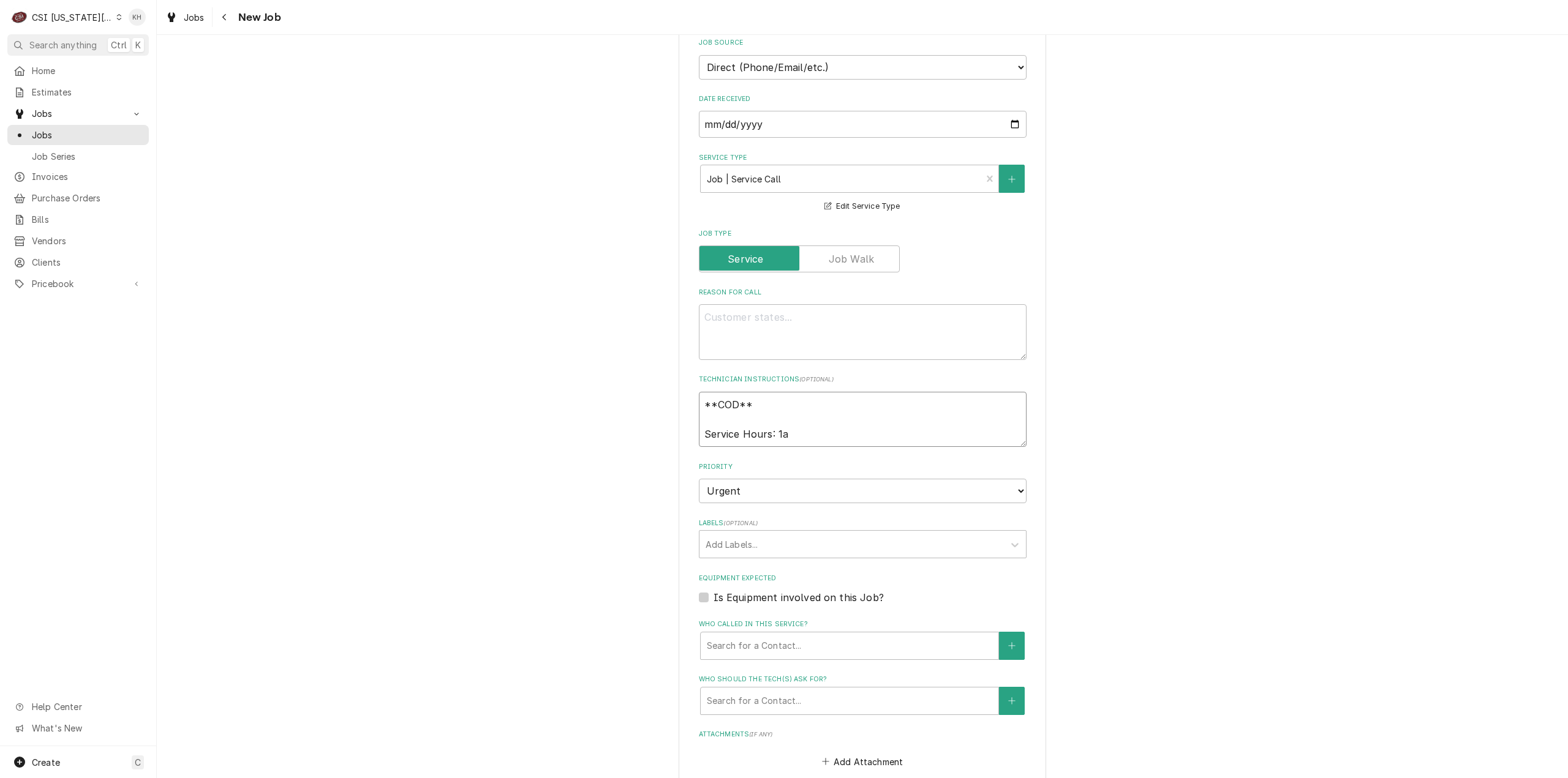
type textarea "**COD** Service Hours: 1"
type textarea "x"
type textarea "**COD** Service Hours:"
type textarea "x"
type textarea "**COD** Service Hours: 1"
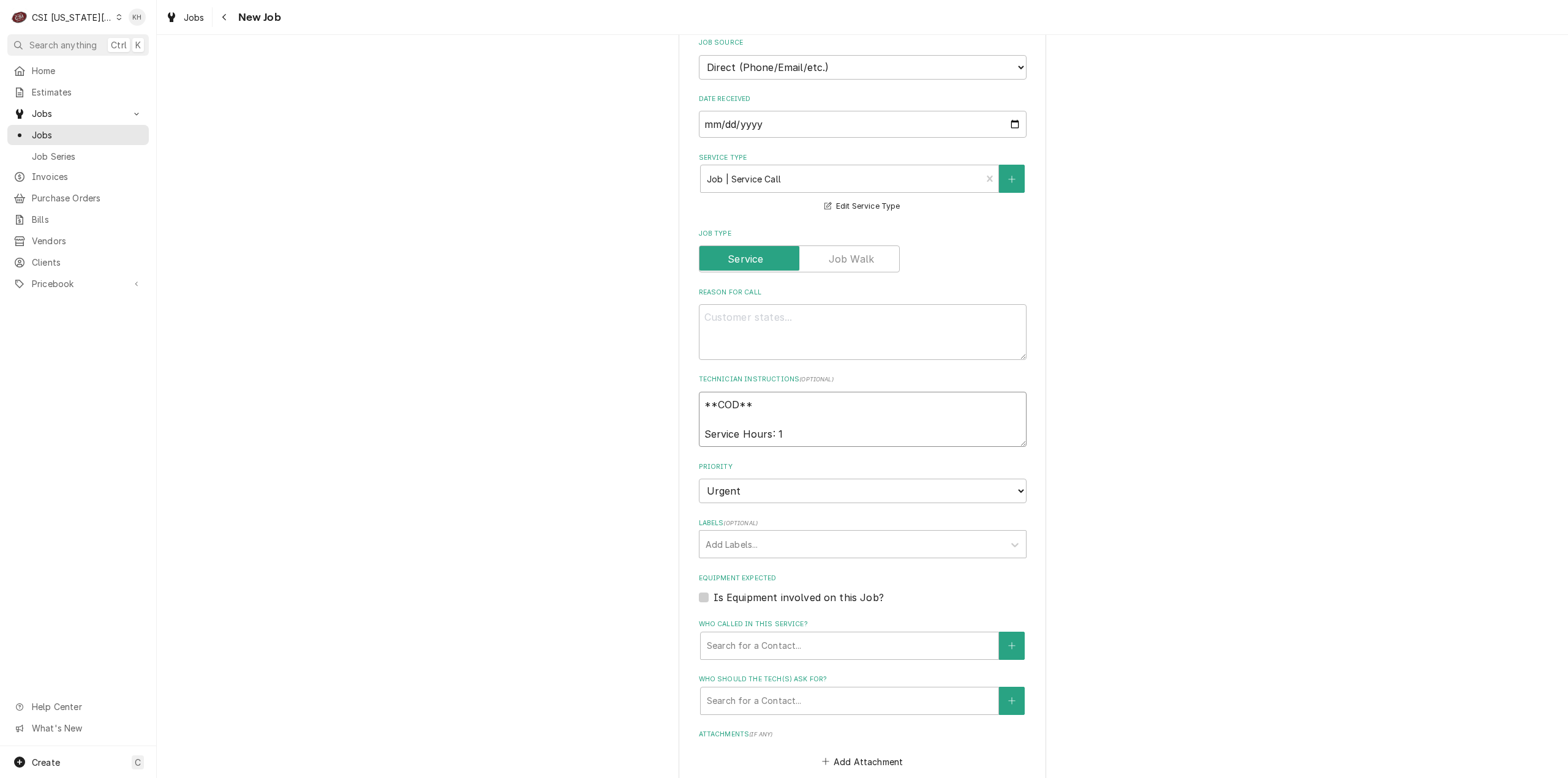
type textarea "x"
type textarea "**COD** Service Hours: 11"
type textarea "x"
type textarea "**COD** Service Hours: 11a"
type textarea "x"
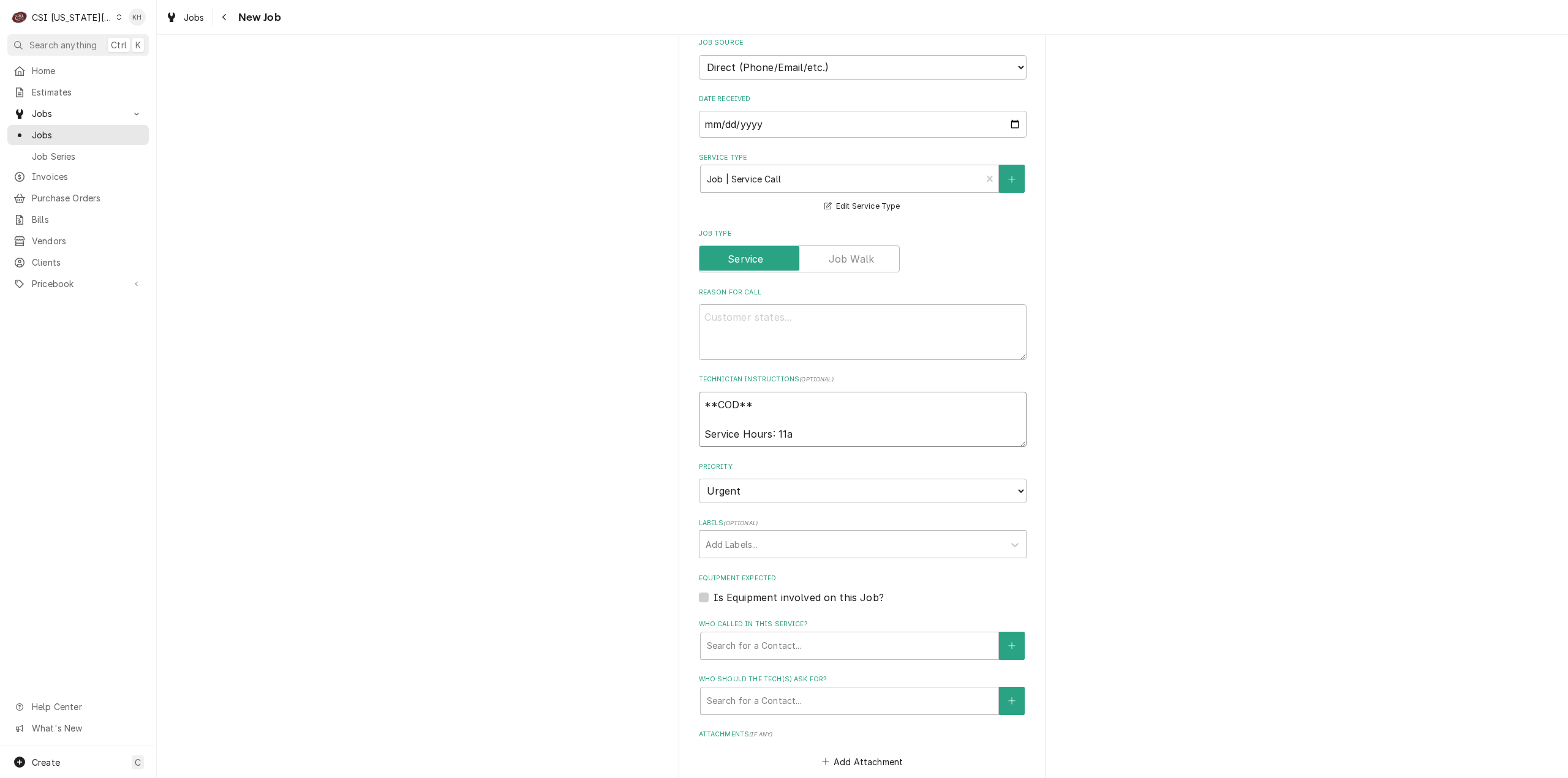
type textarea "**COD** Service Hours: 11am"
type textarea "x"
type textarea "**COD** Service Hours: 11am"
type textarea "x"
type textarea "**COD** Service Hours: 11am -"
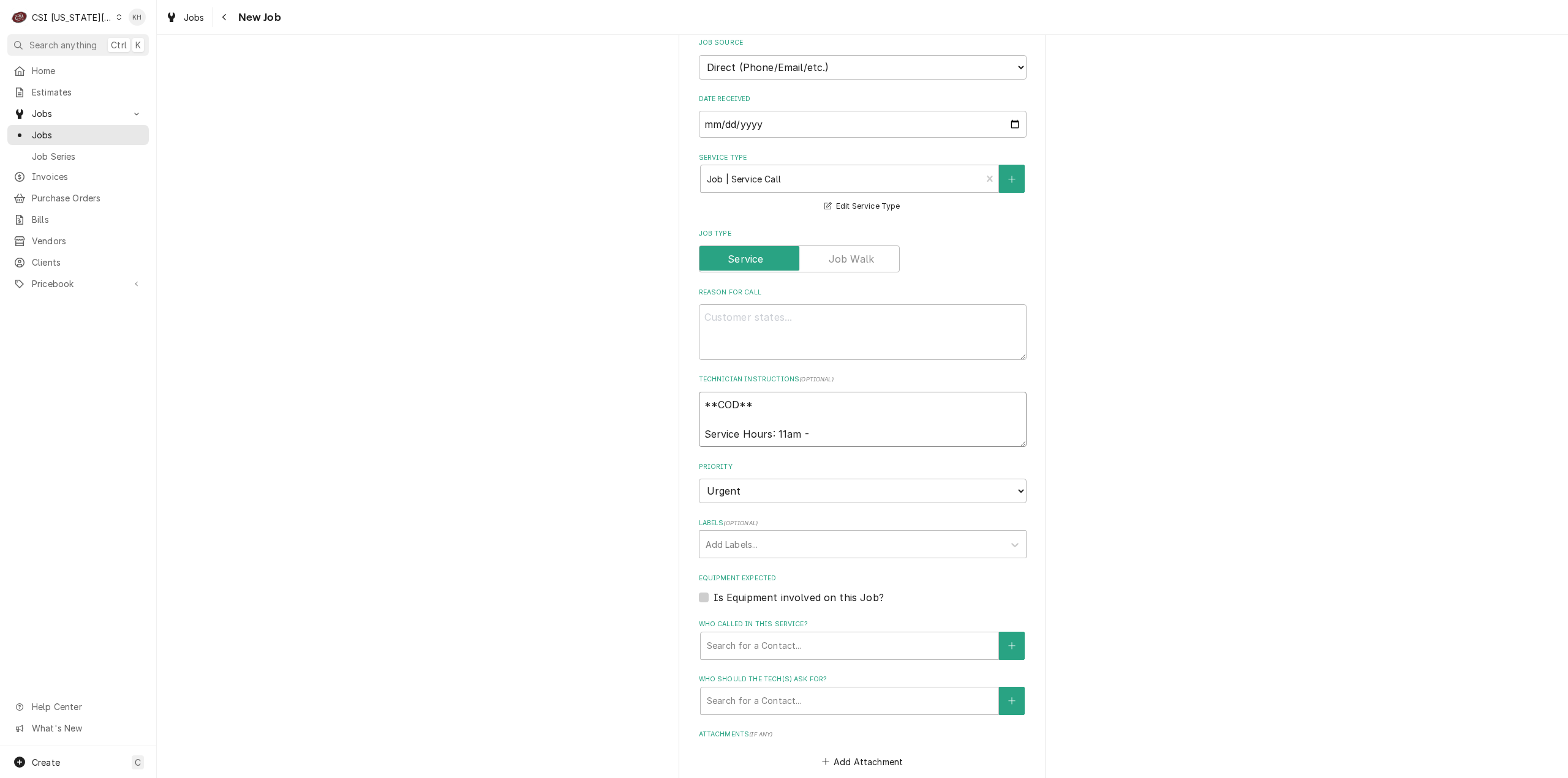
type textarea "x"
type textarea "**COD** Service Hours: 11am -"
type textarea "x"
type textarea "**COD** Service Hours: 11am - 1"
type textarea "x"
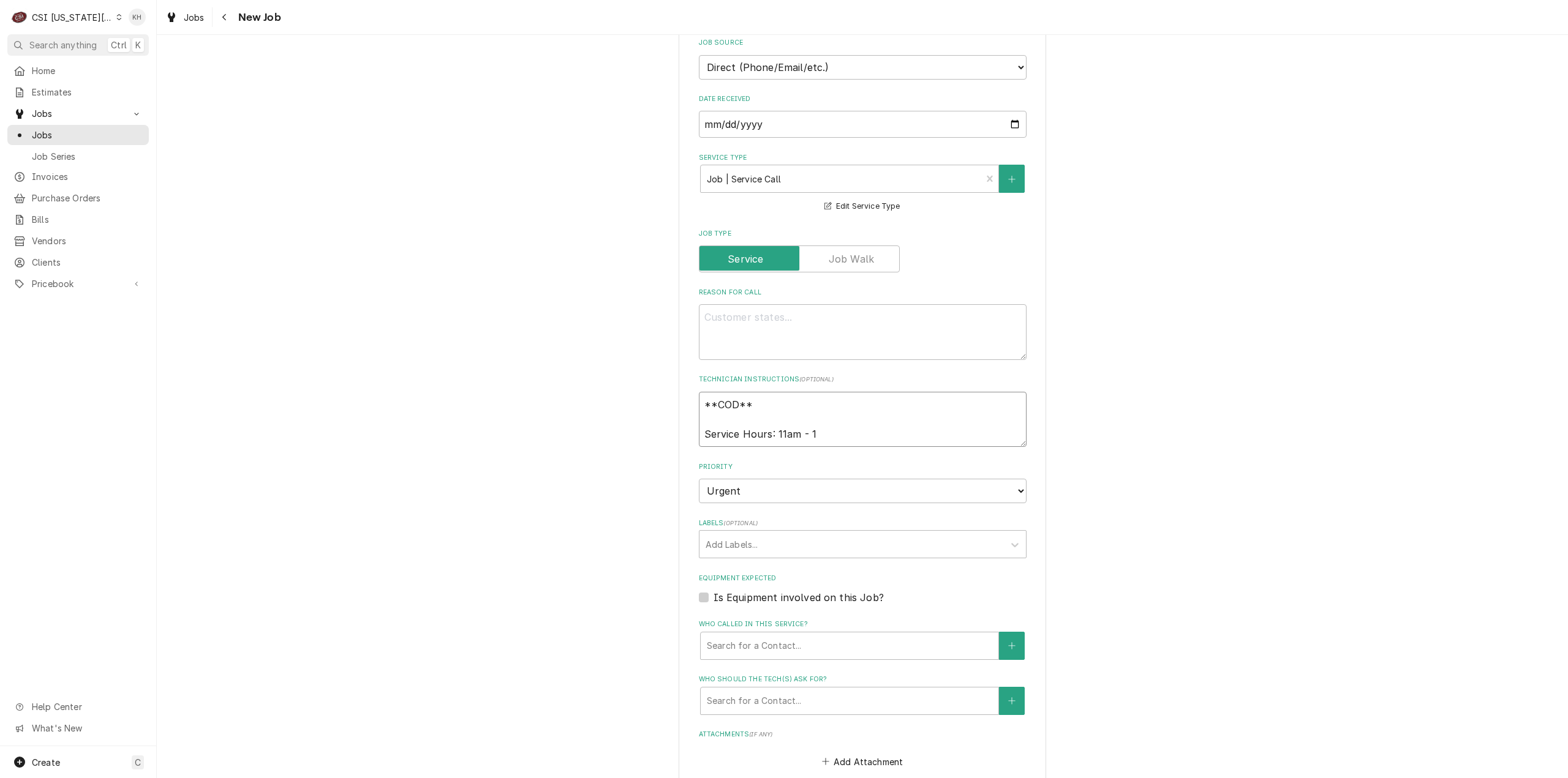
type textarea "**COD** Service Hours: 11am - 11"
type textarea "x"
type textarea "**COD** Service Hours: 11am - 11p"
type textarea "x"
type textarea "**COD** Service Hours: 11am - 11pm"
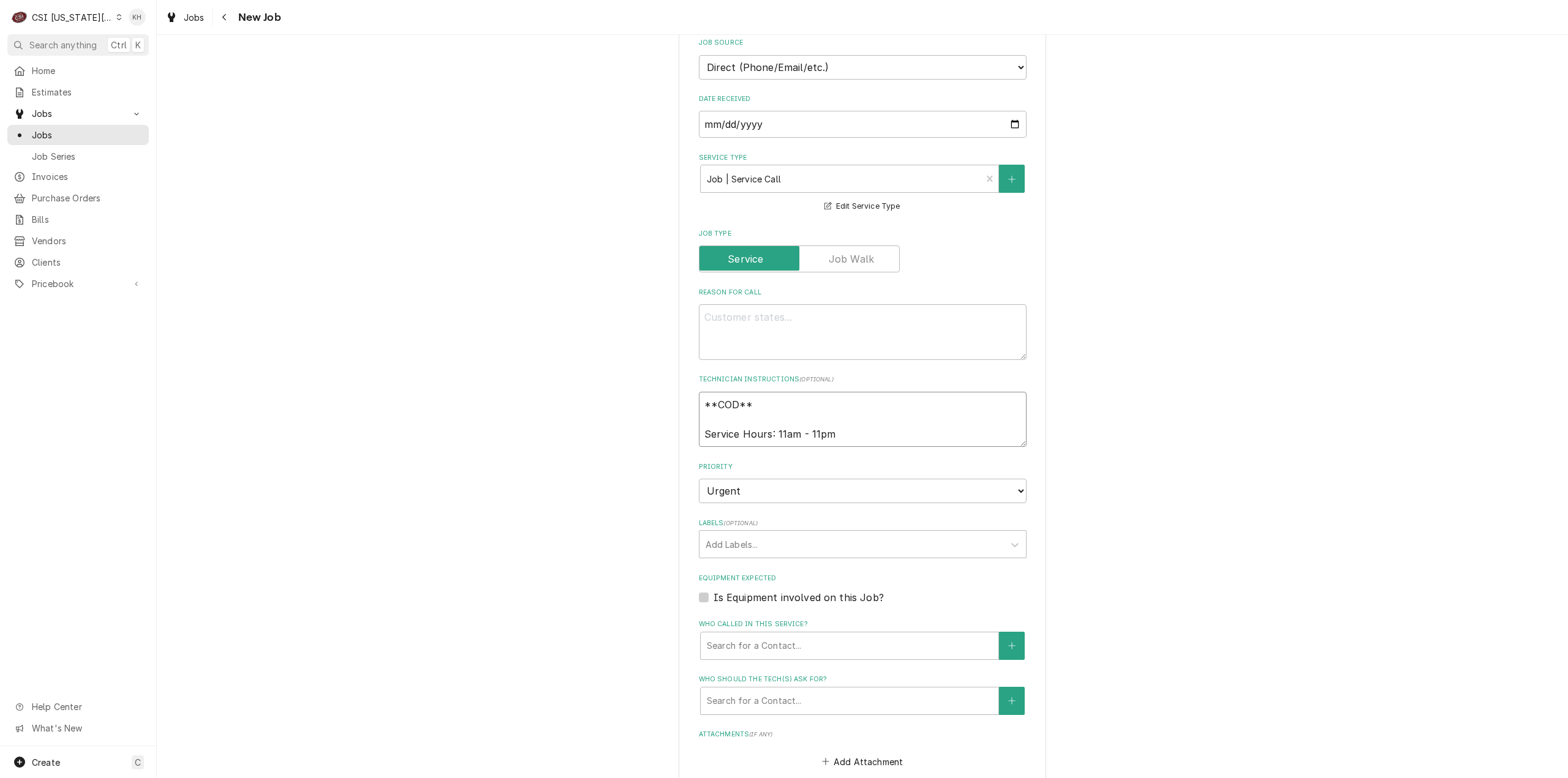
type textarea "x"
type textarea "**COD** Service Hours: 11am - 11pm4"
type textarea "x"
type textarea "**COD** Service Hours: 11am - 11pm44"
type textarea "x"
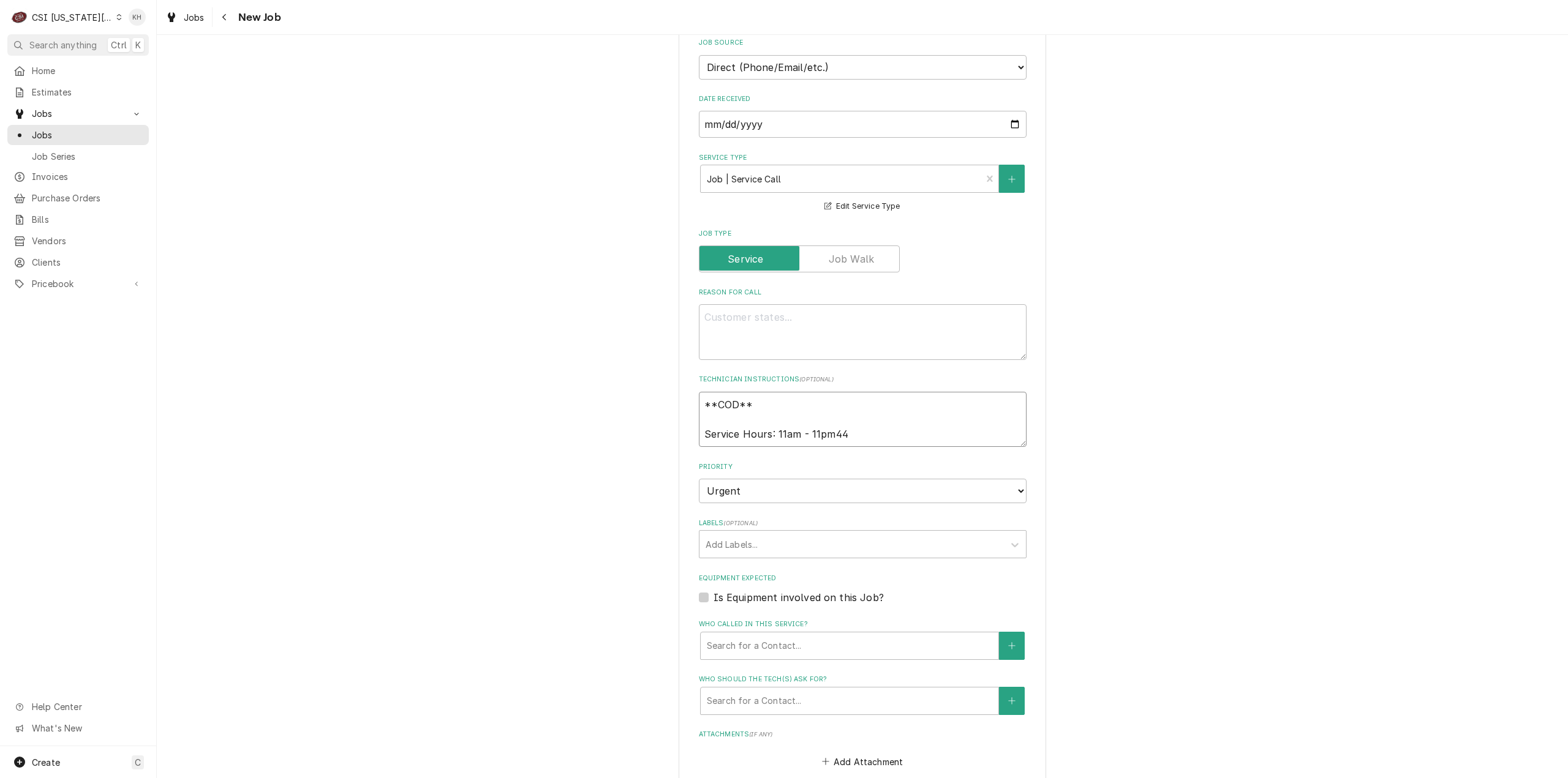
type textarea "**COD** Service Hours: 11am - 11pm4"
type textarea "x"
type textarea "**COD** Service Hours: 11am - 11pm"
type textarea "x"
type textarea "**COD** Service Hours: 11am - 11pm"
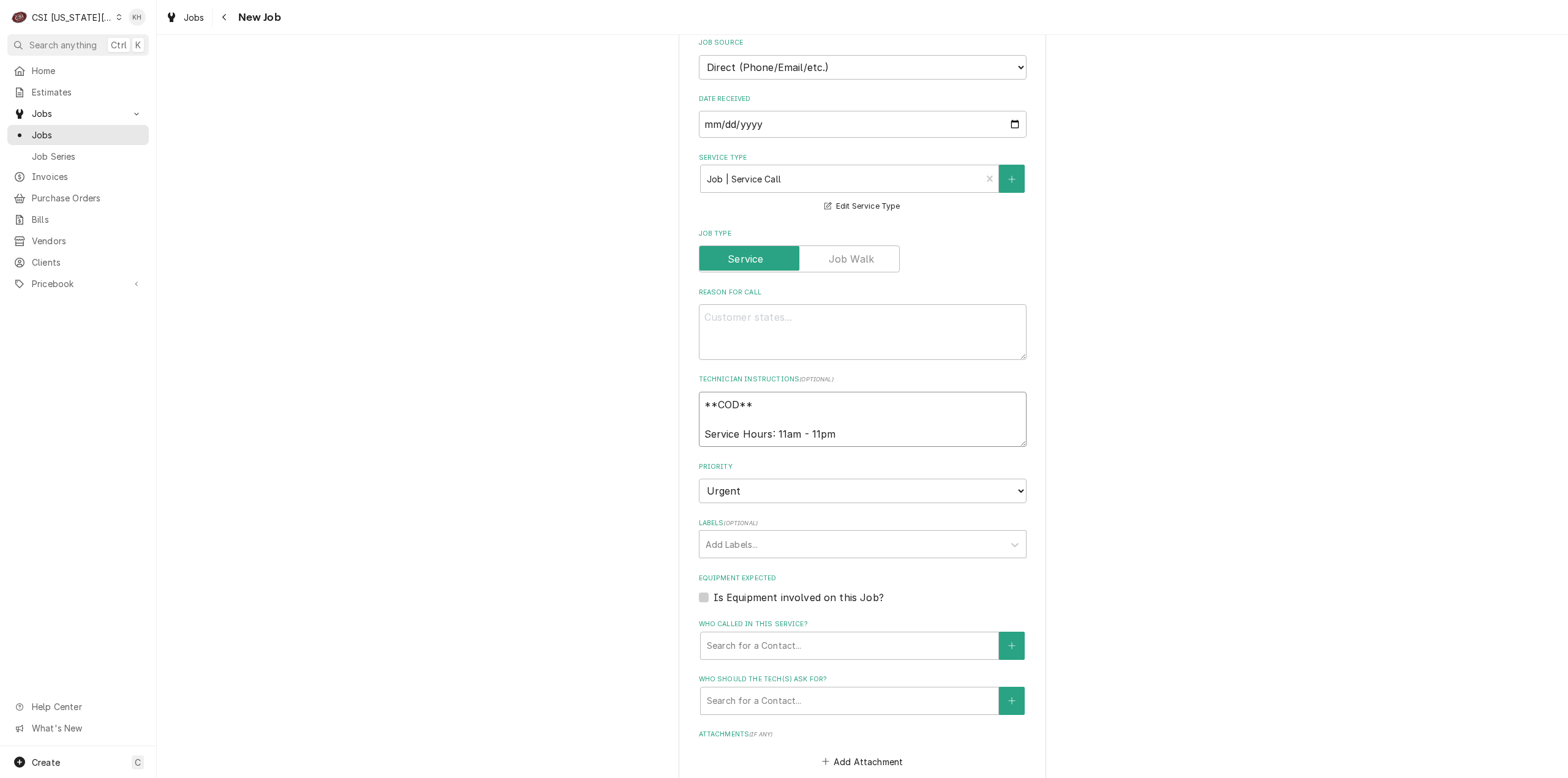
type textarea "x"
type textarea "**COD** Service Hours: 11am - 11pm"
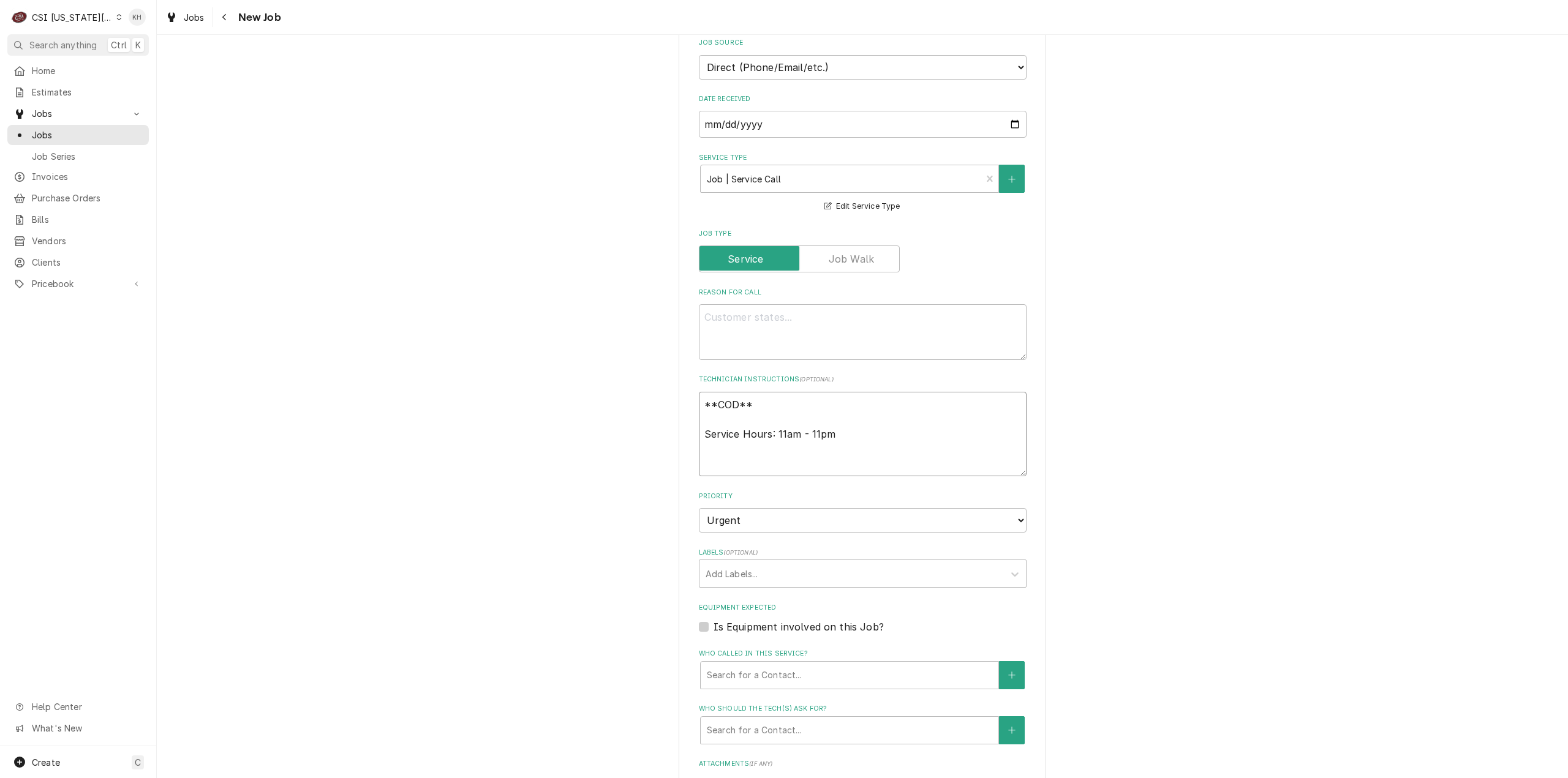
type textarea "x"
type textarea "**COD** Service Hours: 11am - 11pm"
click at [743, 462] on textarea "**COD** Service Hours: 11am - 11pm" at bounding box center [862, 434] width 327 height 85
paste textarea "Girish Baeel – 612-353-7647"
type textarea "x"
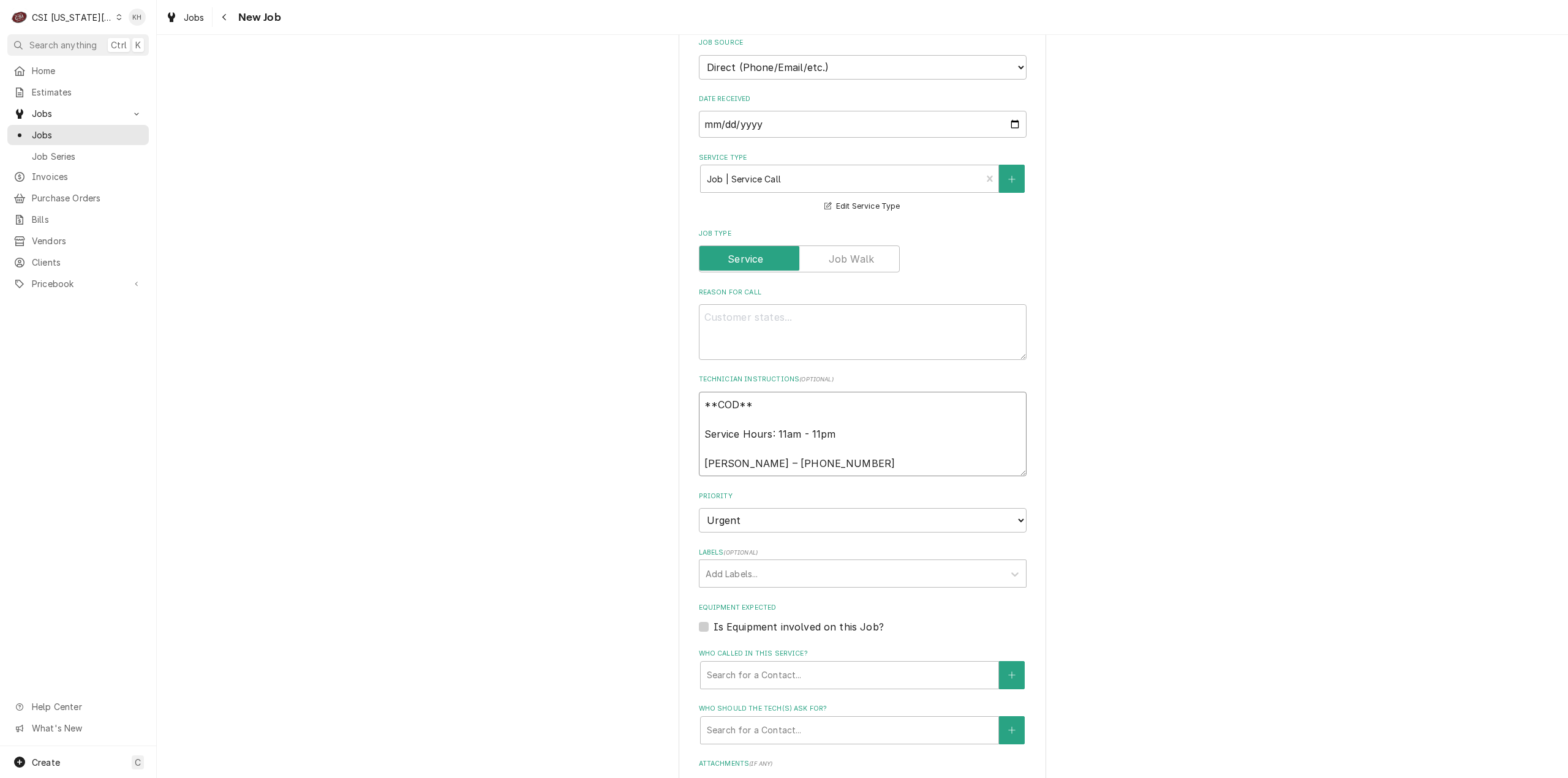
type textarea "**COD** Service Hours: 11am - 11pm Girish Baeel – 612-353-7647"
click at [764, 331] on textarea "Reason For Call" at bounding box center [862, 332] width 327 height 56
type textarea "x"
type textarea "W"
type textarea "x"
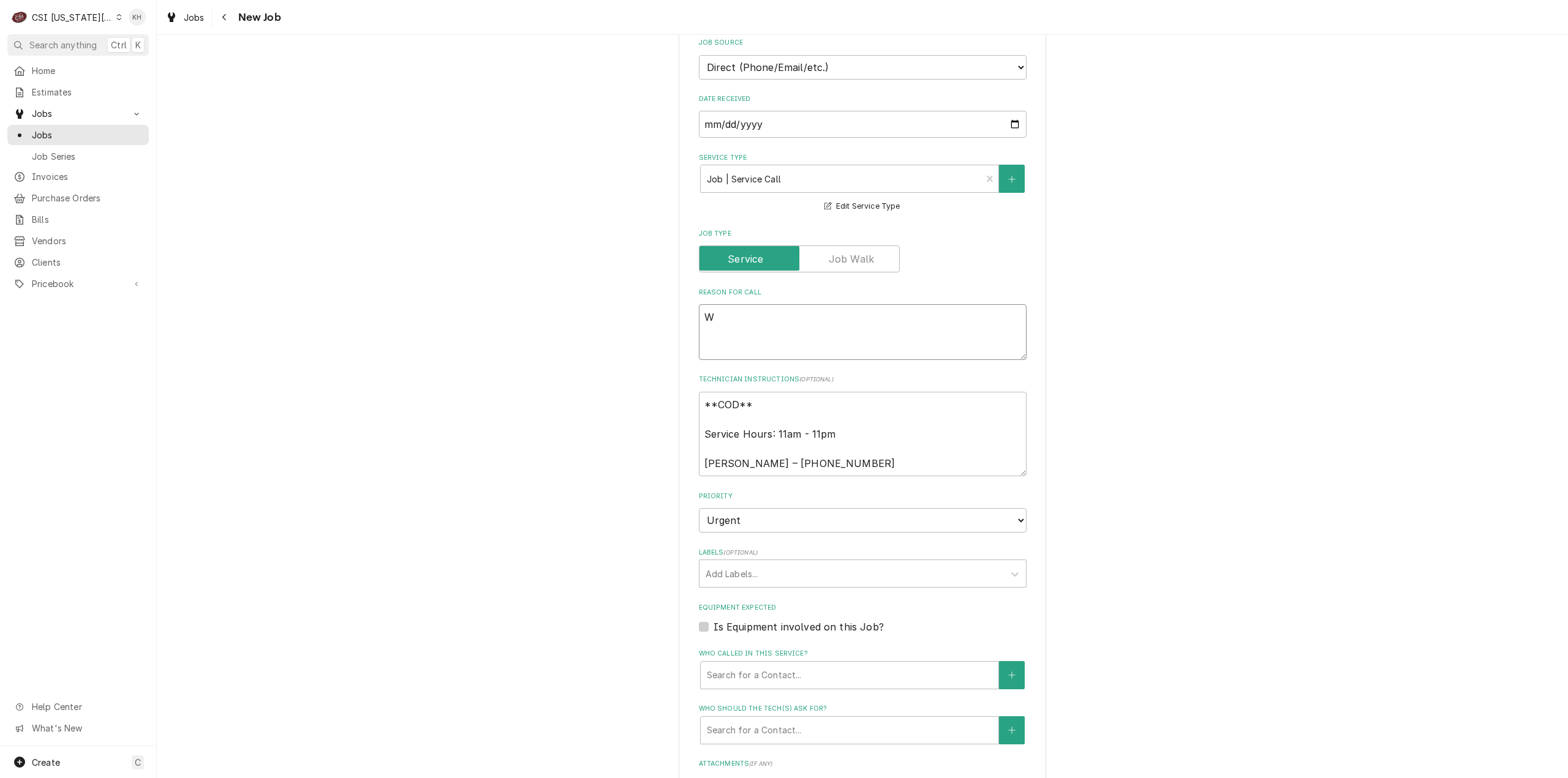
type textarea "Wa"
type textarea "x"
type textarea "Wal"
type textarea "x"
type textarea "Walk"
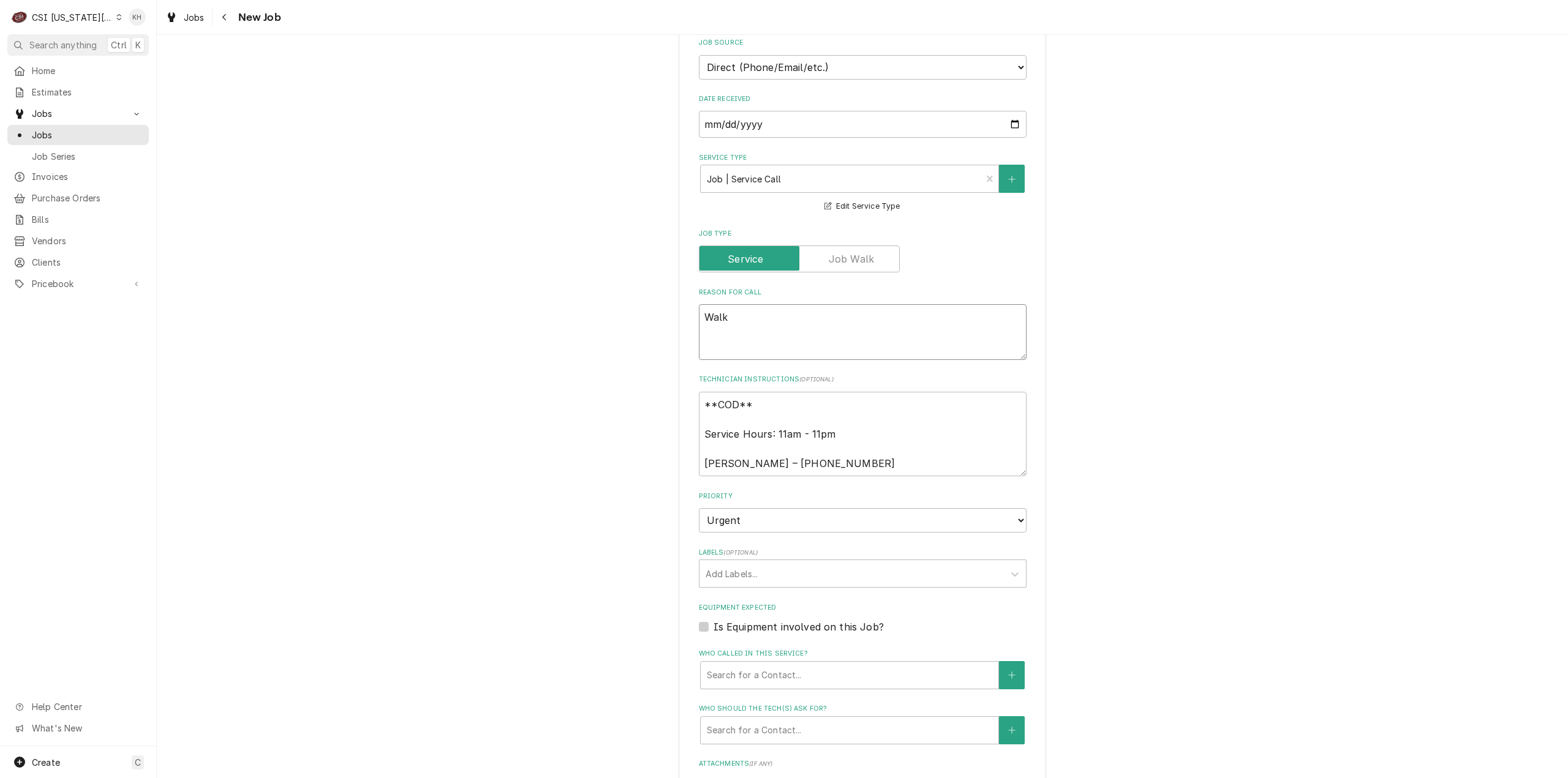
type textarea "x"
type textarea "Walk"
type textarea "x"
type textarea "Walk i"
type textarea "x"
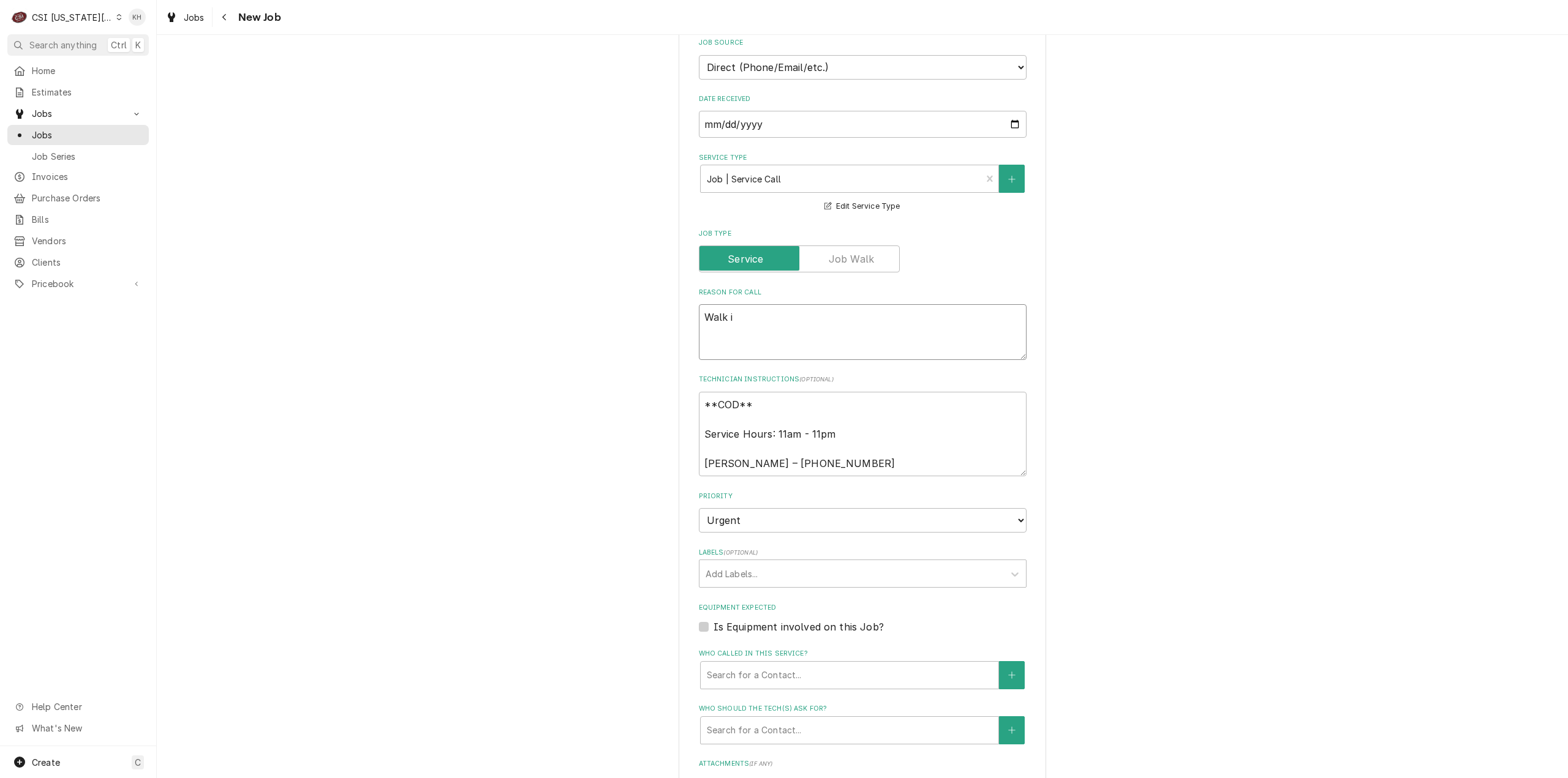
type textarea "Walk in"
type textarea "x"
type textarea "Walk in"
type textarea "x"
type textarea "Walk in F"
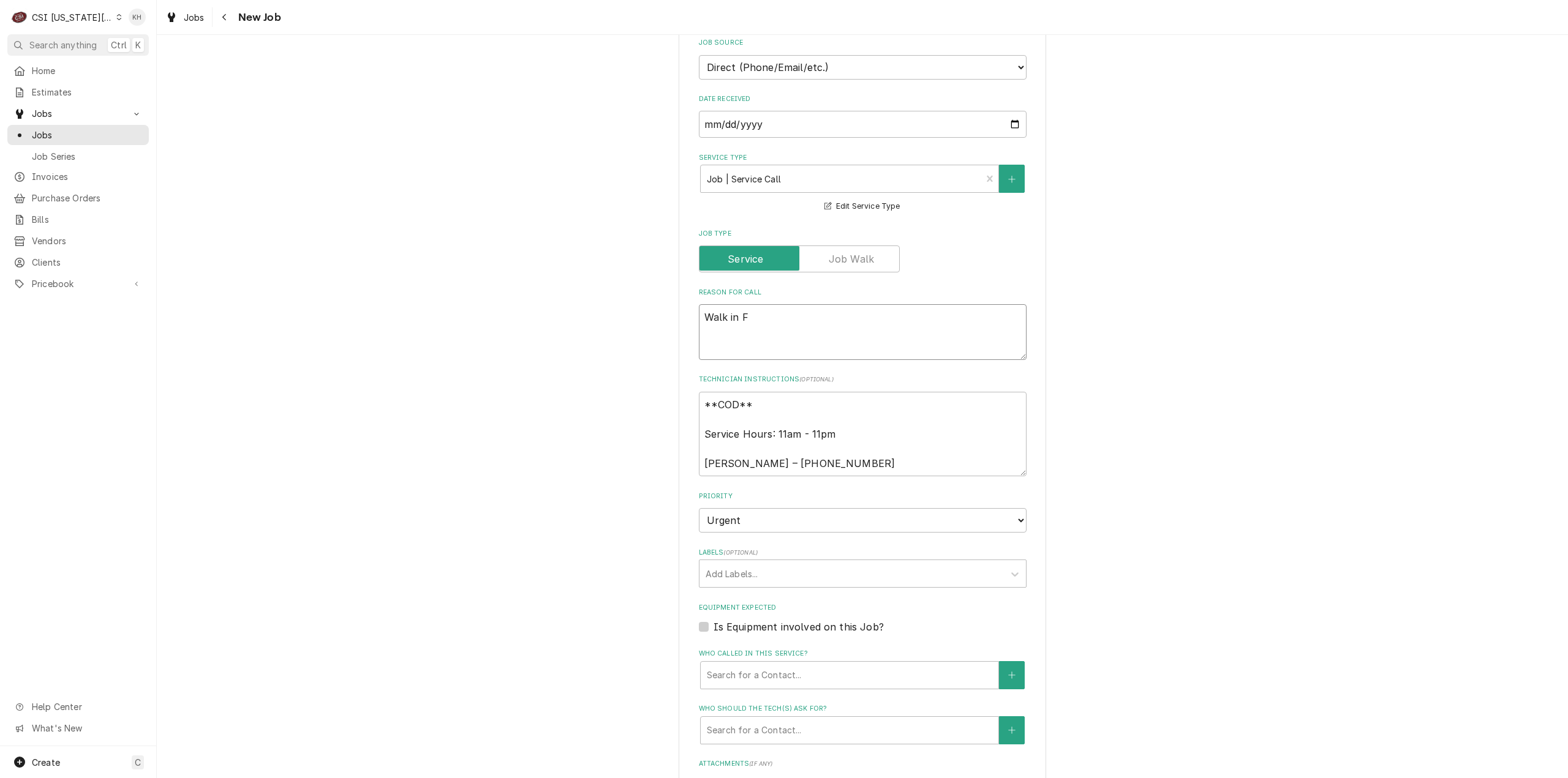
type textarea "x"
type textarea "Walk in Fr"
type textarea "x"
type textarea "Walk in Fre"
type textarea "x"
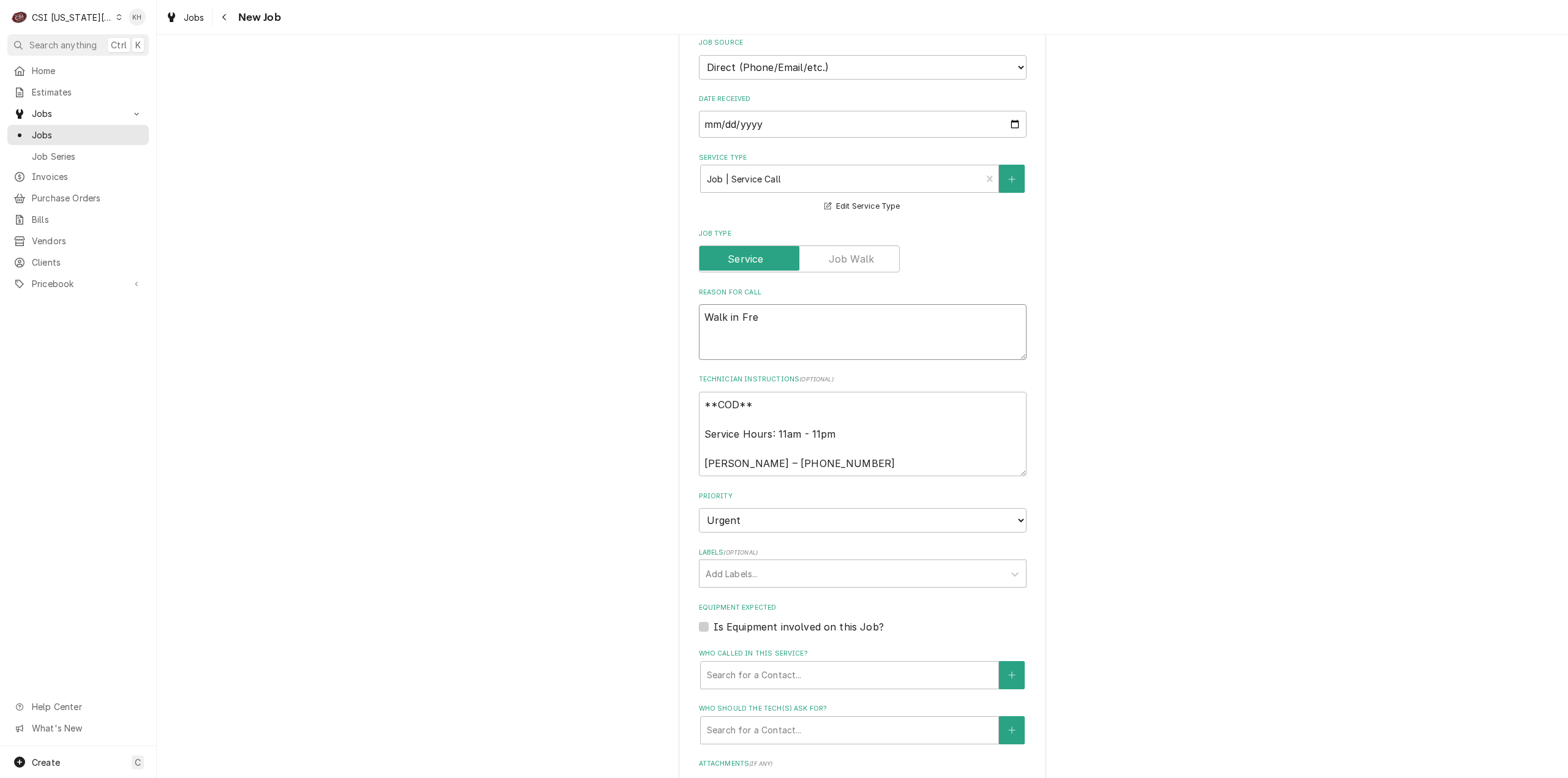
type textarea "Walk in Free"
type textarea "x"
type textarea "Walk in Freez"
type textarea "x"
type textarea "Walk in Freeze"
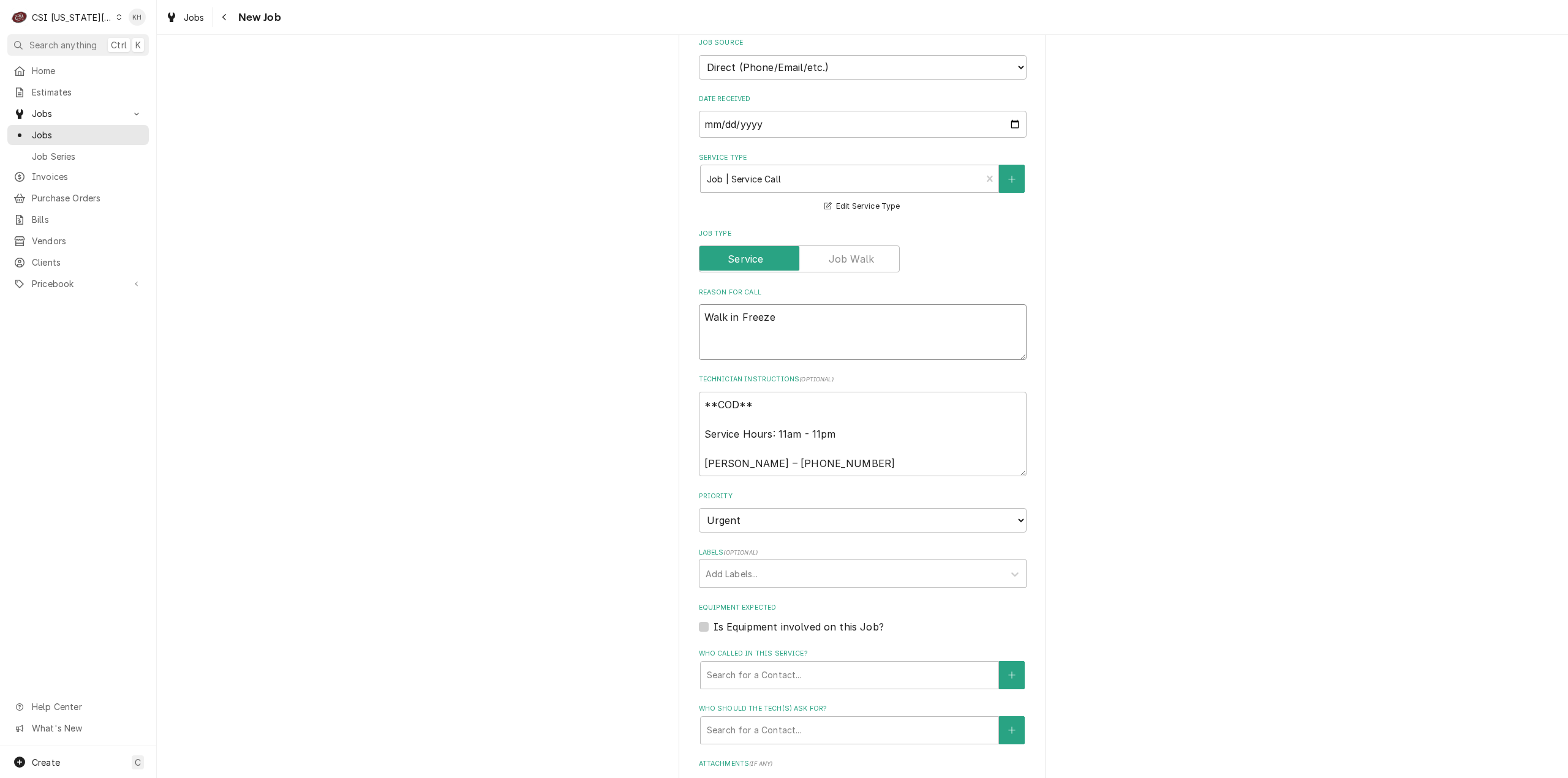
type textarea "x"
type textarea "Walk in Freezer"
type textarea "x"
type textarea "Walk in Freezer"
type textarea "x"
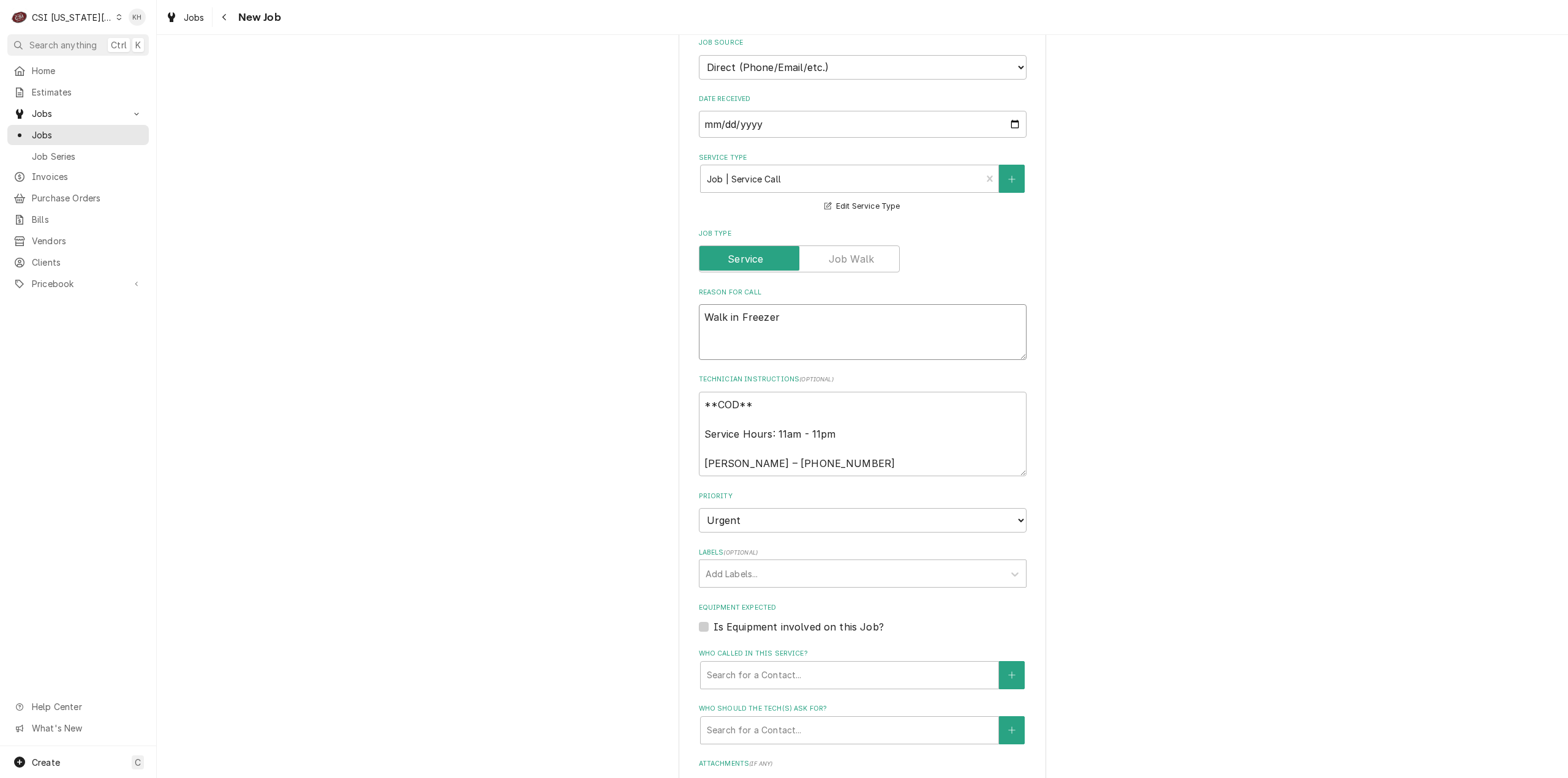
type textarea "Walk in Freezer i"
type textarea "x"
type textarea "Walk in Freezer is"
type textarea "x"
type textarea "Walk in Freezer is"
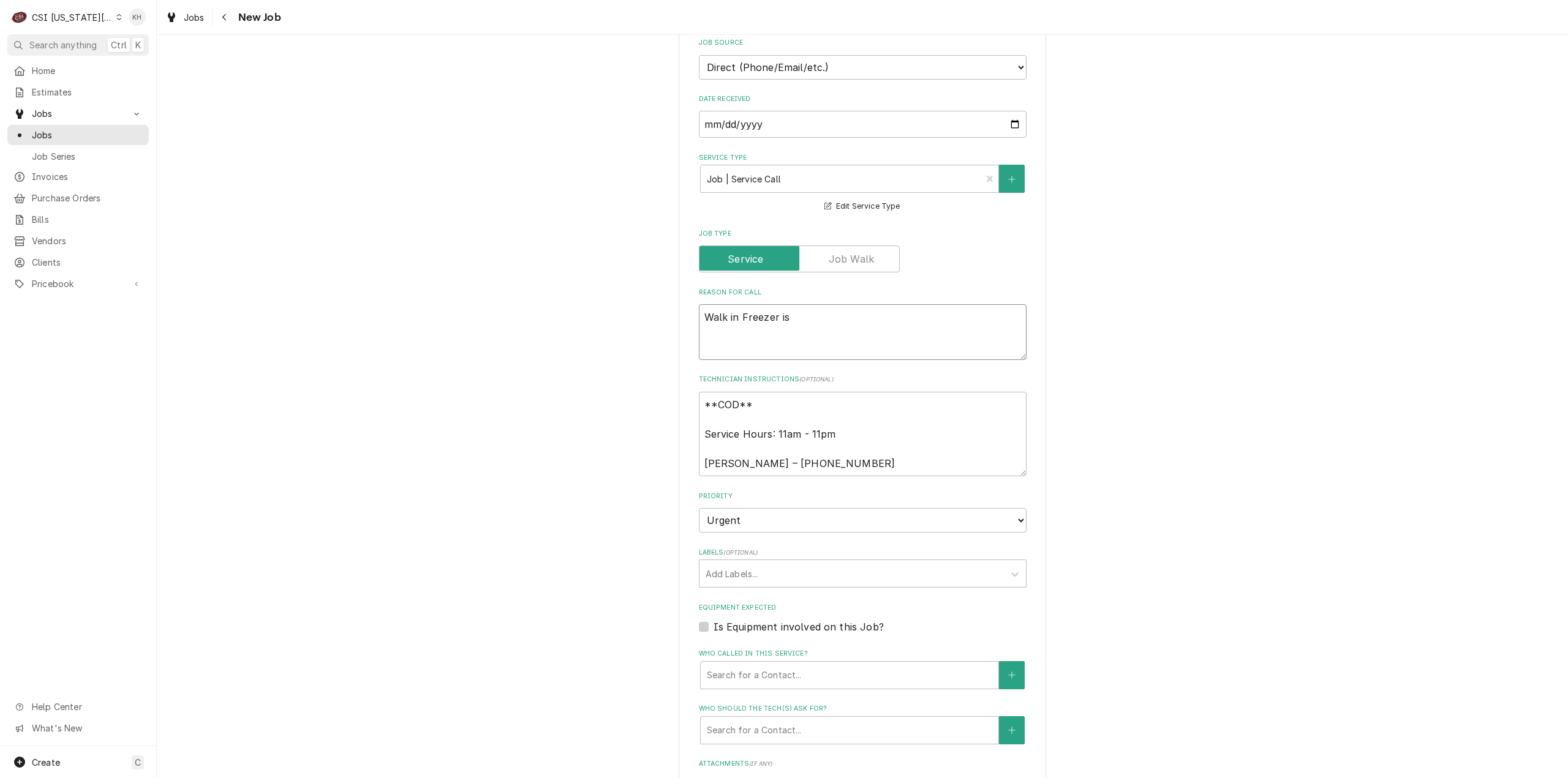
type textarea "x"
type textarea "Walk in Freezer is n"
type textarea "x"
type textarea "Walk in Freezer is not"
type textarea "x"
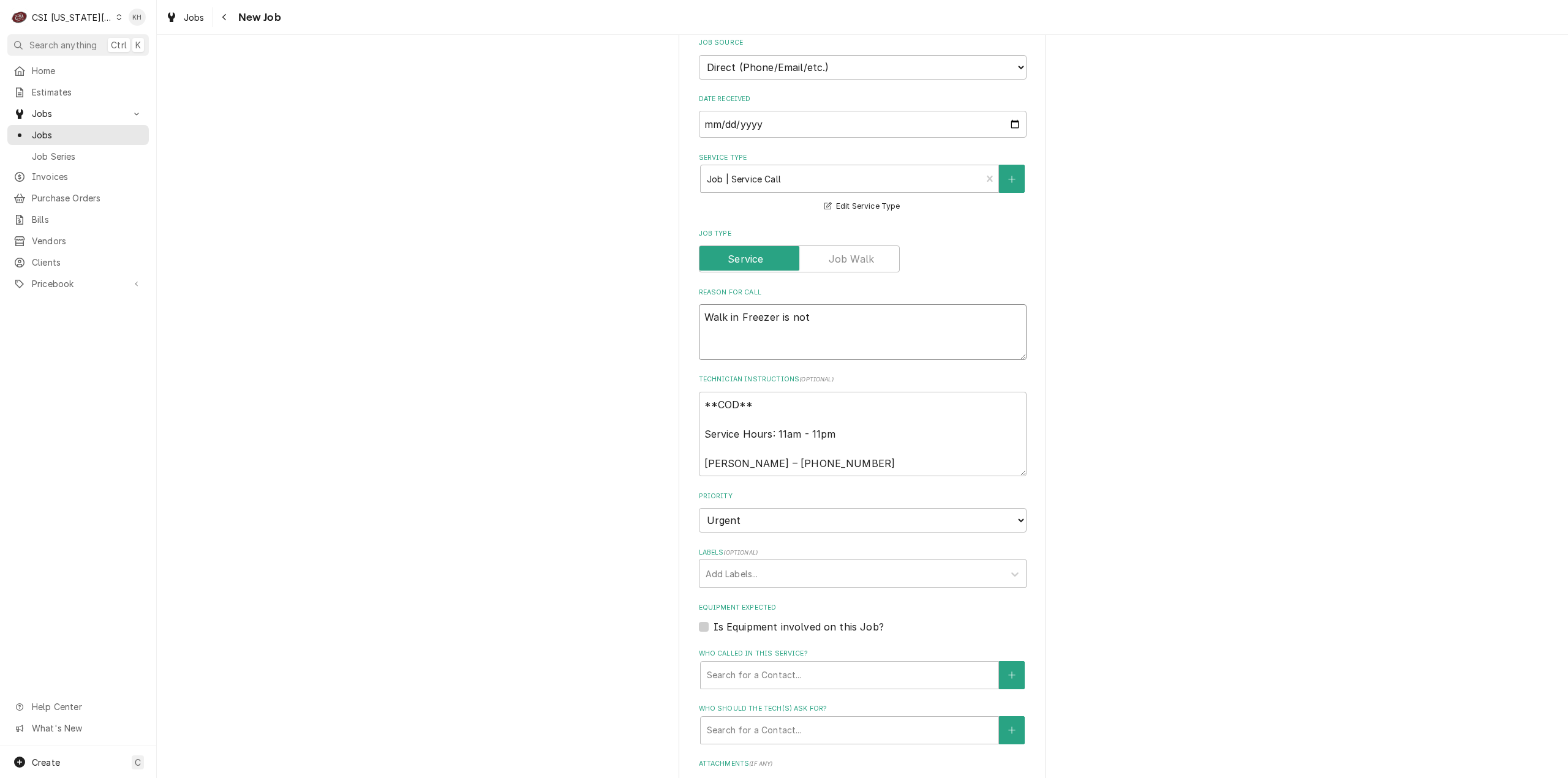
type textarea "Walk in Freezer is not"
type textarea "x"
type textarea "Walk in Freezer is not k"
type textarea "x"
type textarea "Walk in Freezer is not ke"
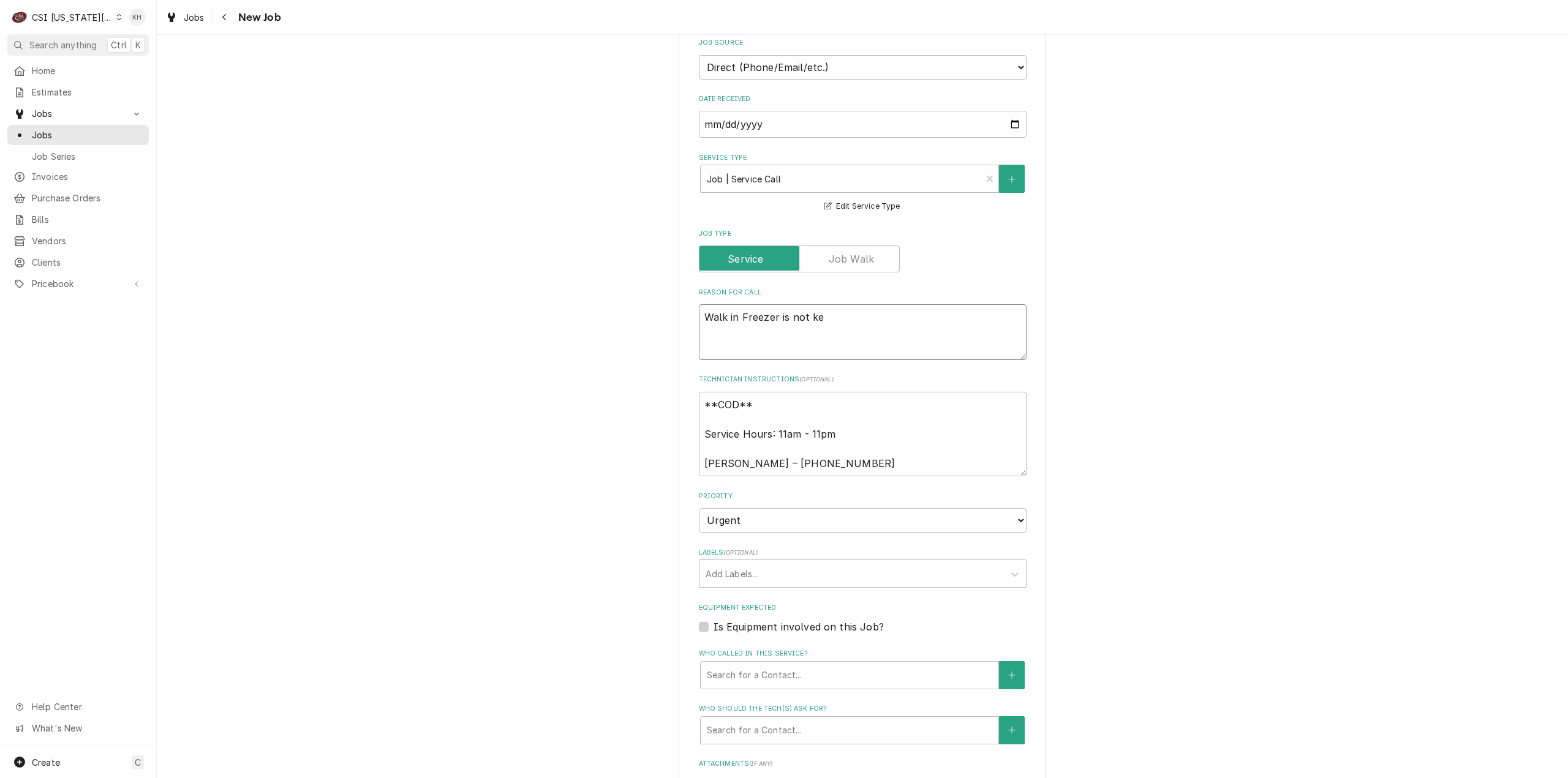
type textarea "x"
type textarea "Walk in Freezer is not kee"
type textarea "x"
type textarea "Walk in Freezer is not keepi"
type textarea "x"
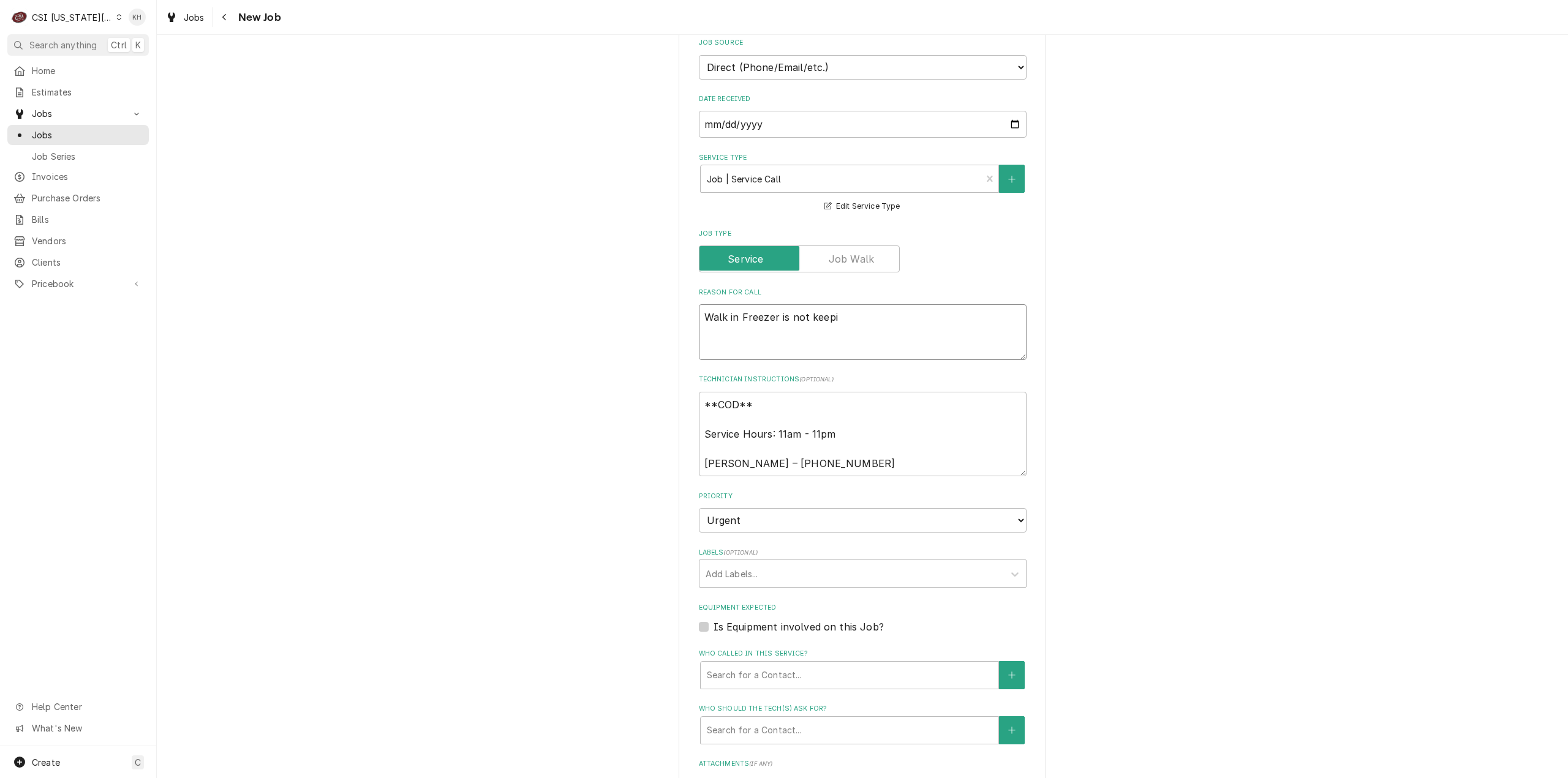
type textarea "Walk in Freezer is not keepin"
type textarea "x"
type textarea "Walk in Freezer is not keeping"
type textarea "x"
type textarea "Walk in Freezer is not keeping"
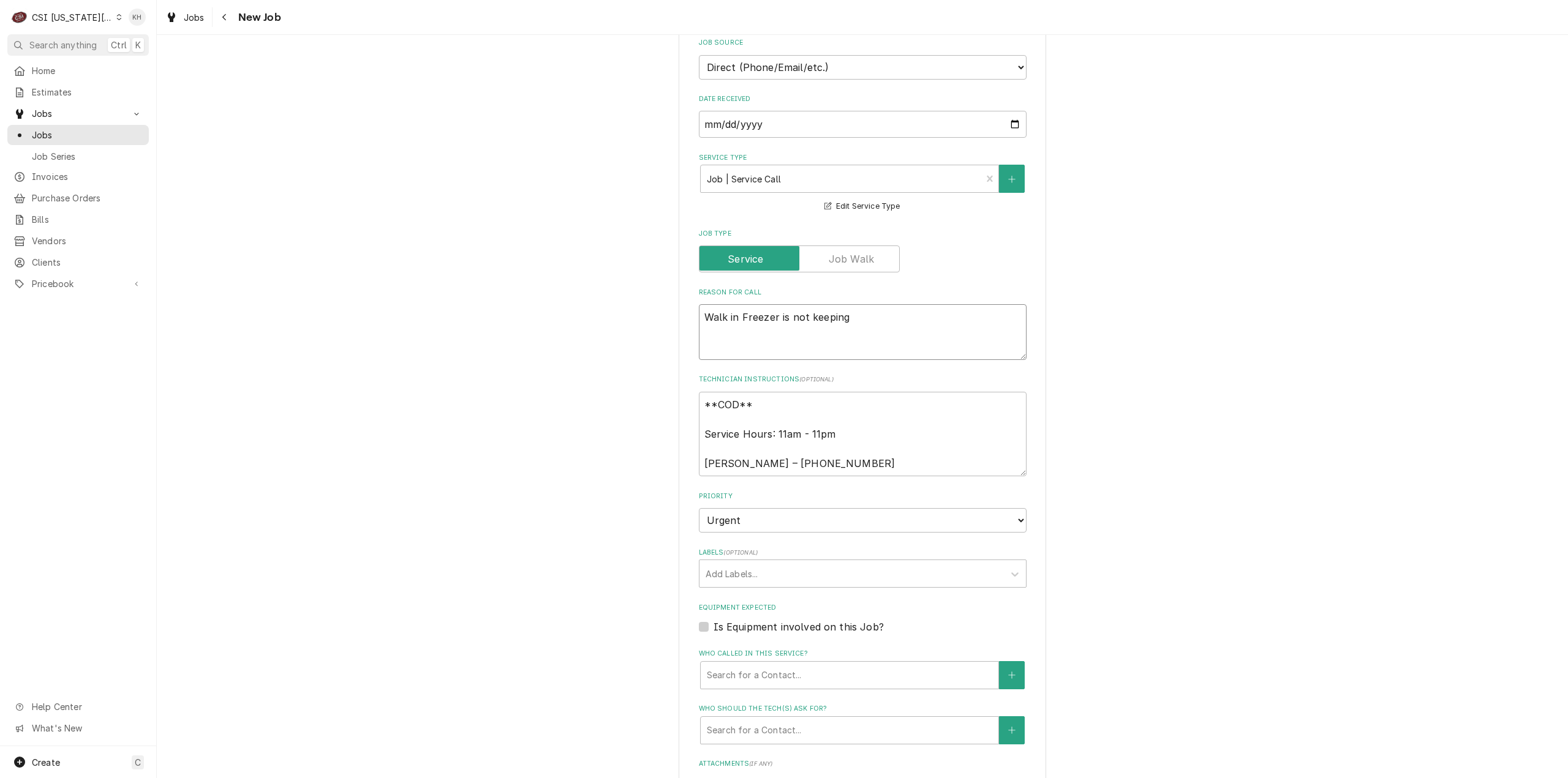
type textarea "x"
type textarea "Walk in Freezer is not keeping t"
click at [895, 576] on div "Labels" at bounding box center [852, 573] width 292 height 23
click at [713, 630] on label "Is Equipment involved on this Job?" at bounding box center [799, 627] width 171 height 15
click at [713, 630] on input "Equipment Expected" at bounding box center [877, 634] width 327 height 27
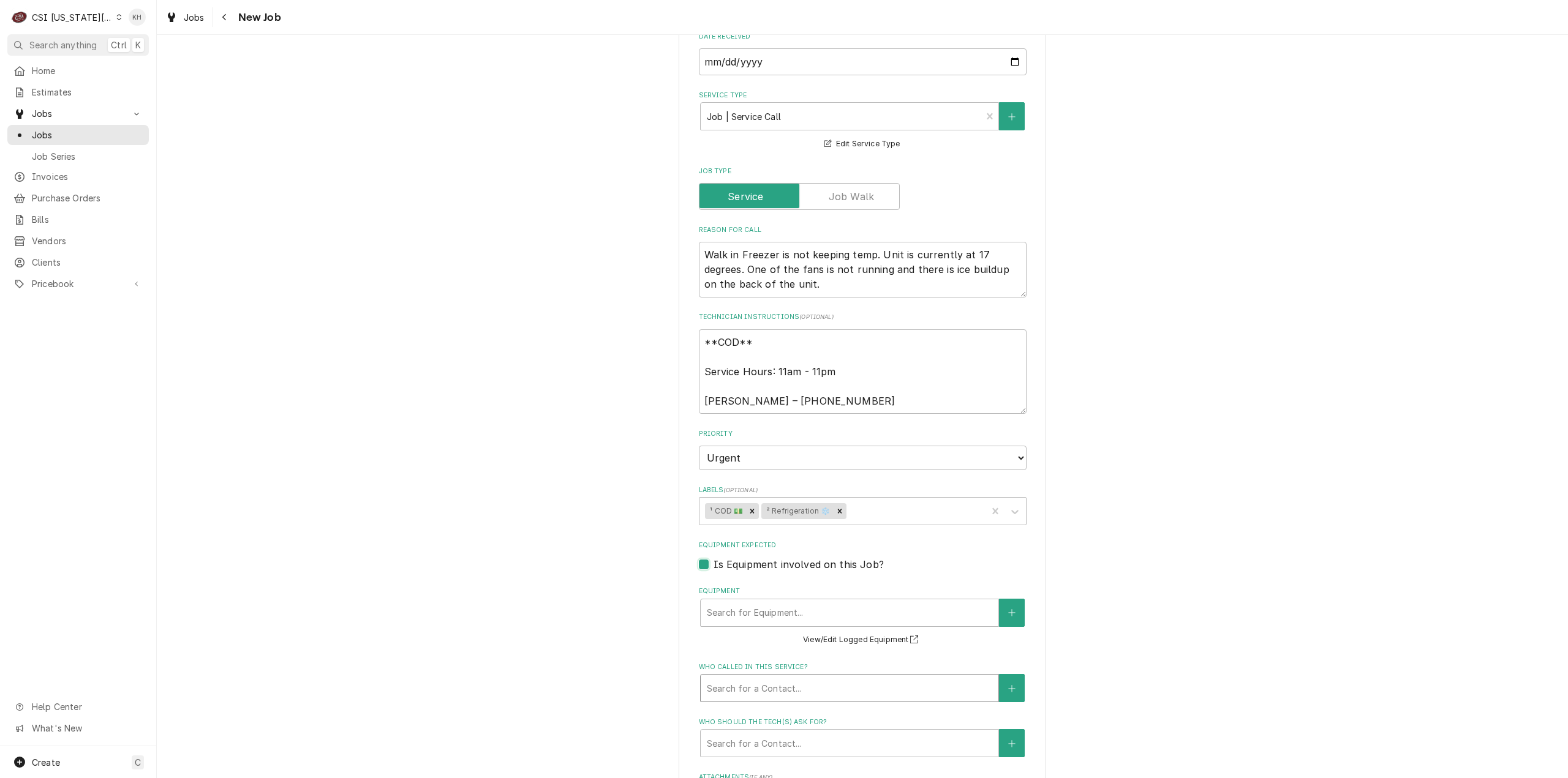
scroll to position [490, 0]
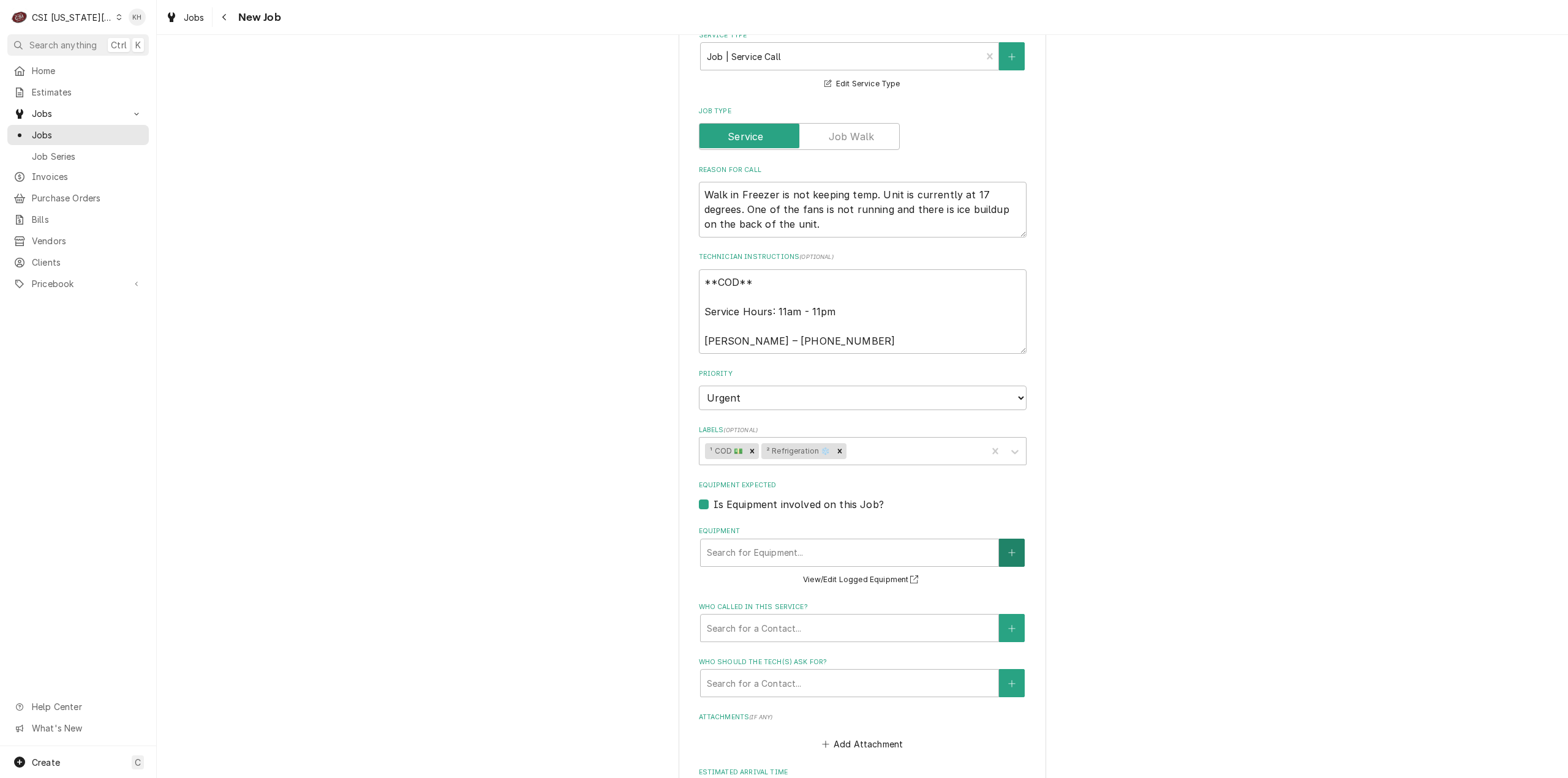
click at [1001, 557] on button "Equipment" at bounding box center [1011, 553] width 25 height 28
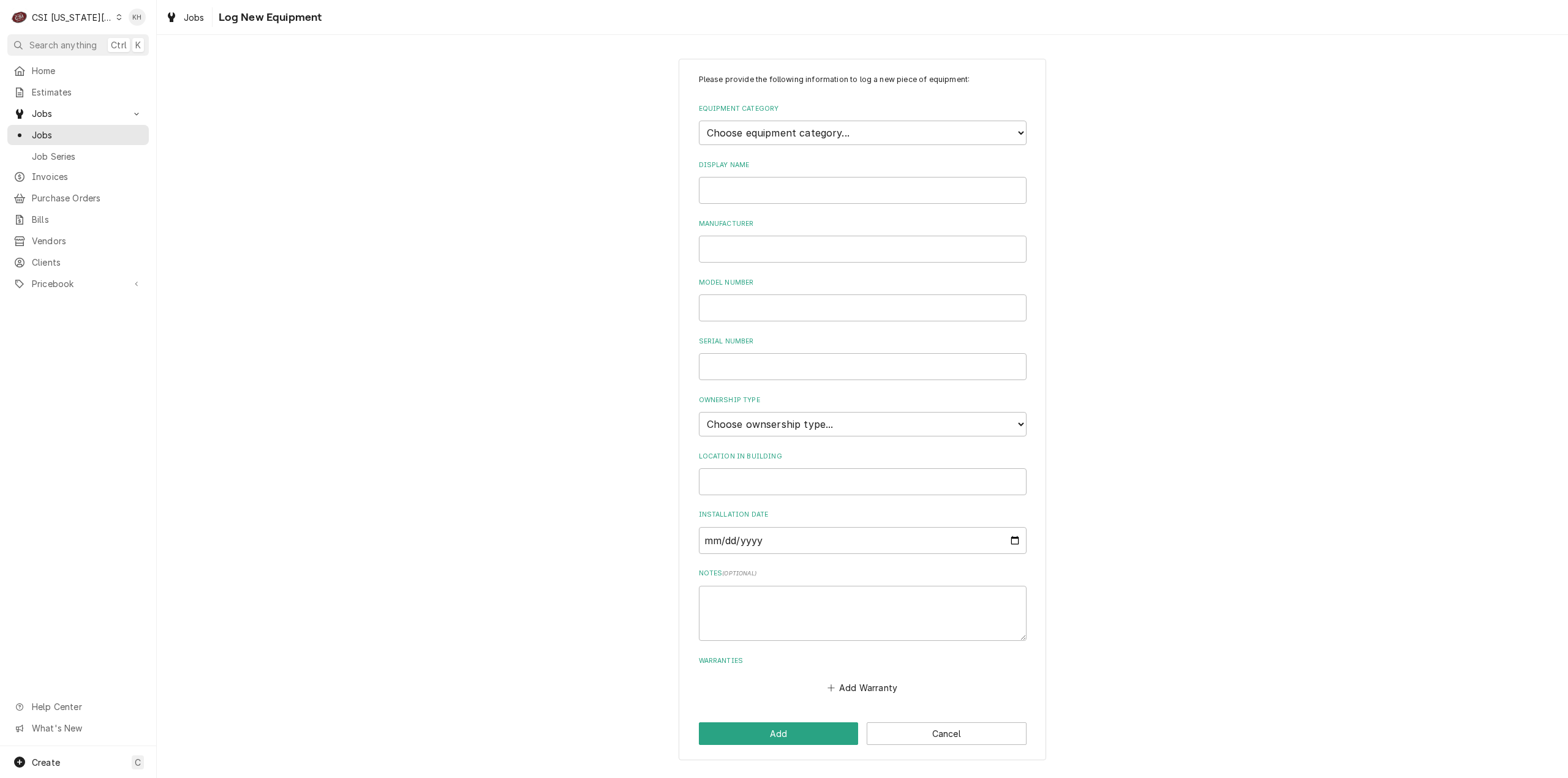
click at [855, 118] on div "Equipment Category Choose equipment category... Cooking Equipment Fryers Ice Ma…" at bounding box center [862, 124] width 327 height 41
click at [858, 130] on select "Choose equipment category... Cooking Equipment Fryers Ice Machines Ovens and Ra…" at bounding box center [862, 132] width 327 height 24
click at [699, 121] on select "Choose equipment category... Cooking Equipment Fryers Ice Machines Ovens and Ra…" at bounding box center [862, 132] width 327 height 24
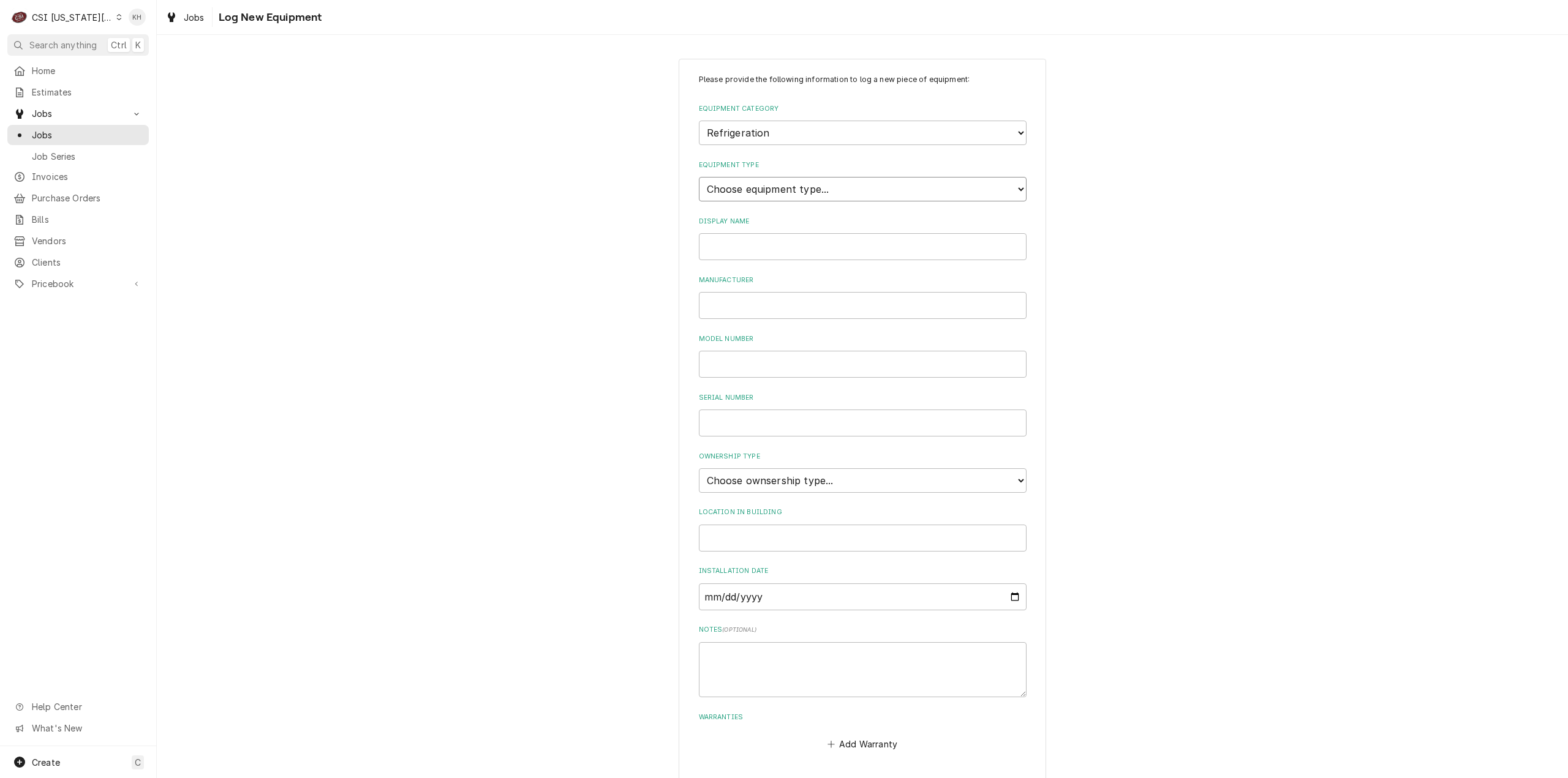
click at [767, 194] on select "Choose equipment type... Bar Refrigeration Blast Chiller Chef Base Freezer Chef…" at bounding box center [862, 189] width 327 height 24
click at [699, 177] on select "Choose equipment type... Bar Refrigeration Blast Chiller Chef Base Freezer Chef…" at bounding box center [862, 189] width 327 height 24
click at [780, 238] on input "Display Name" at bounding box center [862, 247] width 327 height 27
click at [878, 488] on select "Choose ownsership type... Unknown Owned Leased Rented" at bounding box center [862, 480] width 327 height 24
click at [699, 468] on select "Choose ownsership type... Unknown Owned Leased Rented" at bounding box center [862, 480] width 327 height 24
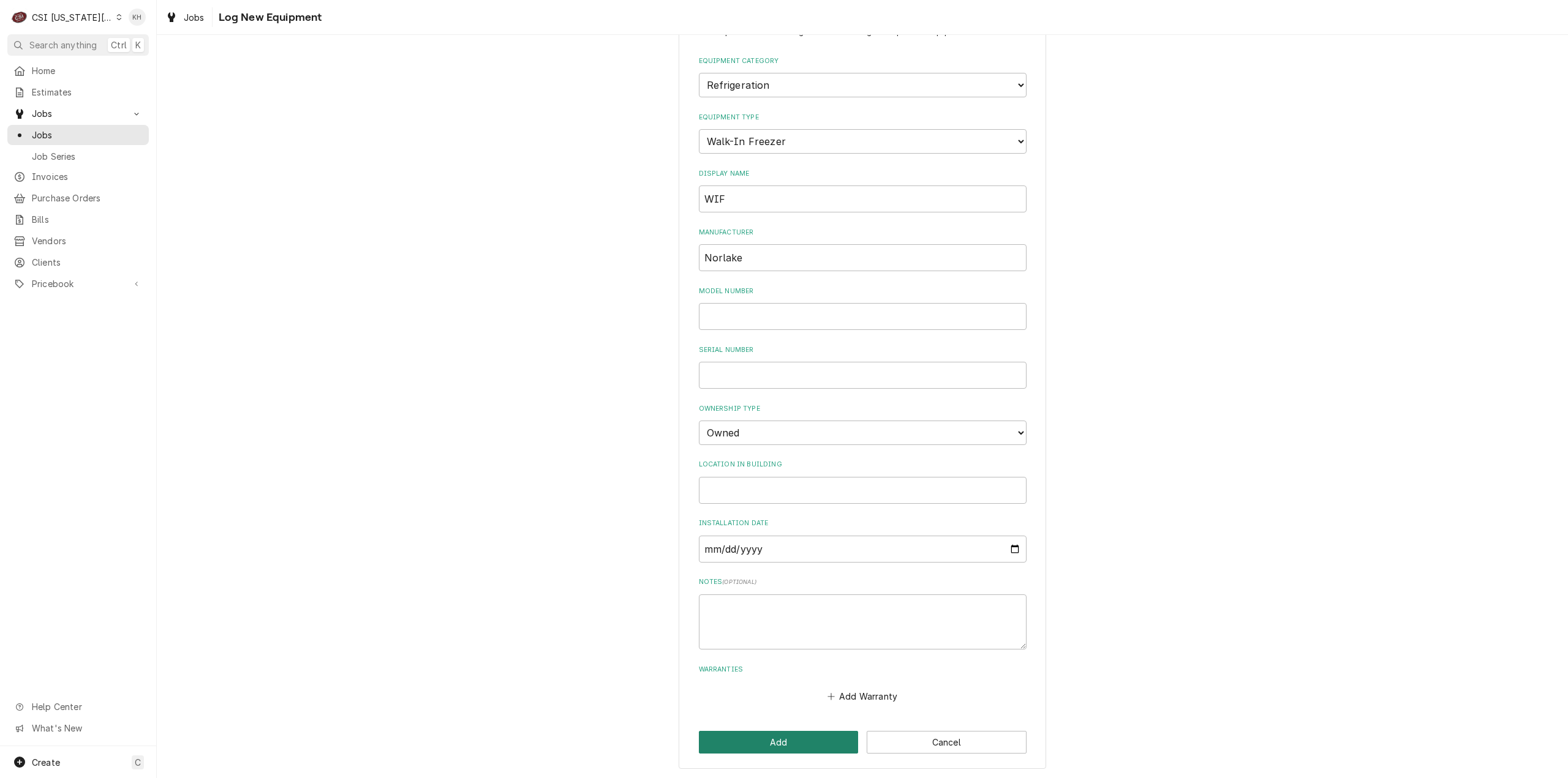
click at [745, 739] on button "Add" at bounding box center [778, 742] width 160 height 23
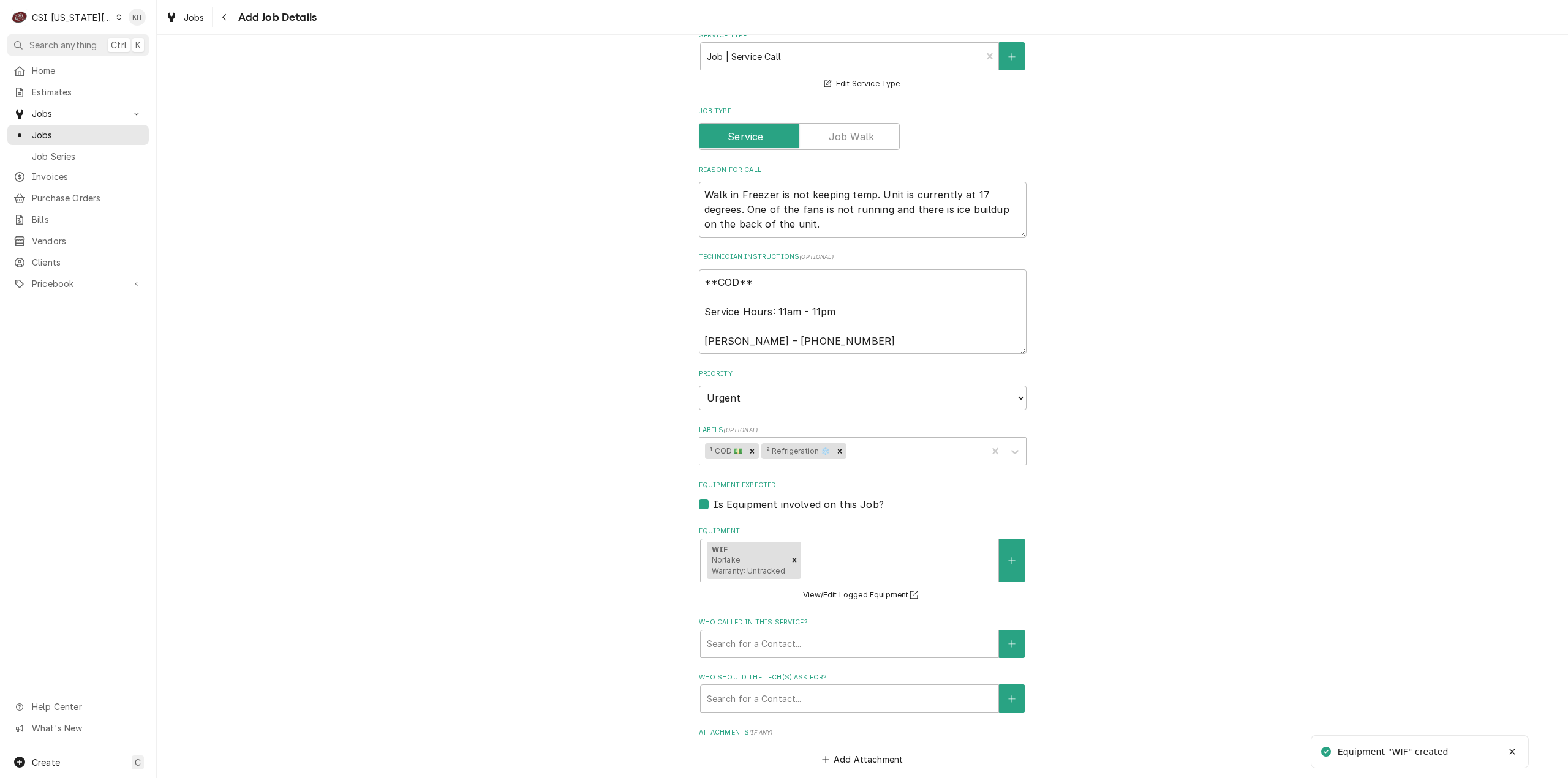
scroll to position [735, 0]
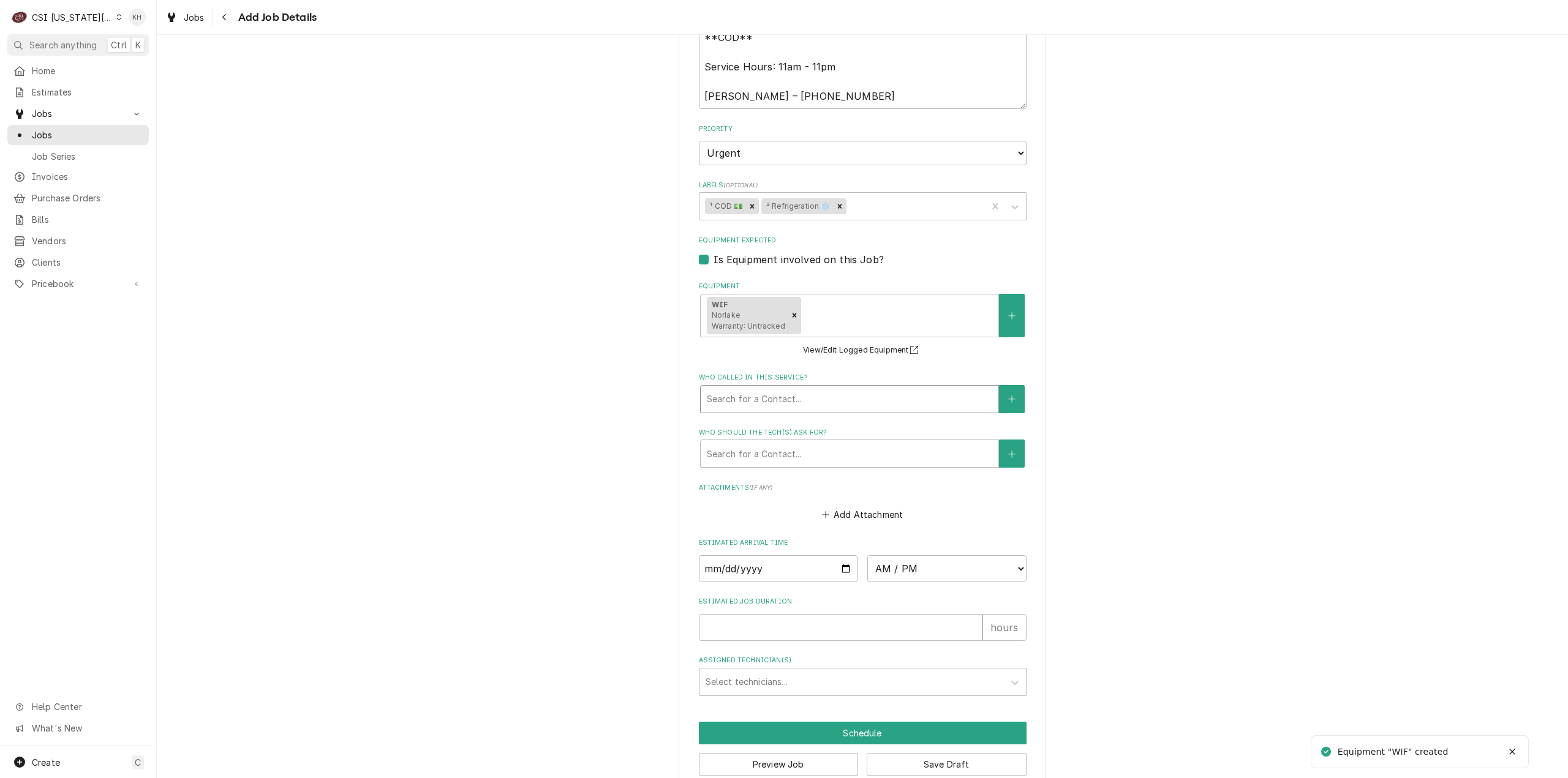
click at [787, 388] on div "Search for a Contact..." at bounding box center [850, 400] width 298 height 27
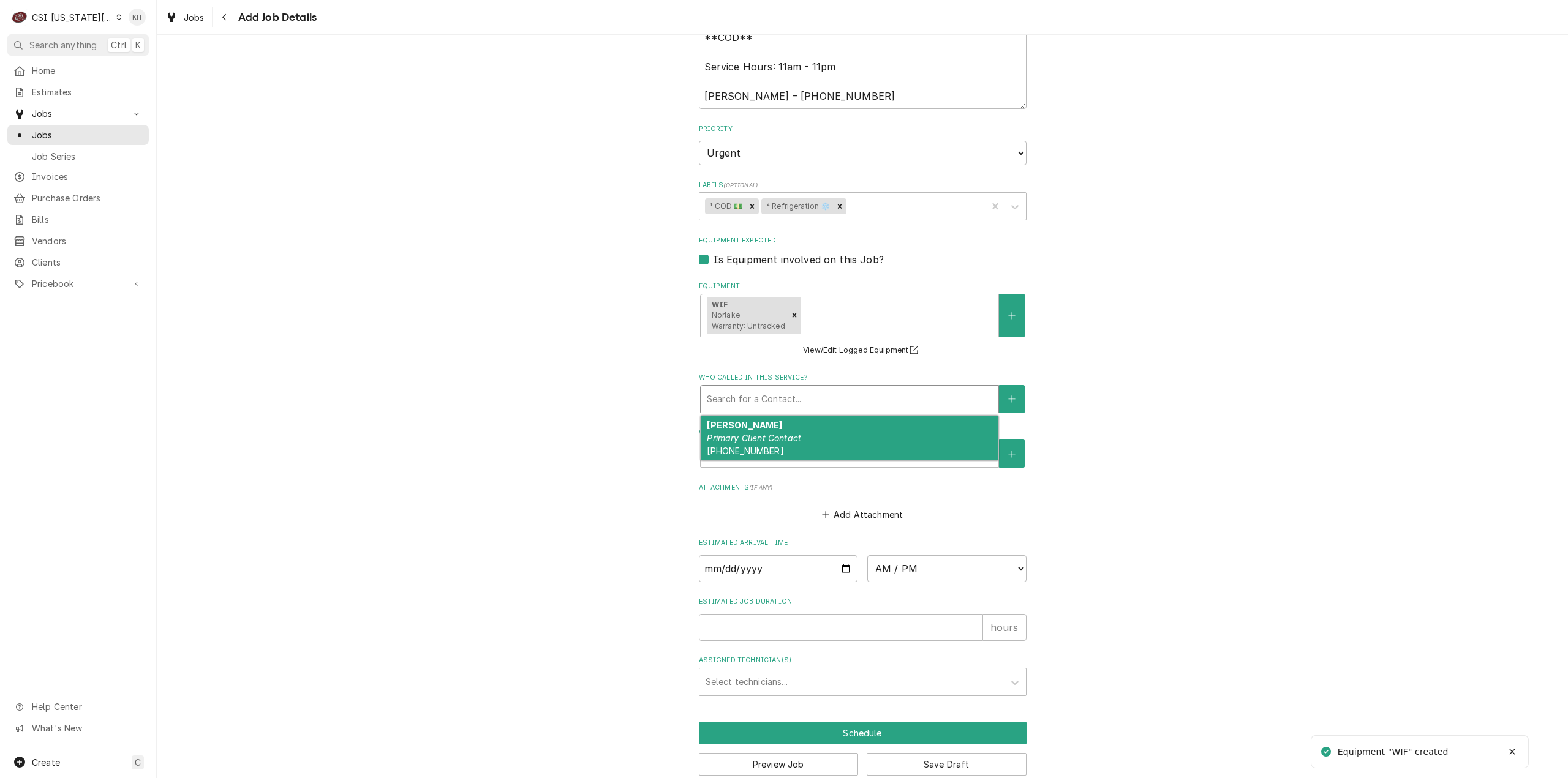
drag, startPoint x: 787, startPoint y: 437, endPoint x: 800, endPoint y: 562, distance: 125.7
click at [787, 438] on em "Primary Client Contact" at bounding box center [754, 438] width 94 height 11
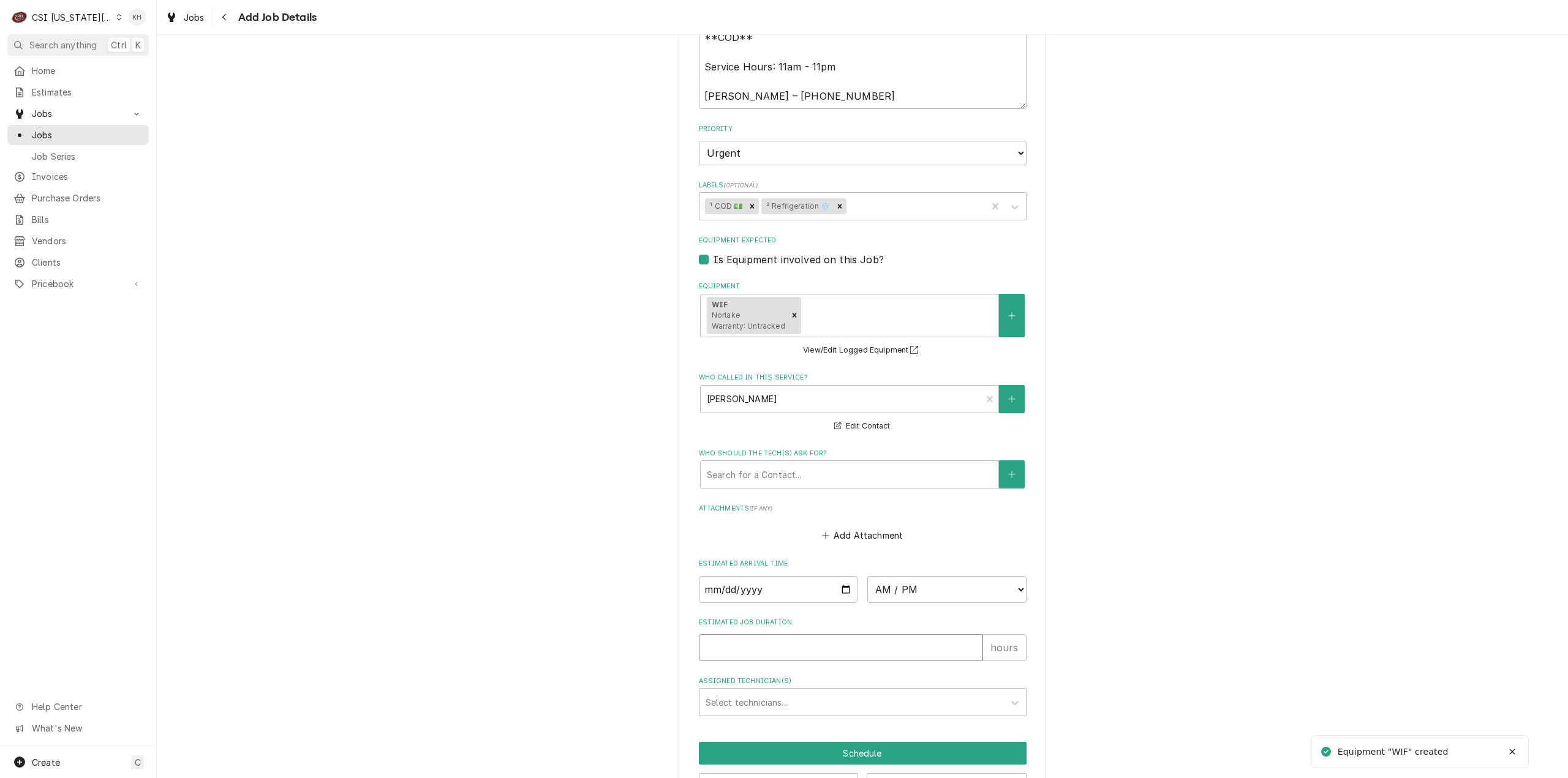
click at [777, 657] on input "Estimated Job Duration" at bounding box center [840, 649] width 283 height 27
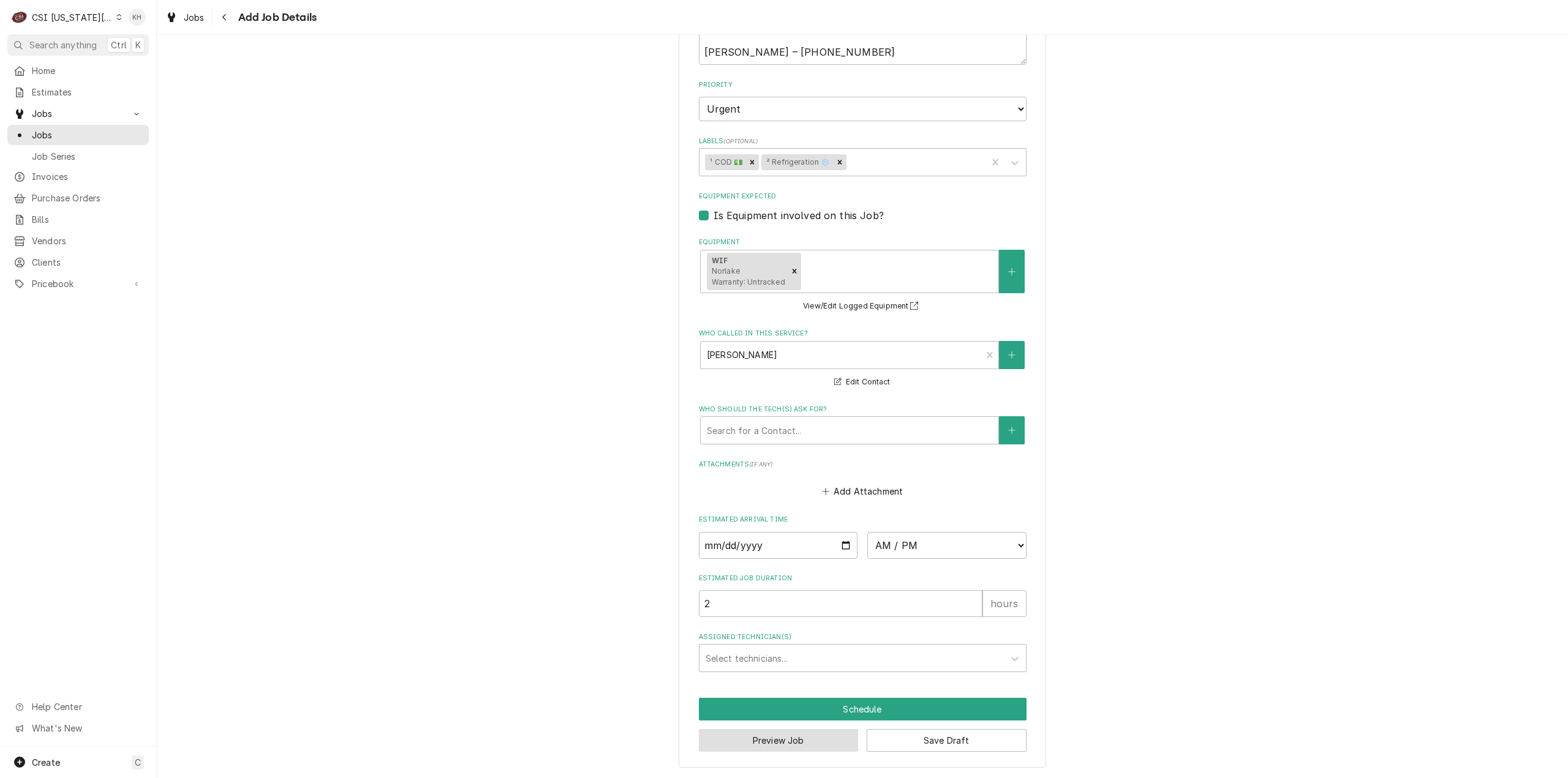
click at [828, 734] on button "Preview Job" at bounding box center [778, 740] width 160 height 23
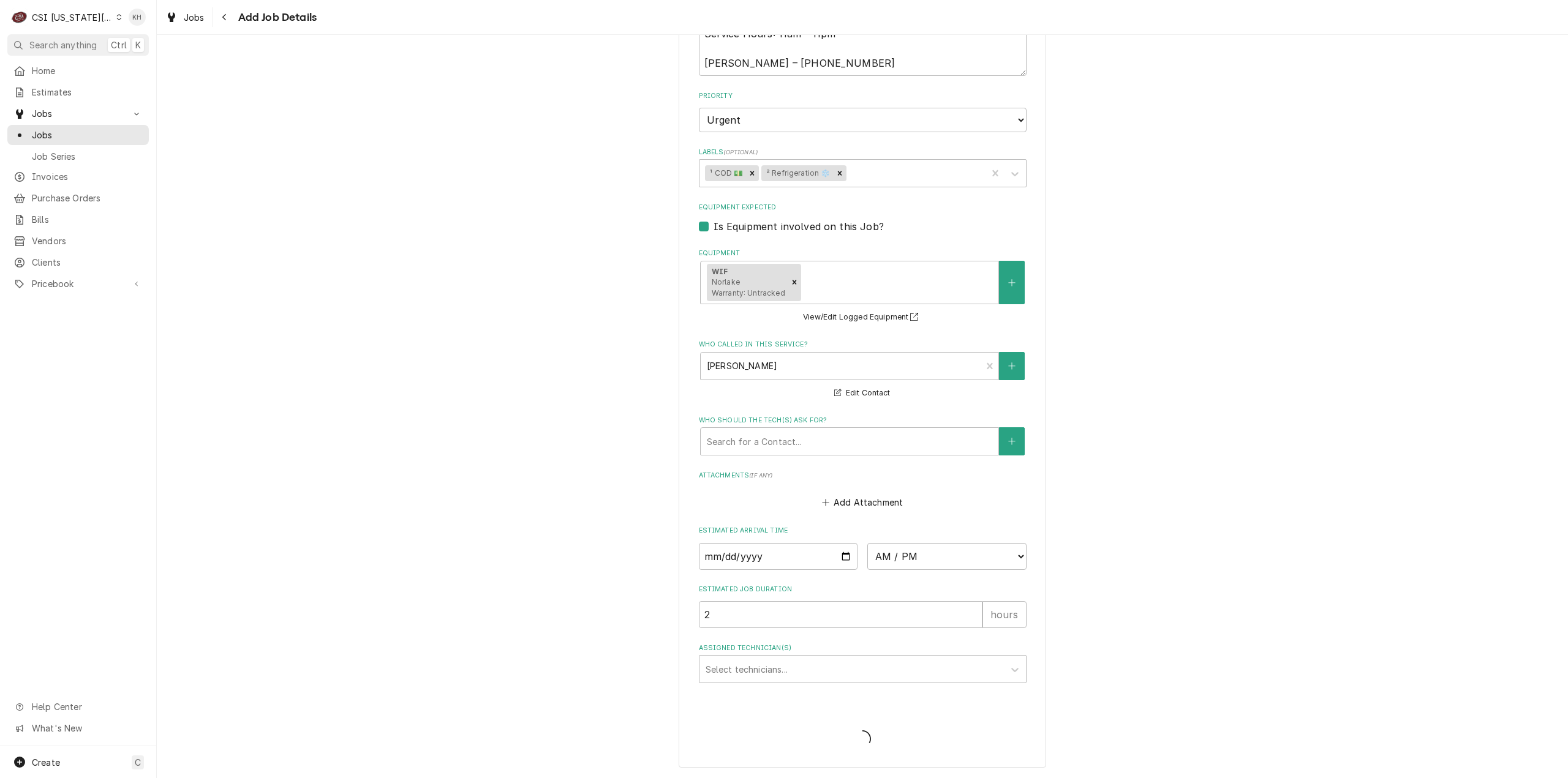
scroll to position [769, 0]
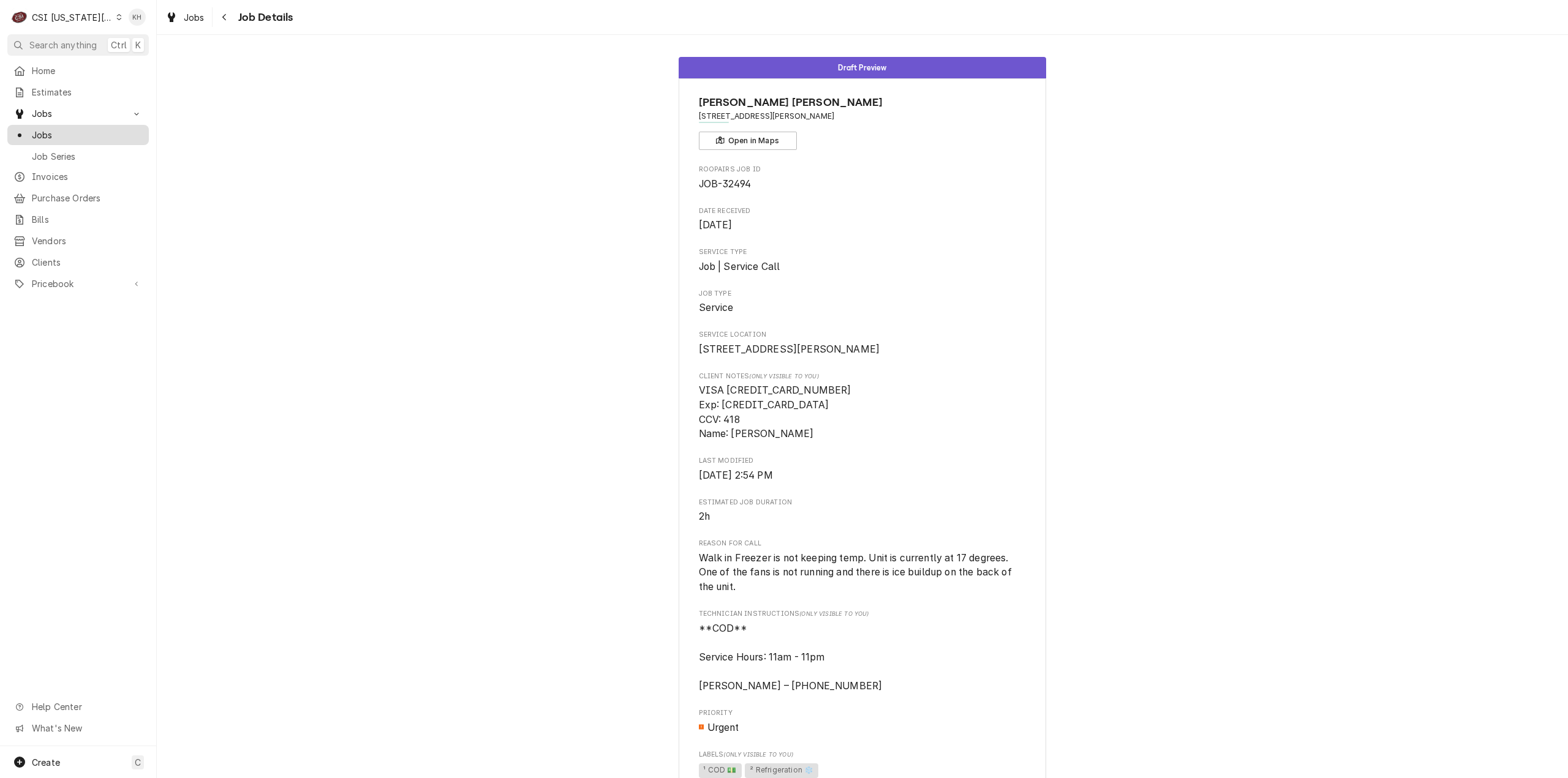
click at [41, 138] on div "Jobs" at bounding box center [77, 135] width 136 height 16
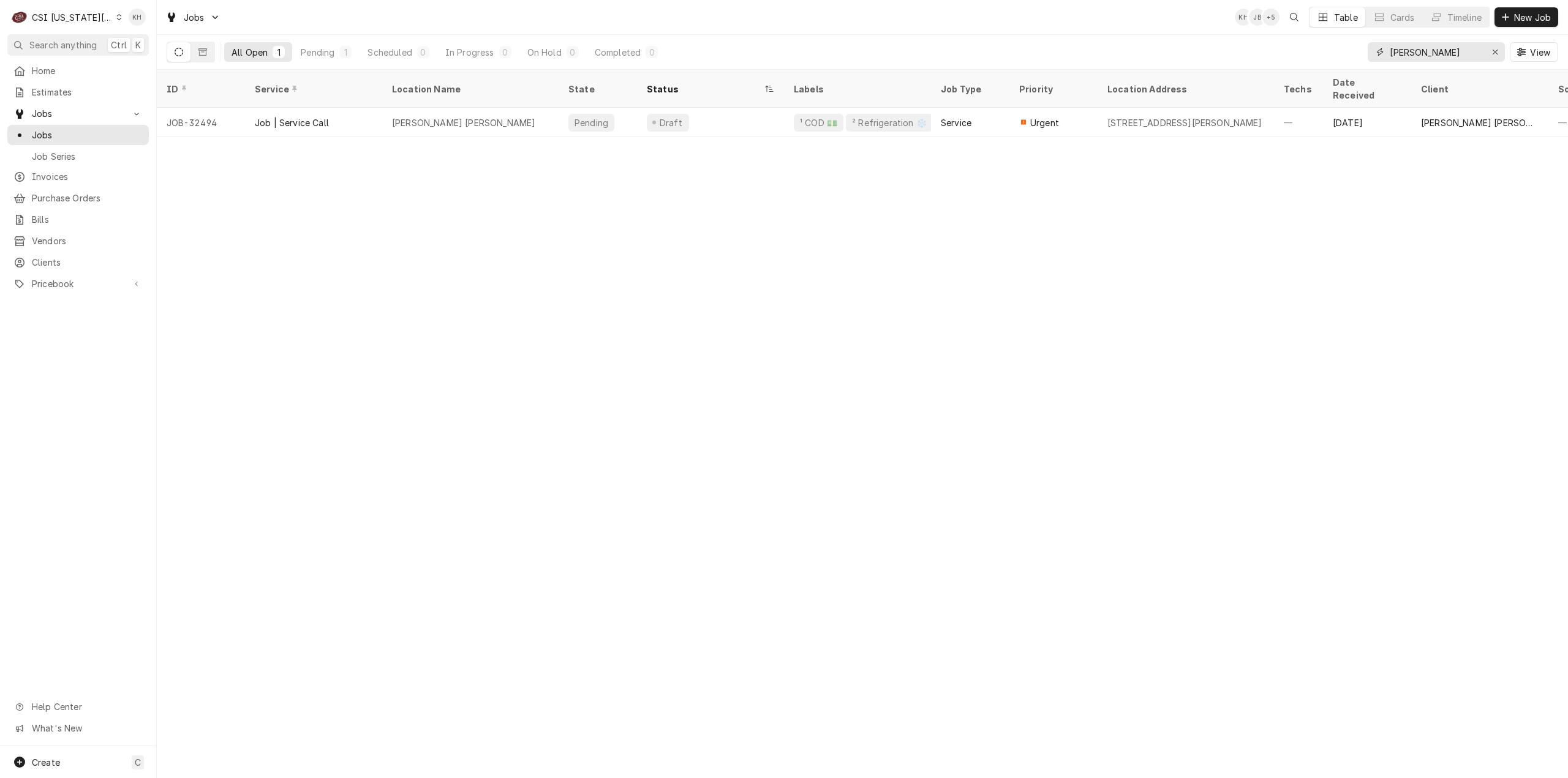
drag, startPoint x: 1466, startPoint y: 48, endPoint x: 1361, endPoint y: 55, distance: 105.2
click at [1361, 55] on div "All Open 1 Pending 1 Scheduled 0 In Progress 0 On Hold 0 Completed 0 [PERSON_NA…" at bounding box center [862, 52] width 1392 height 34
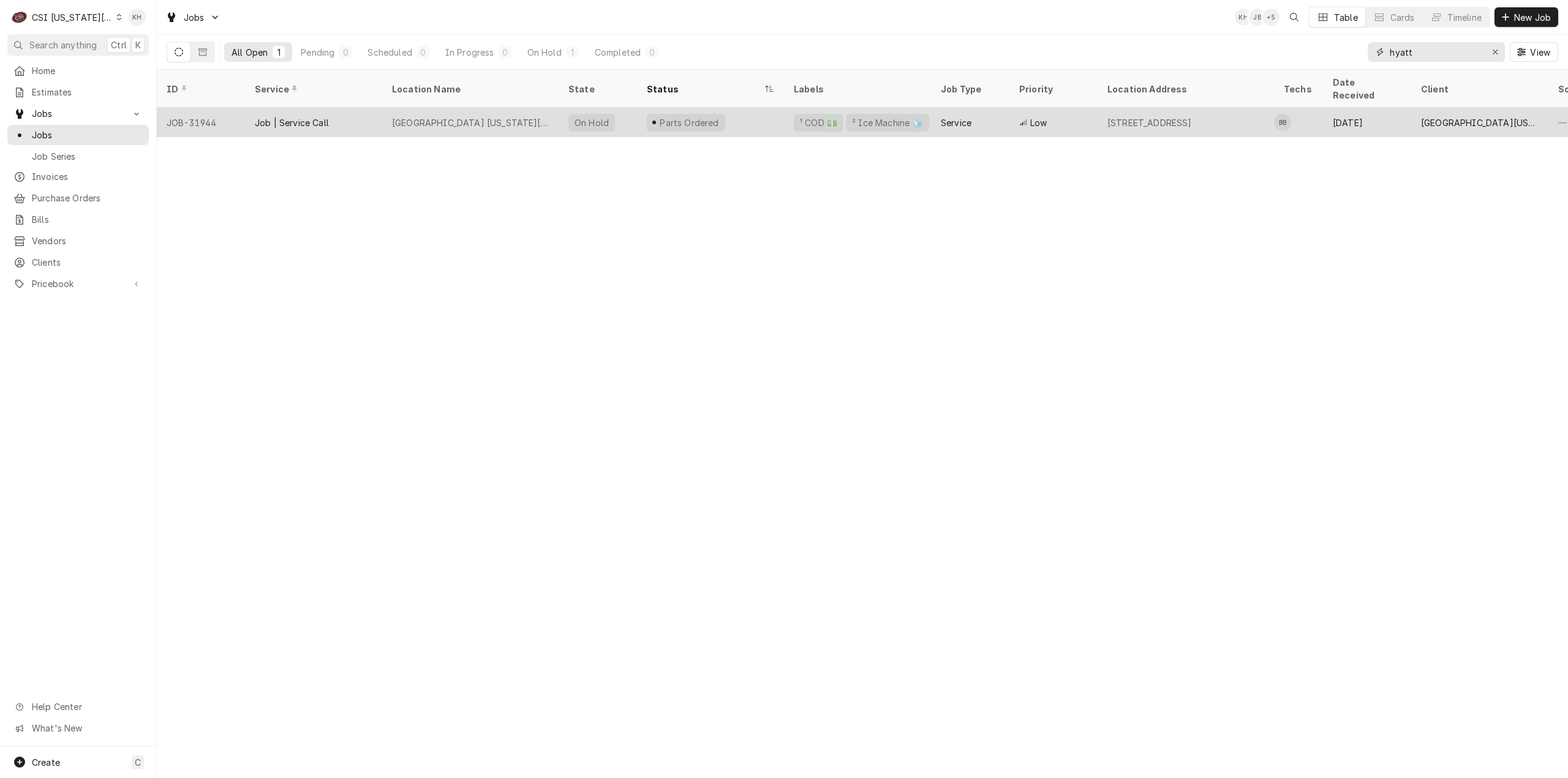
type input "hyatt"
click at [750, 108] on div "Parts Ordered" at bounding box center [710, 122] width 147 height 29
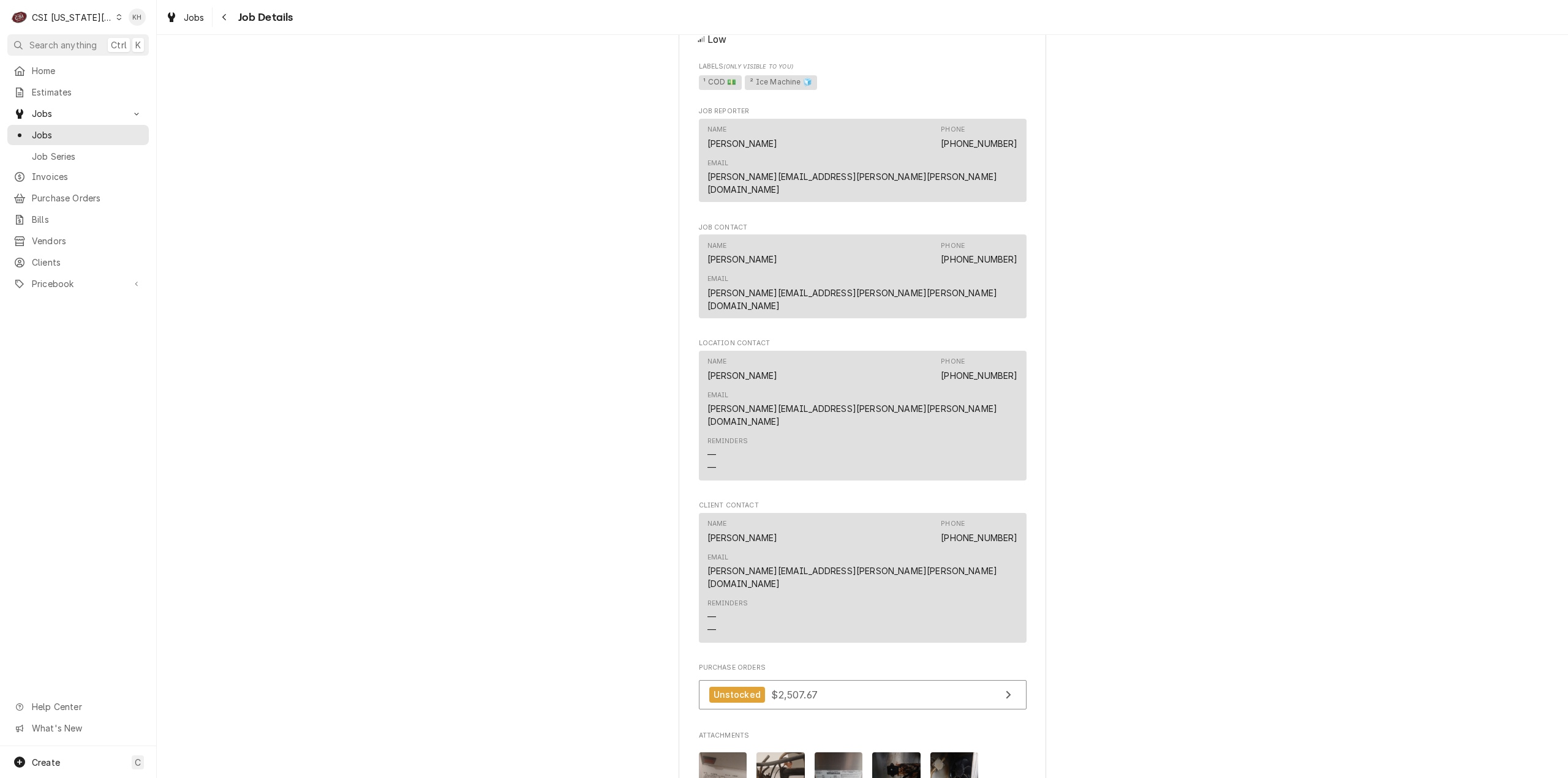
scroll to position [1450, 0]
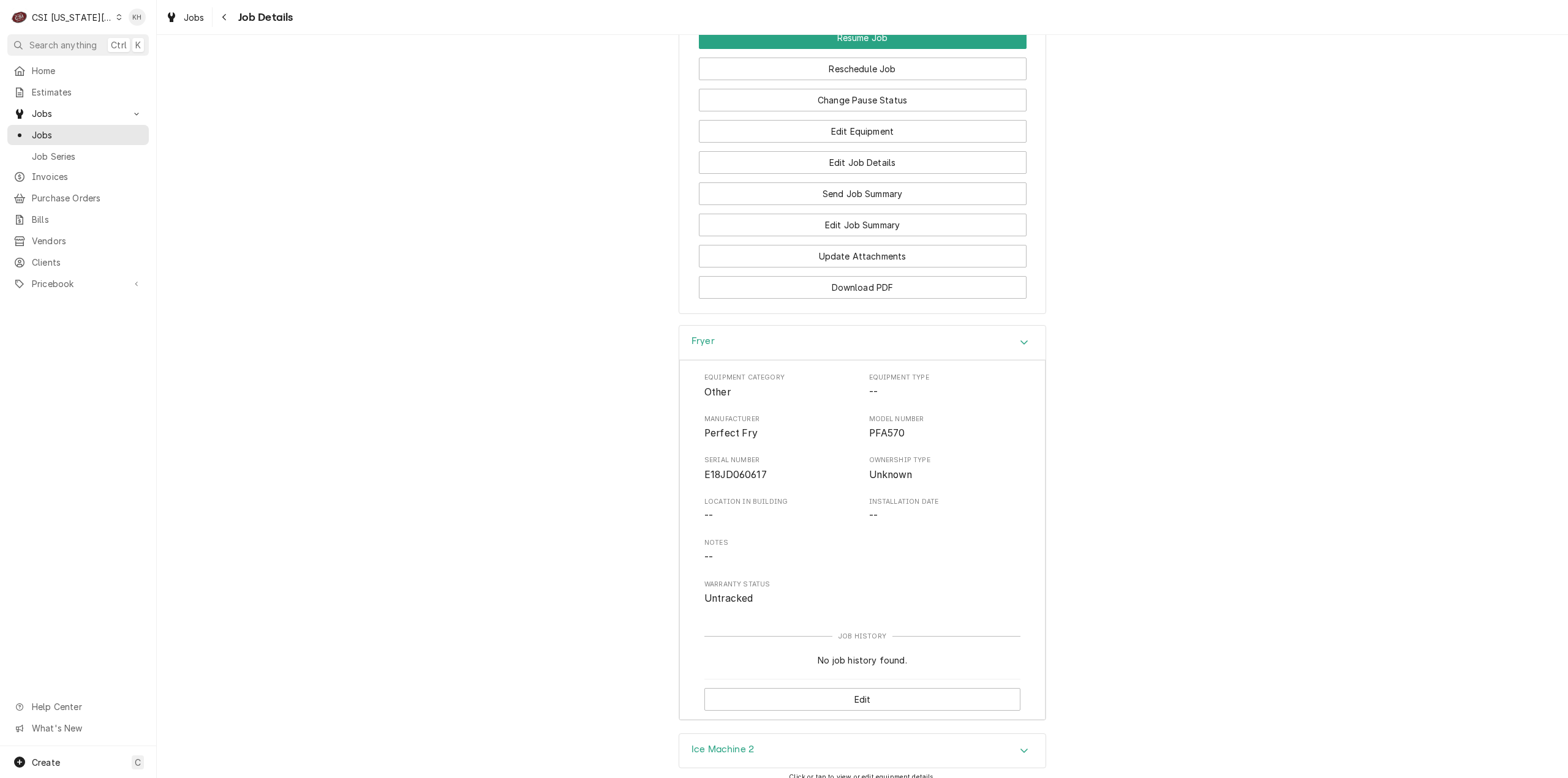
scroll to position [1925, 0]
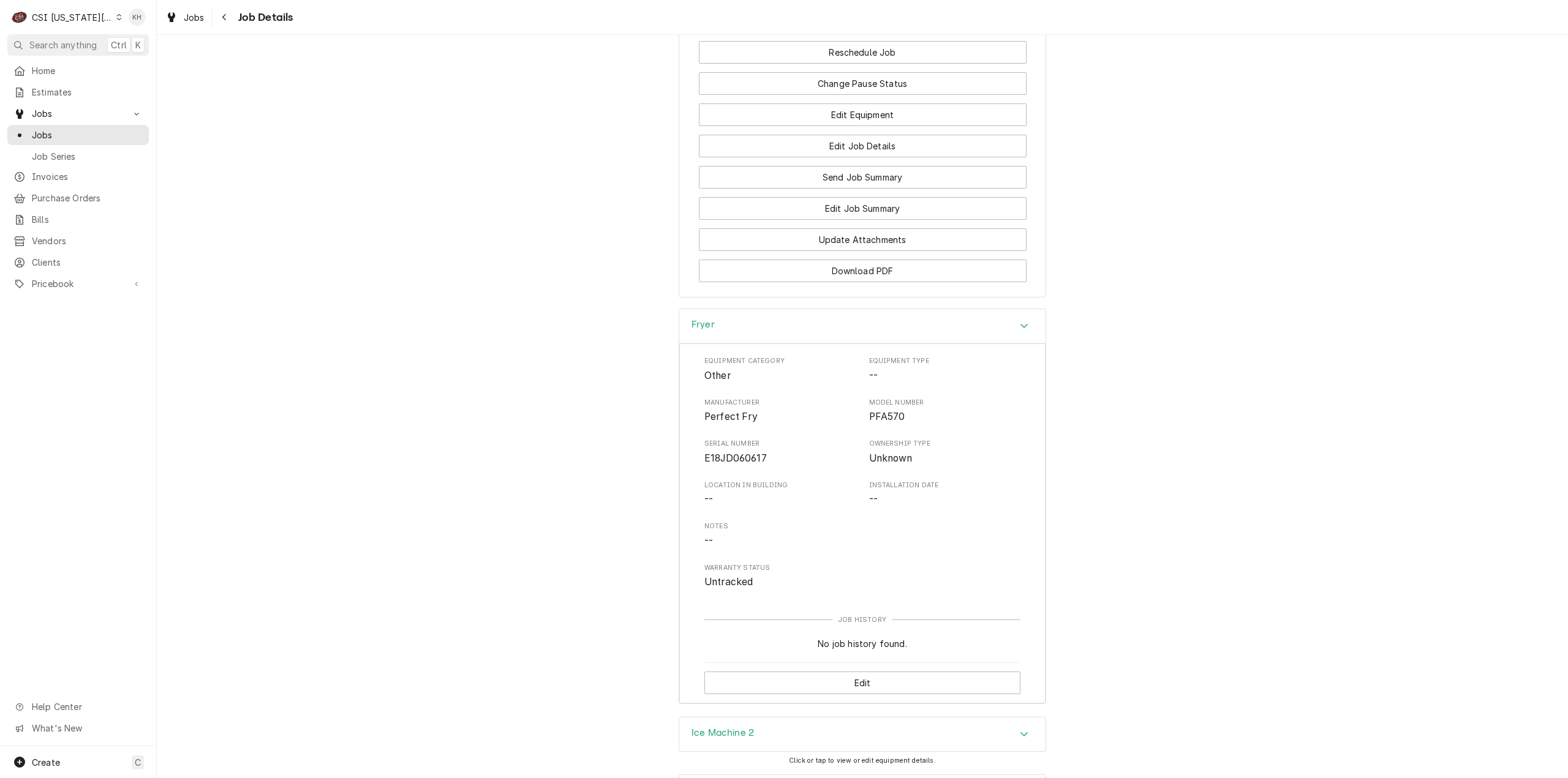
click at [730, 775] on div "Job Summary" at bounding box center [862, 792] width 367 height 34
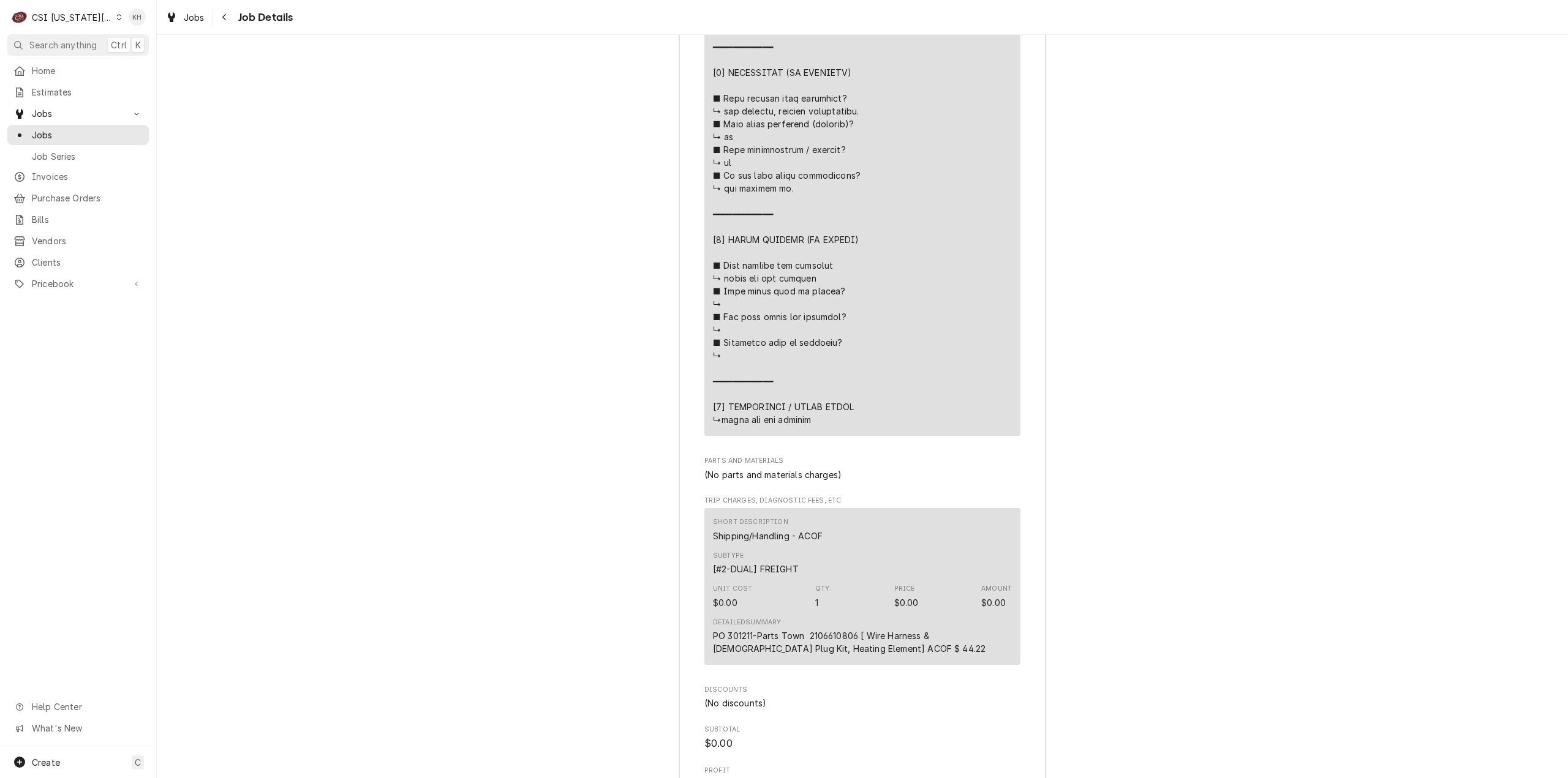
scroll to position [3623, 0]
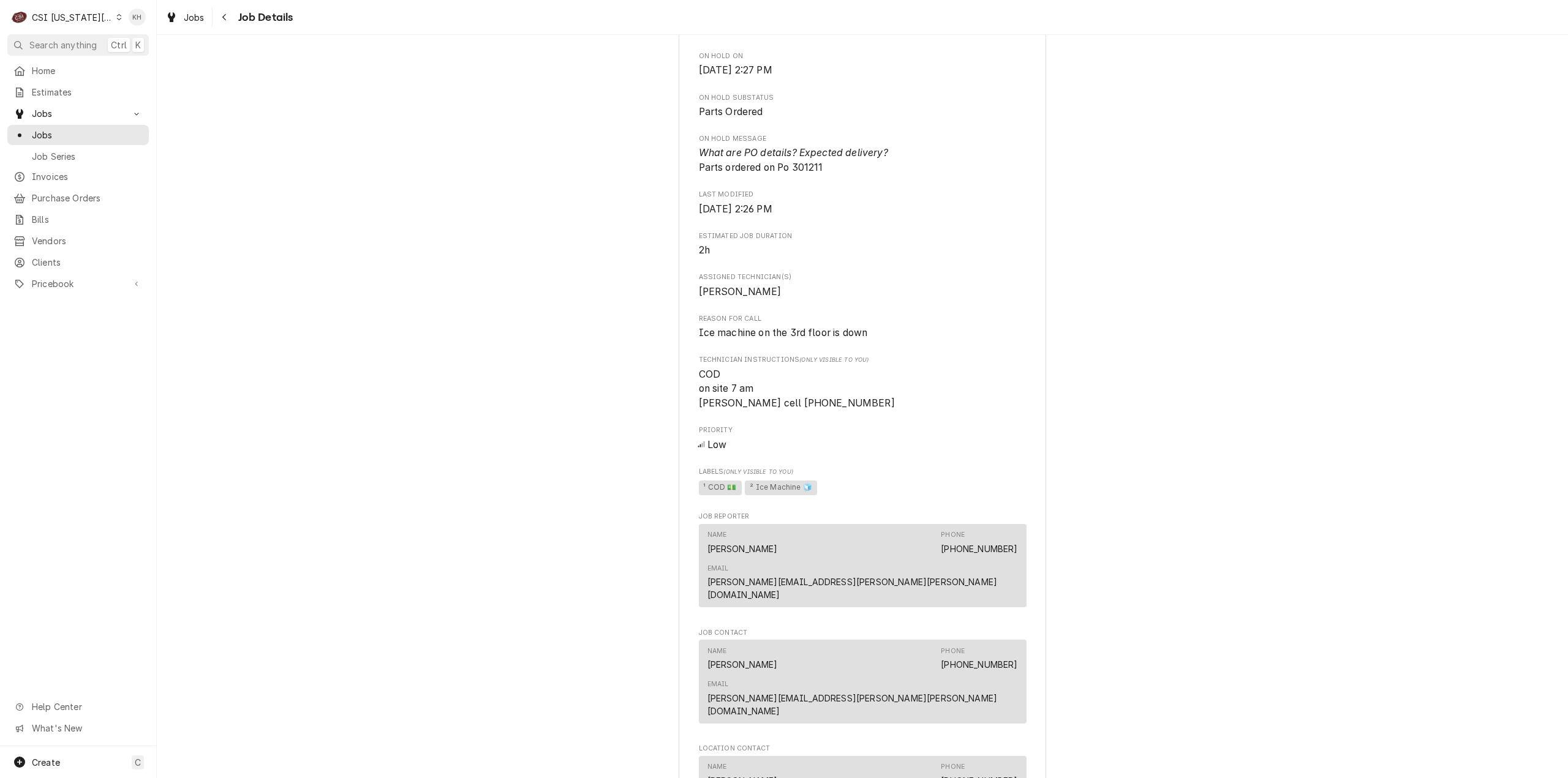
scroll to position [680, 0]
click at [308, 332] on div "Parts Ordered HYATT PLACE KANSAS CITY Hyatt Place Kansas City / 6801 West 112Th…" at bounding box center [862, 461] width 1411 height 2186
drag, startPoint x: 837, startPoint y: 414, endPoint x: 669, endPoint y: 389, distance: 169.8
click at [667, 389] on div "Parts Ordered HYATT PLACE KANSAS CITY Hyatt Place Kansas City / 6801 West 112Th…" at bounding box center [862, 461] width 1411 height 2186
click at [890, 409] on span "COD on site 7 am Jeremy cell 406-223-9990" at bounding box center [862, 387] width 327 height 43
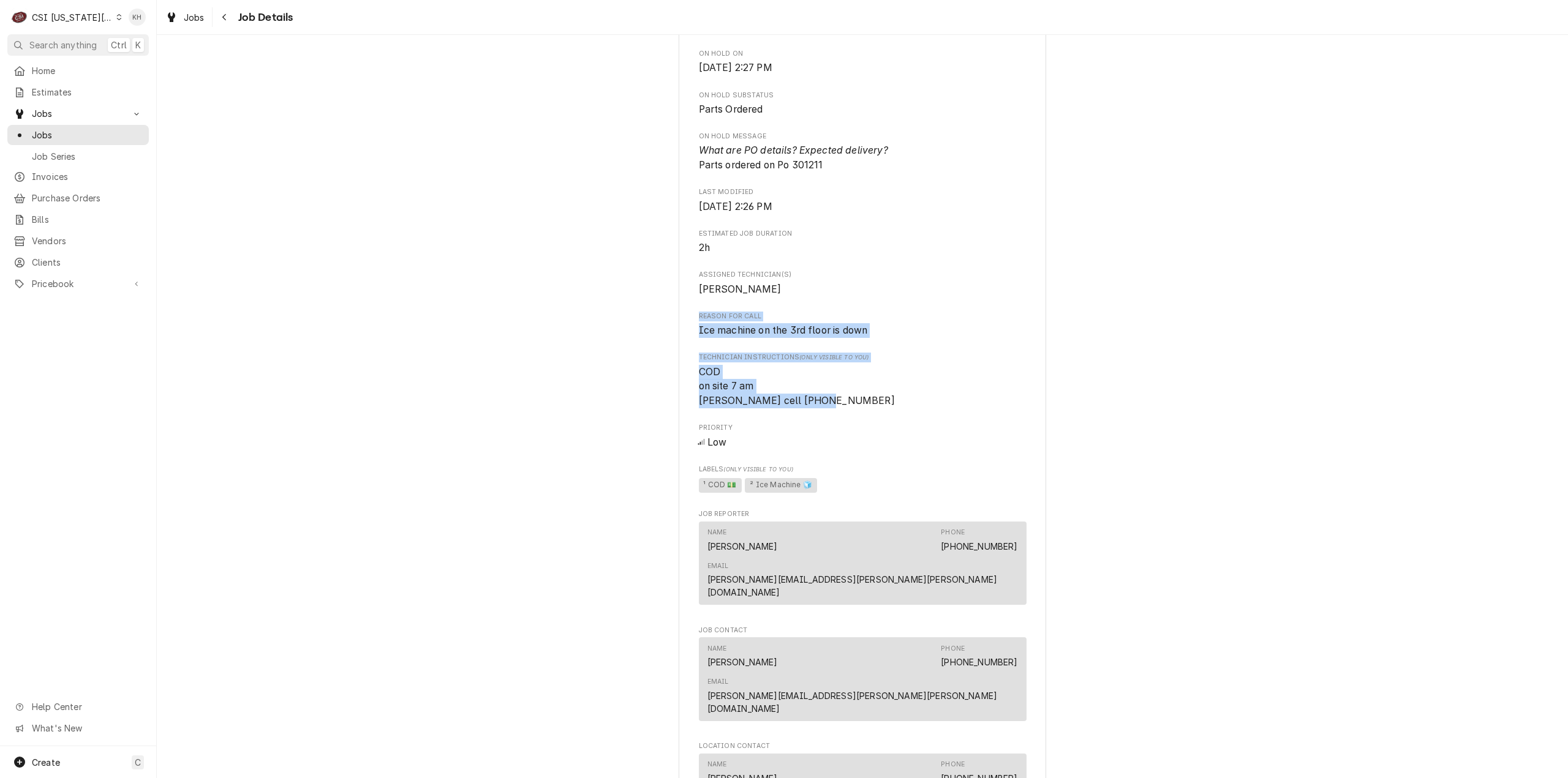
drag, startPoint x: 826, startPoint y: 415, endPoint x: 626, endPoint y: 332, distance: 216.5
click at [626, 332] on div "Parts Ordered HYATT PLACE KANSAS CITY Hyatt Place Kansas City / 6801 West 112Th…" at bounding box center [862, 461] width 1411 height 2186
click at [558, 70] on div "Parts Ordered HYATT PLACE KANSAS CITY Hyatt Place Kansas City / 6801 West 112Th…" at bounding box center [862, 461] width 1411 height 2186
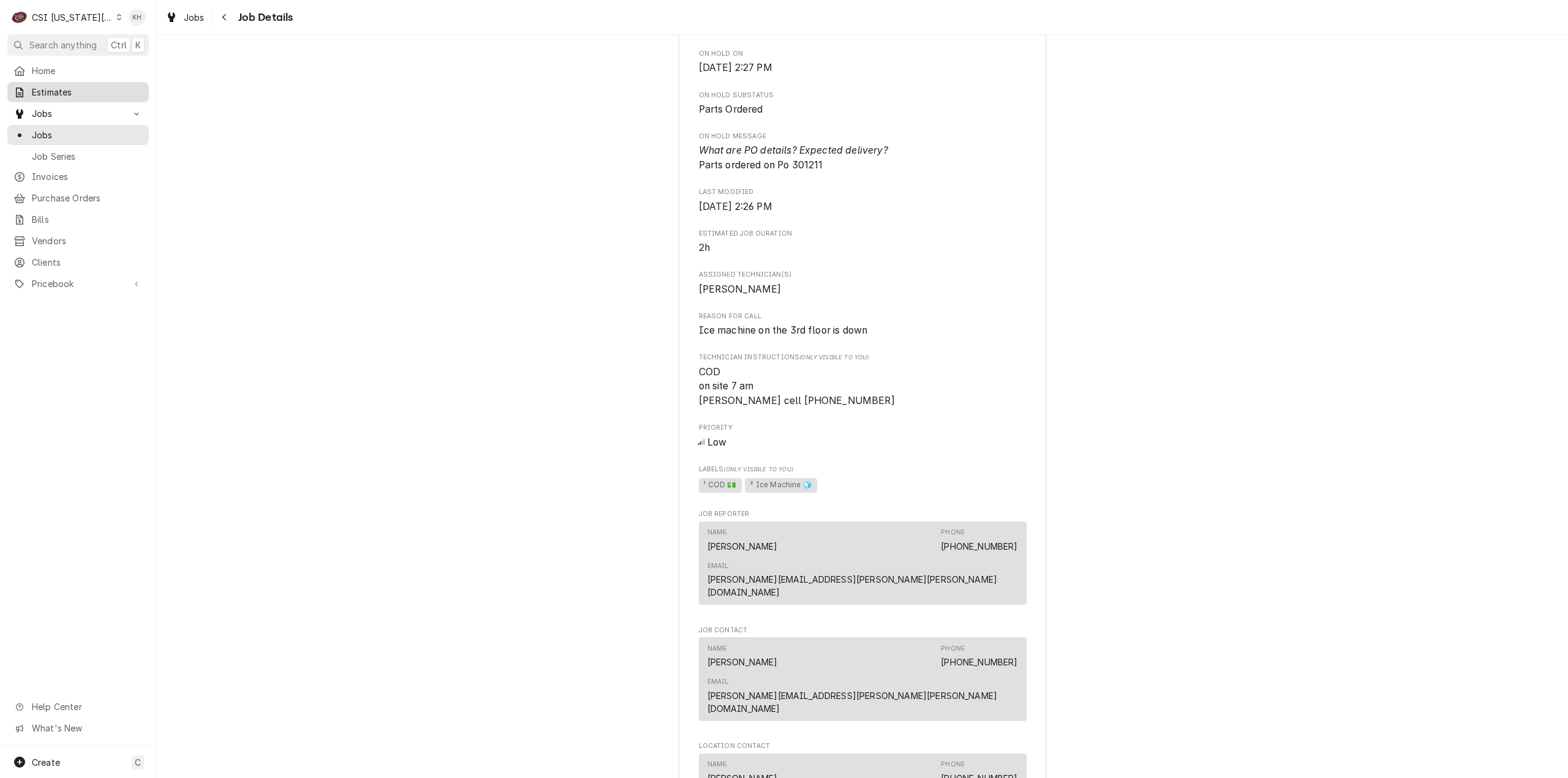
click at [77, 89] on span "Estimates" at bounding box center [87, 92] width 111 height 13
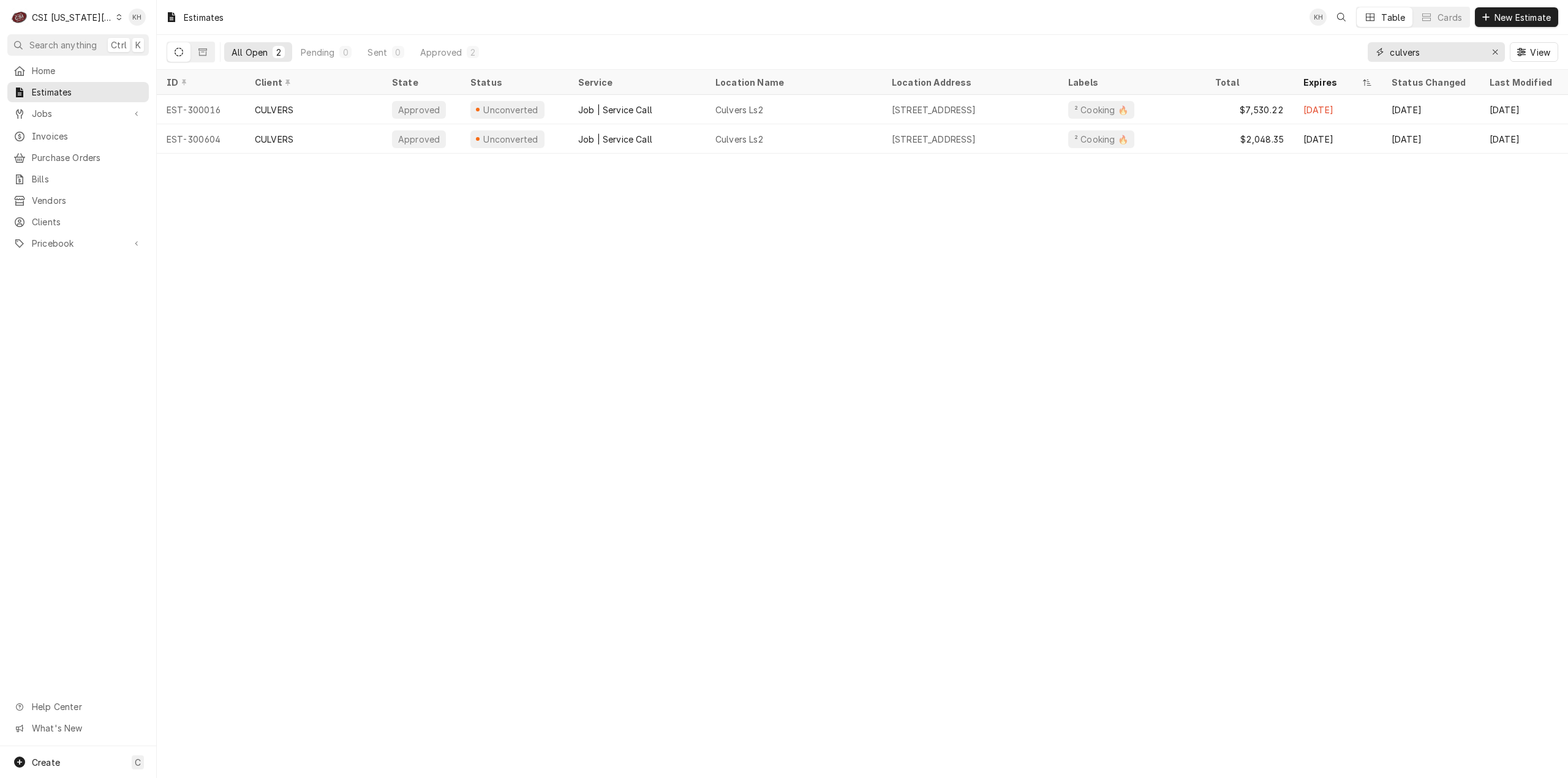
drag, startPoint x: 1444, startPoint y: 59, endPoint x: 1336, endPoint y: 48, distance: 108.6
click at [1336, 48] on div "All Open 2 Pending 0 Sent 0 Approved 2 culvers View" at bounding box center [862, 52] width 1392 height 34
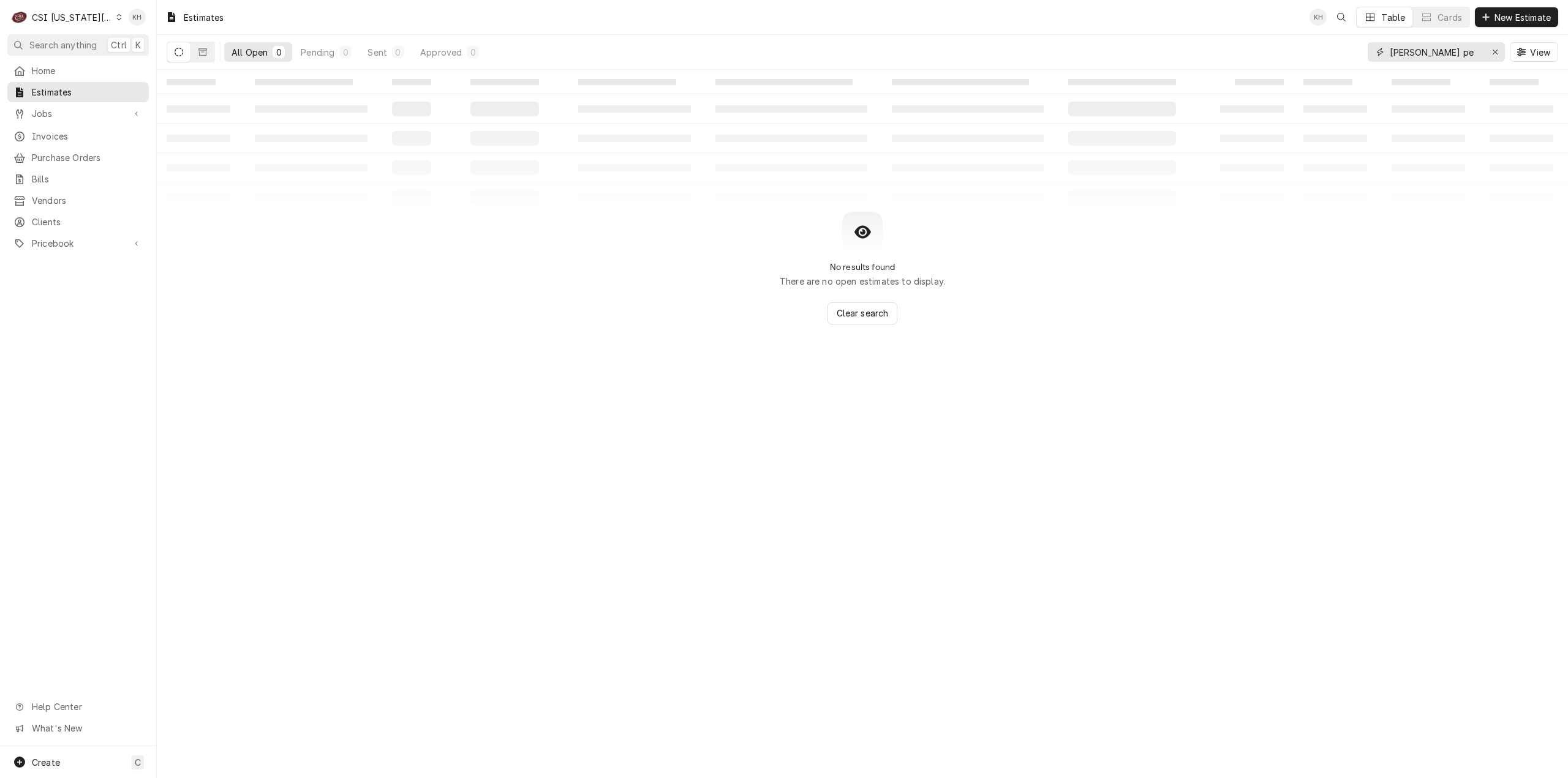
drag, startPoint x: 1416, startPoint y: 51, endPoint x: 1375, endPoint y: 41, distance: 42.2
click at [1375, 41] on div "[PERSON_NAME] pe View" at bounding box center [1463, 52] width 190 height 34
type input "[PERSON_NAME] pe"
click at [95, 21] on div "CSI [US_STATE][GEOGRAPHIC_DATA]" at bounding box center [73, 17] width 81 height 13
click at [146, 60] on div "CSI St. [PERSON_NAME]" at bounding box center [210, 68] width 186 height 16
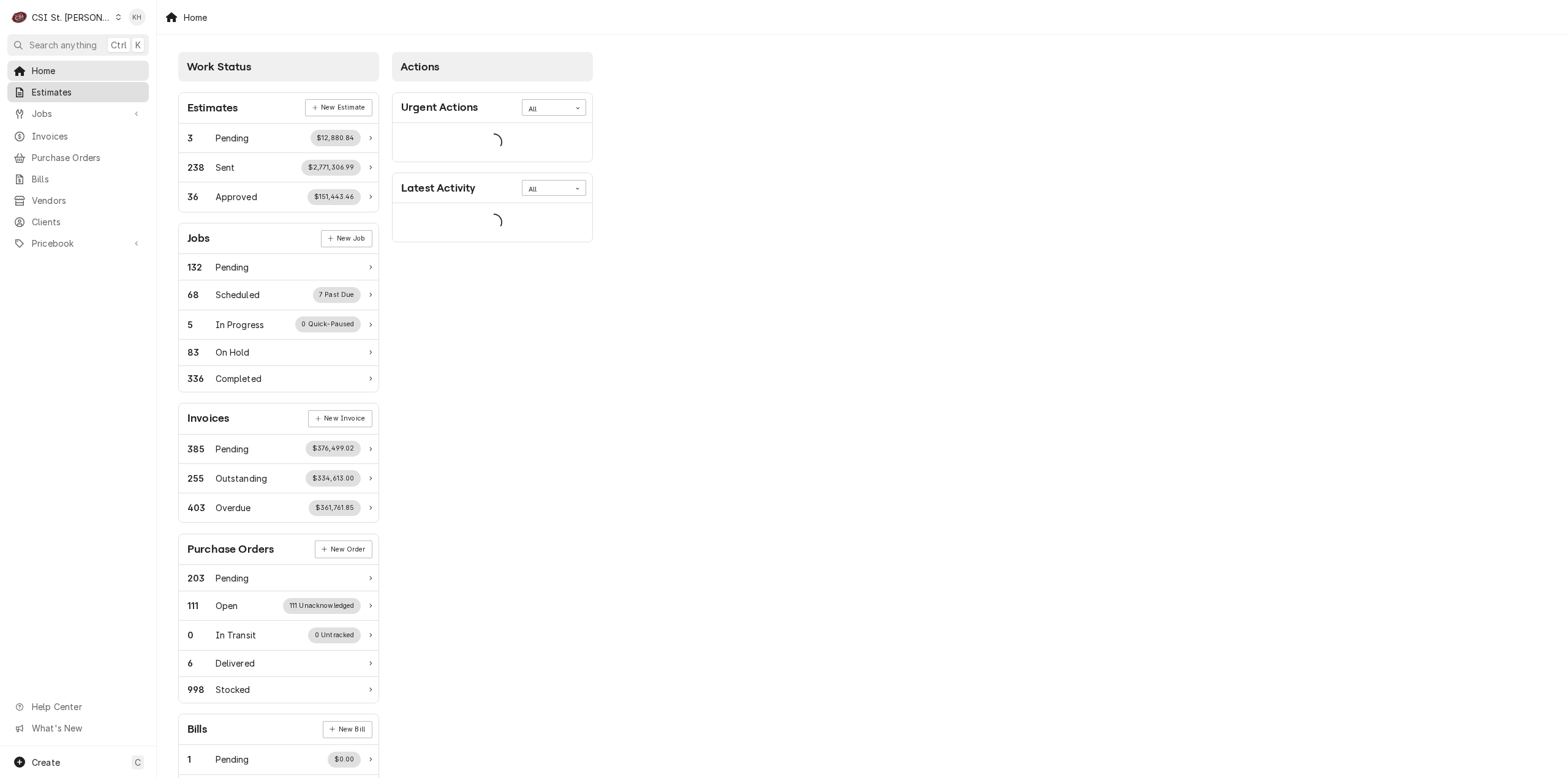
click at [77, 87] on span "Estimates" at bounding box center [87, 92] width 111 height 13
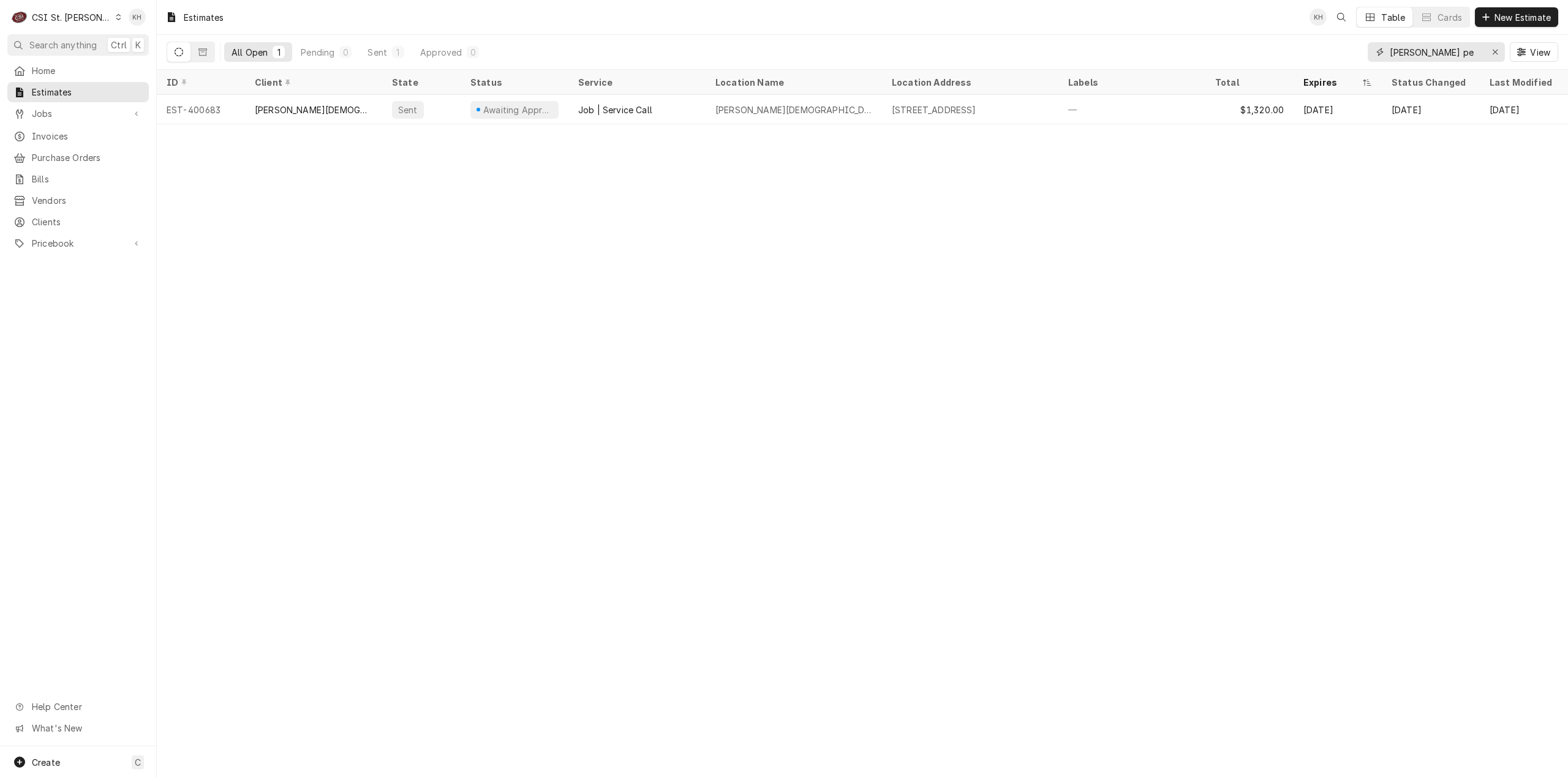
click at [1448, 57] on input "[PERSON_NAME] pe" at bounding box center [1436, 52] width 92 height 20
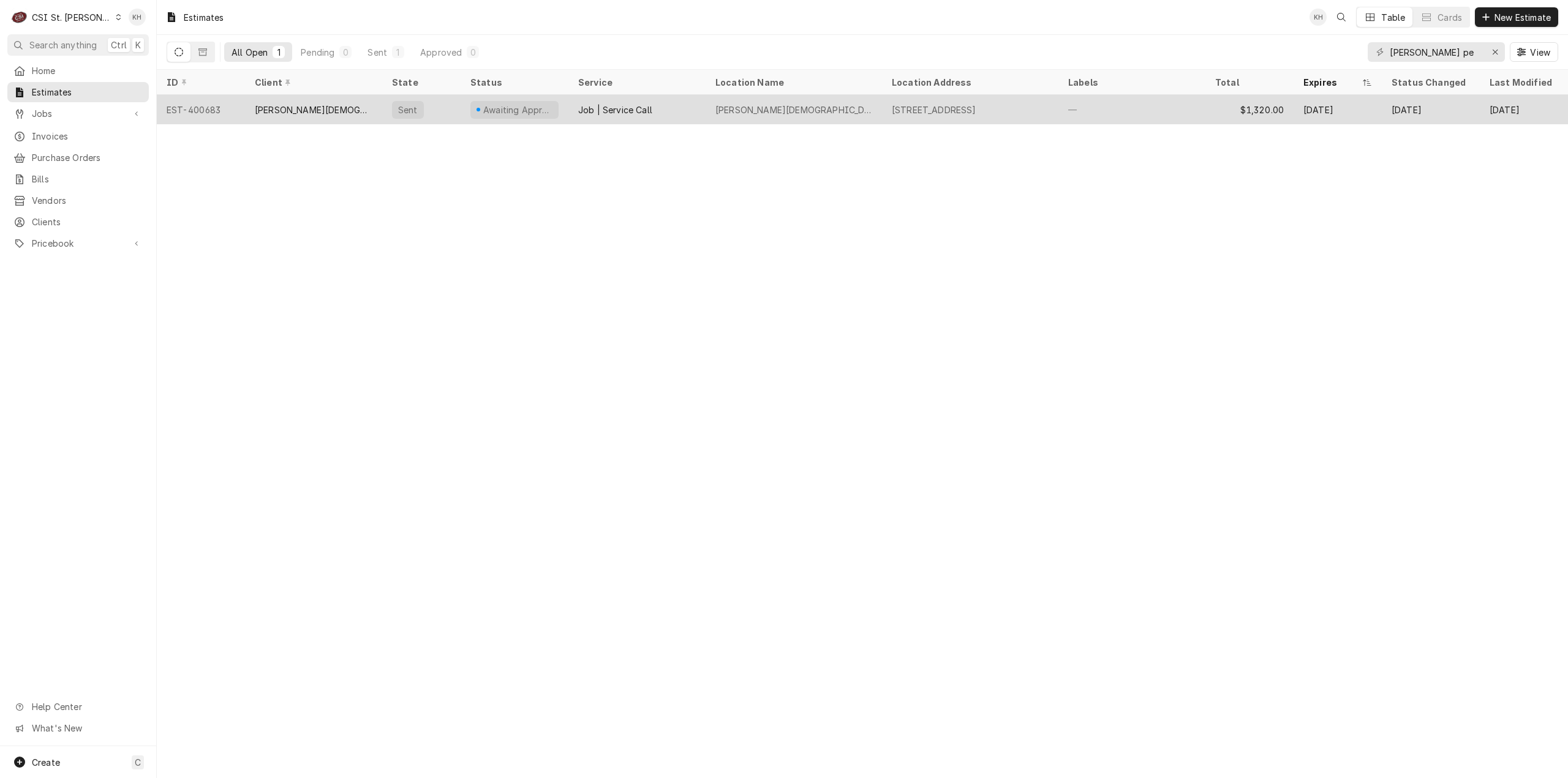
click at [371, 107] on div "[PERSON_NAME][DEMOGRAPHIC_DATA]" at bounding box center [314, 110] width 118 height 13
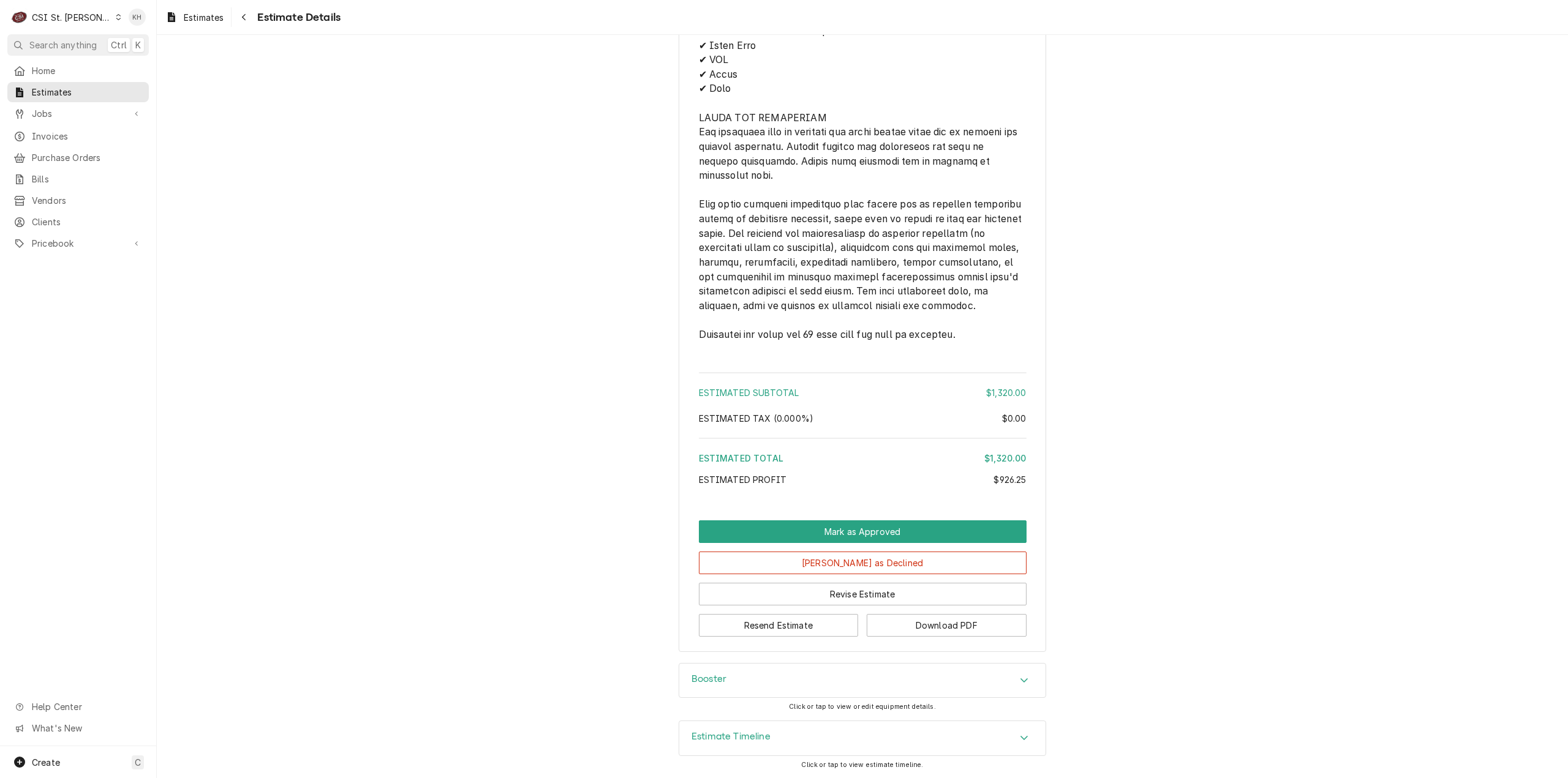
scroll to position [2493, 0]
click at [746, 684] on div "Booster" at bounding box center [862, 681] width 367 height 34
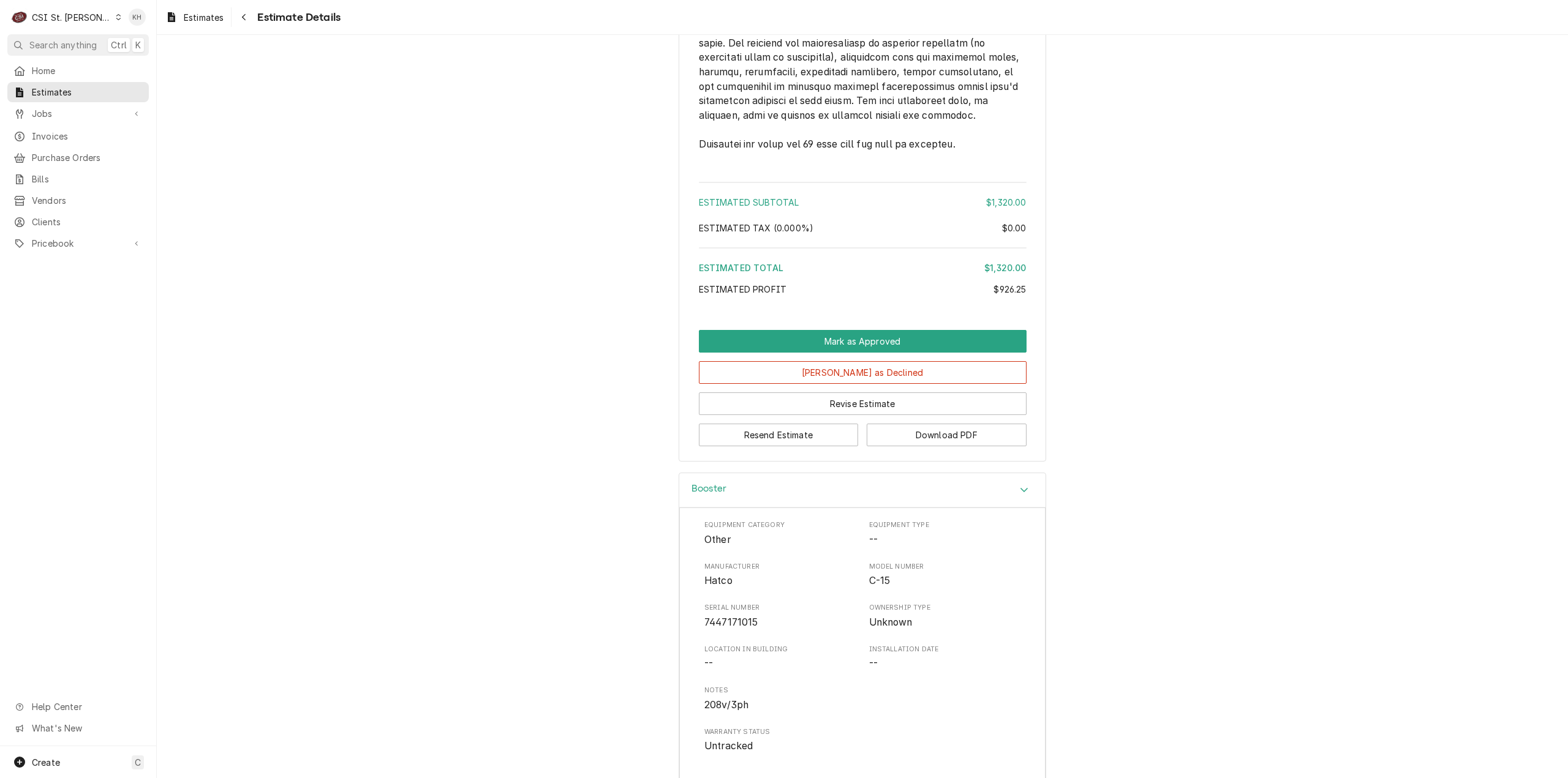
scroll to position [2796, 0]
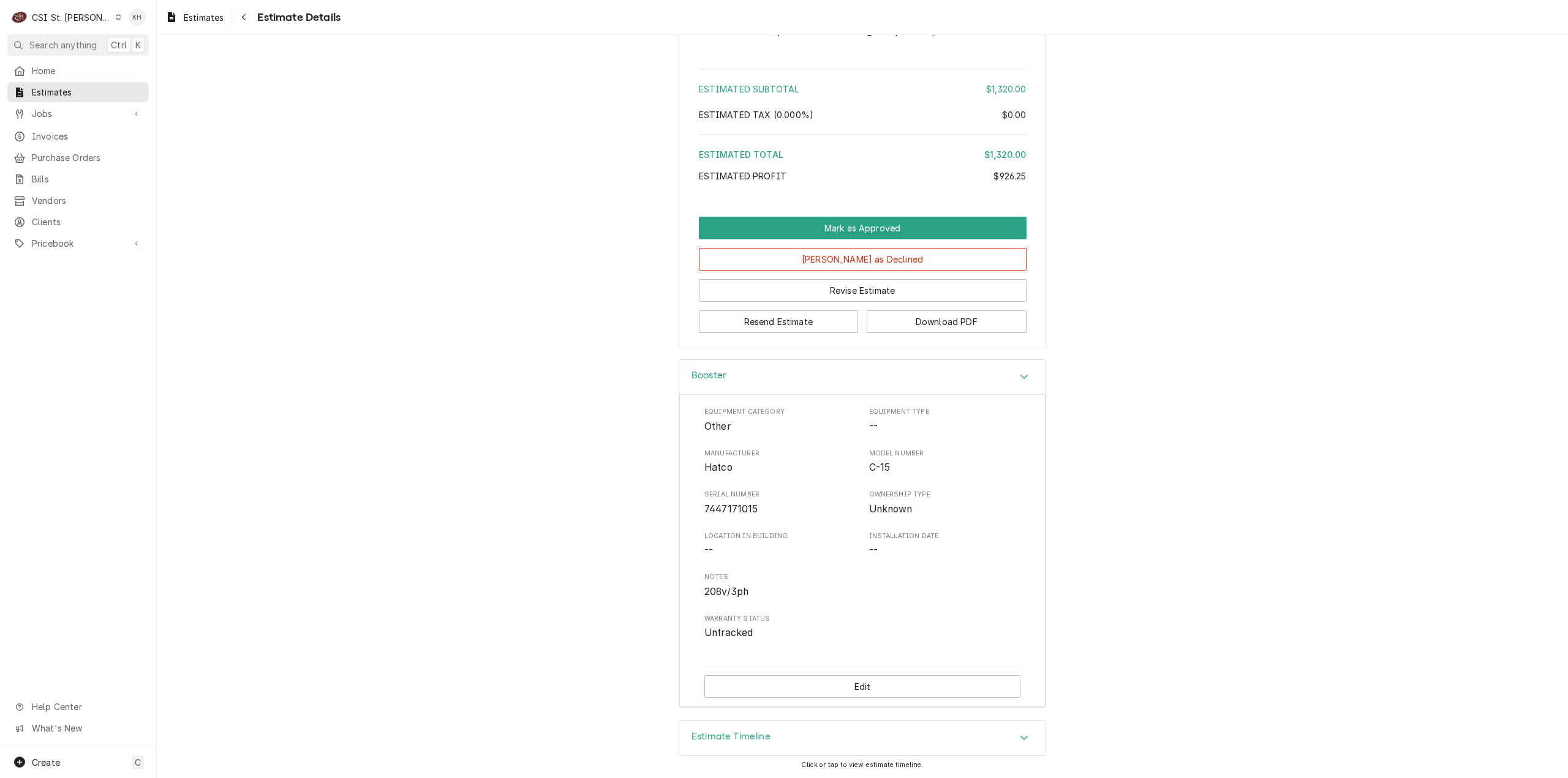
click at [748, 370] on div "Booster" at bounding box center [862, 378] width 367 height 35
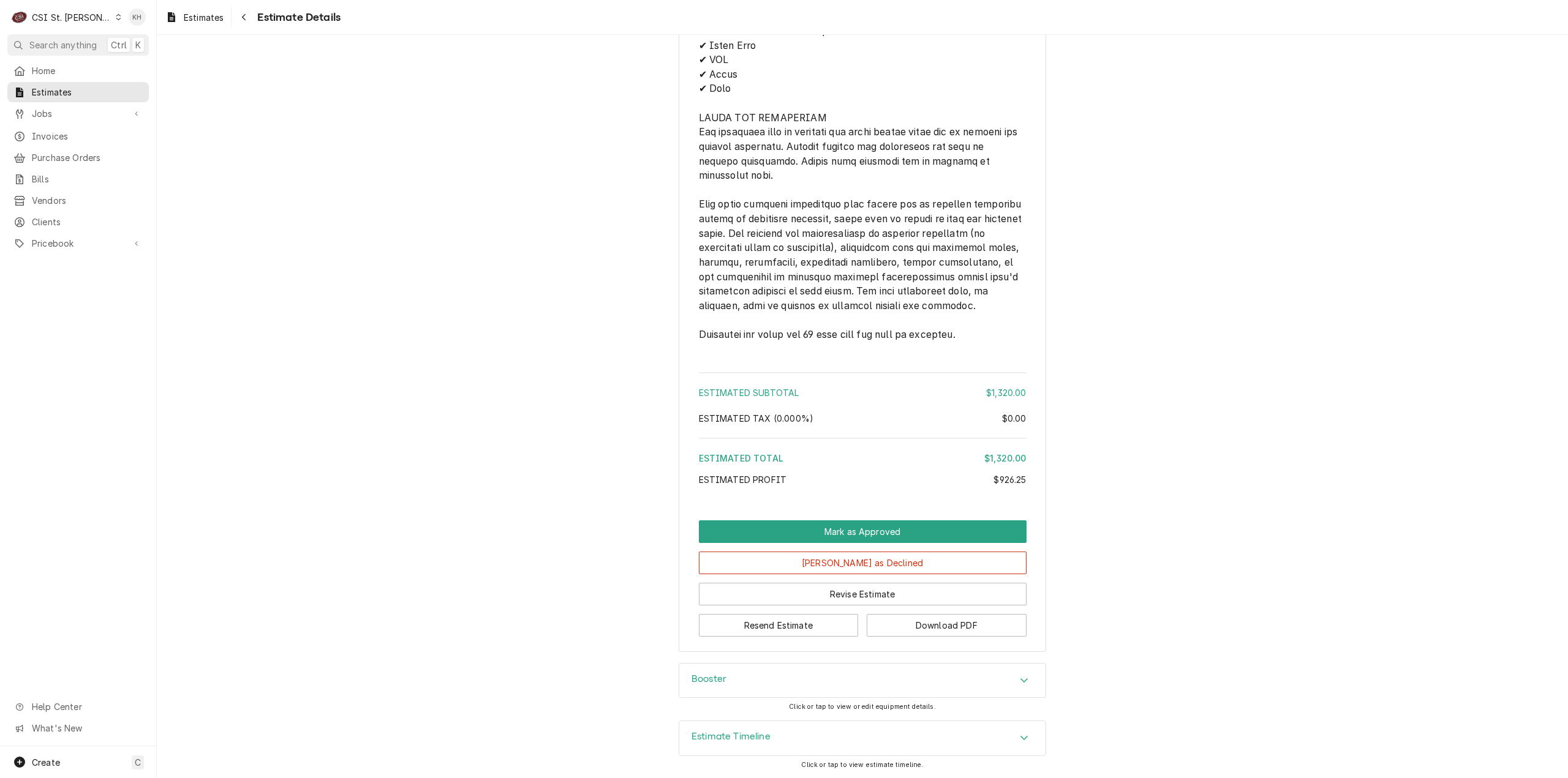
click at [803, 724] on div "Estimate Timeline" at bounding box center [862, 738] width 367 height 34
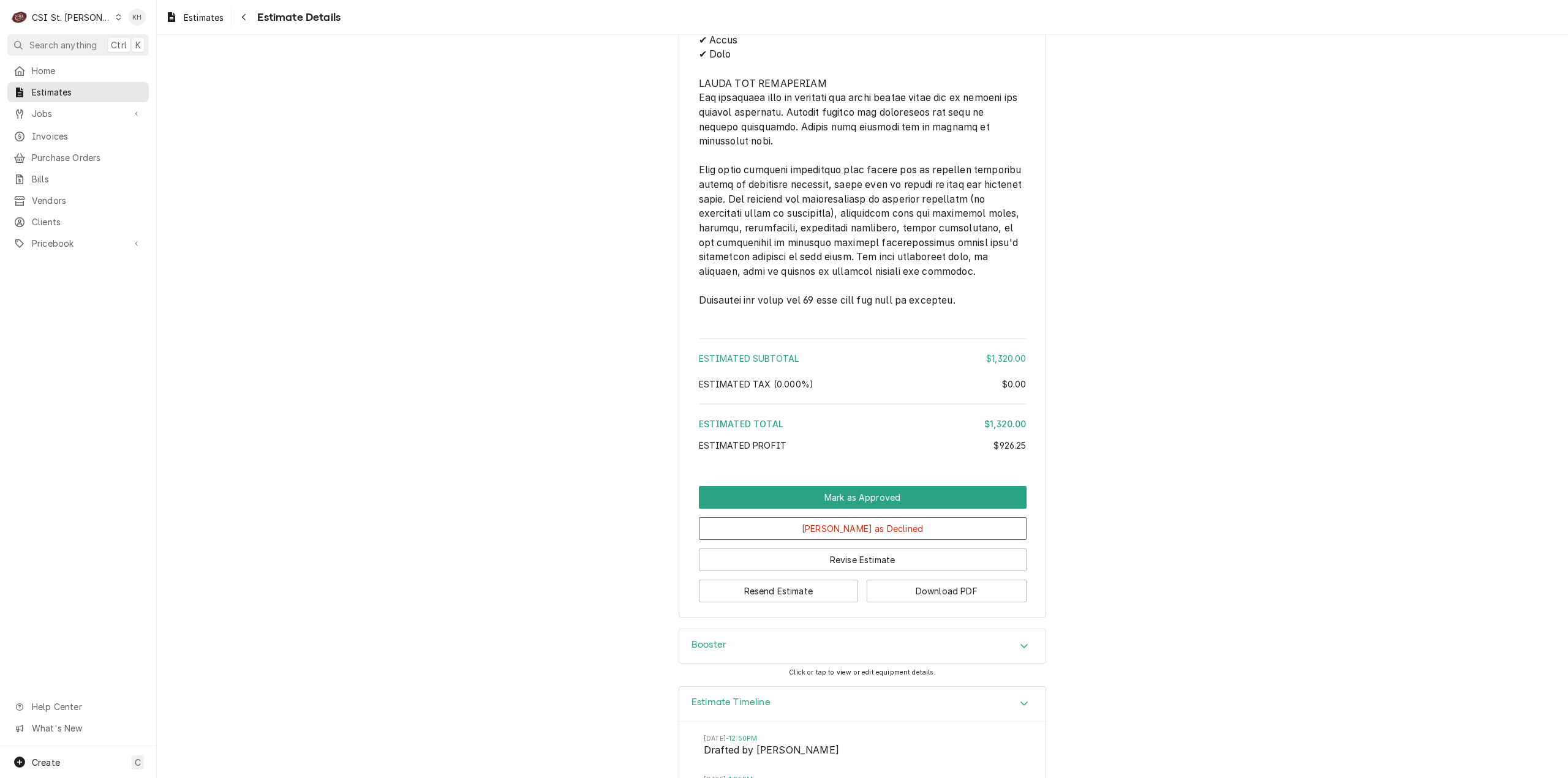
scroll to position [2675, 0]
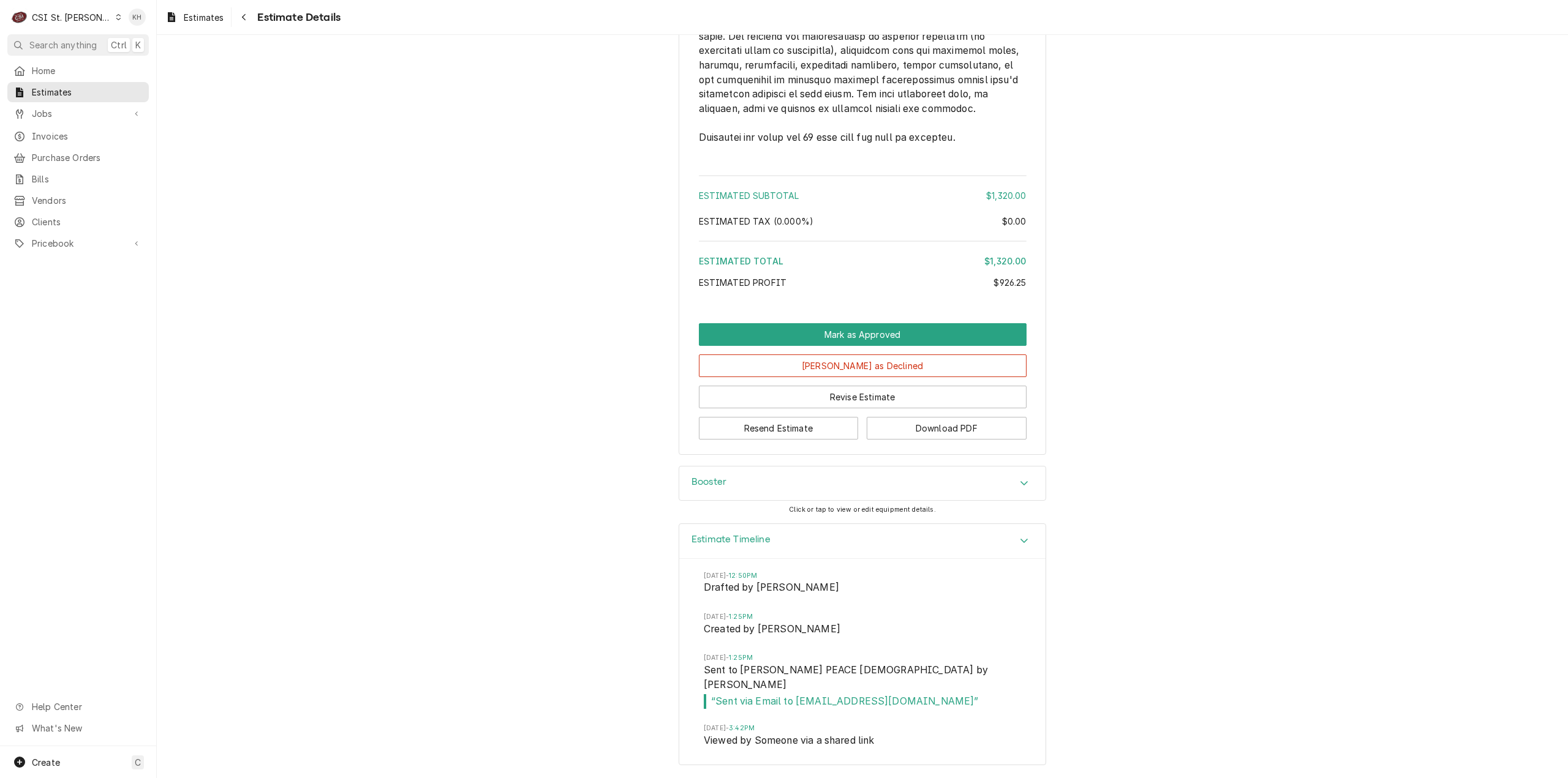
click at [733, 546] on h3 "Estimate Timeline" at bounding box center [731, 540] width 79 height 12
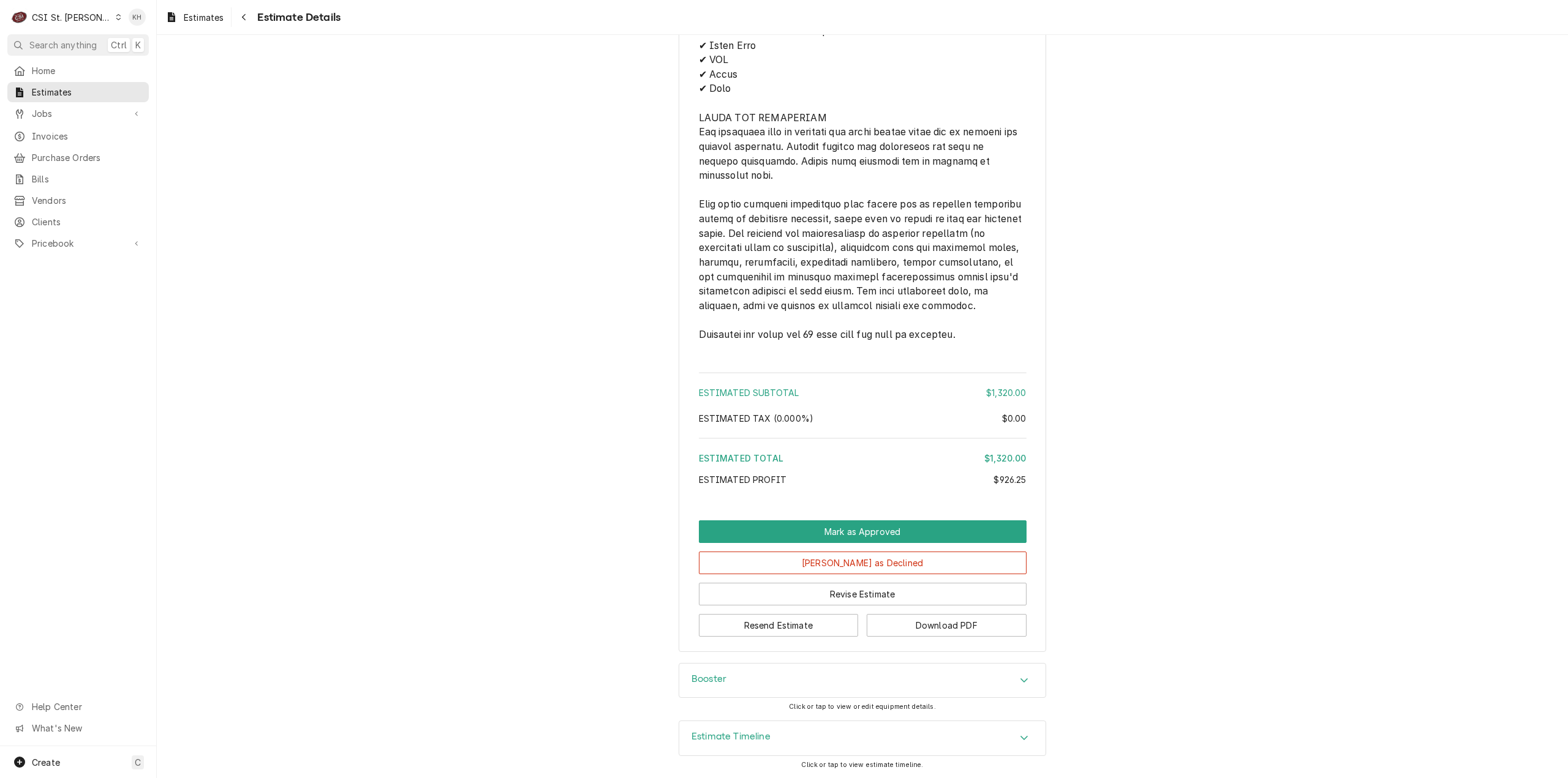
click at [769, 731] on div "Estimate Timeline" at bounding box center [862, 738] width 367 height 34
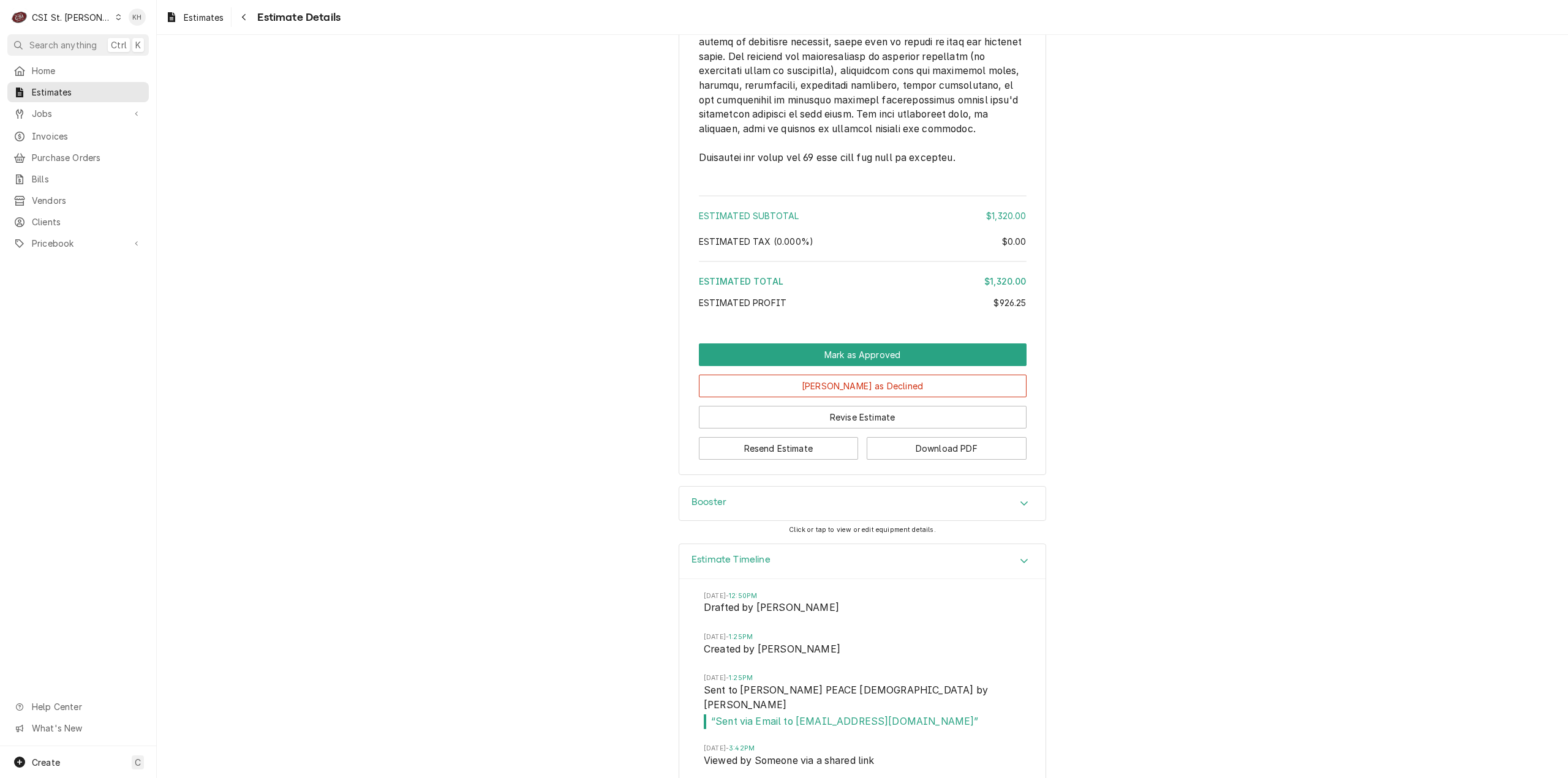
scroll to position [2675, 0]
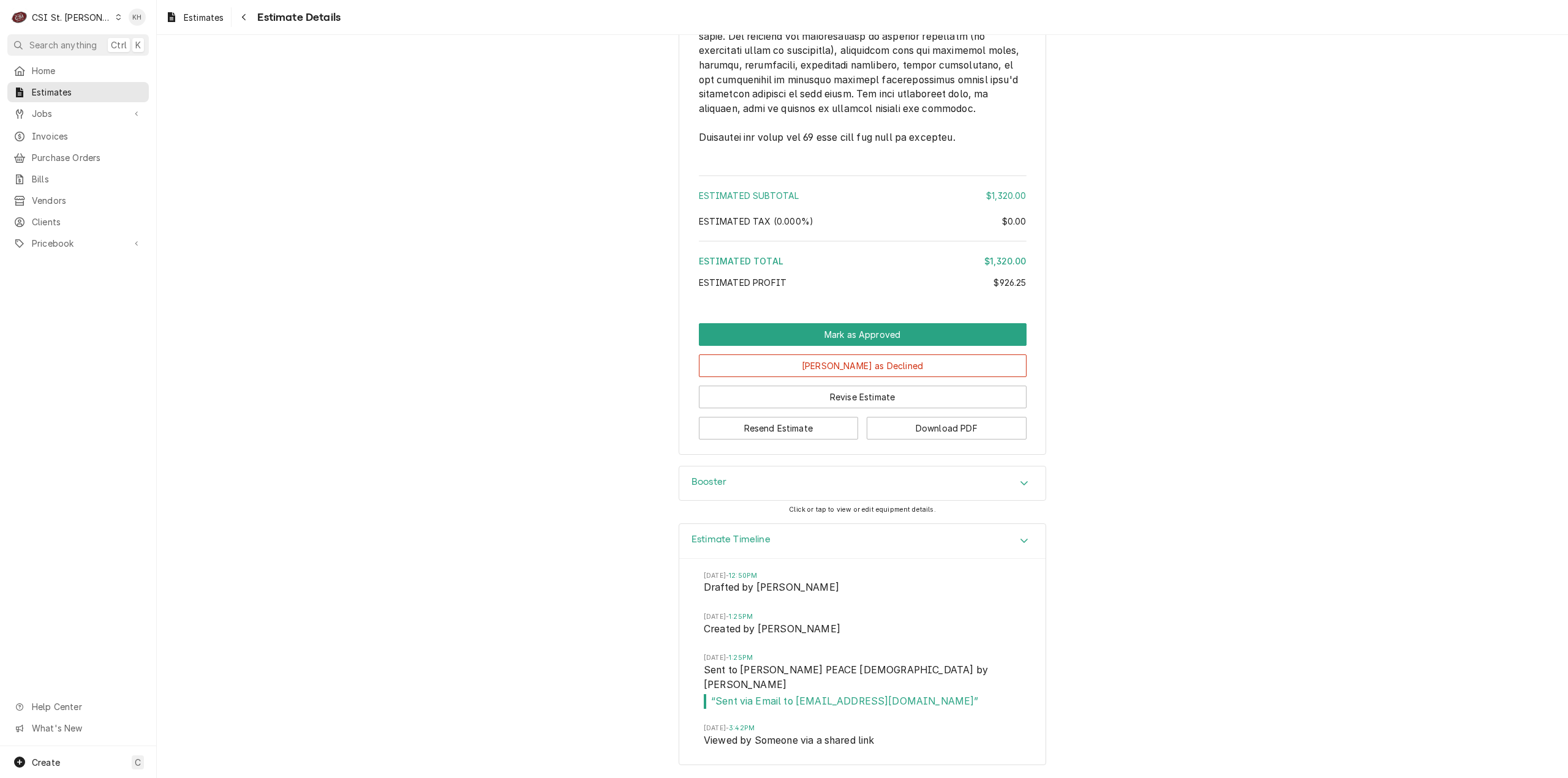
click at [86, 216] on span "Clients" at bounding box center [87, 221] width 111 height 13
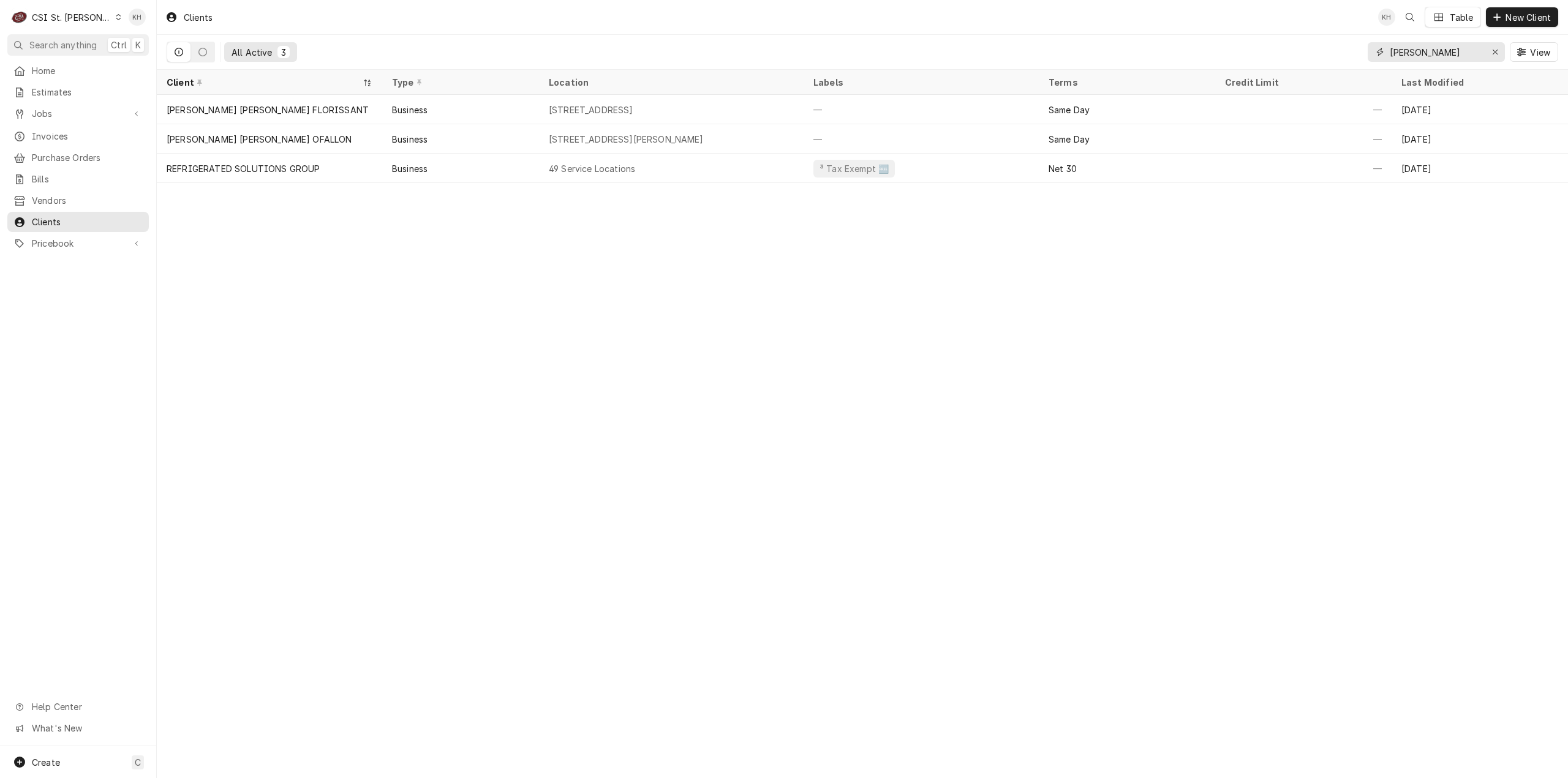
drag, startPoint x: 1454, startPoint y: 49, endPoint x: 1350, endPoint y: 42, distance: 104.2
click at [1350, 42] on div "All Active 3 [PERSON_NAME] View" at bounding box center [862, 52] width 1392 height 34
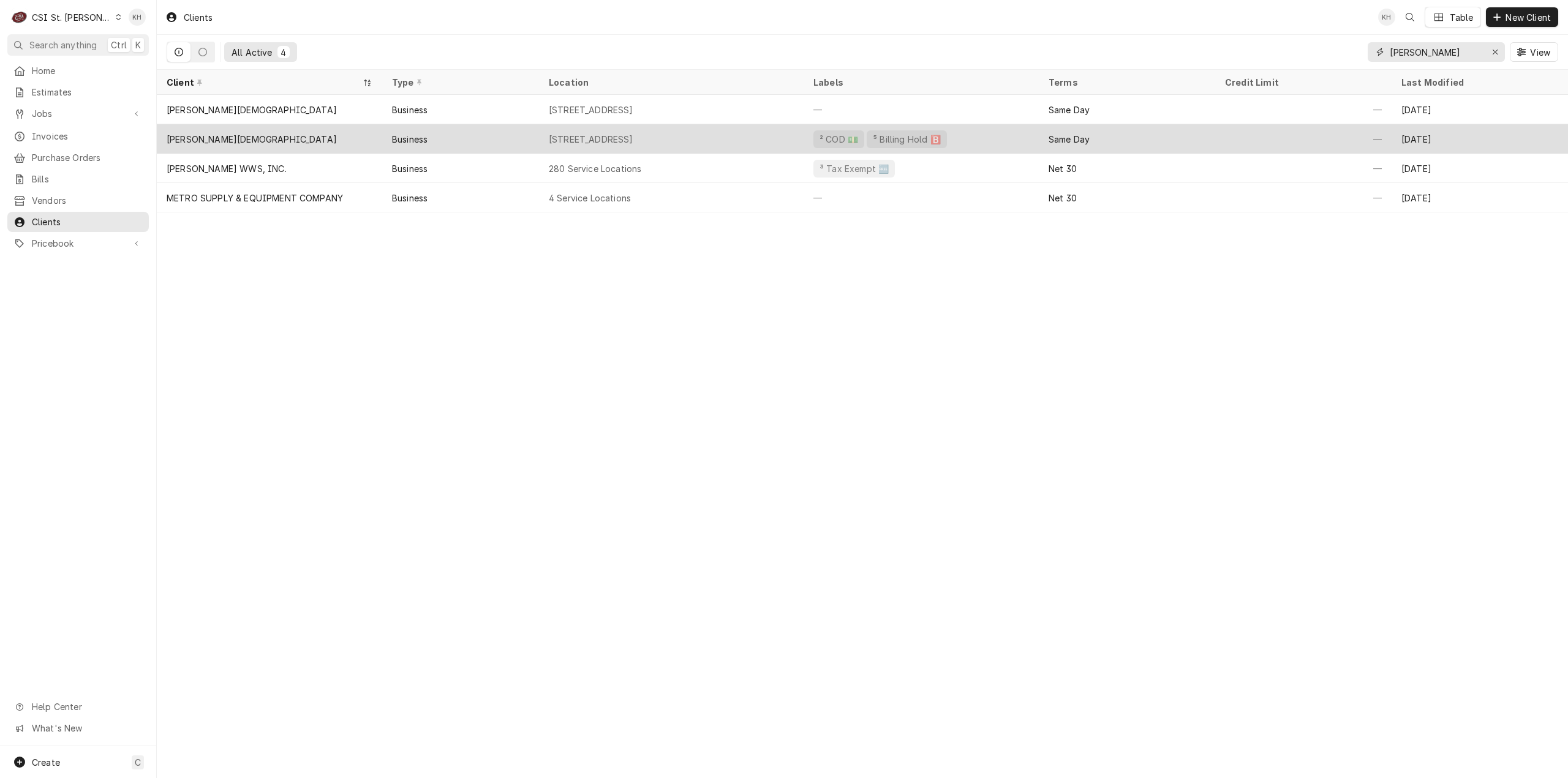
type input "[PERSON_NAME]"
click at [266, 133] on div "[PERSON_NAME][DEMOGRAPHIC_DATA]" at bounding box center [252, 139] width 171 height 13
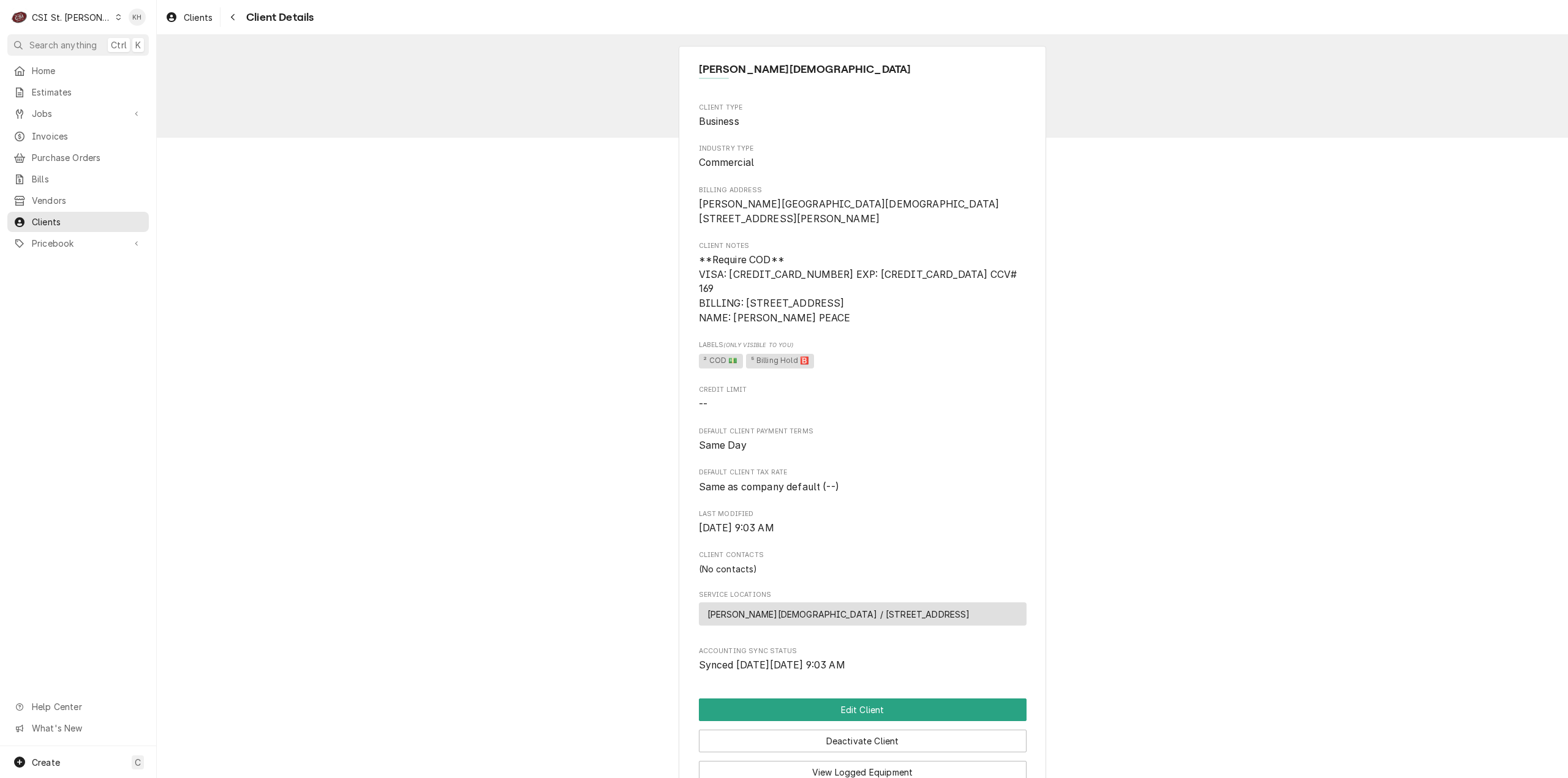
scroll to position [166, 0]
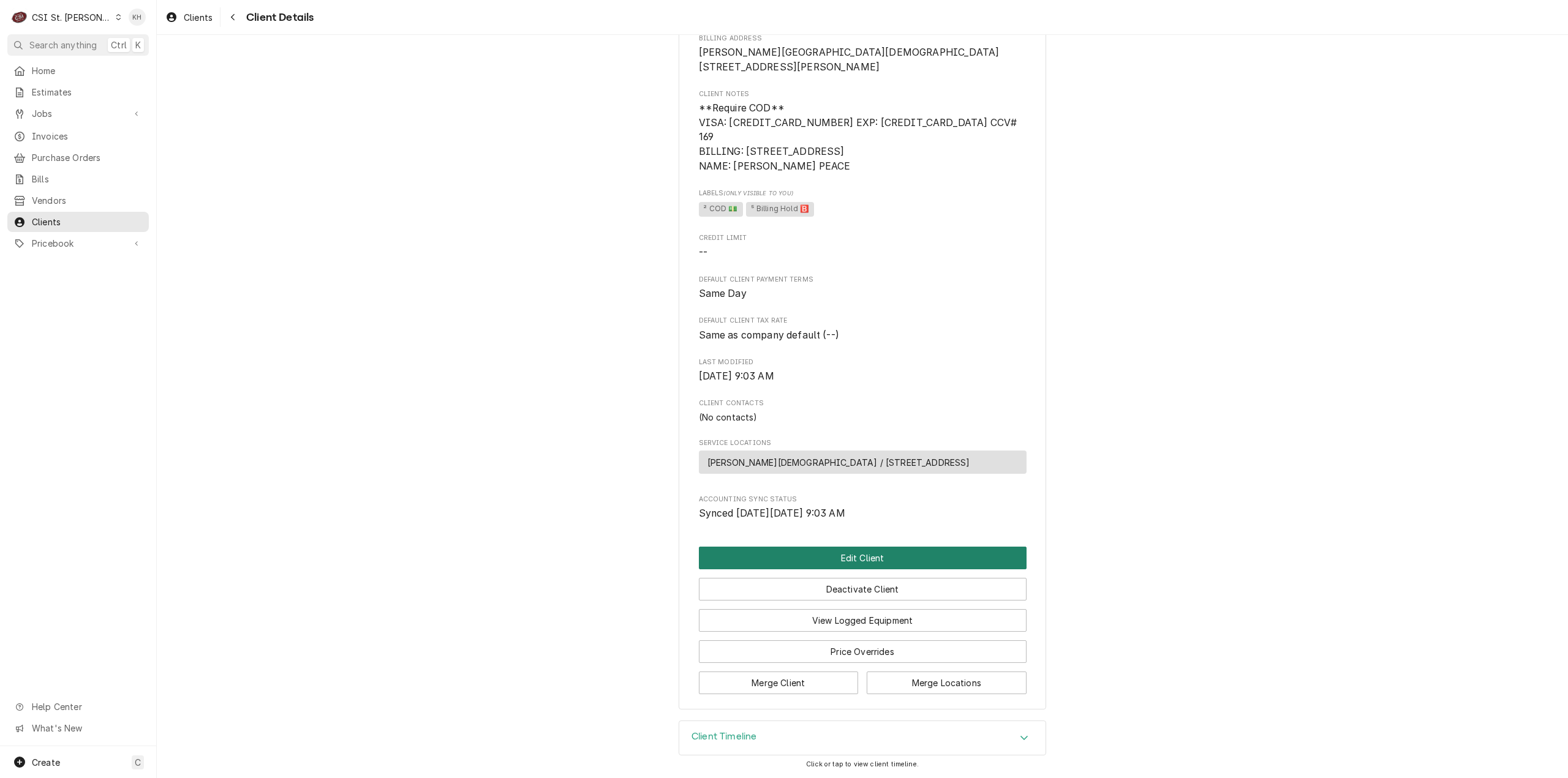
click at [906, 559] on button "Edit Client" at bounding box center [862, 558] width 327 height 23
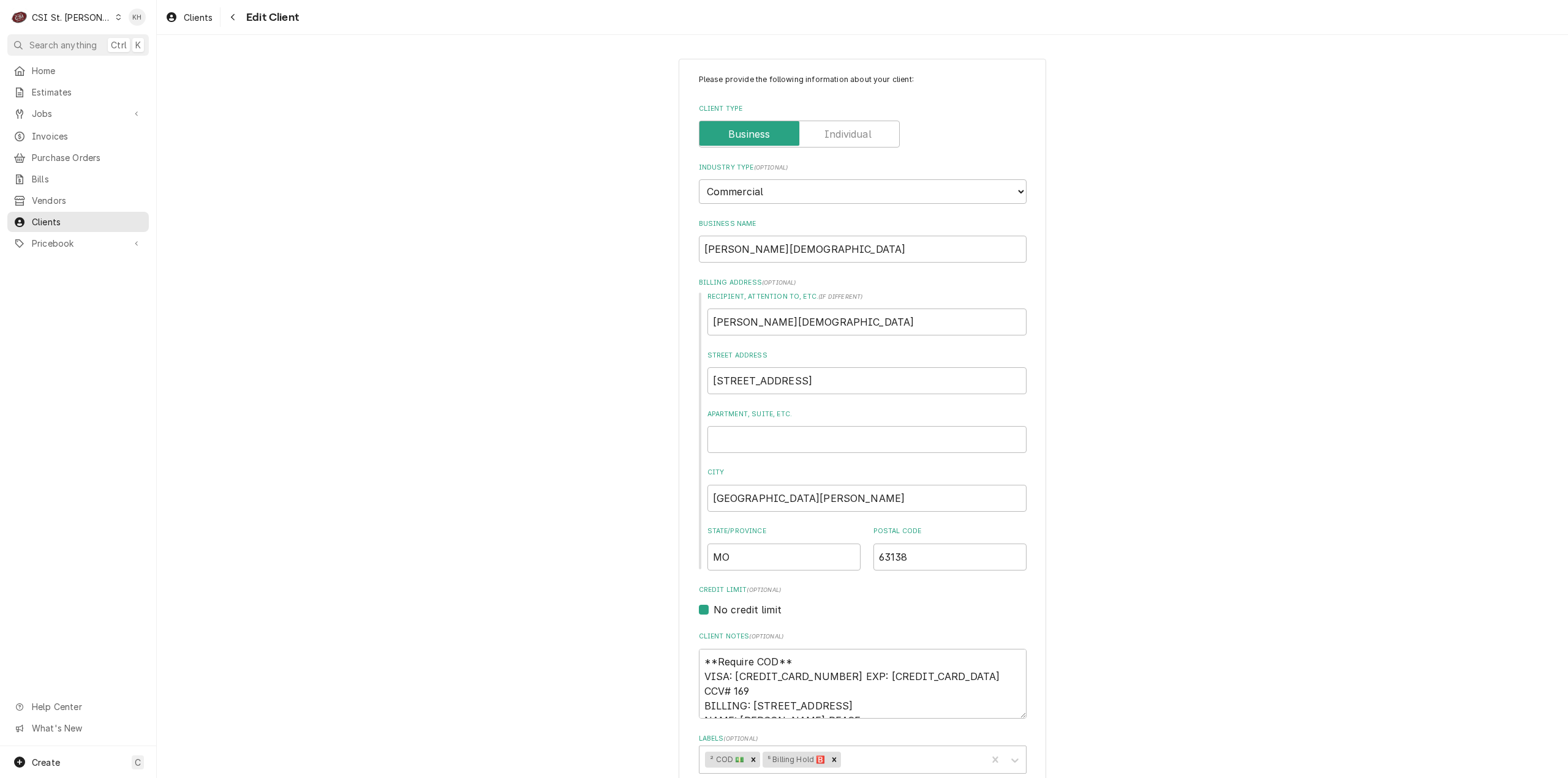
scroll to position [389, 0]
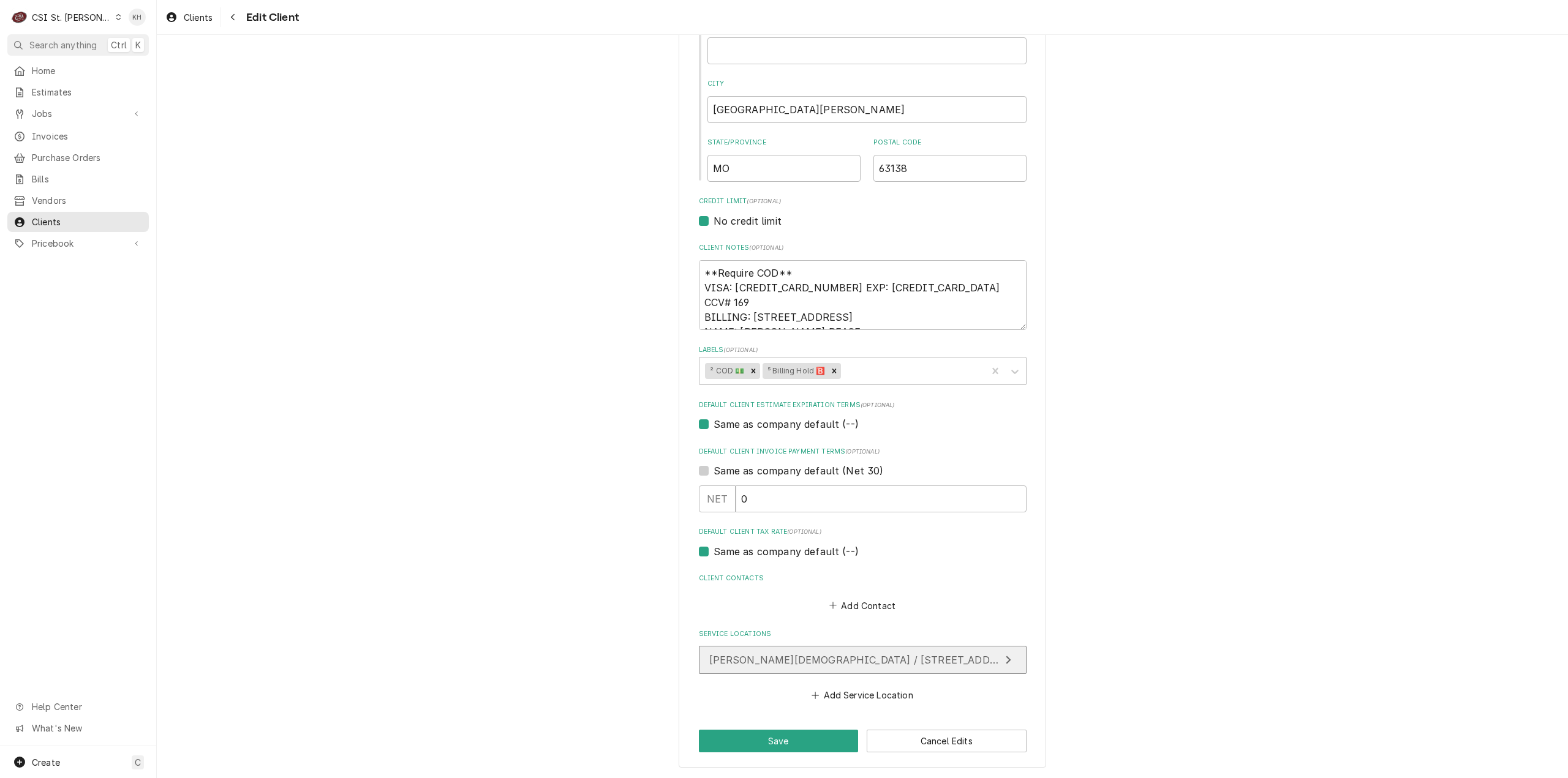
click at [866, 659] on span "[PERSON_NAME][DEMOGRAPHIC_DATA] / [STREET_ADDRESS]" at bounding box center [865, 660] width 312 height 13
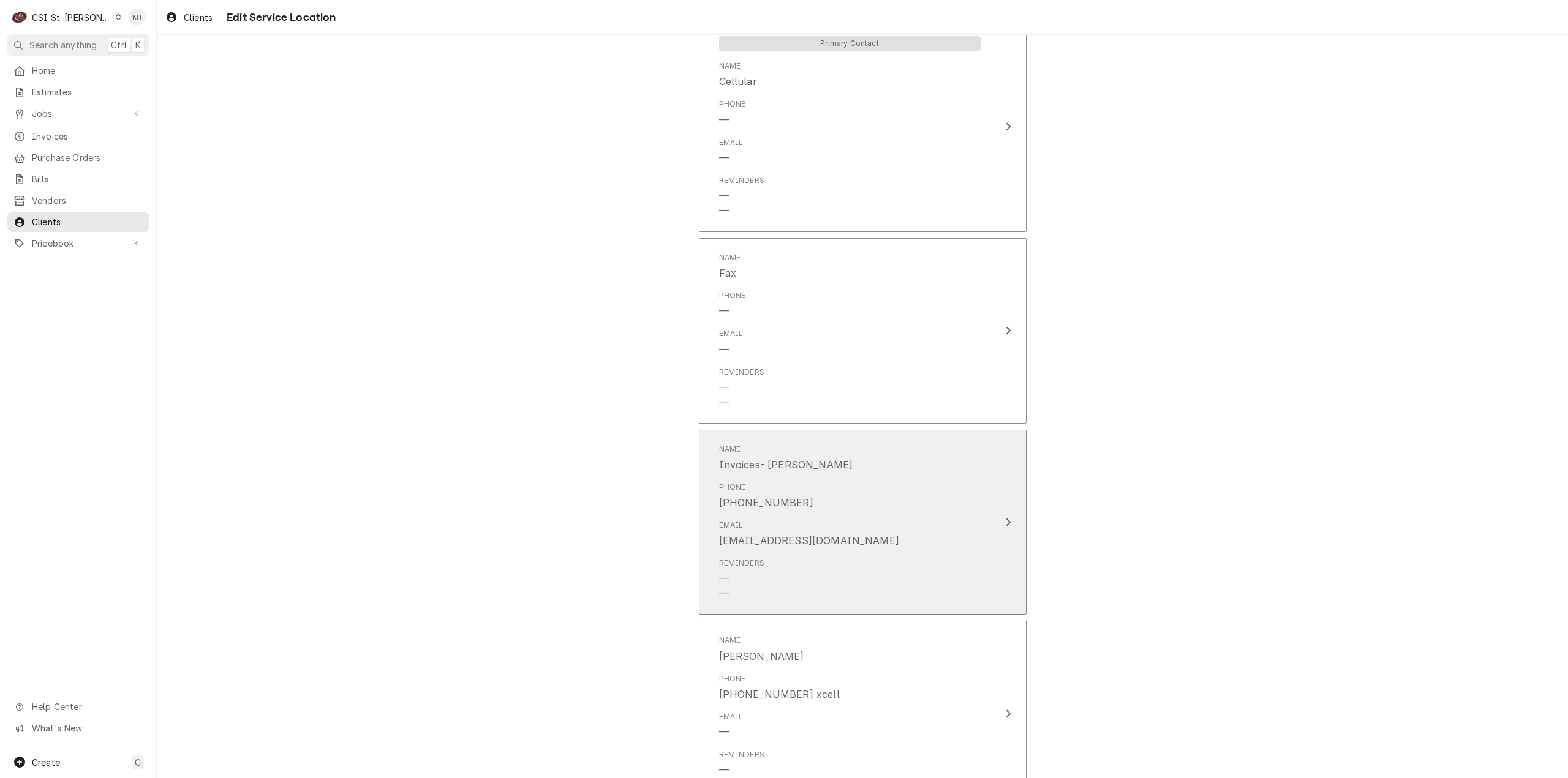
scroll to position [814, 0]
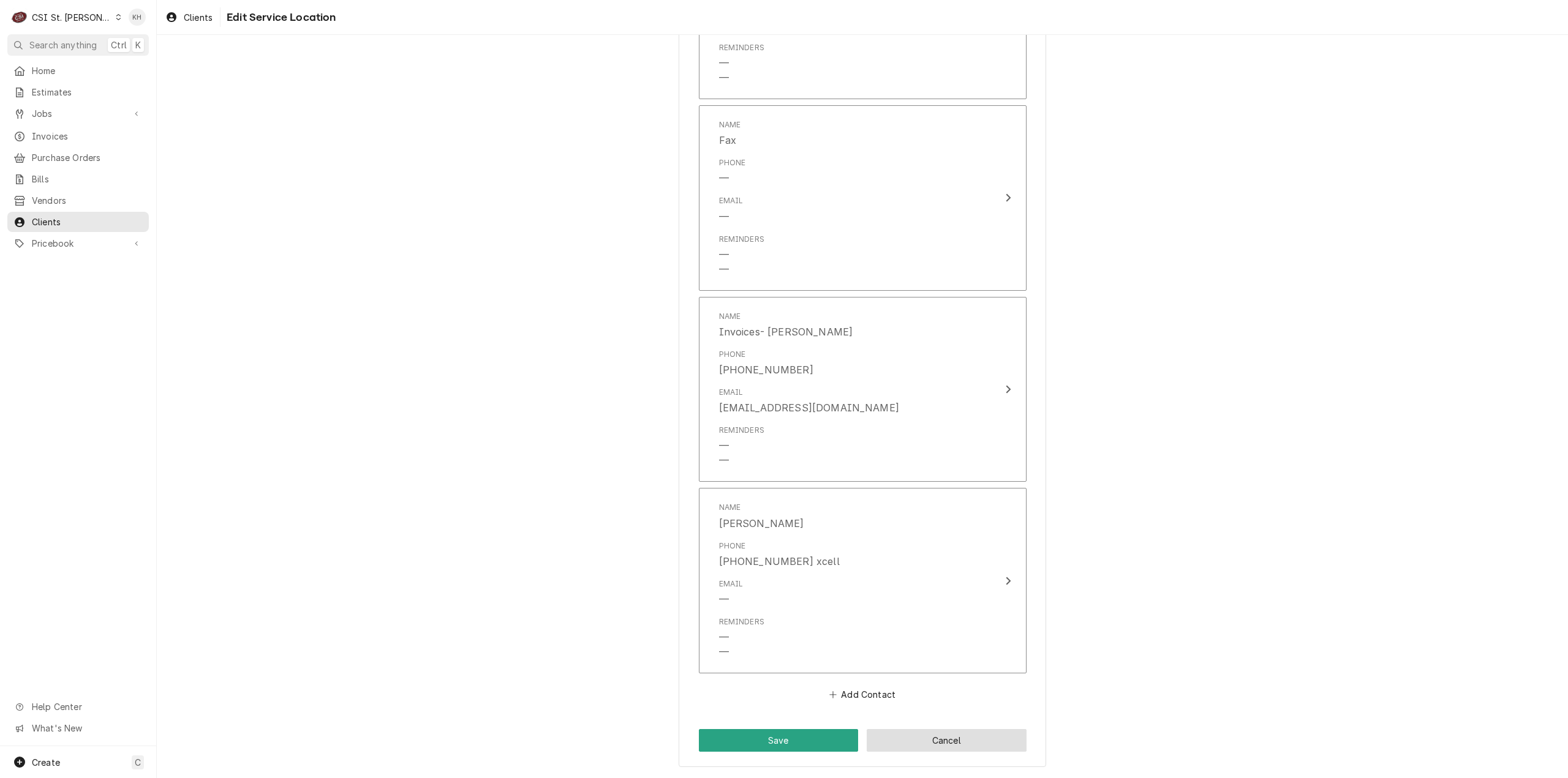
click at [968, 736] on button "Cancel" at bounding box center [946, 740] width 160 height 23
type textarea "x"
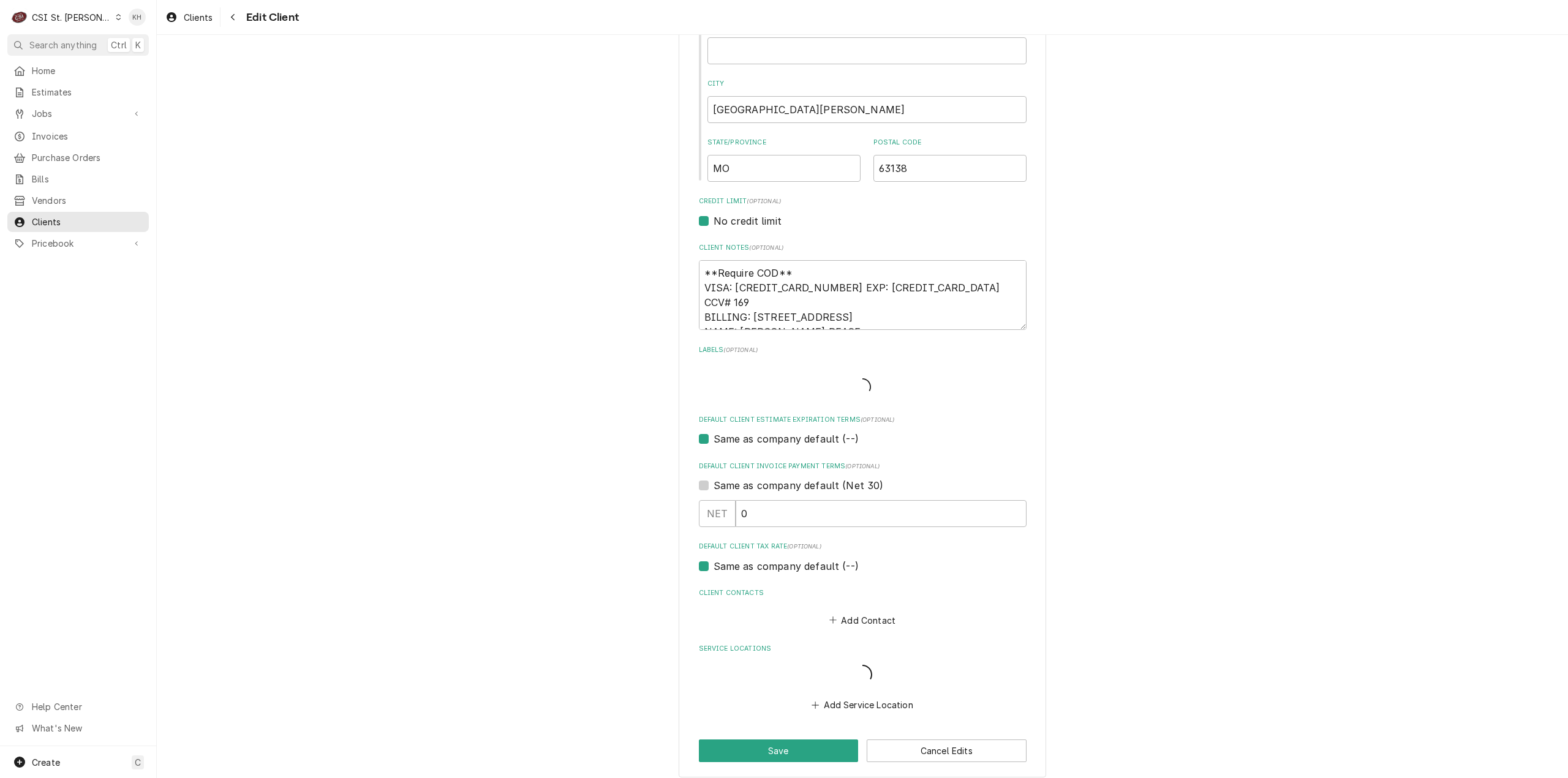
scroll to position [389, 0]
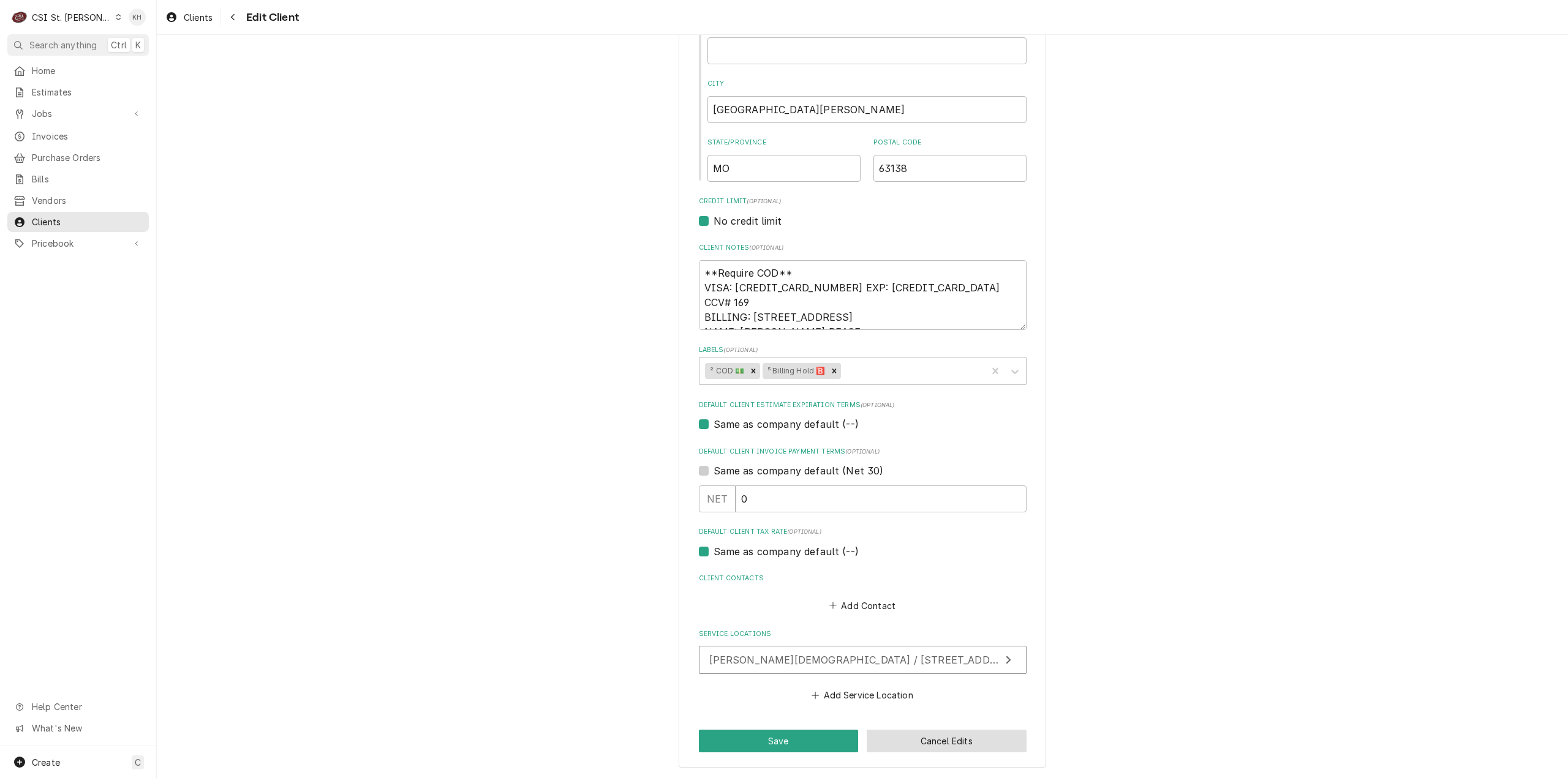
drag, startPoint x: 974, startPoint y: 746, endPoint x: 704, endPoint y: 442, distance: 406.6
click at [974, 746] on button "Cancel Edits" at bounding box center [946, 741] width 160 height 23
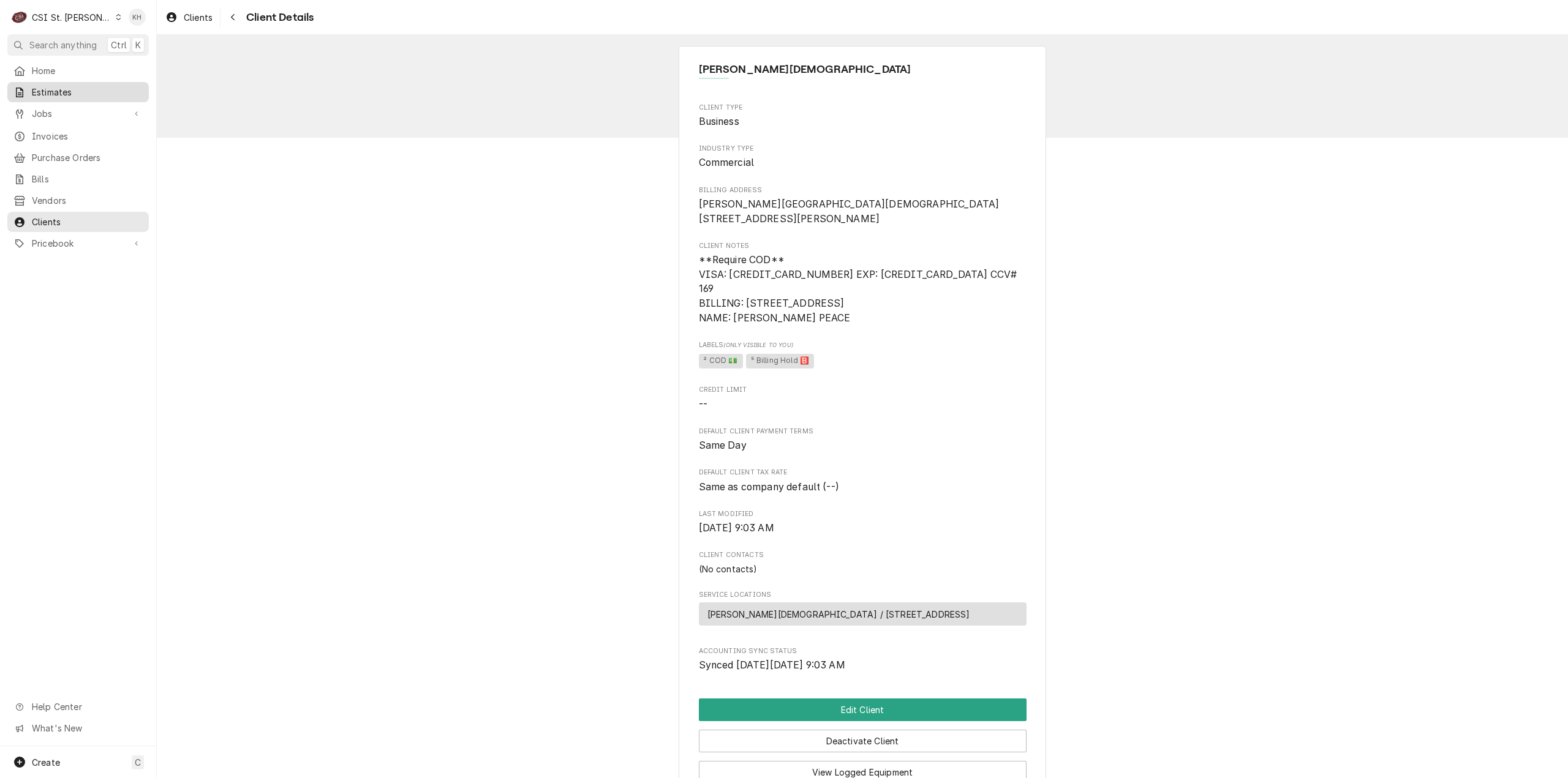
click at [70, 93] on span "Estimates" at bounding box center [87, 92] width 111 height 13
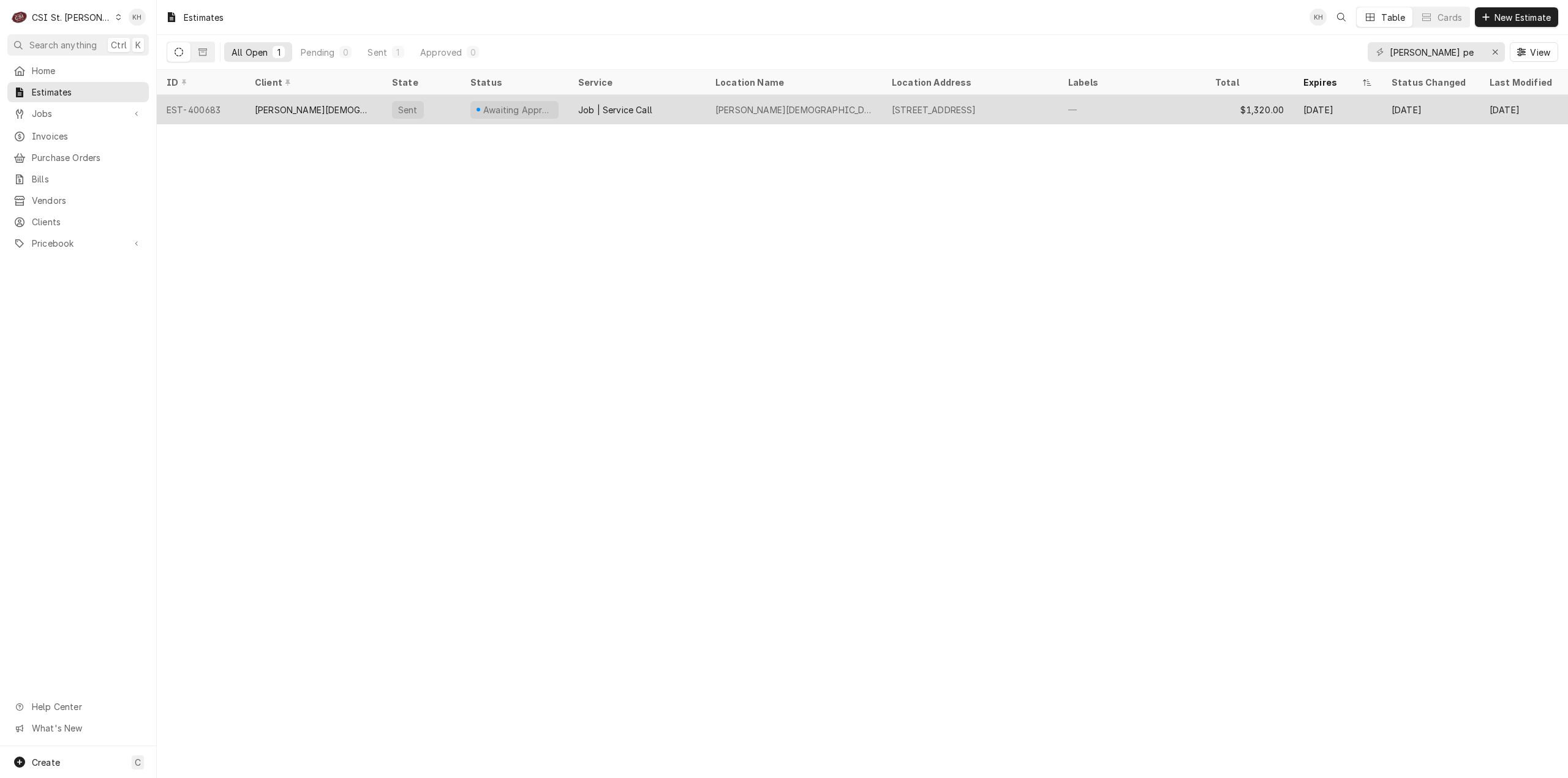
click at [254, 108] on div "[PERSON_NAME][DEMOGRAPHIC_DATA]" at bounding box center [314, 110] width 137 height 29
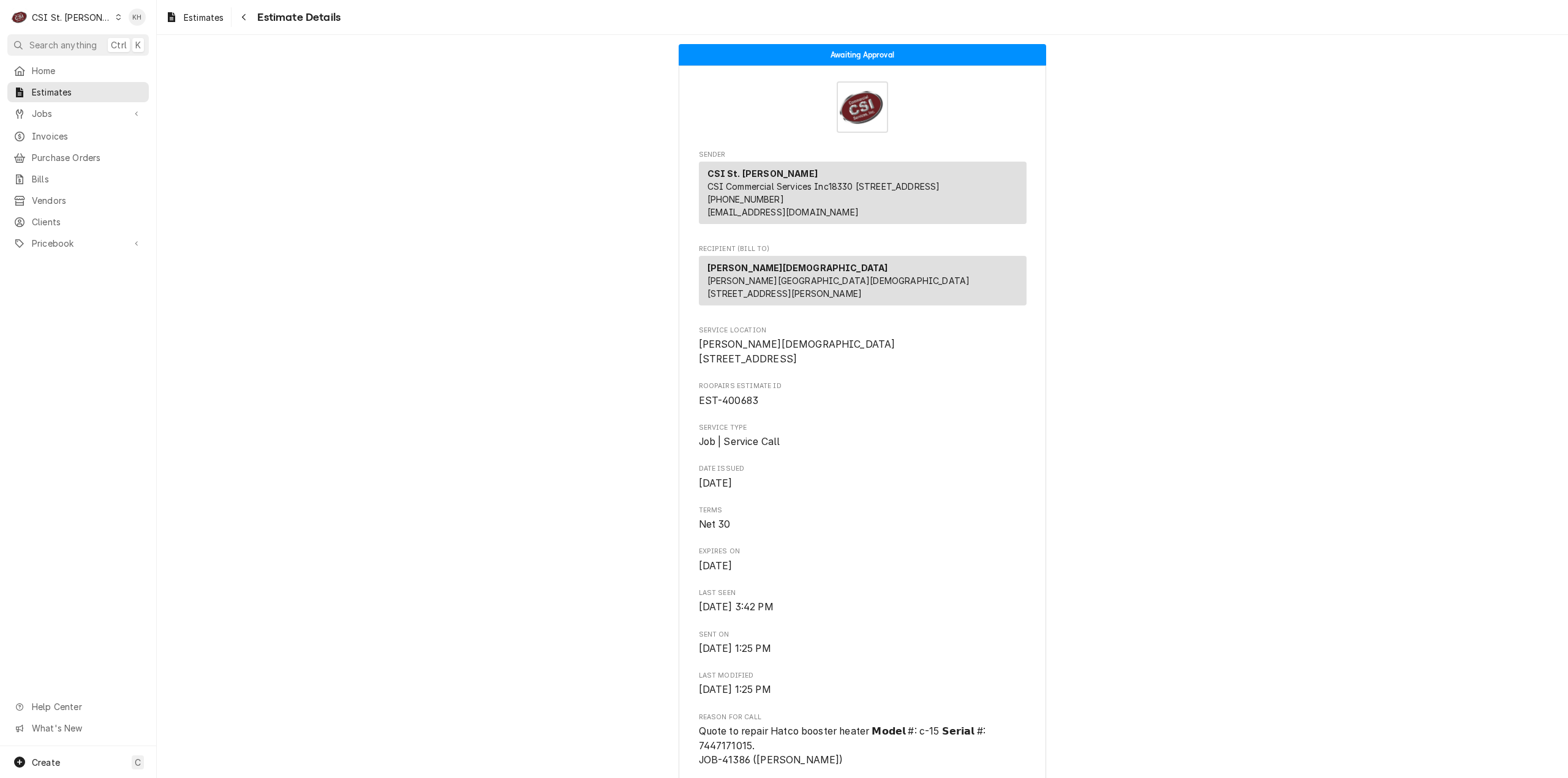
scroll to position [62, 0]
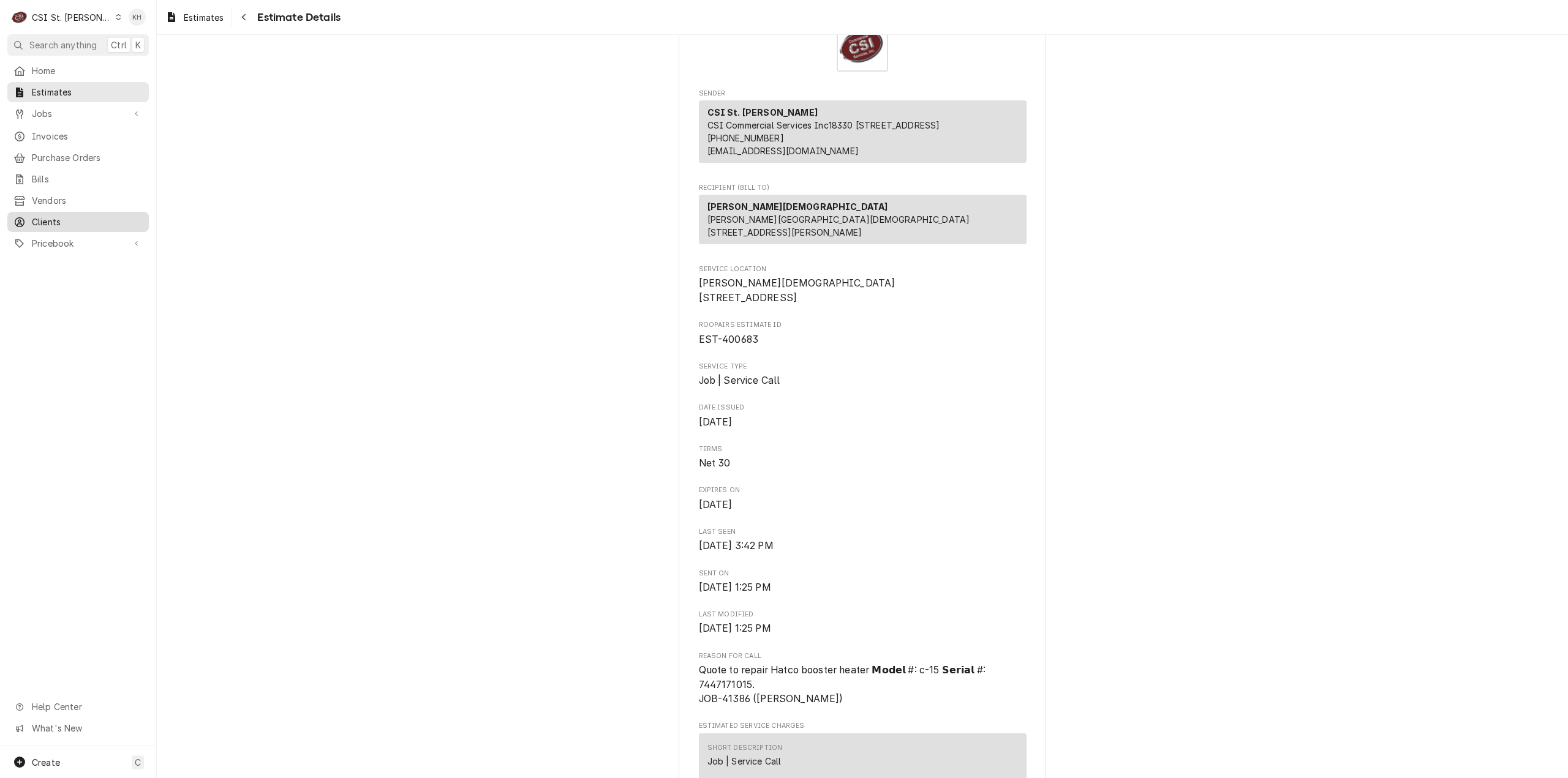
click at [64, 219] on span "Clients" at bounding box center [87, 221] width 111 height 13
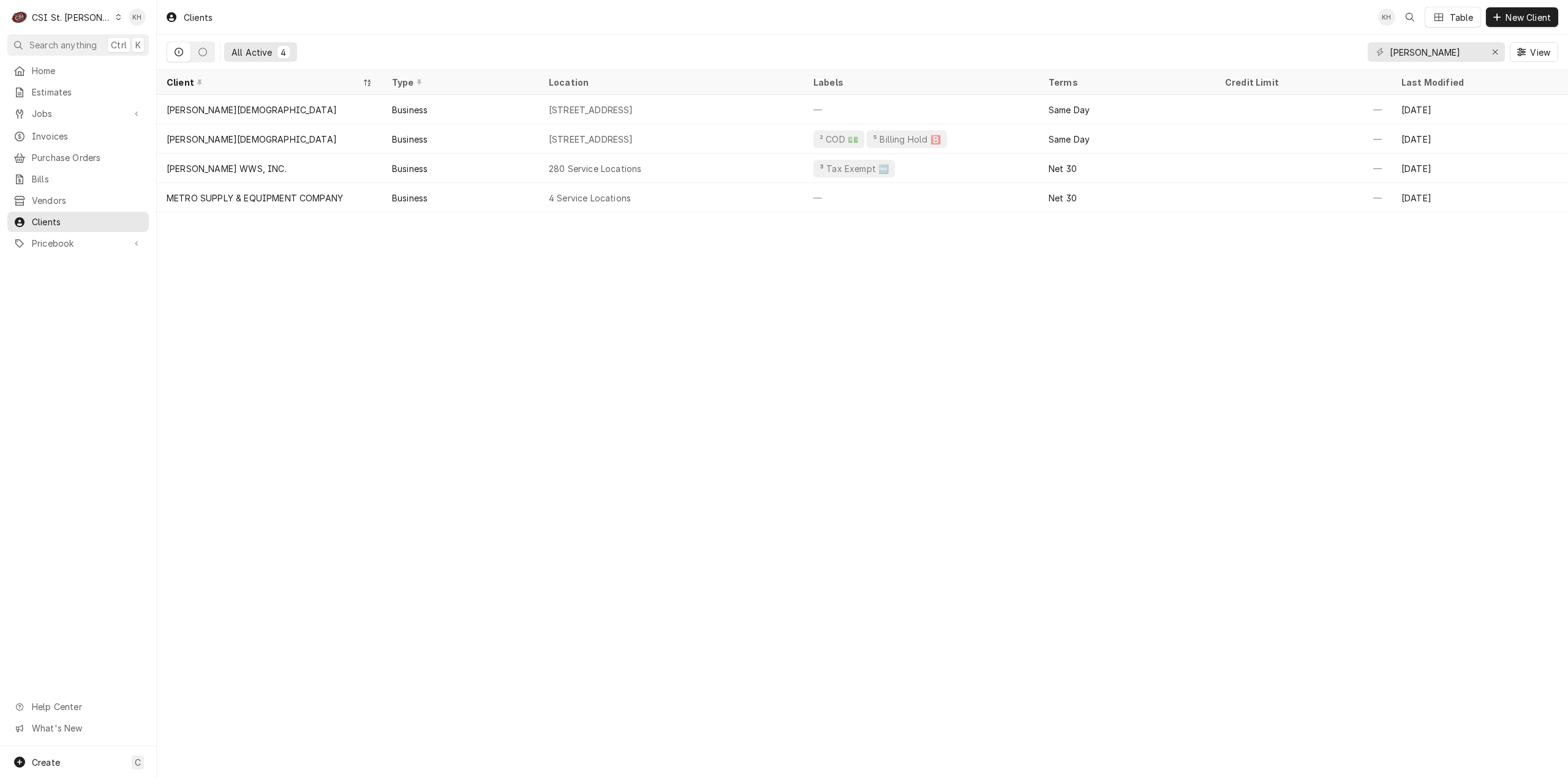
click at [50, 15] on div "CSI St. [PERSON_NAME]" at bounding box center [72, 17] width 79 height 13
click at [125, 22] on div "CSI [US_STATE][GEOGRAPHIC_DATA]" at bounding box center [187, 24] width 162 height 13
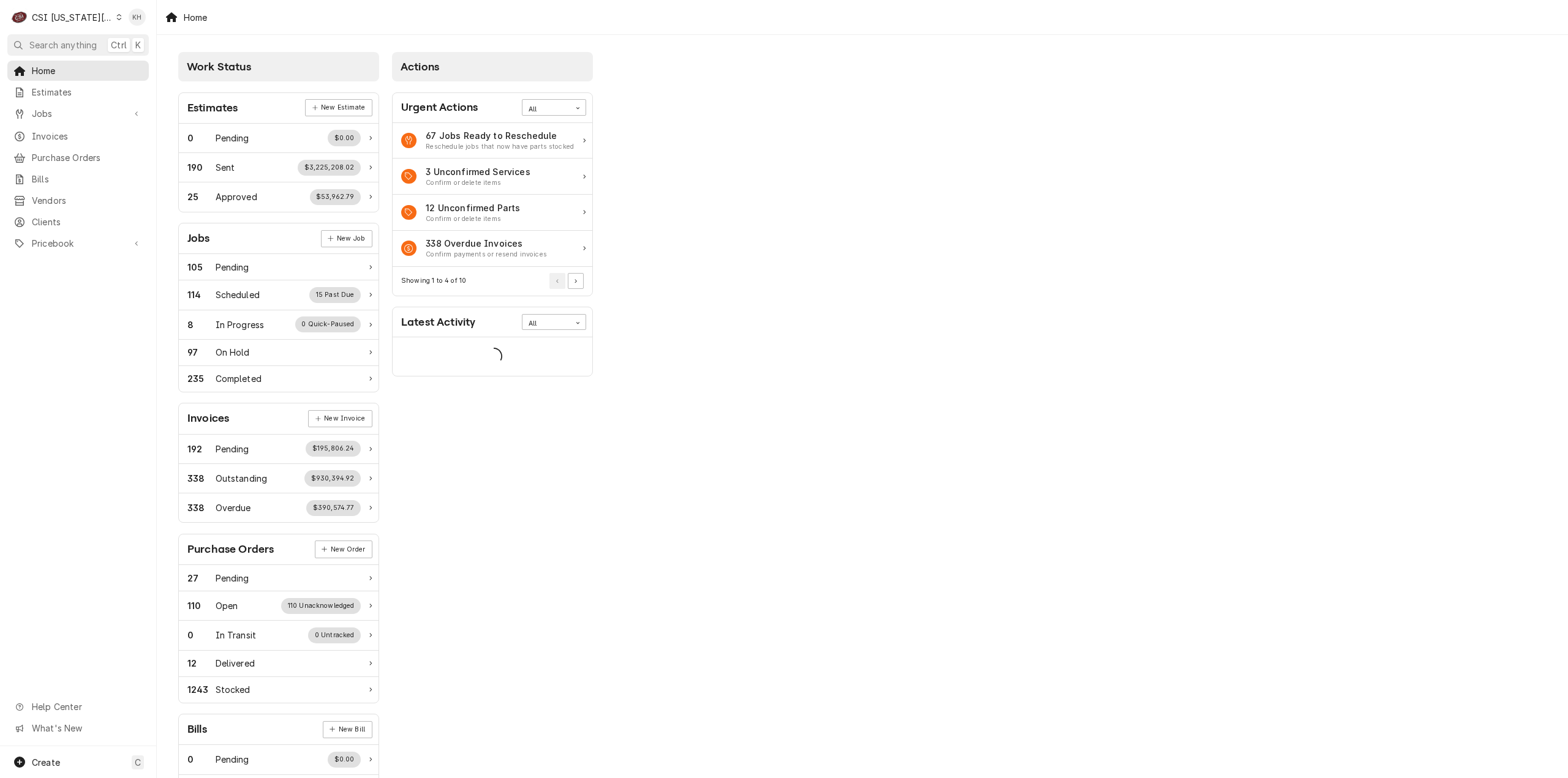
click at [79, 42] on span "Search anything" at bounding box center [63, 44] width 68 height 13
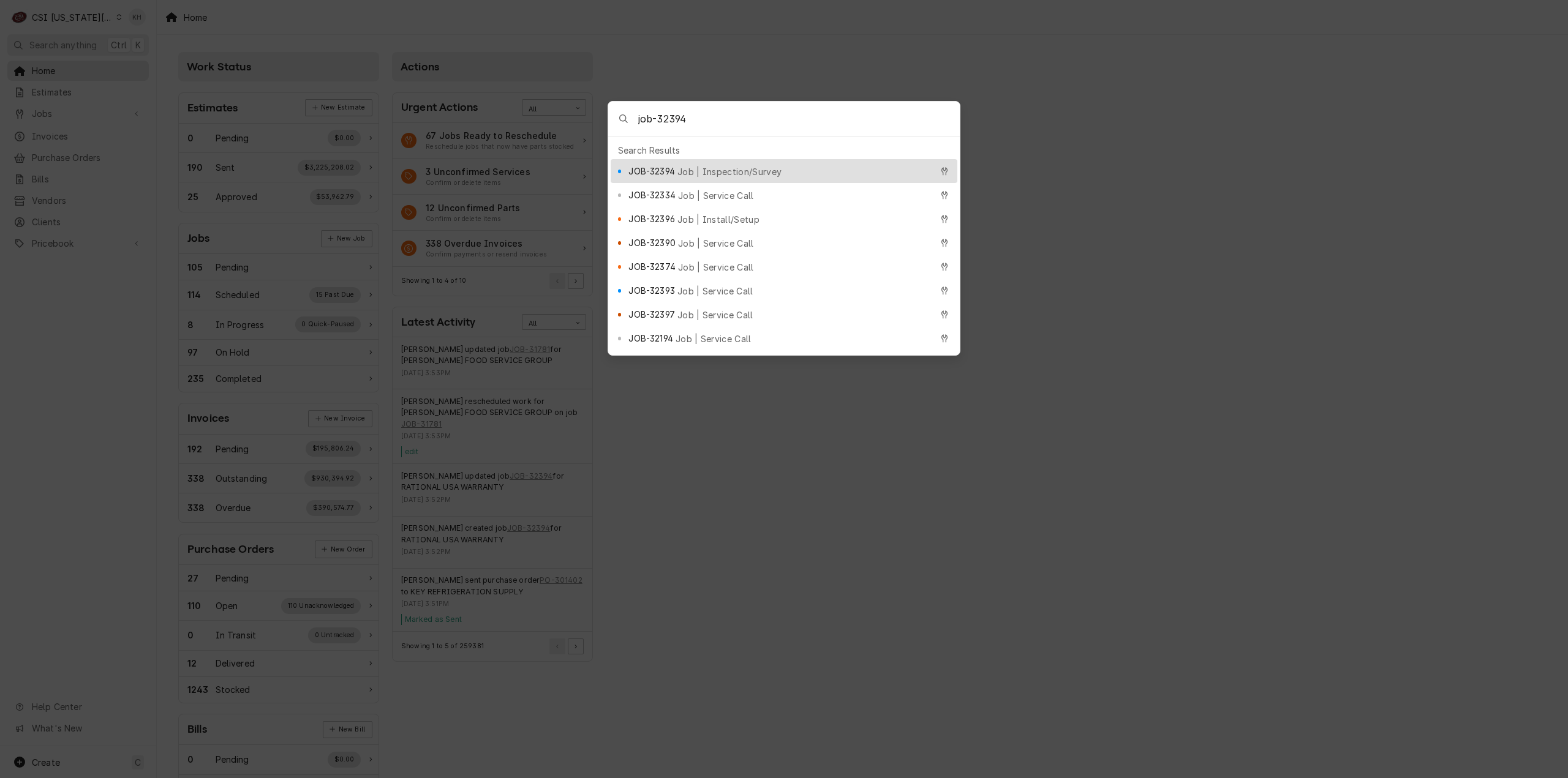
type input "job-32394"
click at [689, 160] on div "JOB-32394 Job | Inspection/Survey" at bounding box center [784, 171] width 347 height 24
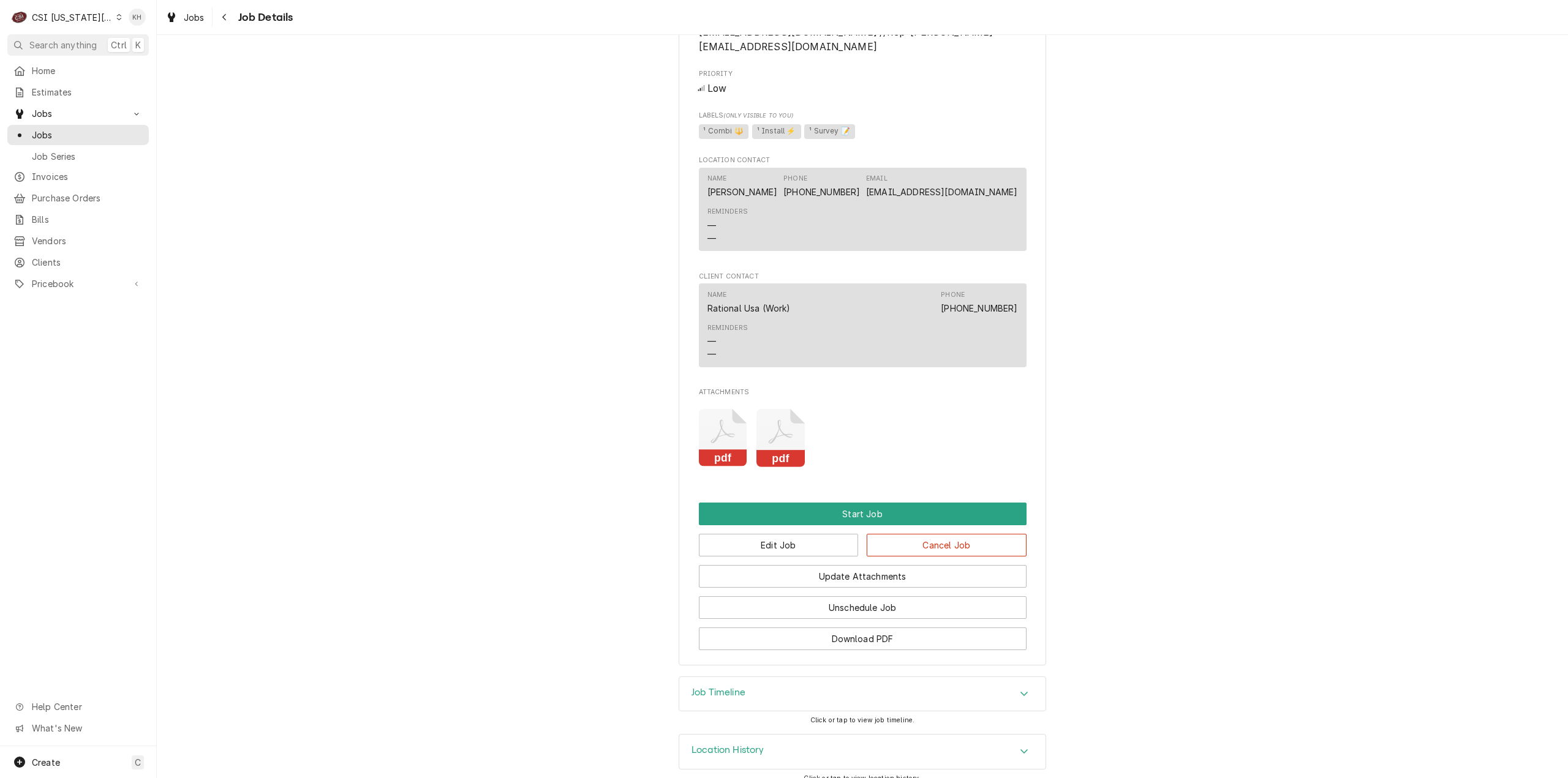
click at [741, 687] on h3 "Job Timeline" at bounding box center [718, 693] width 54 height 12
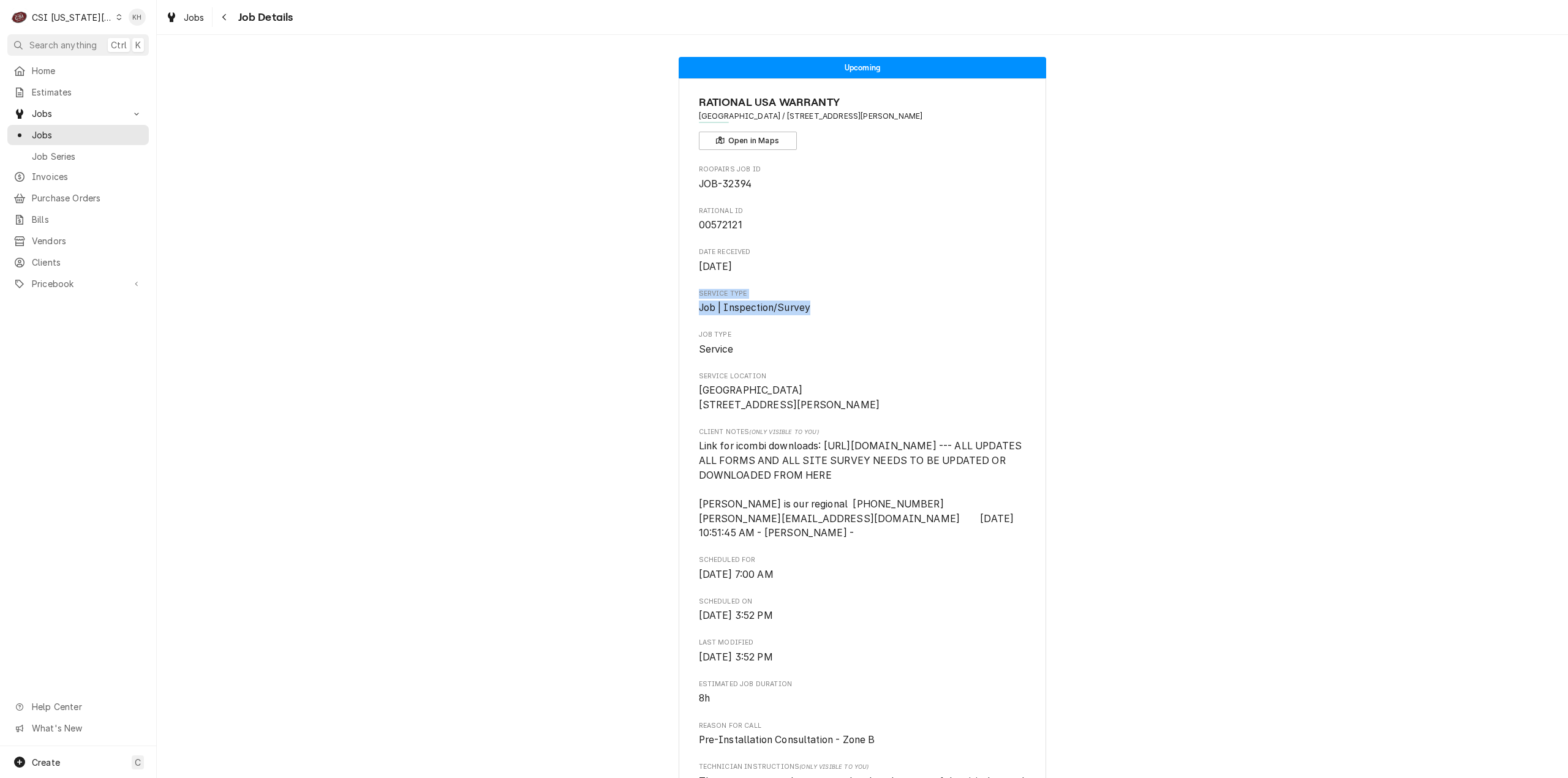
drag, startPoint x: 812, startPoint y: 315, endPoint x: 689, endPoint y: 295, distance: 124.6
